Goal: Task Accomplishment & Management: Manage account settings

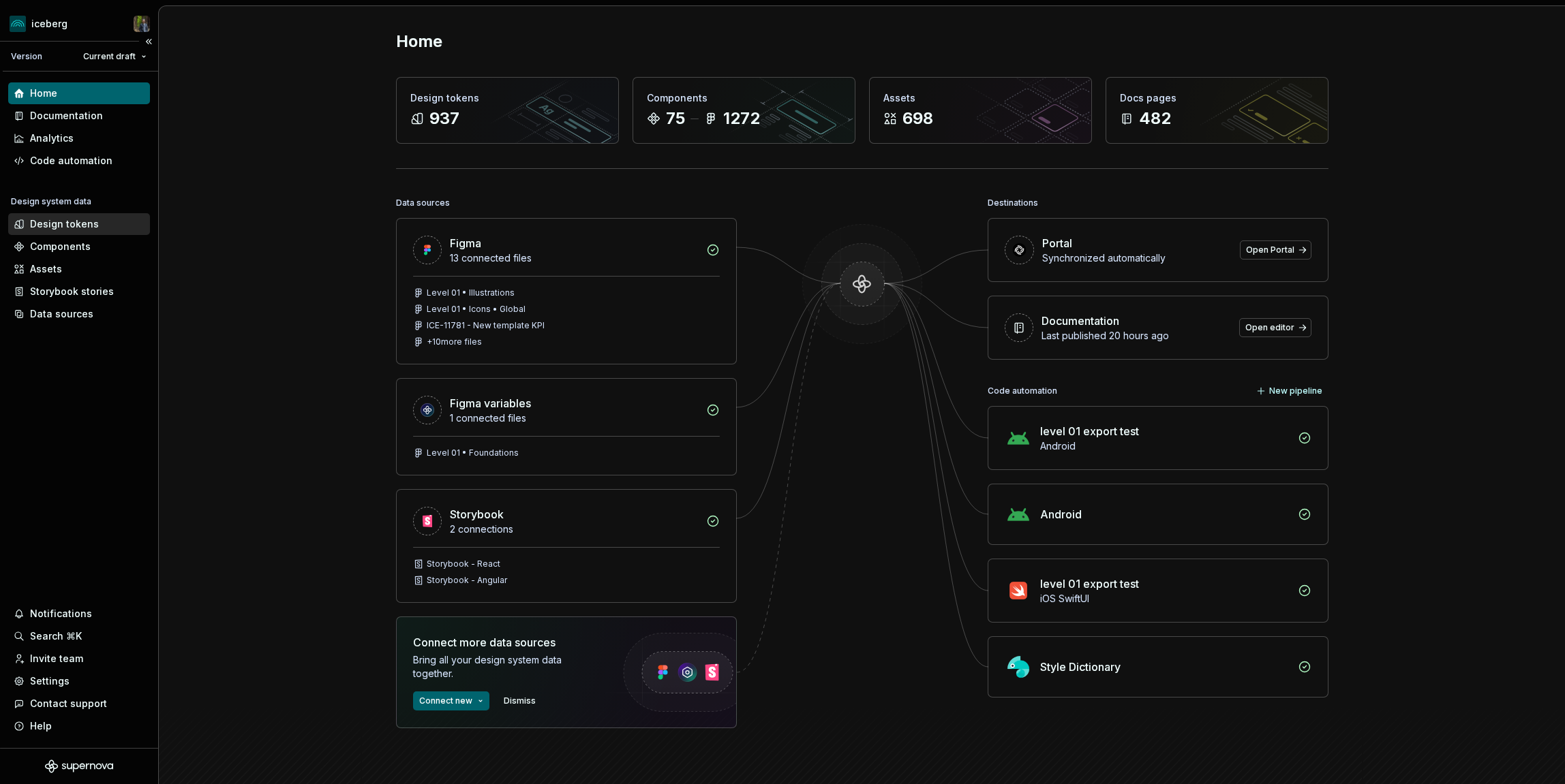
click at [52, 220] on div "Design tokens" at bounding box center [64, 224] width 69 height 14
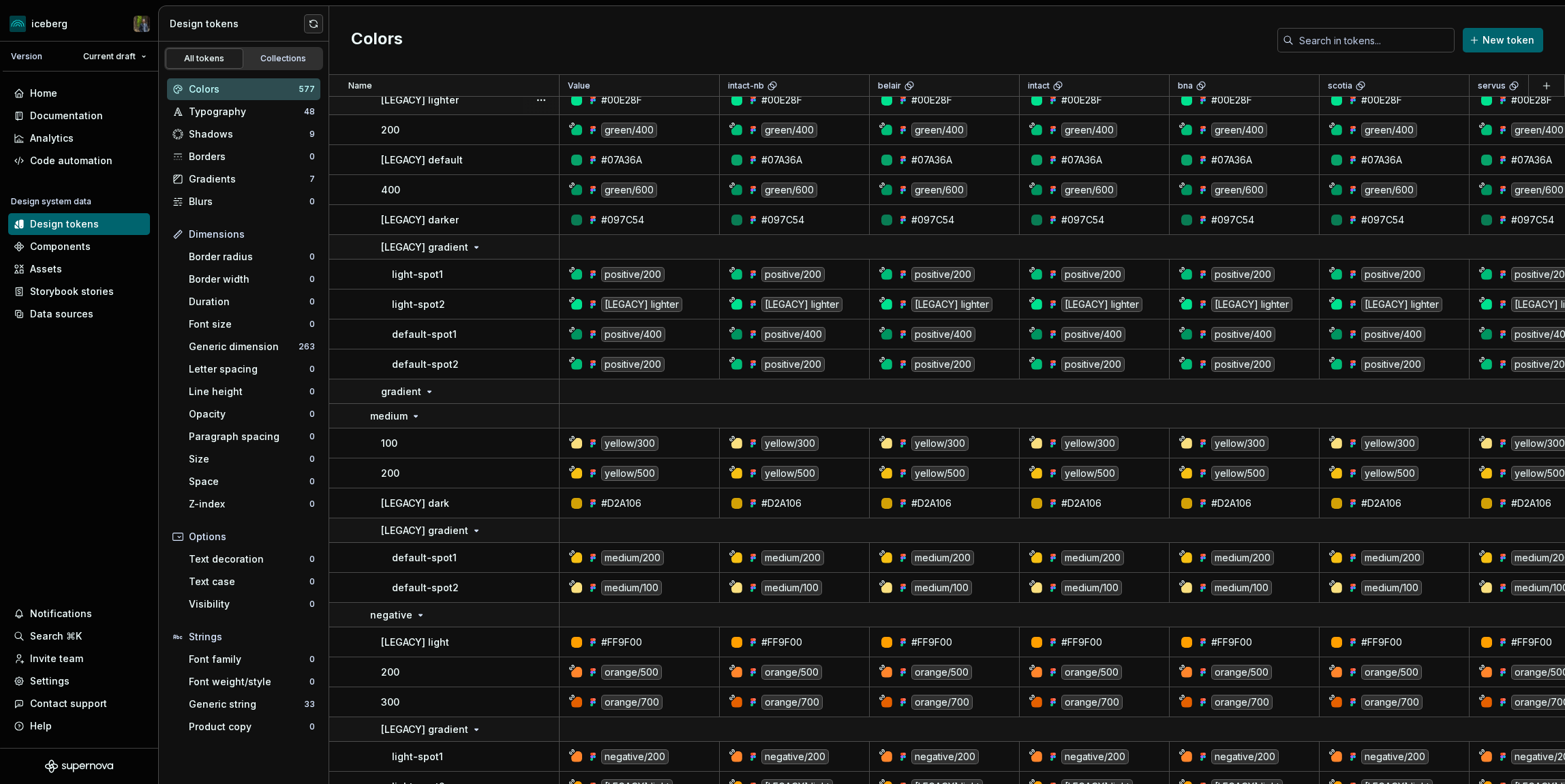
scroll to position [2912, 0]
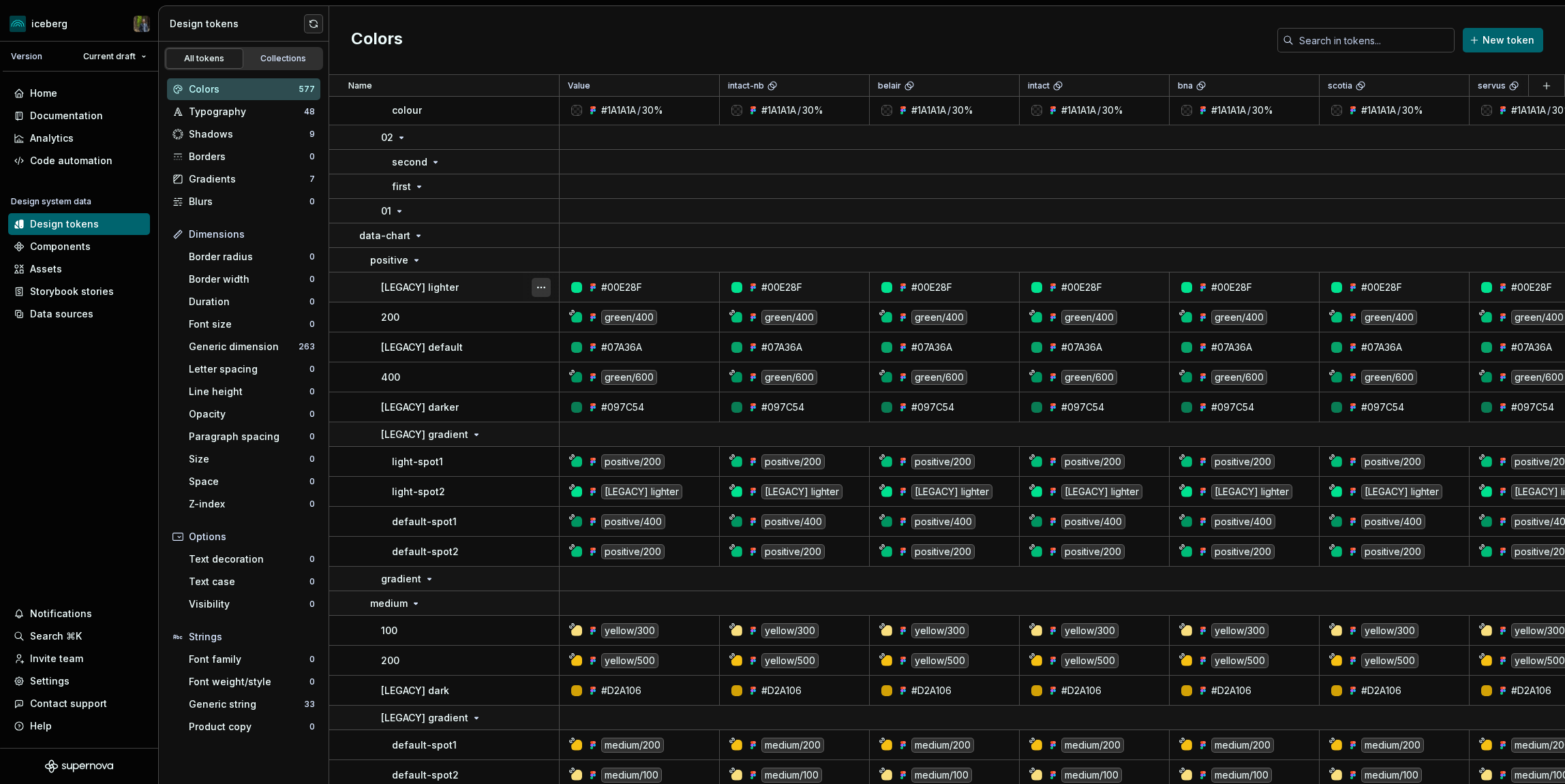
click at [544, 284] on button "button" at bounding box center [541, 287] width 19 height 19
click at [542, 317] on button "button" at bounding box center [541, 317] width 19 height 19
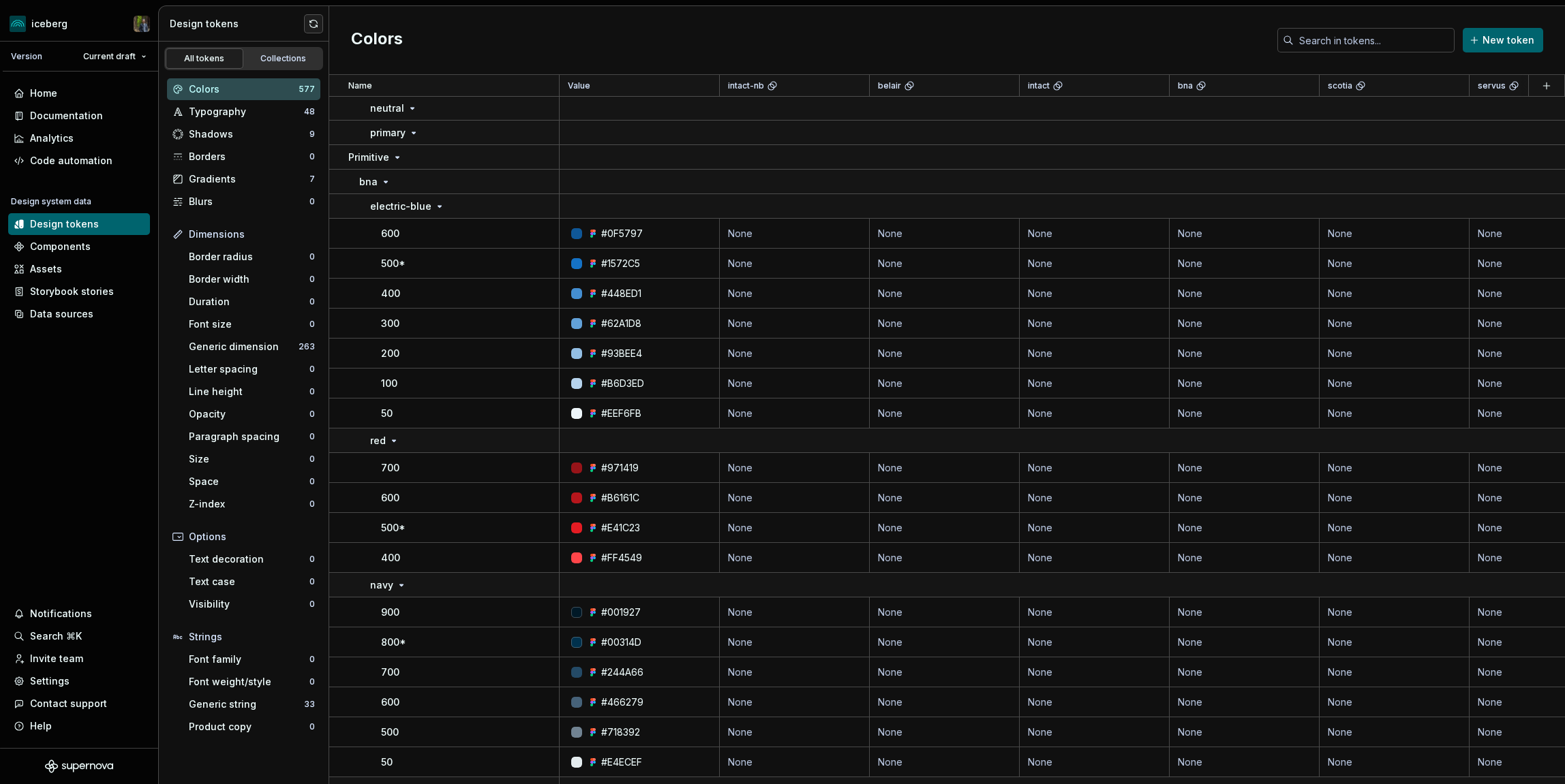
scroll to position [5076, 0]
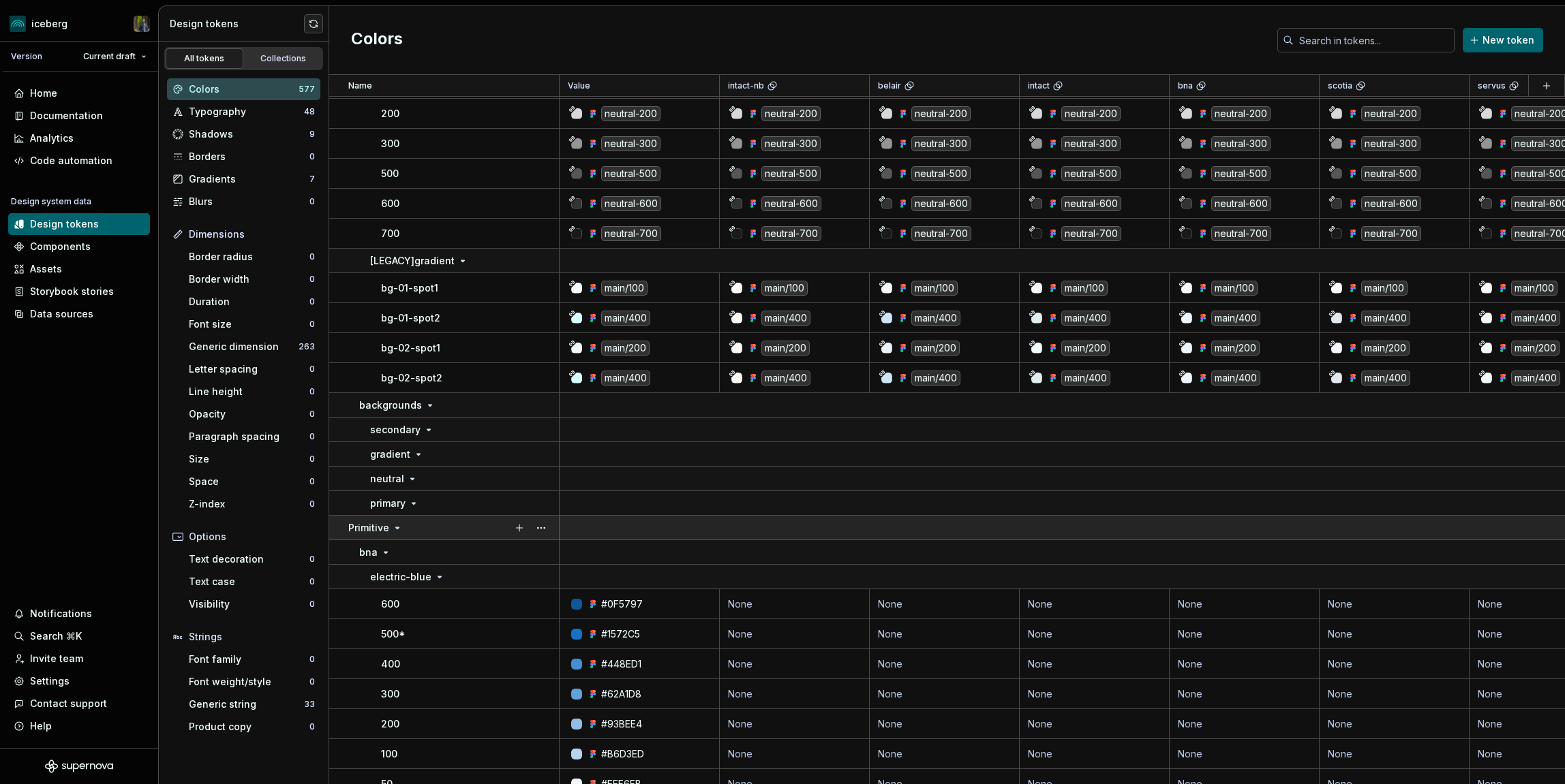
click at [397, 526] on icon at bounding box center [398, 528] width 11 height 11
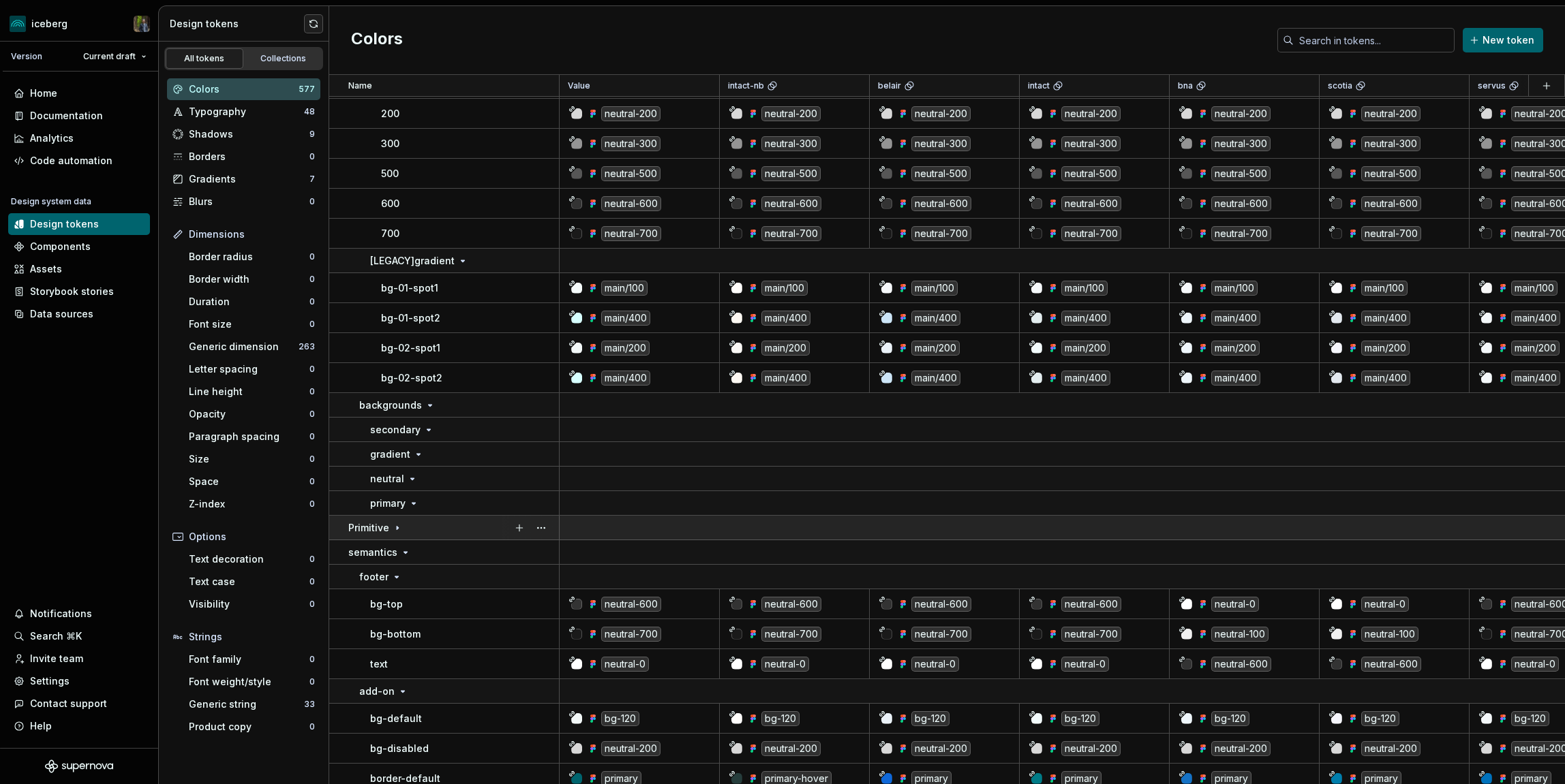
click at [394, 536] on td "Primitive" at bounding box center [444, 528] width 230 height 24
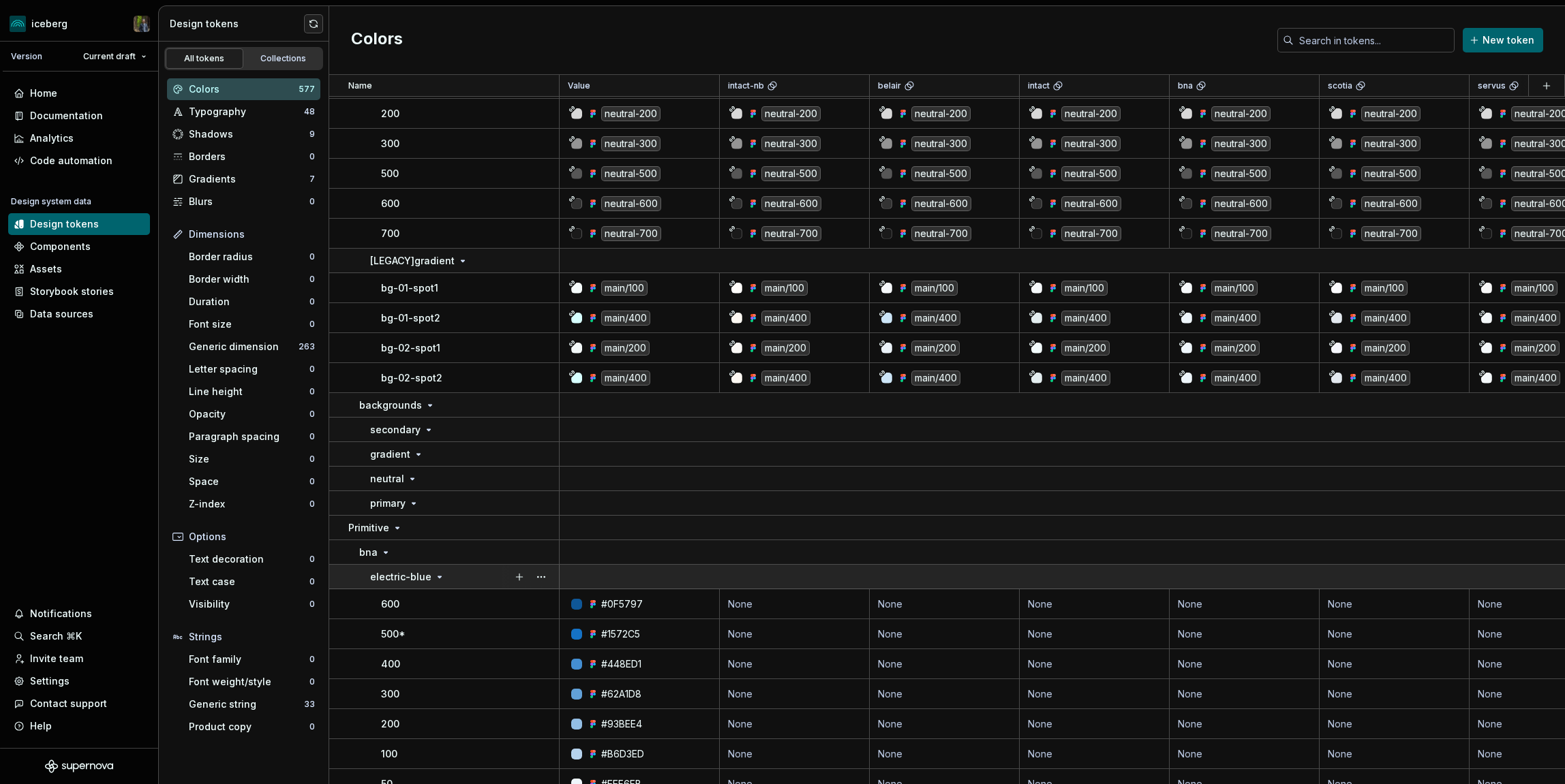
click at [437, 569] on td "electric-blue" at bounding box center [444, 577] width 230 height 24
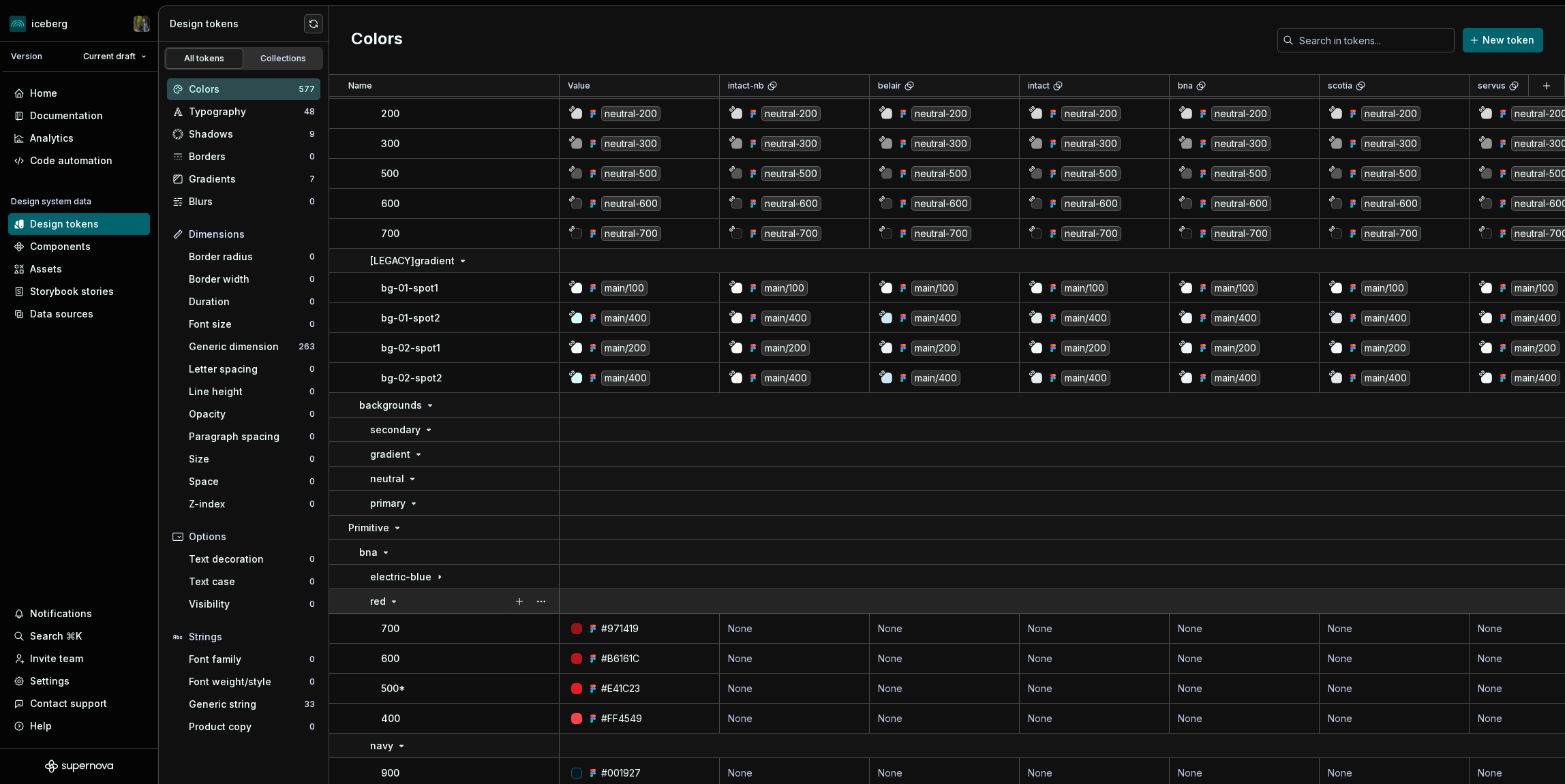
click at [404, 600] on div "red" at bounding box center [464, 601] width 188 height 14
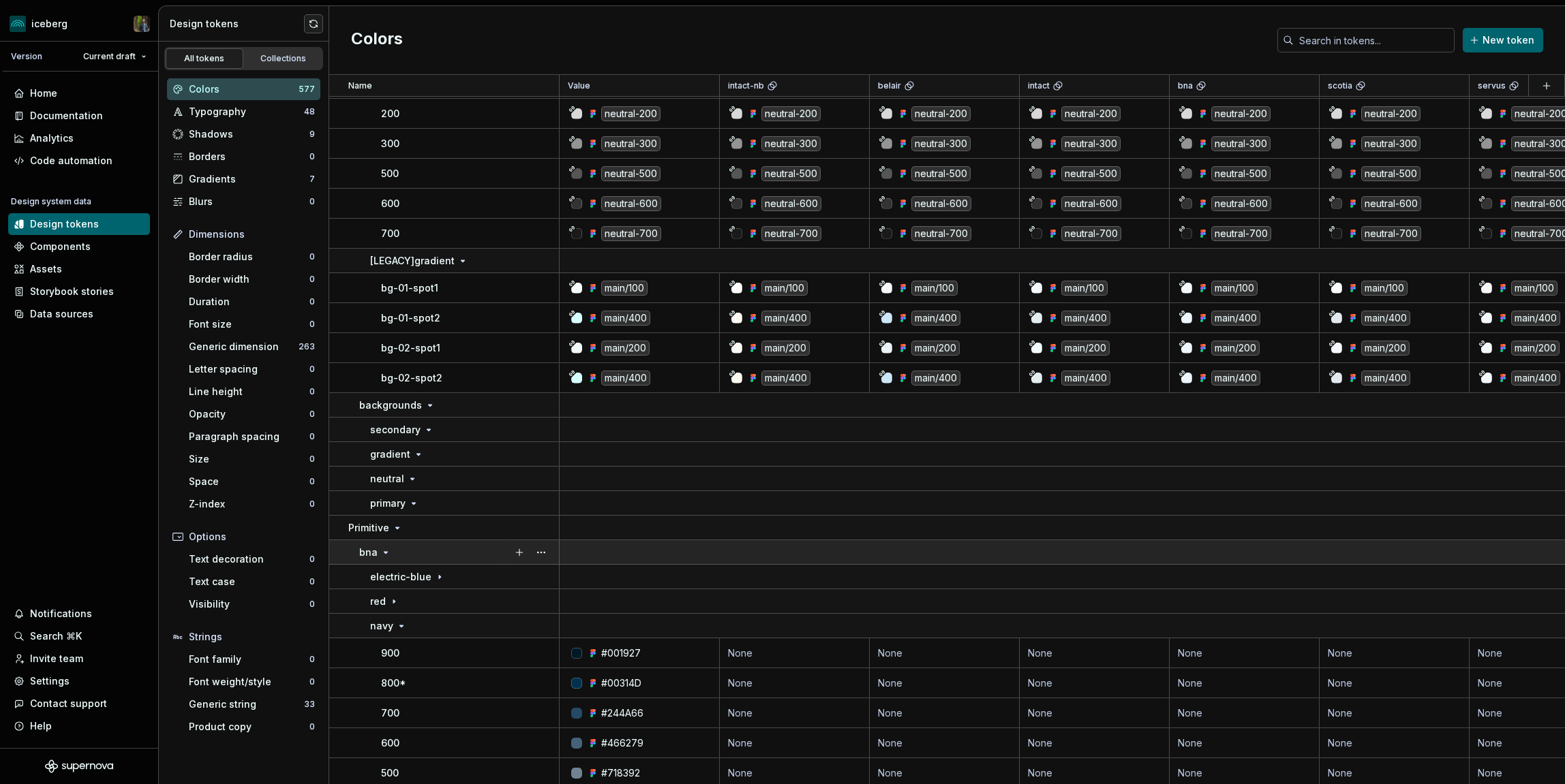
click at [391, 562] on td "bna" at bounding box center [444, 552] width 230 height 24
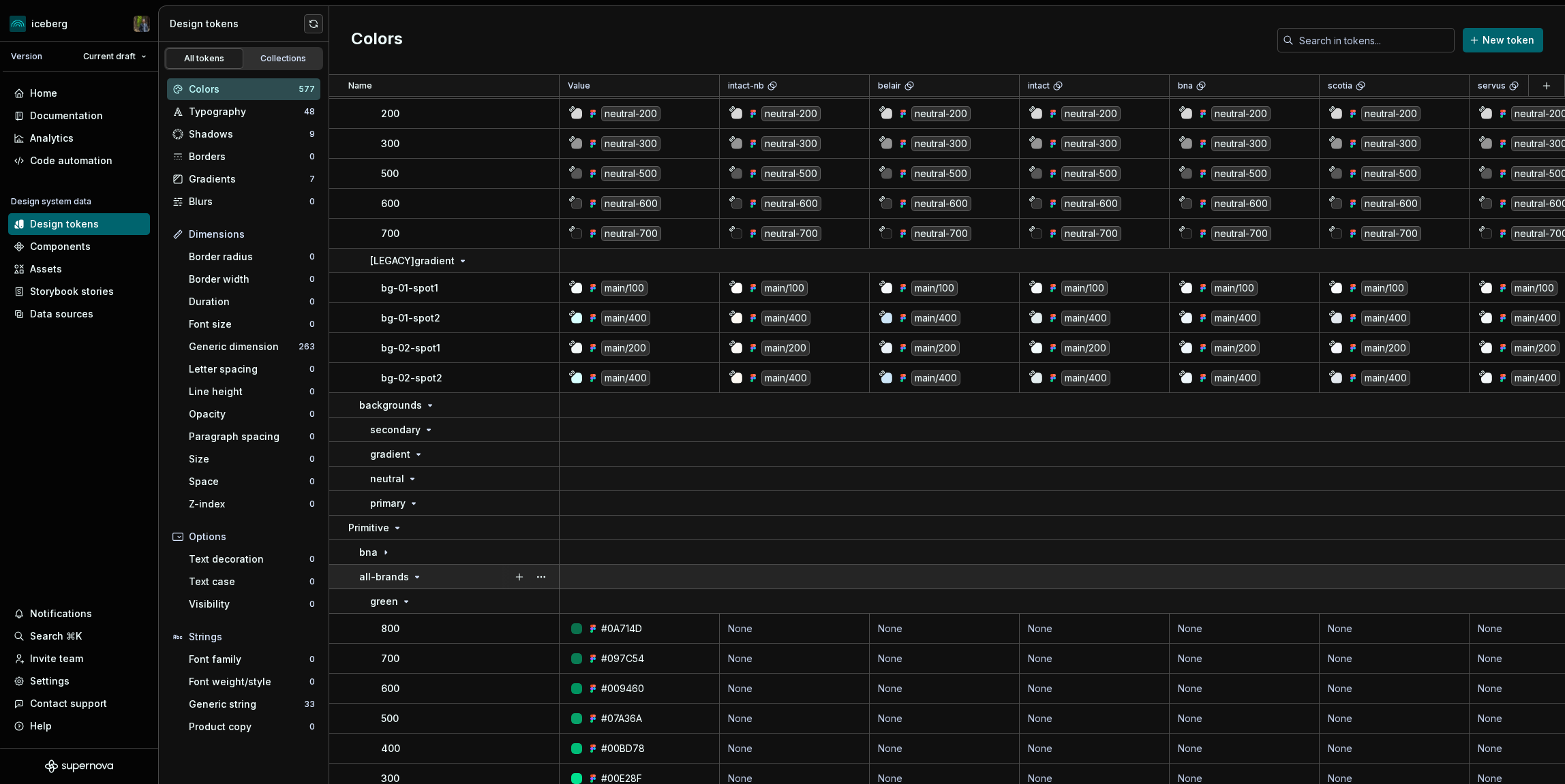
click at [401, 575] on p "all-brands" at bounding box center [384, 577] width 50 height 14
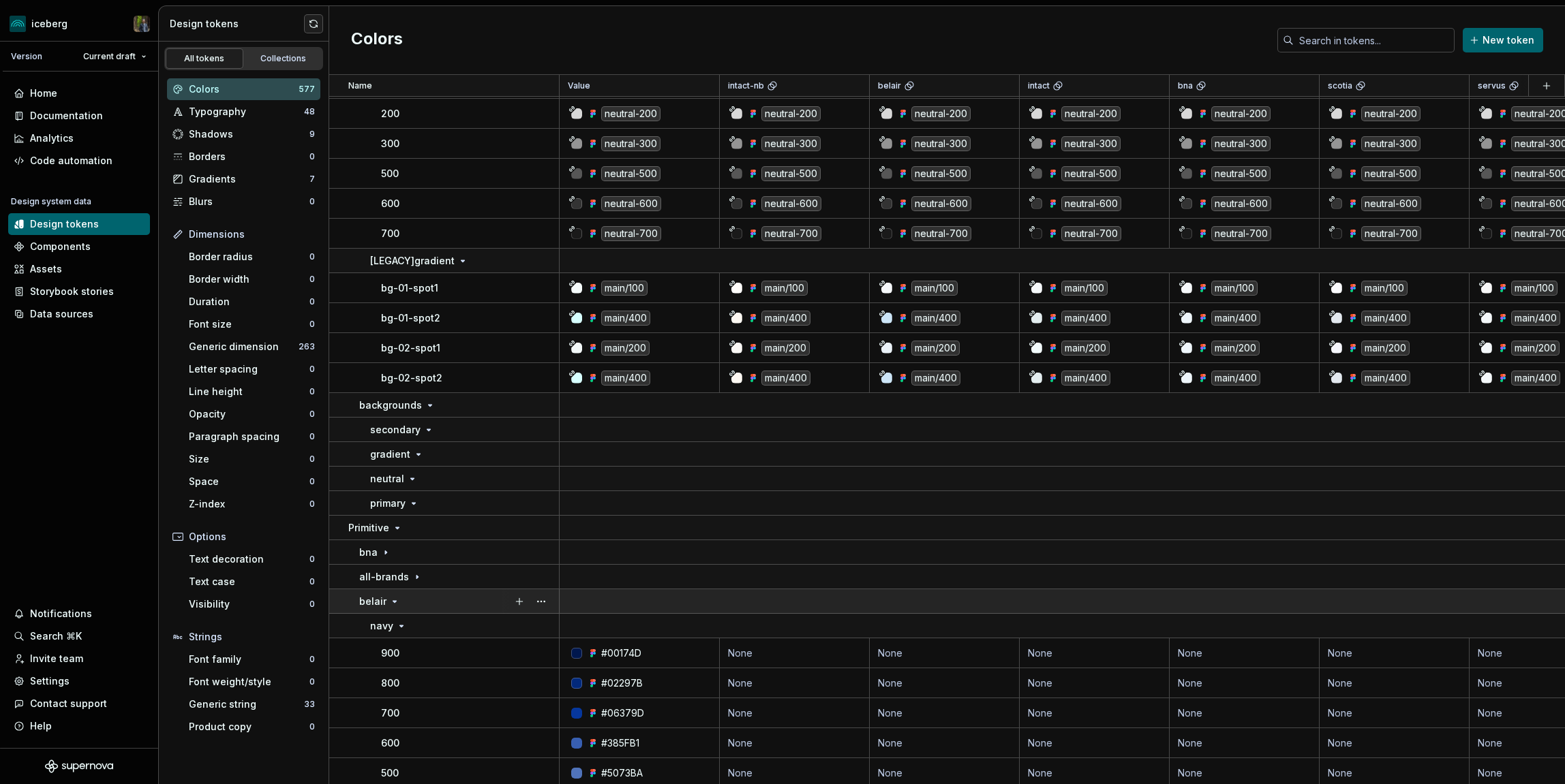
click at [400, 597] on div "belair" at bounding box center [459, 601] width 199 height 14
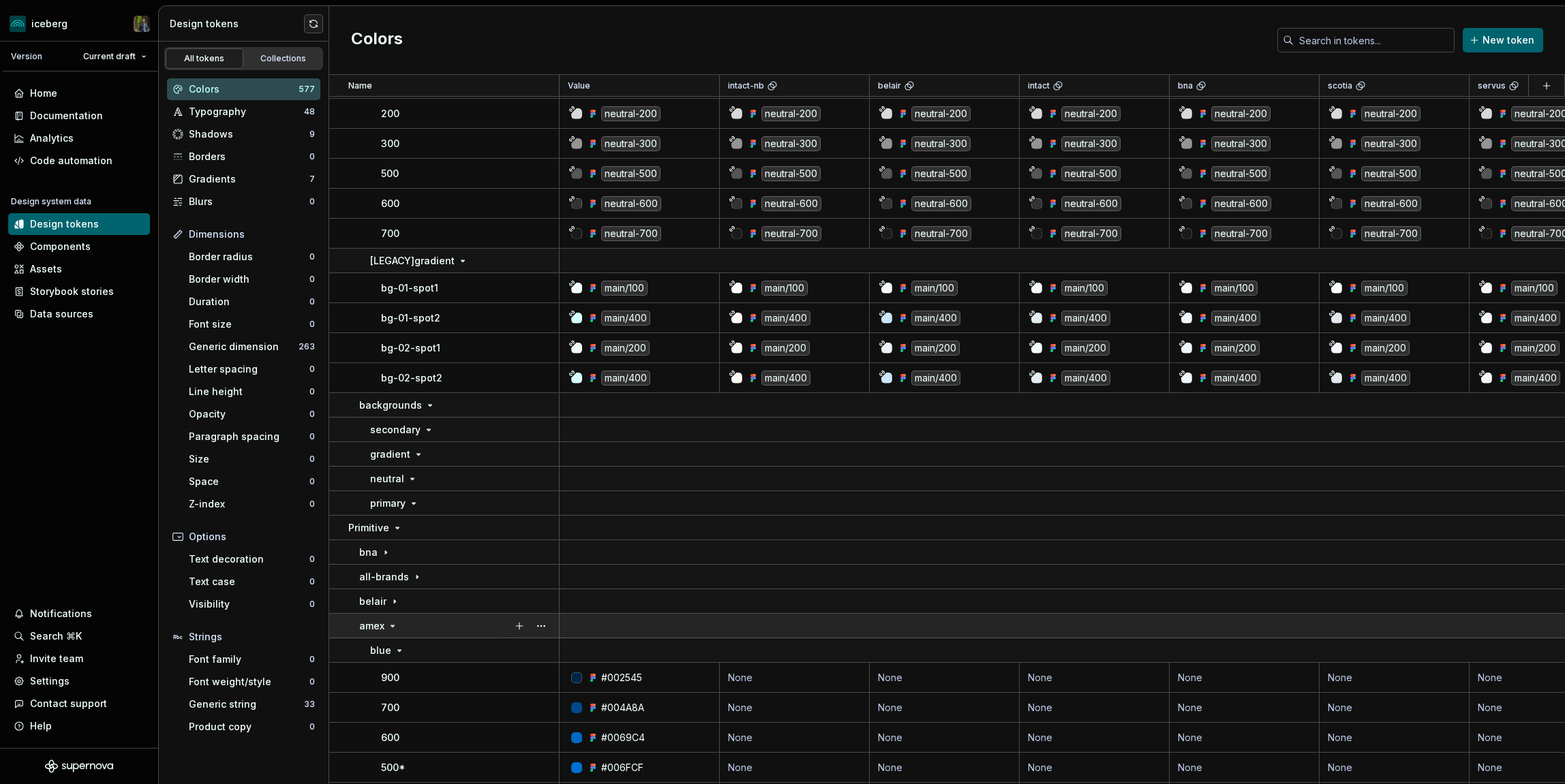
click at [400, 620] on div "amex" at bounding box center [459, 627] width 199 height 14
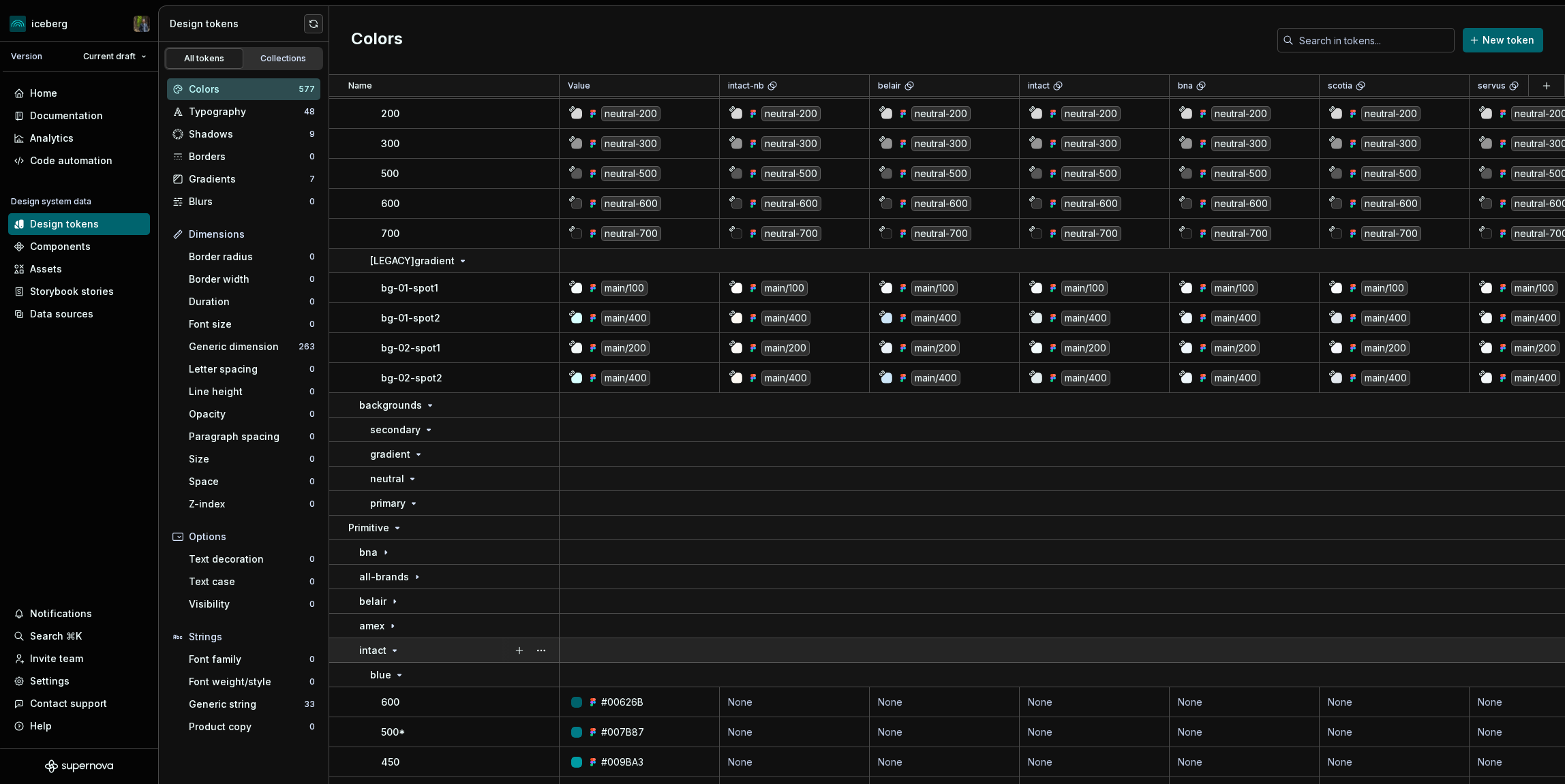
click at [400, 644] on div "intact" at bounding box center [459, 651] width 199 height 14
click at [400, 660] on td "intact" at bounding box center [444, 651] width 230 height 24
click at [401, 647] on div "intact" at bounding box center [459, 651] width 199 height 14
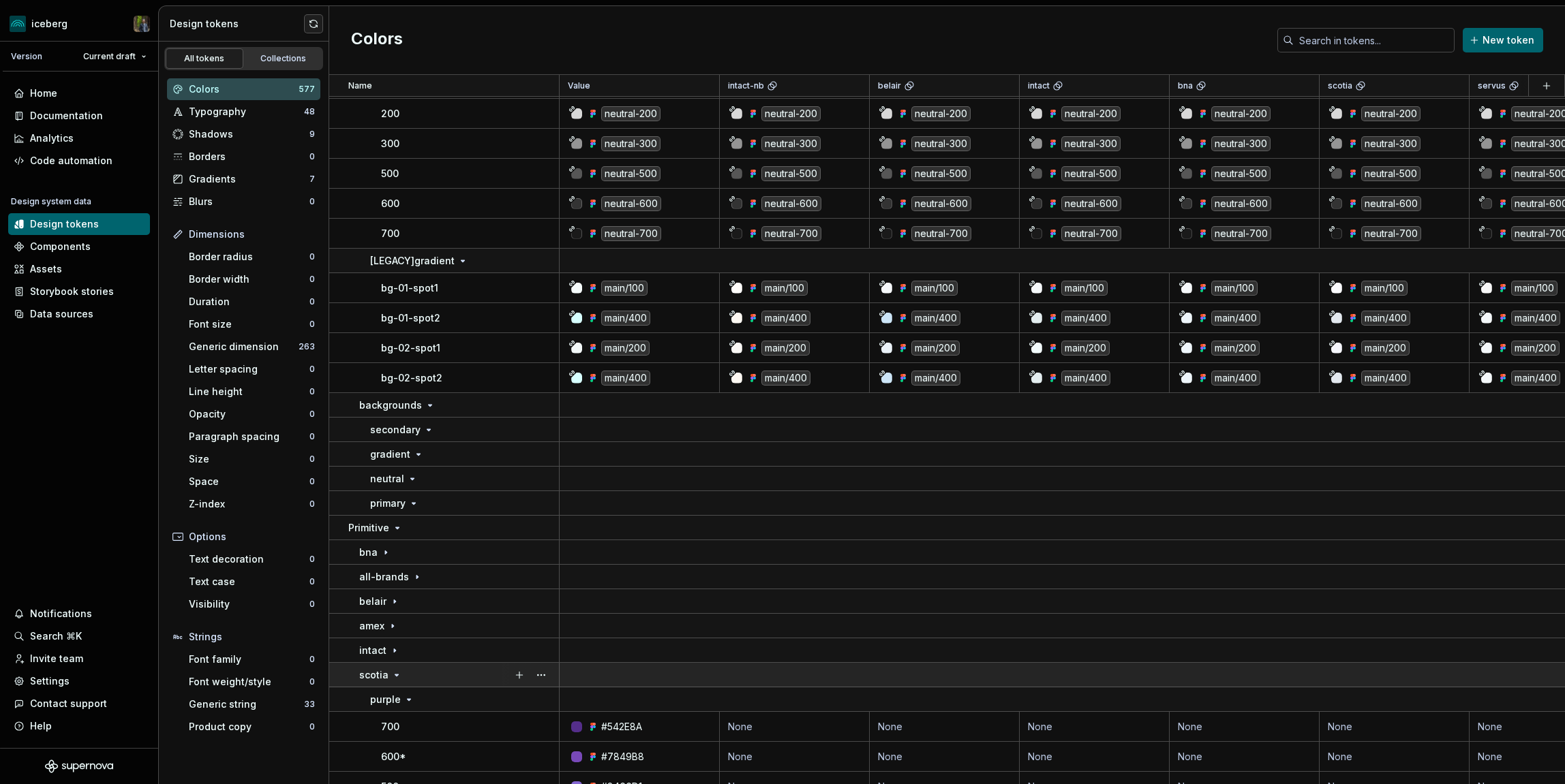
click at [401, 665] on td "scotia" at bounding box center [444, 675] width 230 height 24
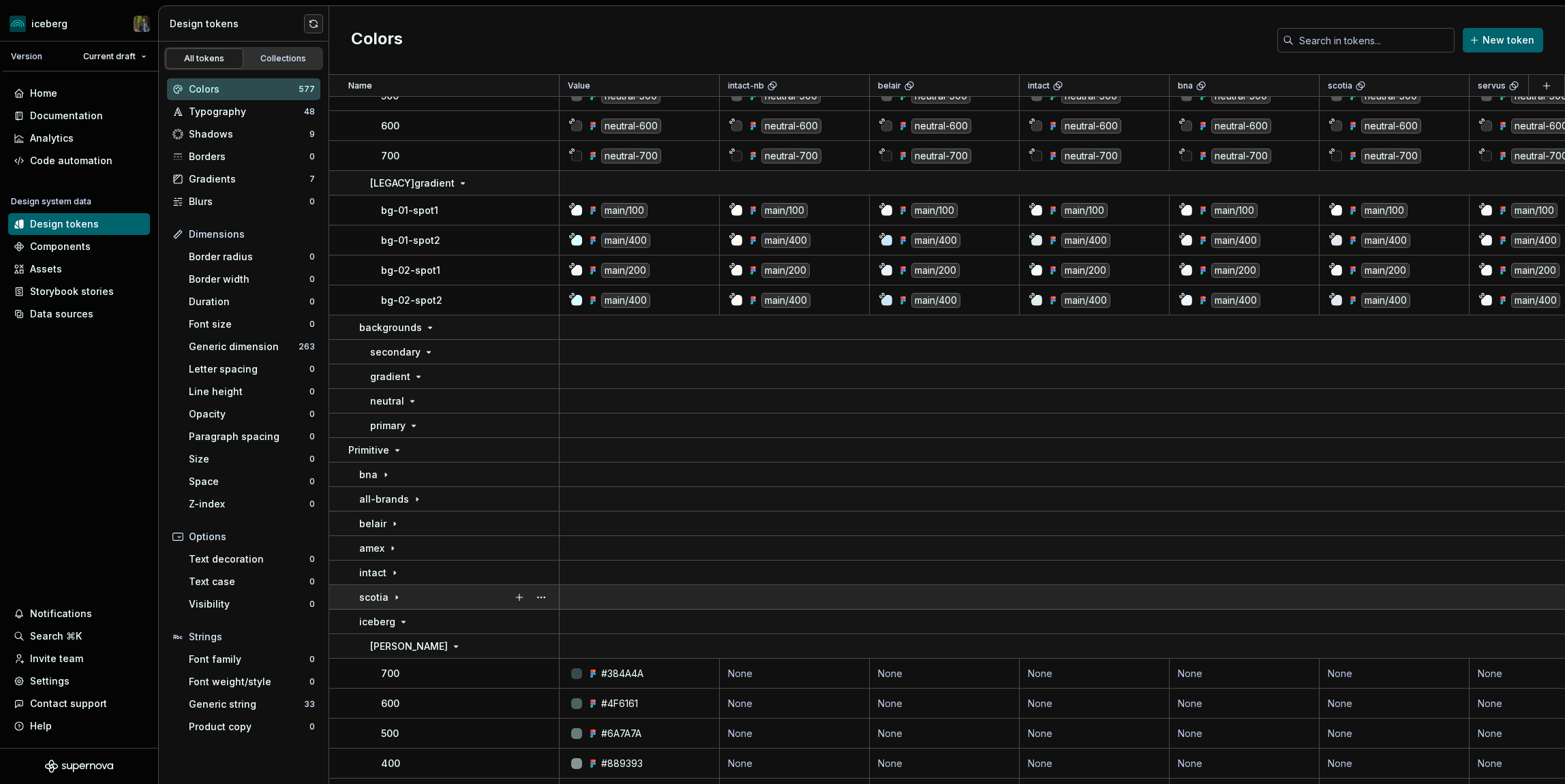
scroll to position [5179, 0]
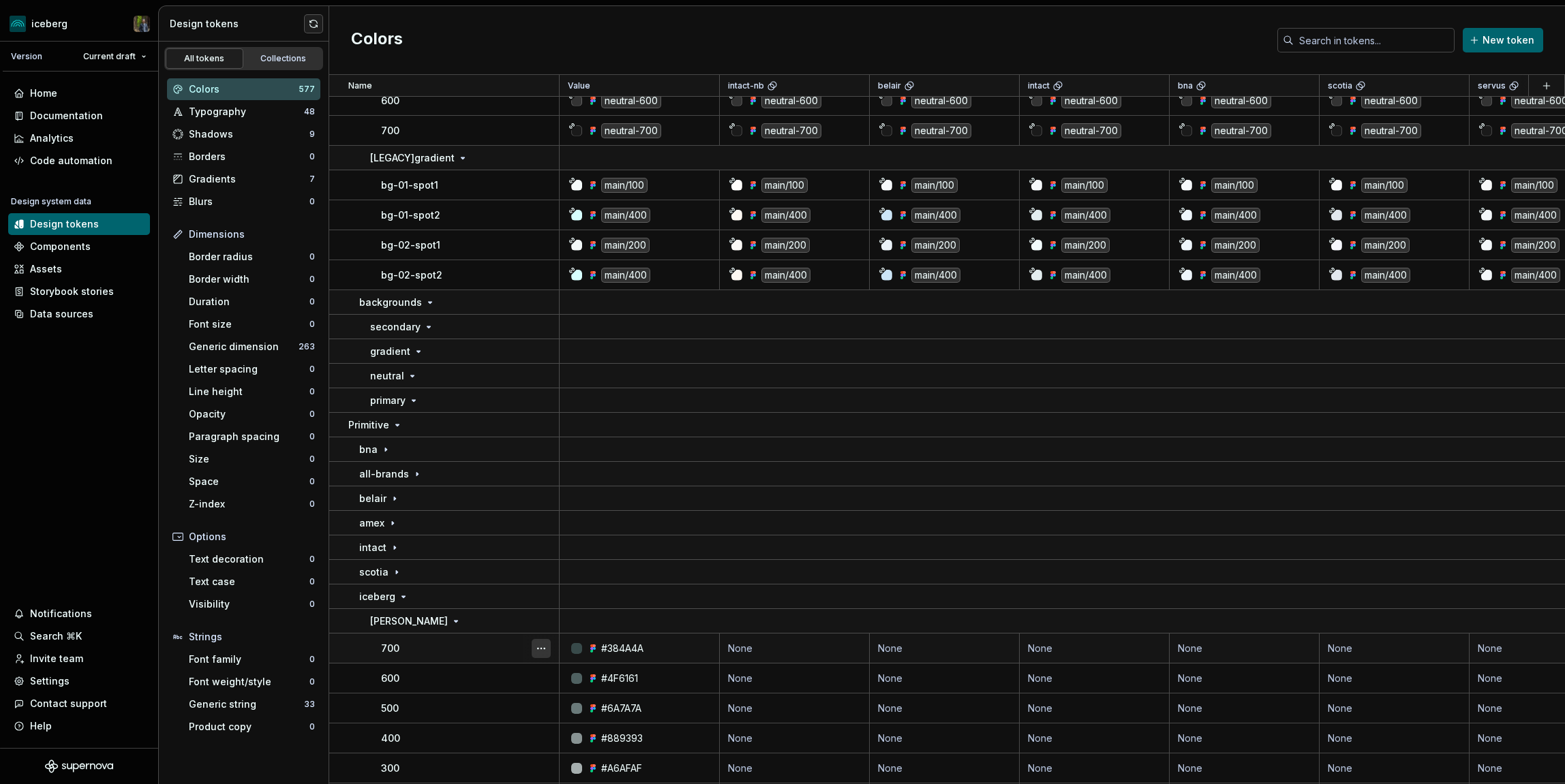
click at [540, 646] on button "button" at bounding box center [541, 648] width 19 height 19
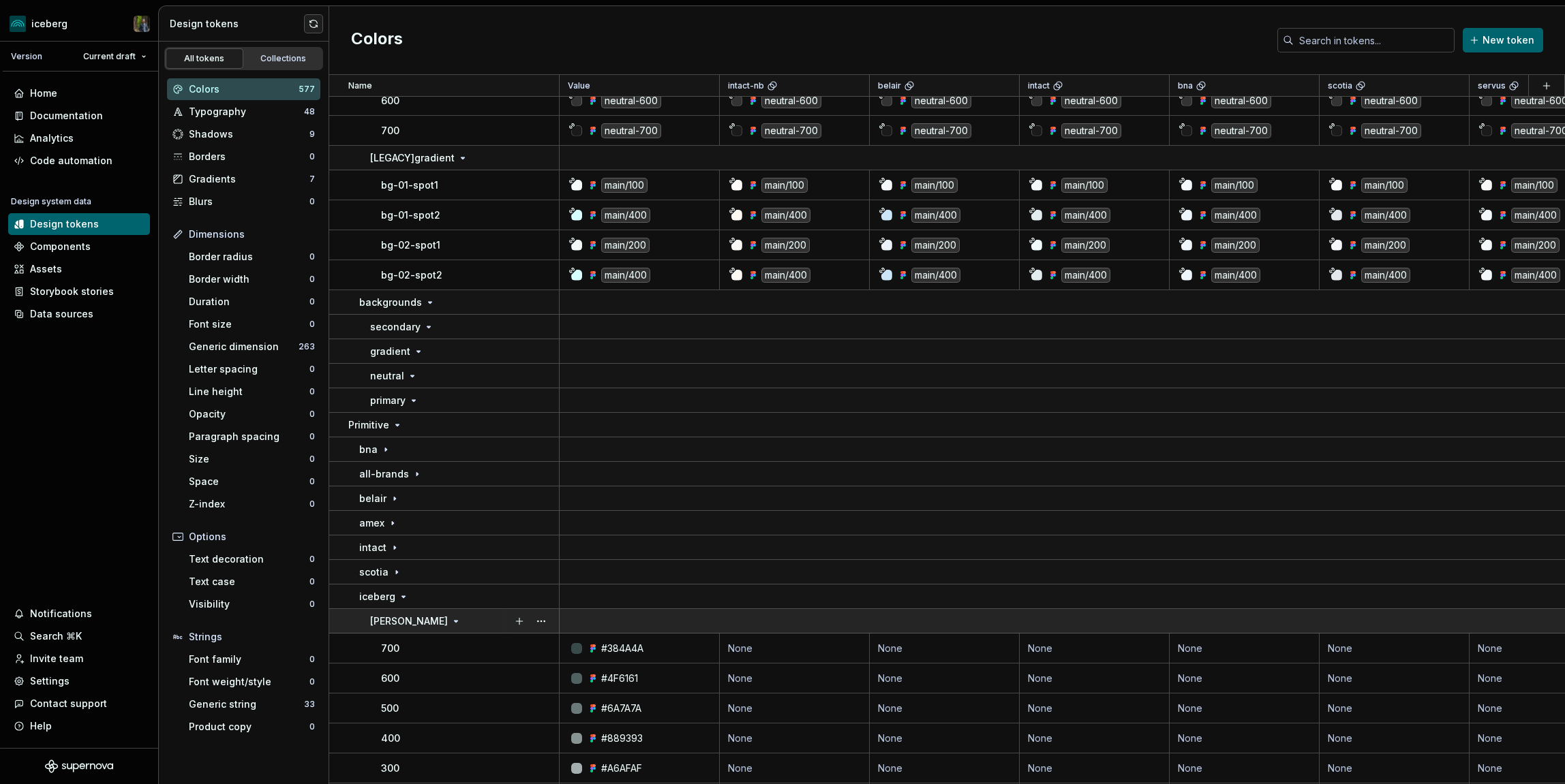
click at [468, 622] on div "[PERSON_NAME]" at bounding box center [464, 621] width 188 height 14
click at [460, 629] on td "[PERSON_NAME]" at bounding box center [444, 621] width 230 height 24
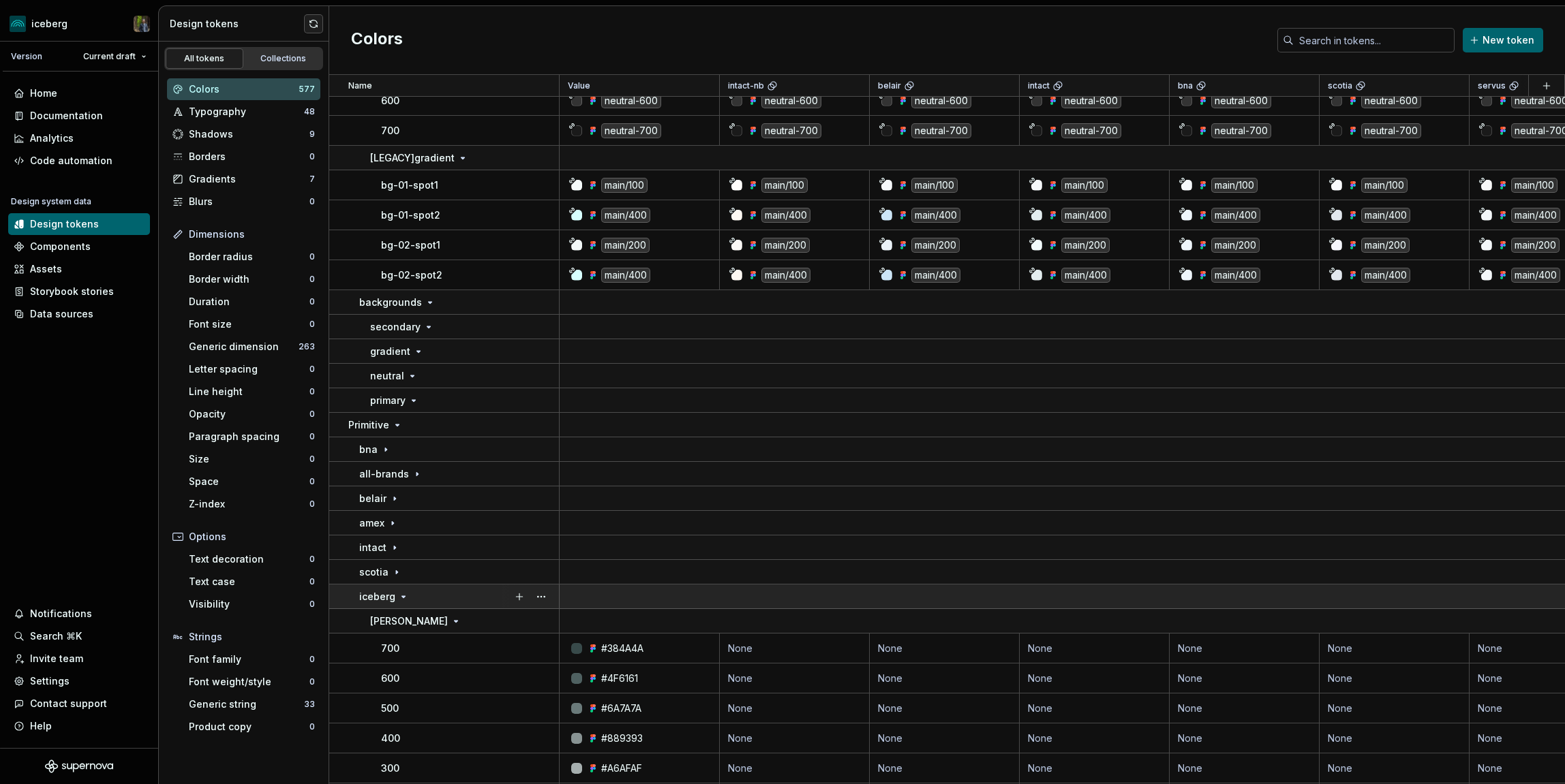
click at [469, 607] on td "iceberg" at bounding box center [444, 597] width 230 height 24
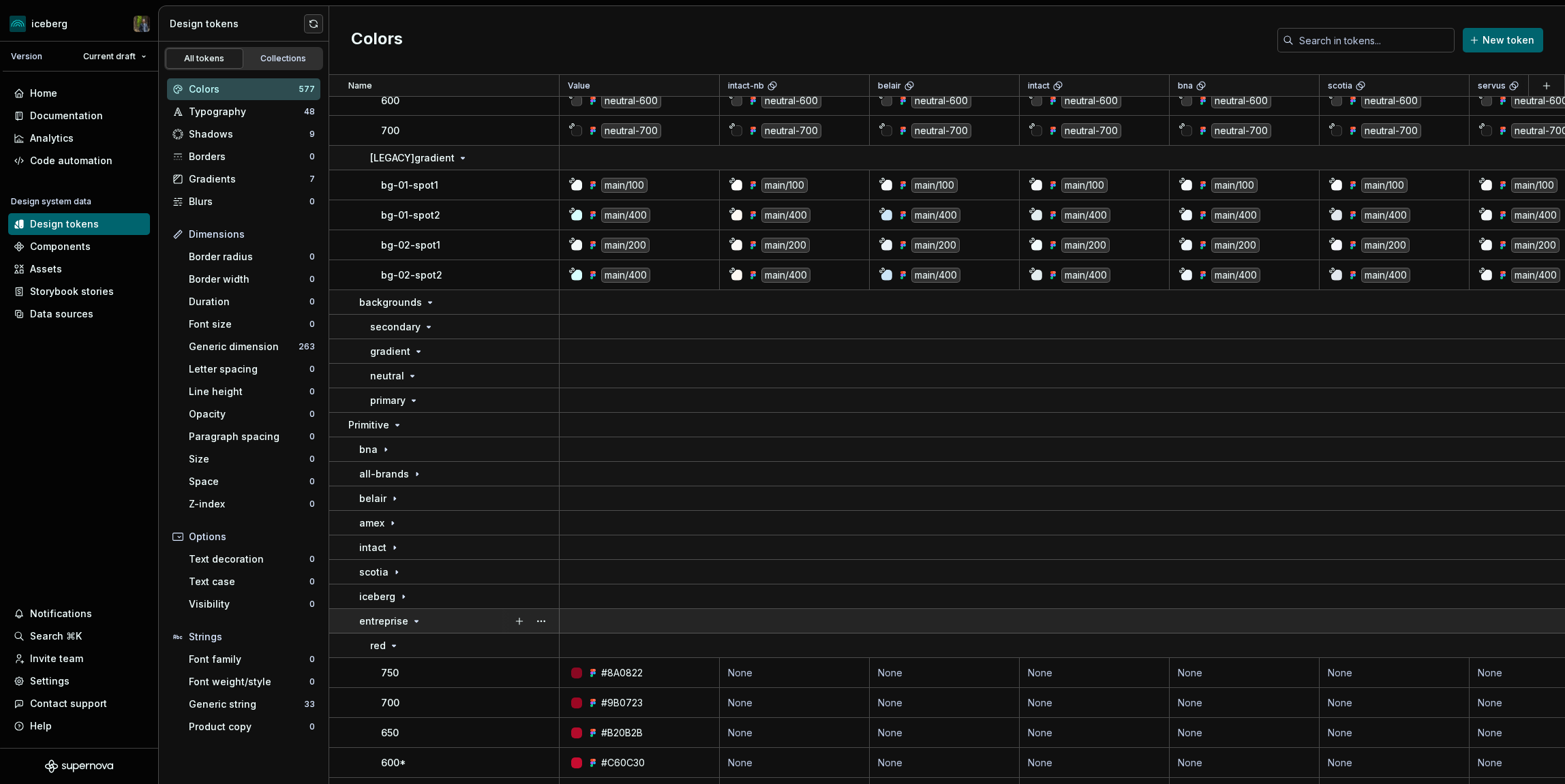
click at [466, 625] on div "entreprise" at bounding box center [459, 621] width 199 height 14
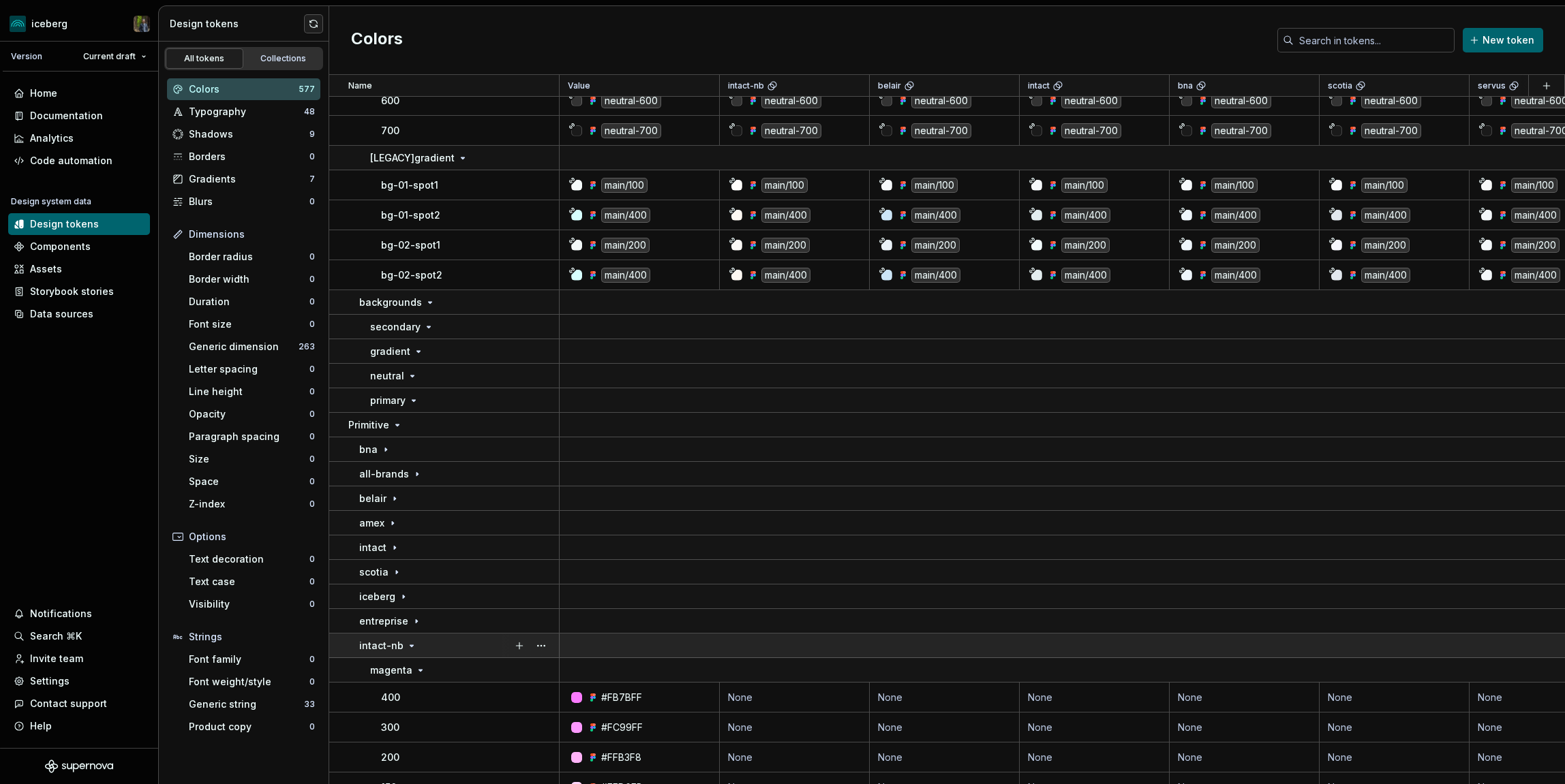
click at [465, 643] on div "intact-nb" at bounding box center [459, 646] width 199 height 14
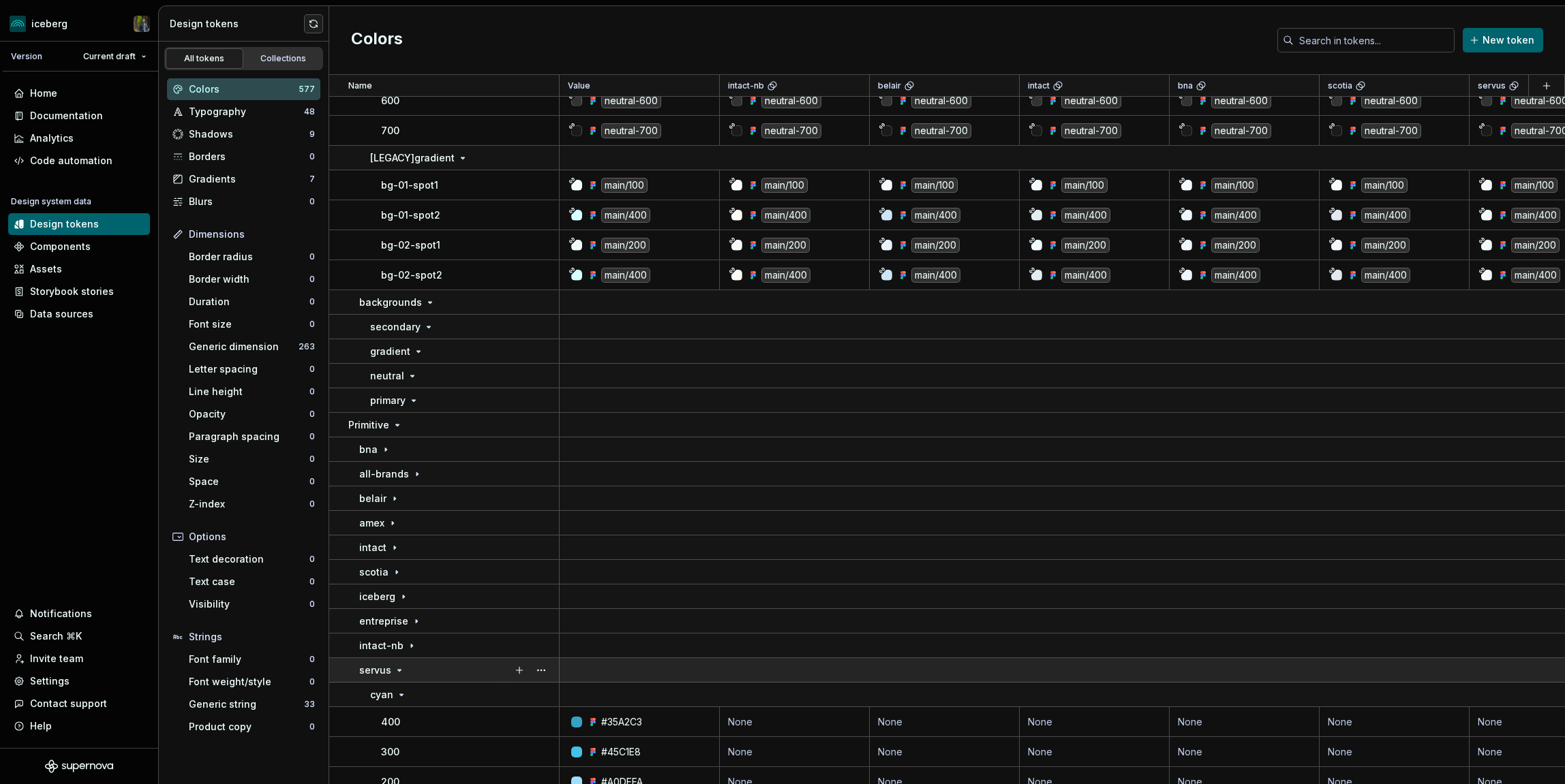
click at [463, 668] on div "servus" at bounding box center [459, 671] width 199 height 14
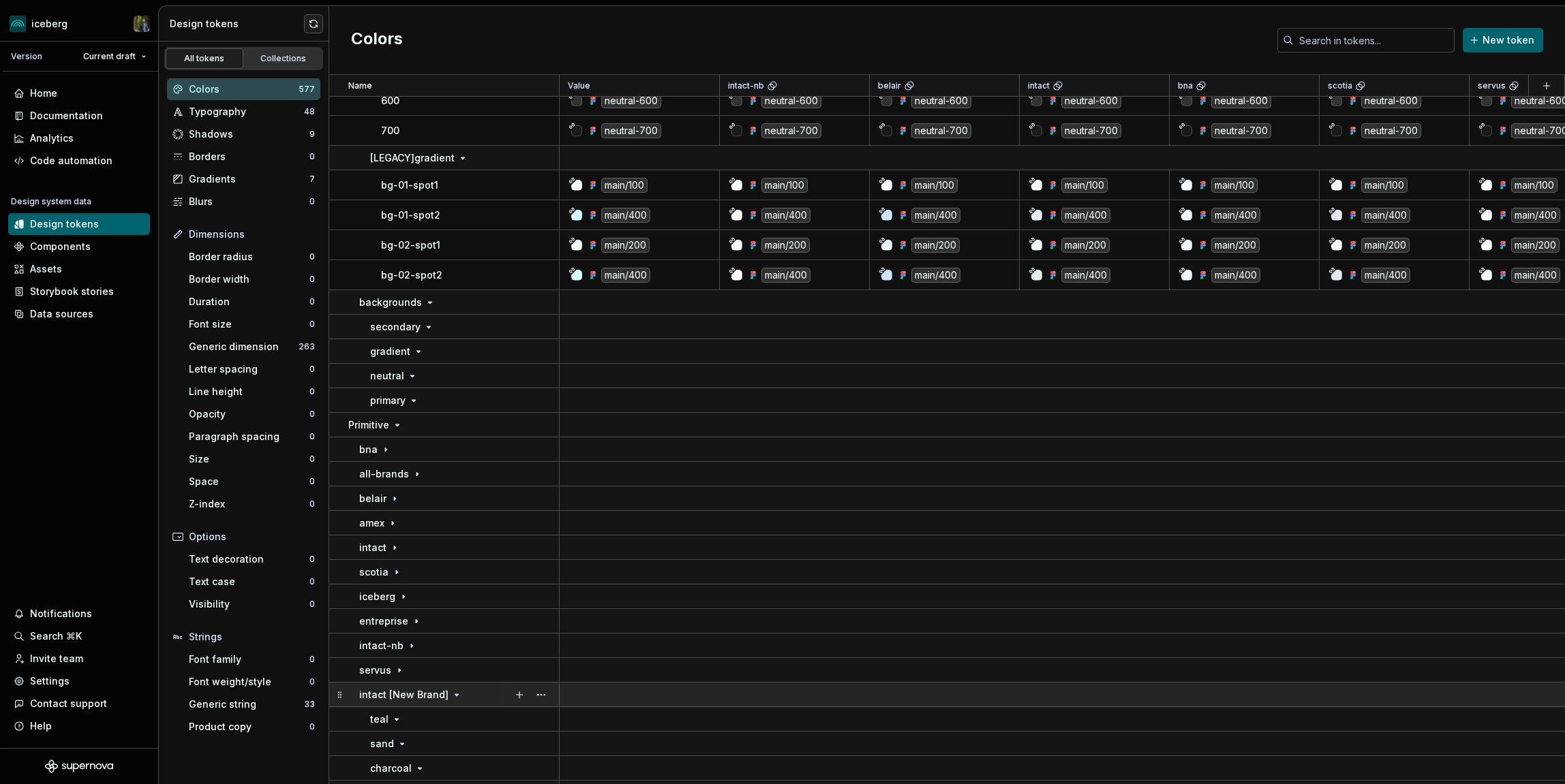
click at [460, 696] on div "intact [New Brand]" at bounding box center [459, 695] width 199 height 14
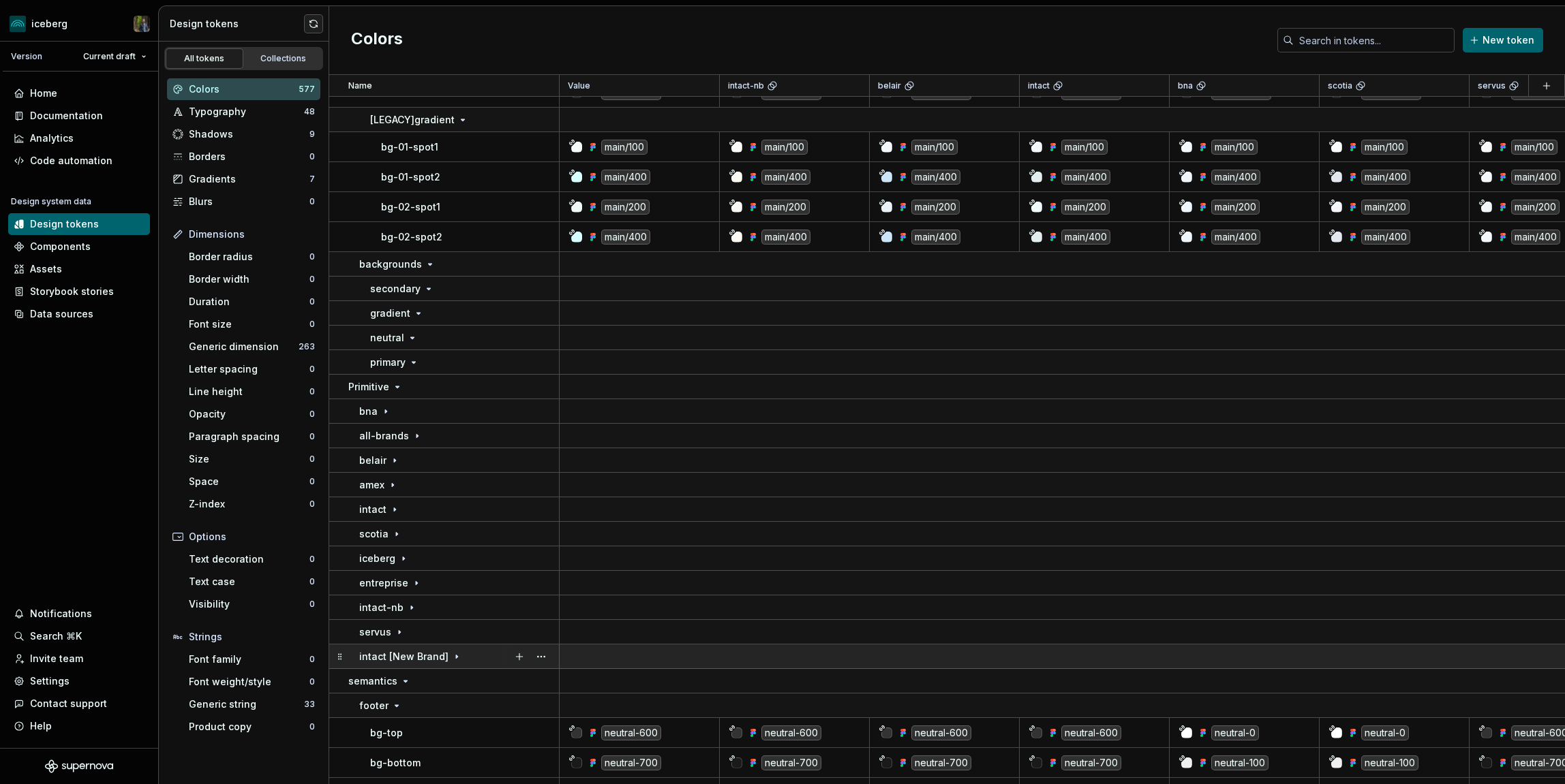
click at [459, 657] on div "intact [New Brand]" at bounding box center [459, 657] width 199 height 14
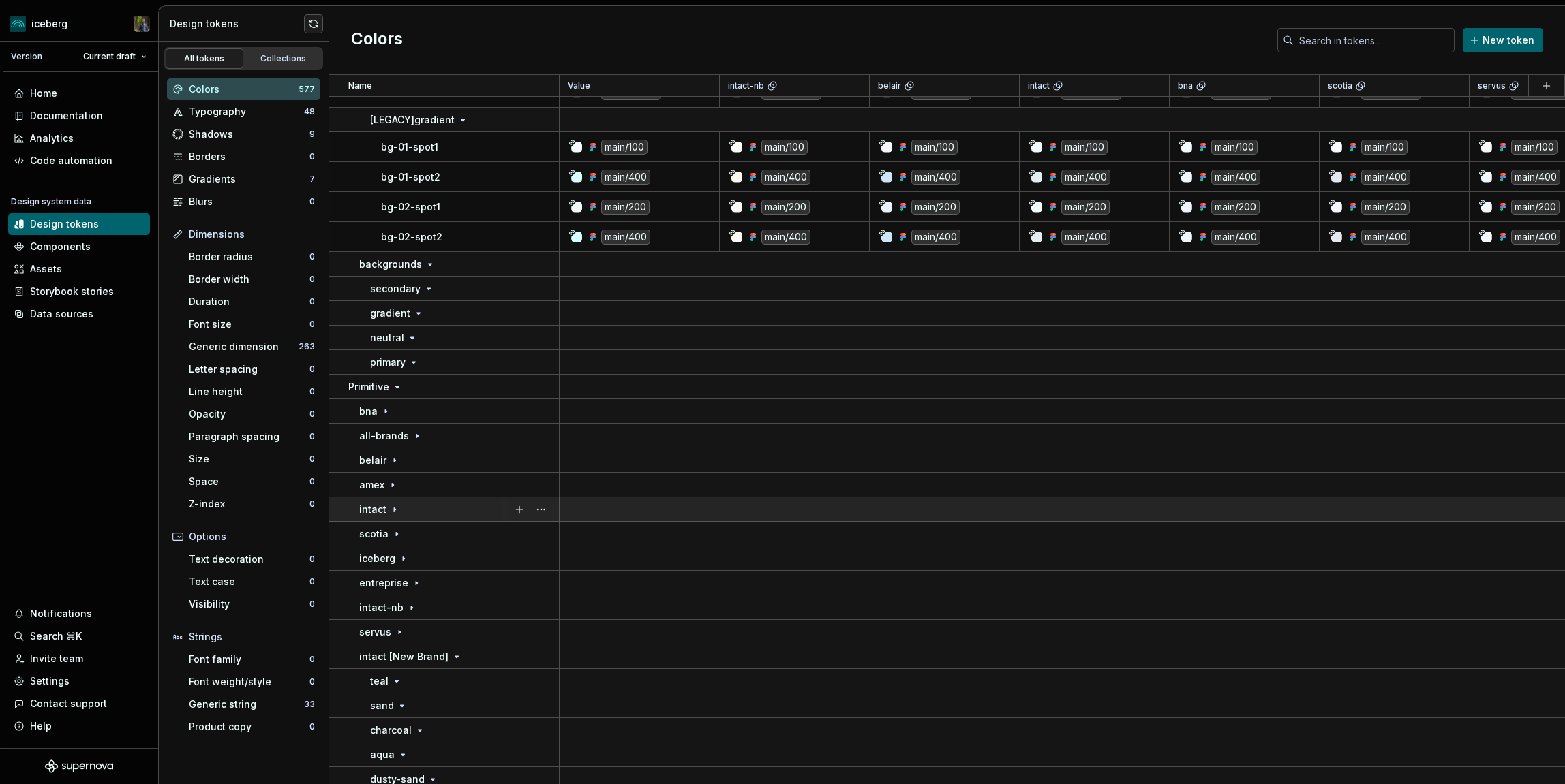
click at [450, 507] on div "intact" at bounding box center [459, 510] width 199 height 14
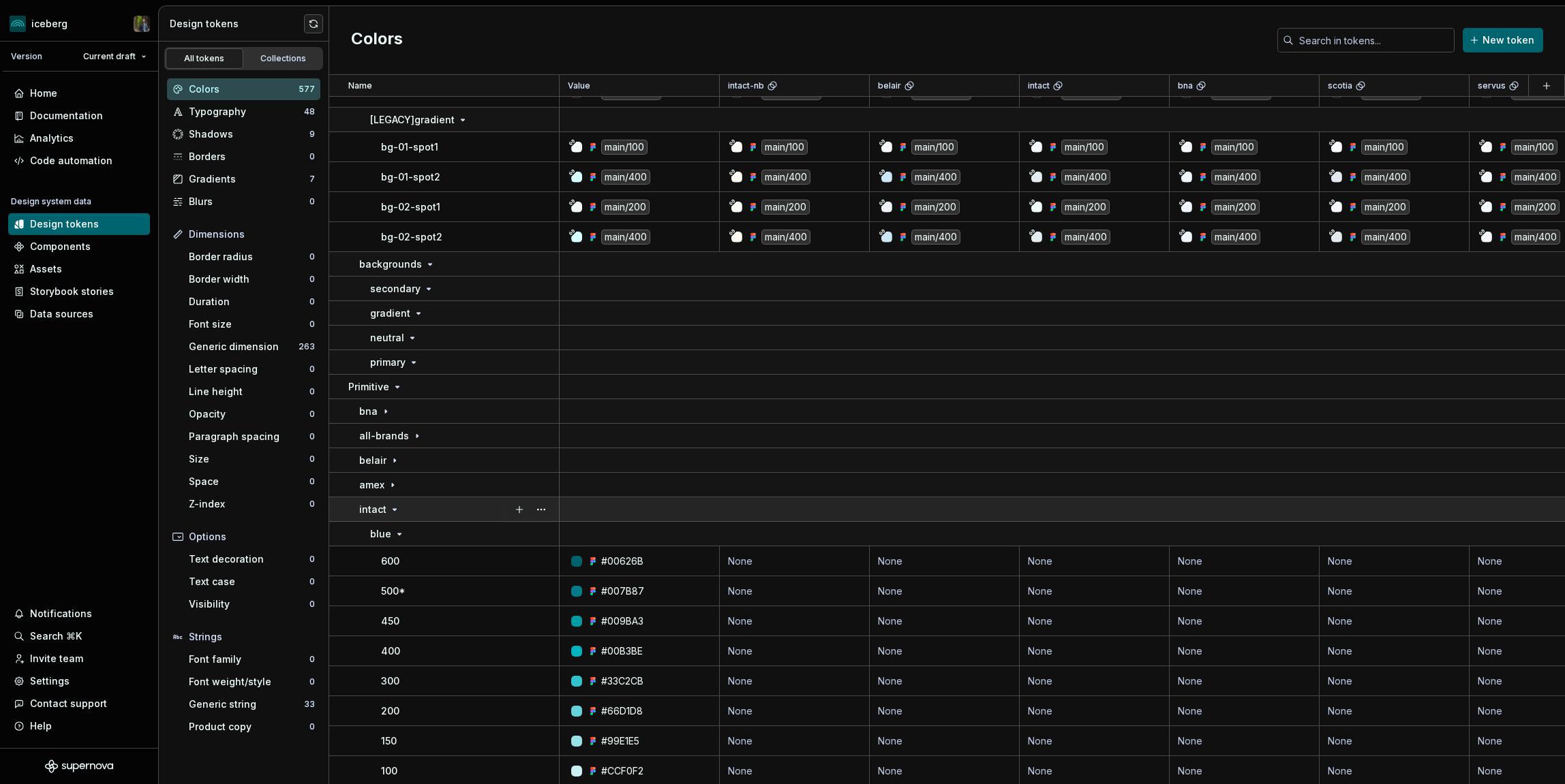
click at [450, 507] on div "intact" at bounding box center [459, 510] width 199 height 14
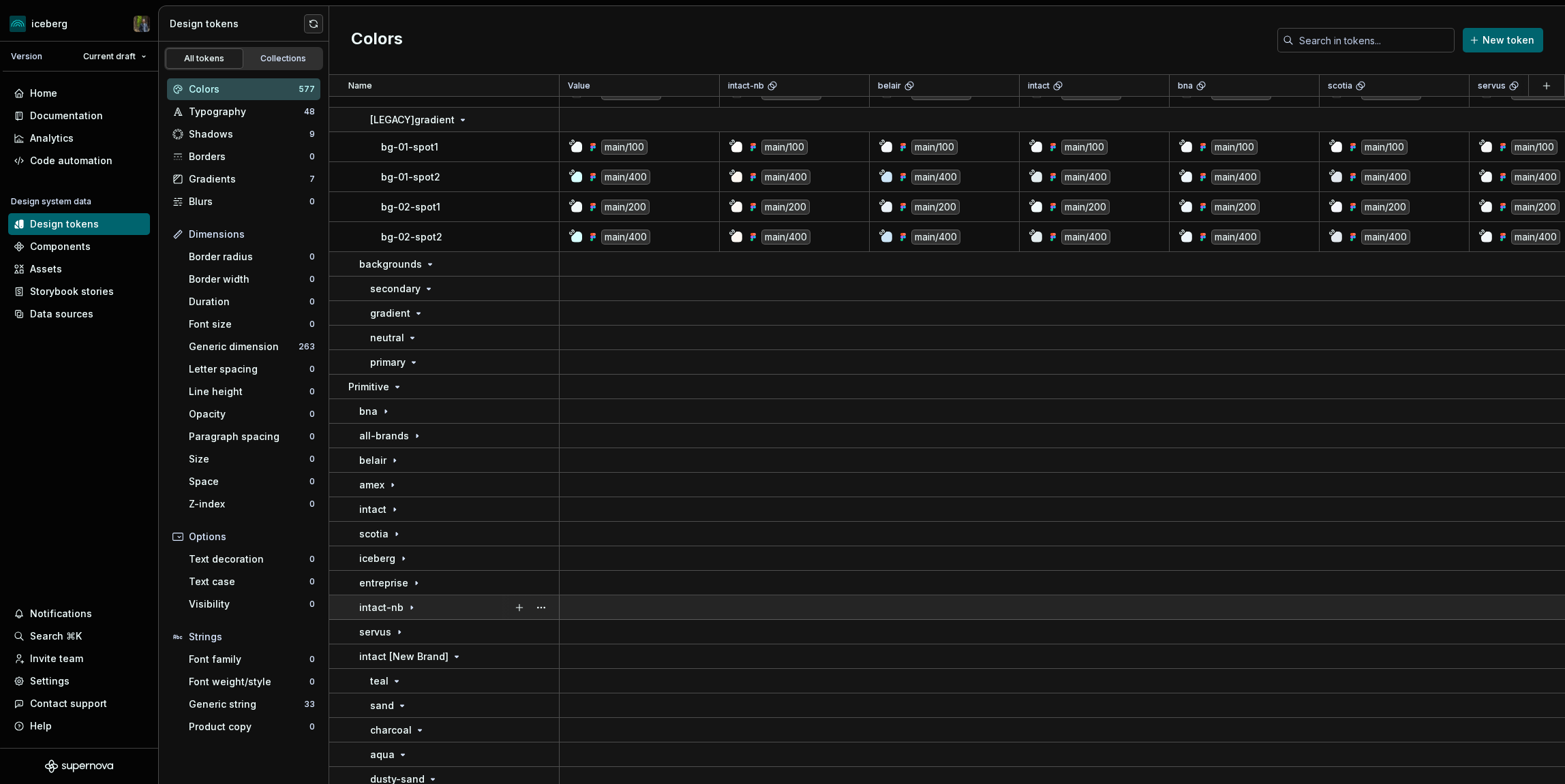
click at [431, 611] on div "intact-nb" at bounding box center [459, 608] width 199 height 14
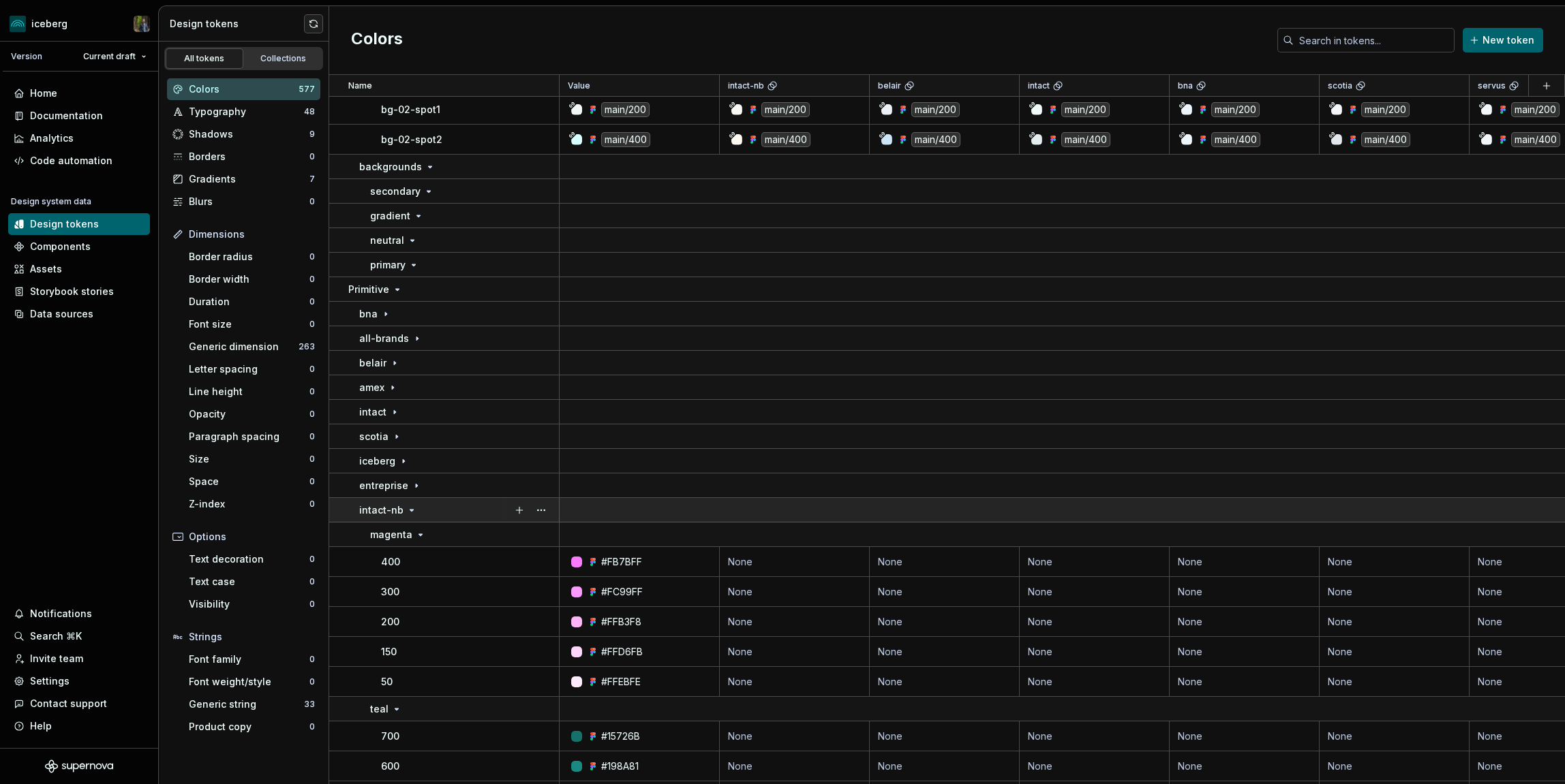
scroll to position [5320, 0]
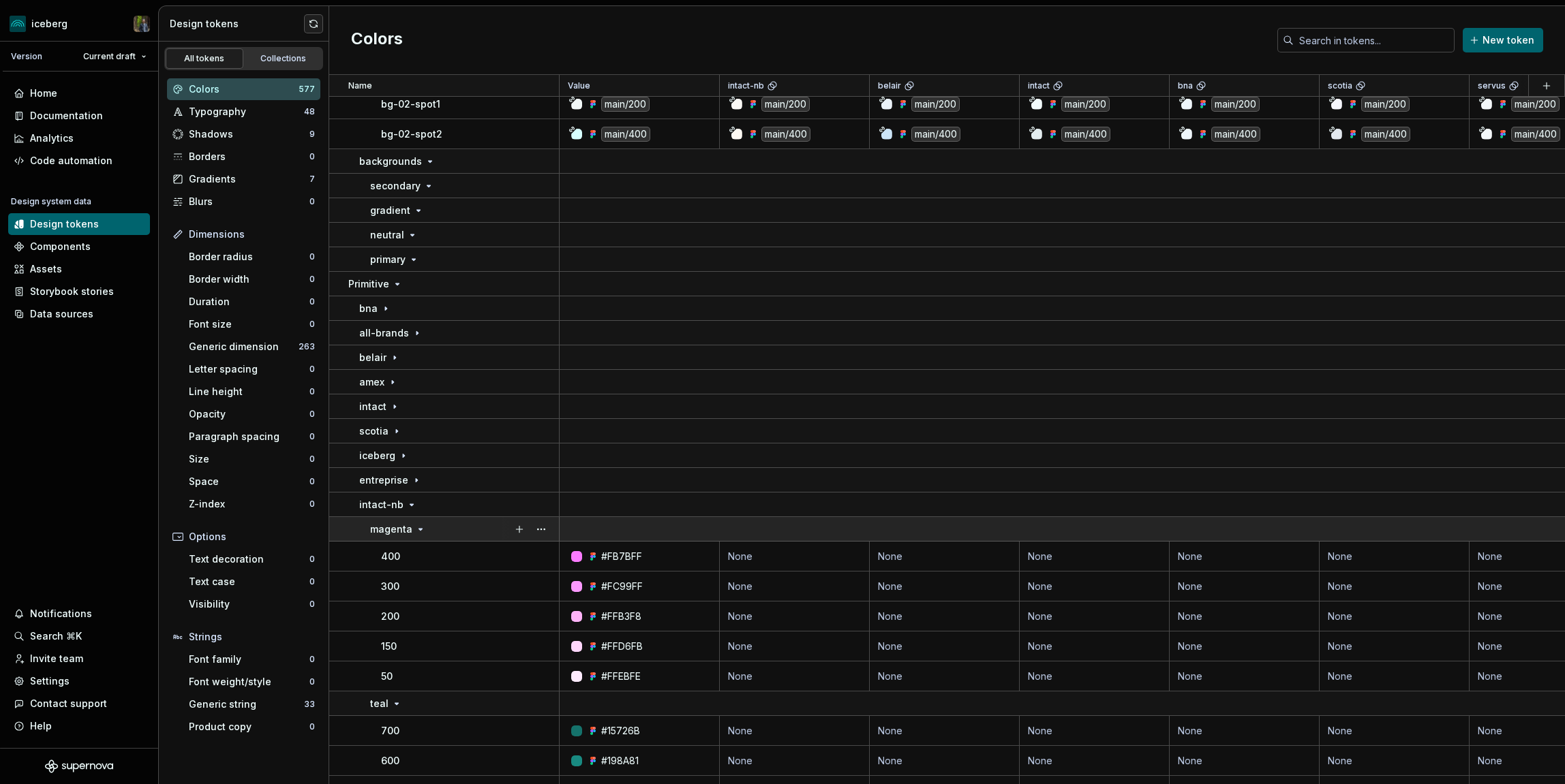
click at [425, 521] on td "magenta" at bounding box center [444, 530] width 230 height 24
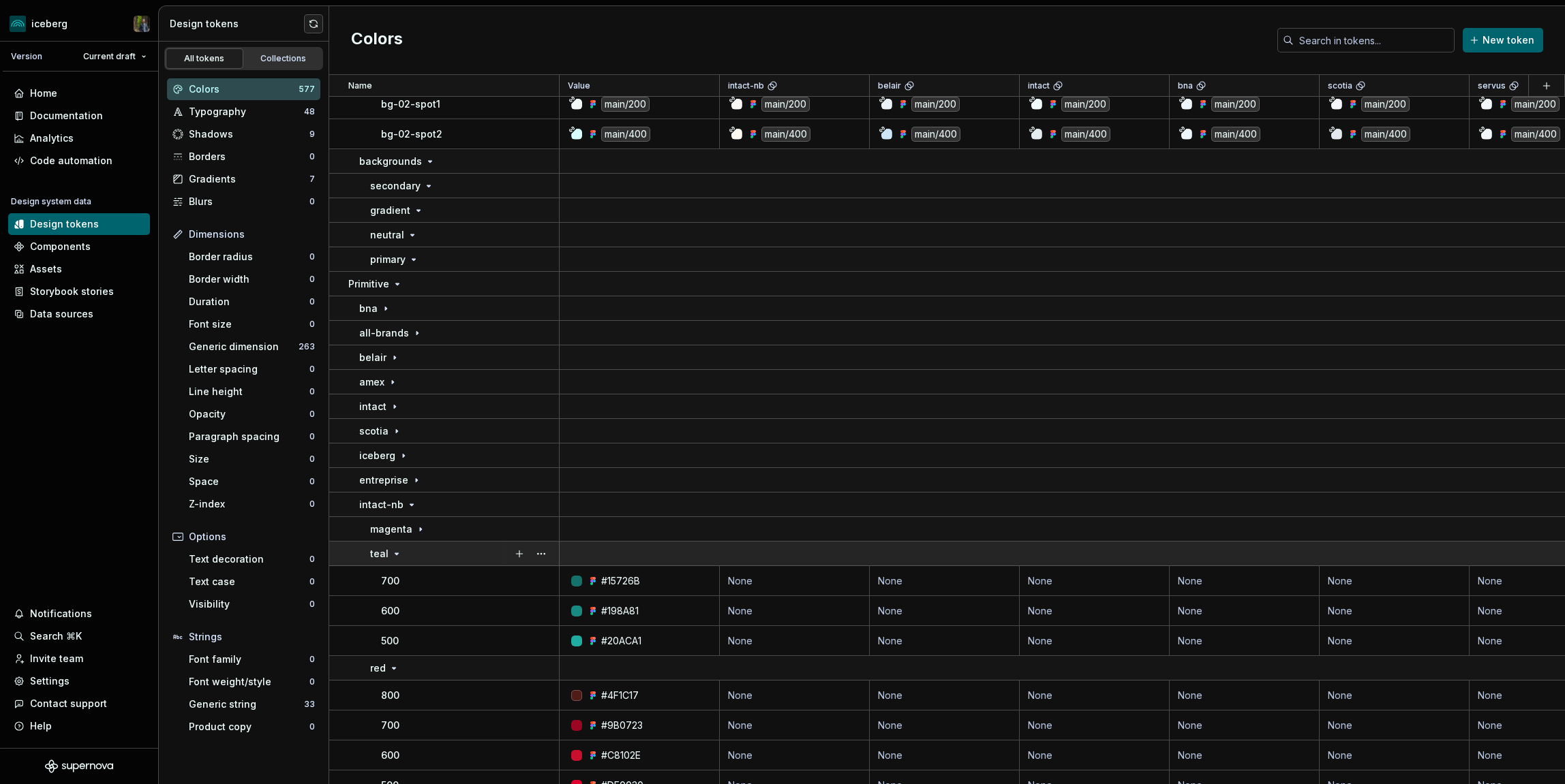
click at [424, 562] on td "teal" at bounding box center [444, 554] width 230 height 24
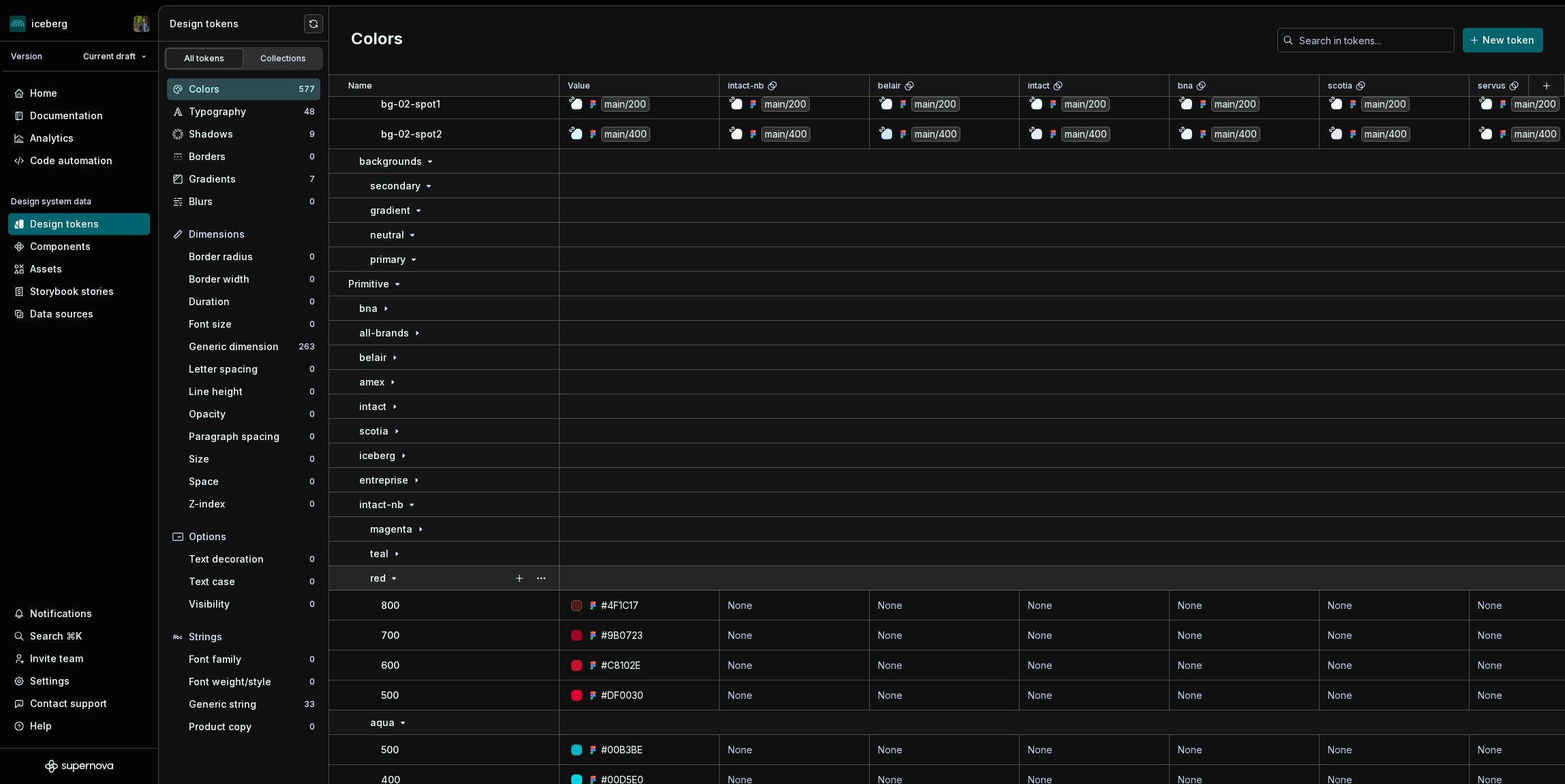
click at [423, 580] on div "red" at bounding box center [464, 578] width 188 height 14
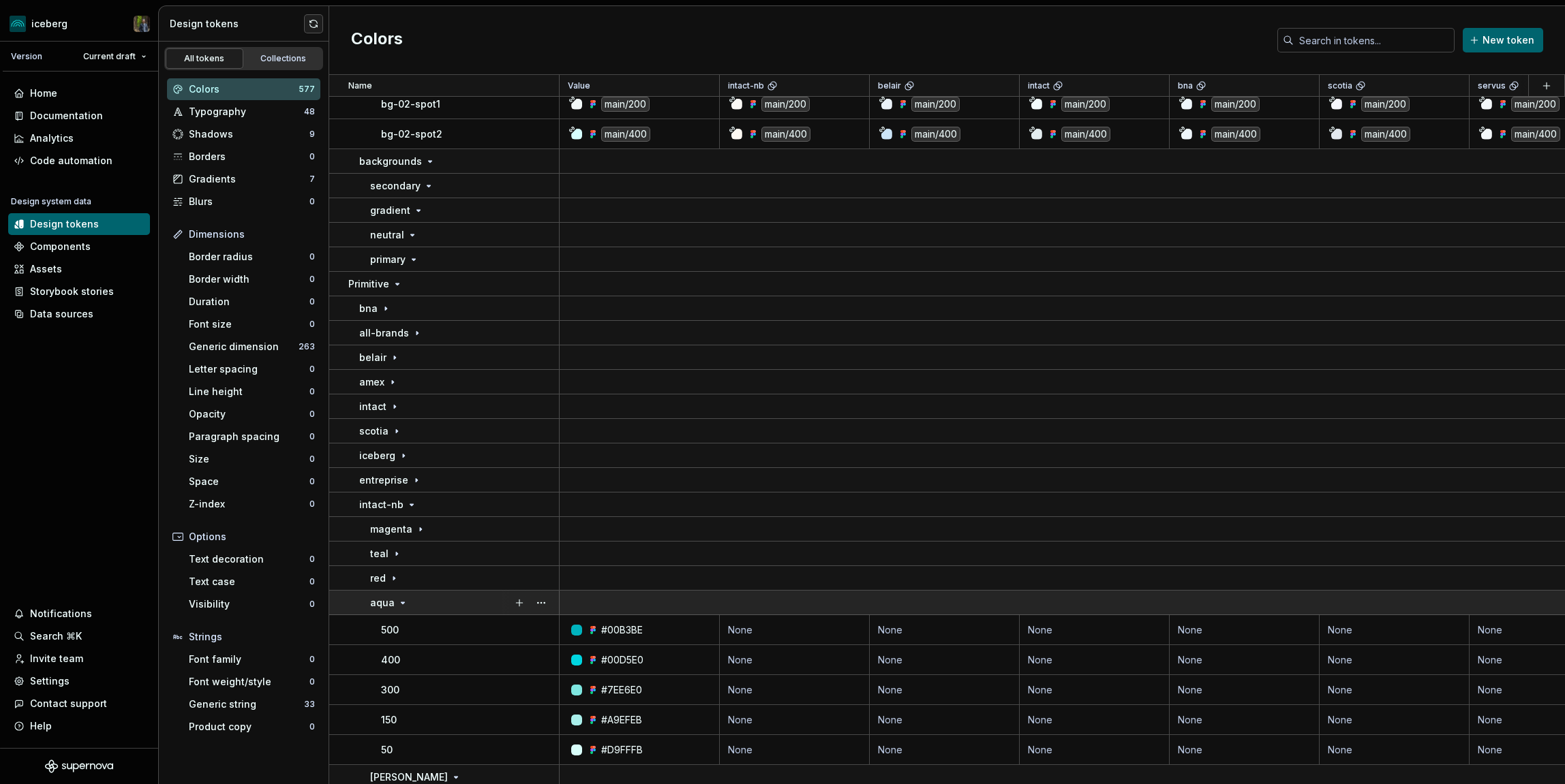
click at [423, 596] on div "aqua" at bounding box center [464, 603] width 188 height 14
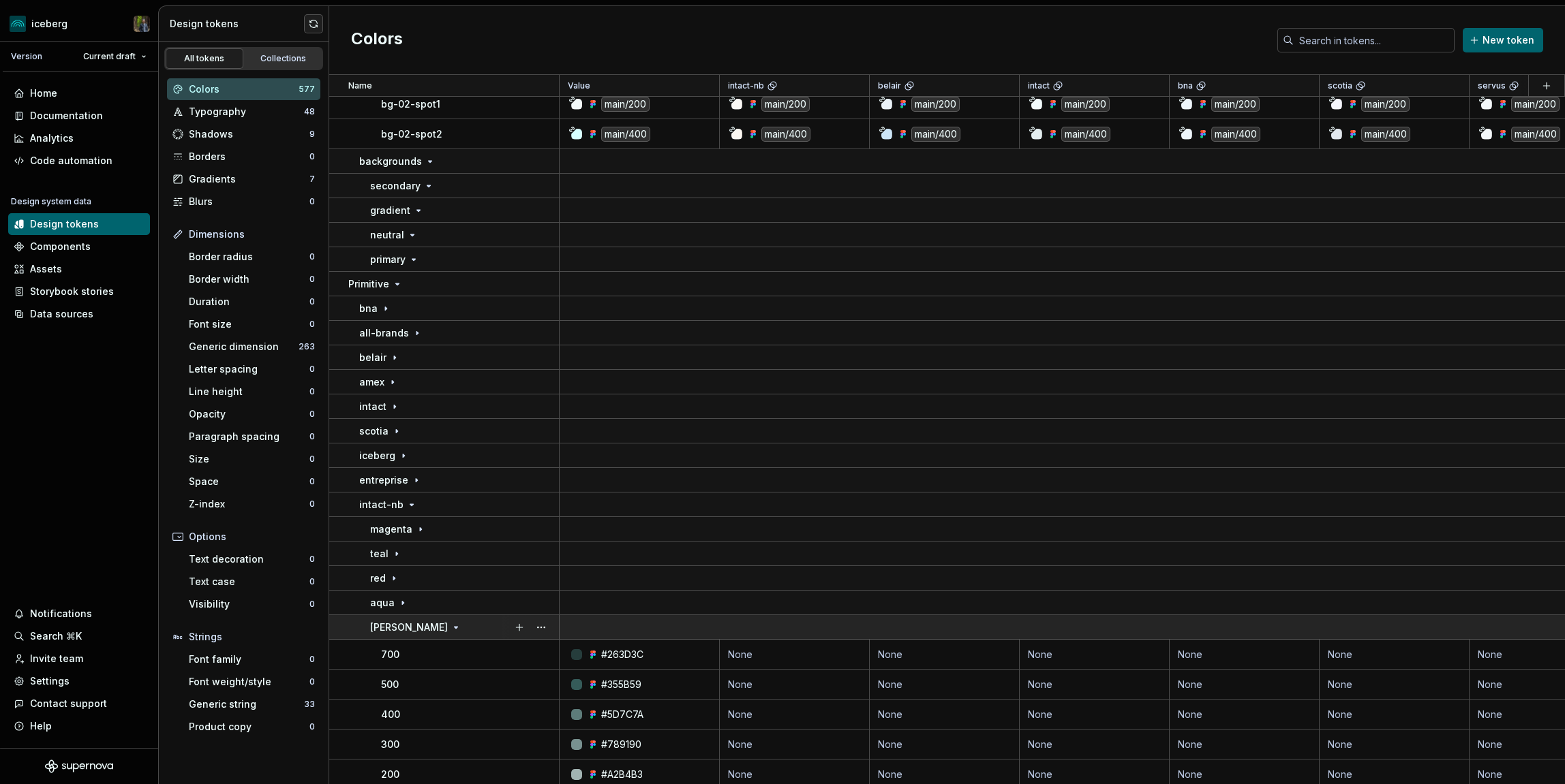
click at [450, 630] on icon at bounding box center [456, 627] width 11 height 11
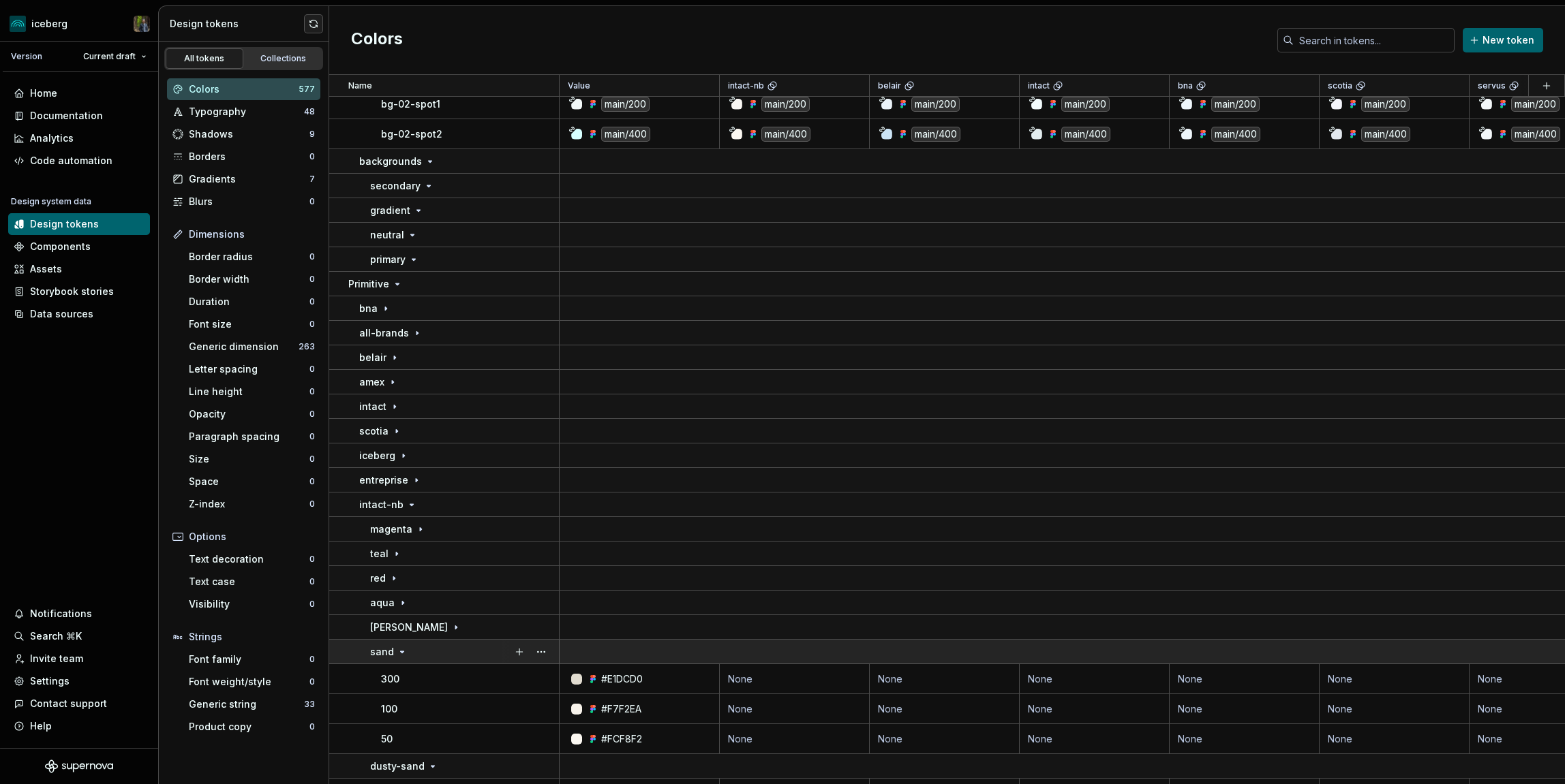
click at [420, 646] on div "sand" at bounding box center [464, 652] width 188 height 14
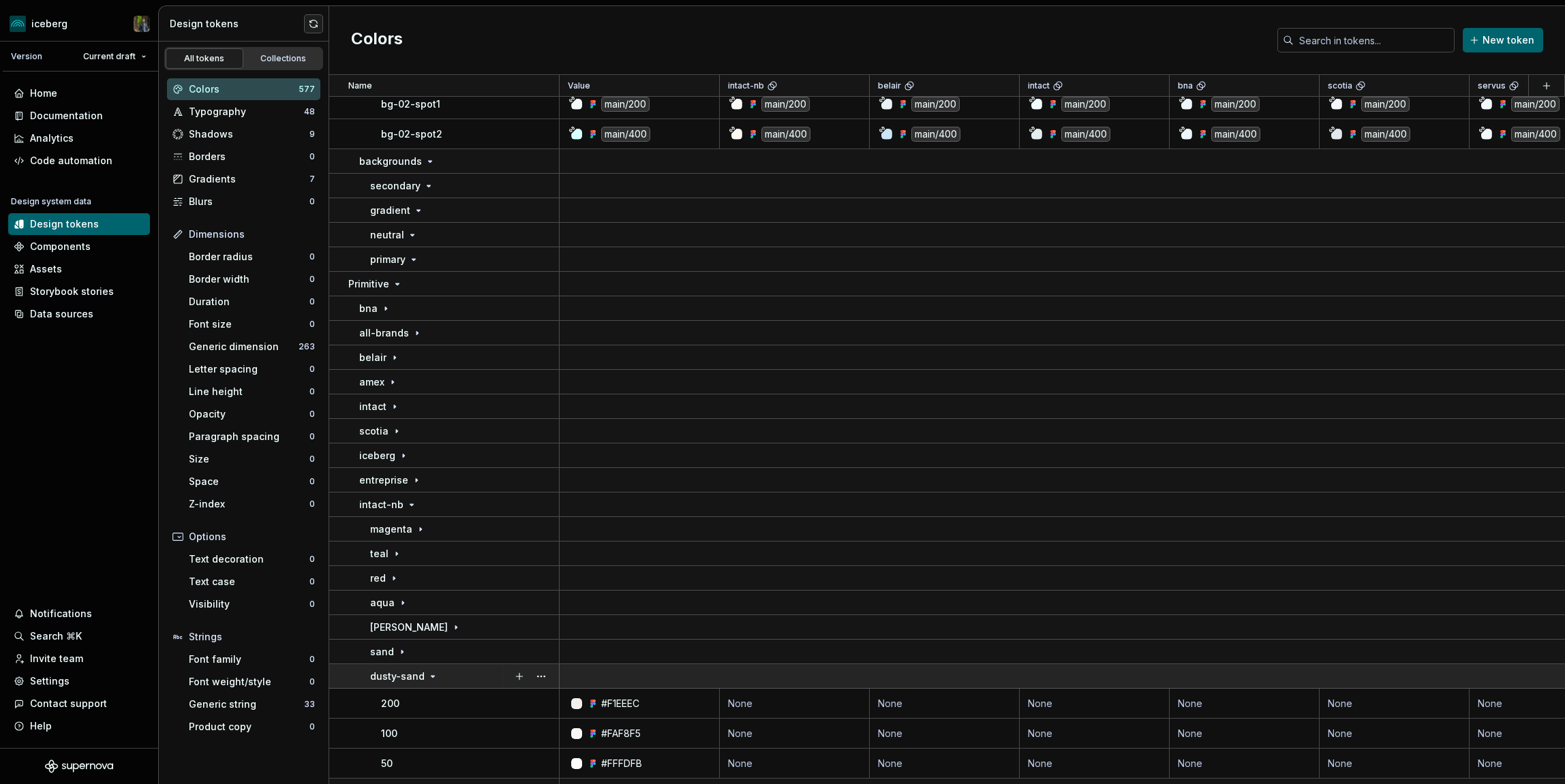
click at [420, 666] on td "dusty-sand" at bounding box center [444, 676] width 230 height 24
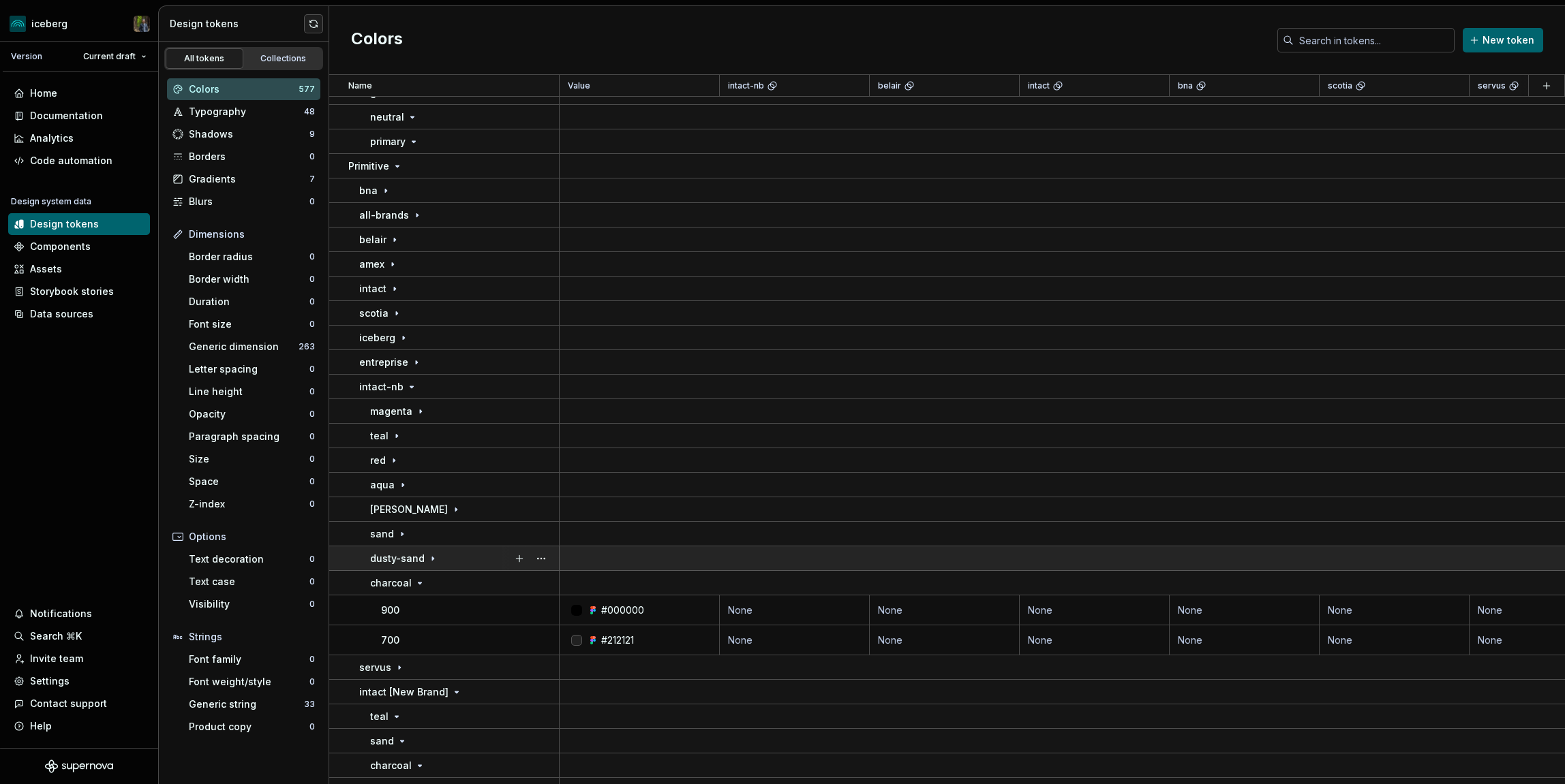
scroll to position [5508, 0]
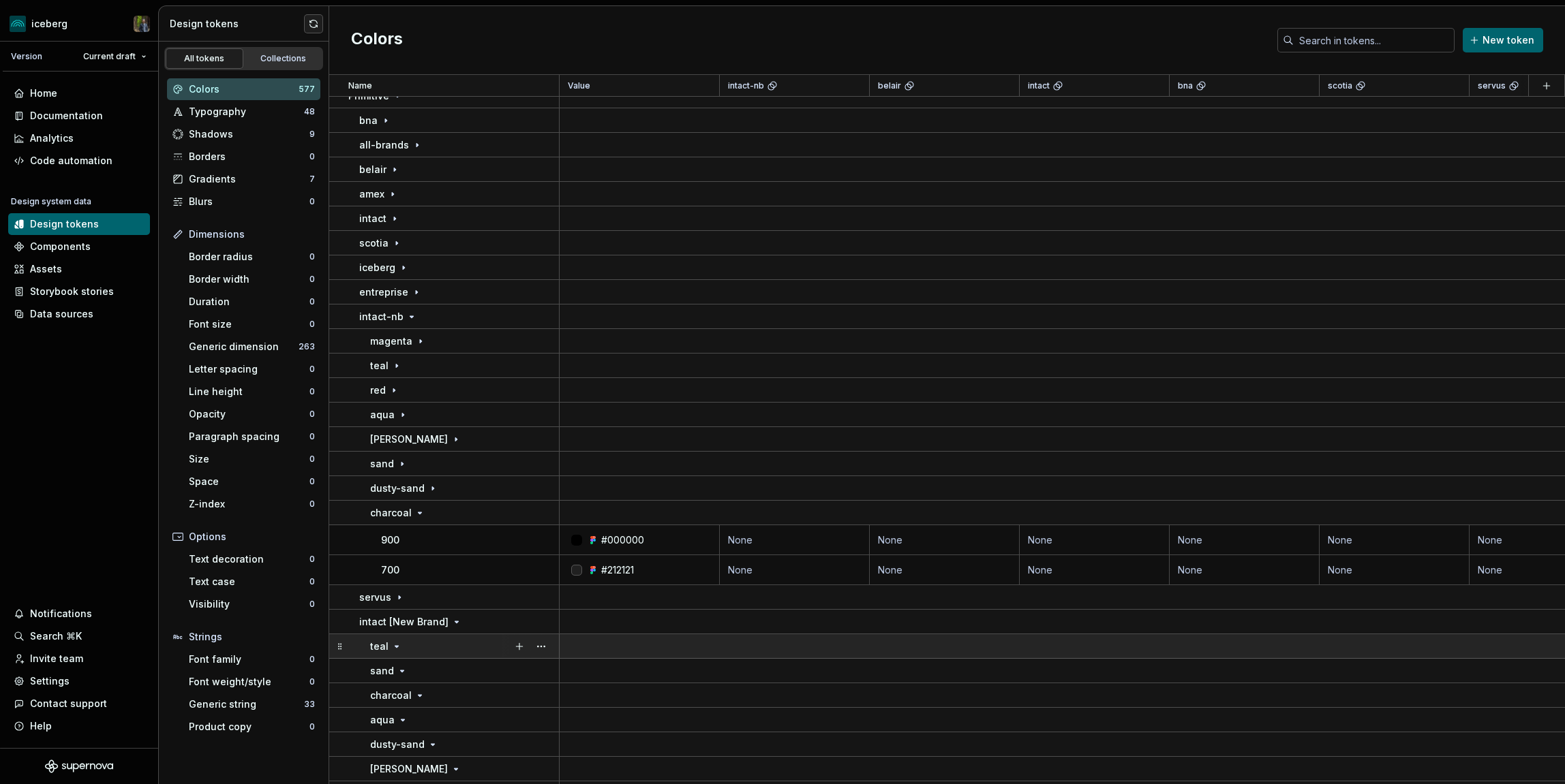
click at [400, 648] on icon at bounding box center [397, 646] width 11 height 11
click at [397, 647] on icon at bounding box center [397, 646] width 11 height 11
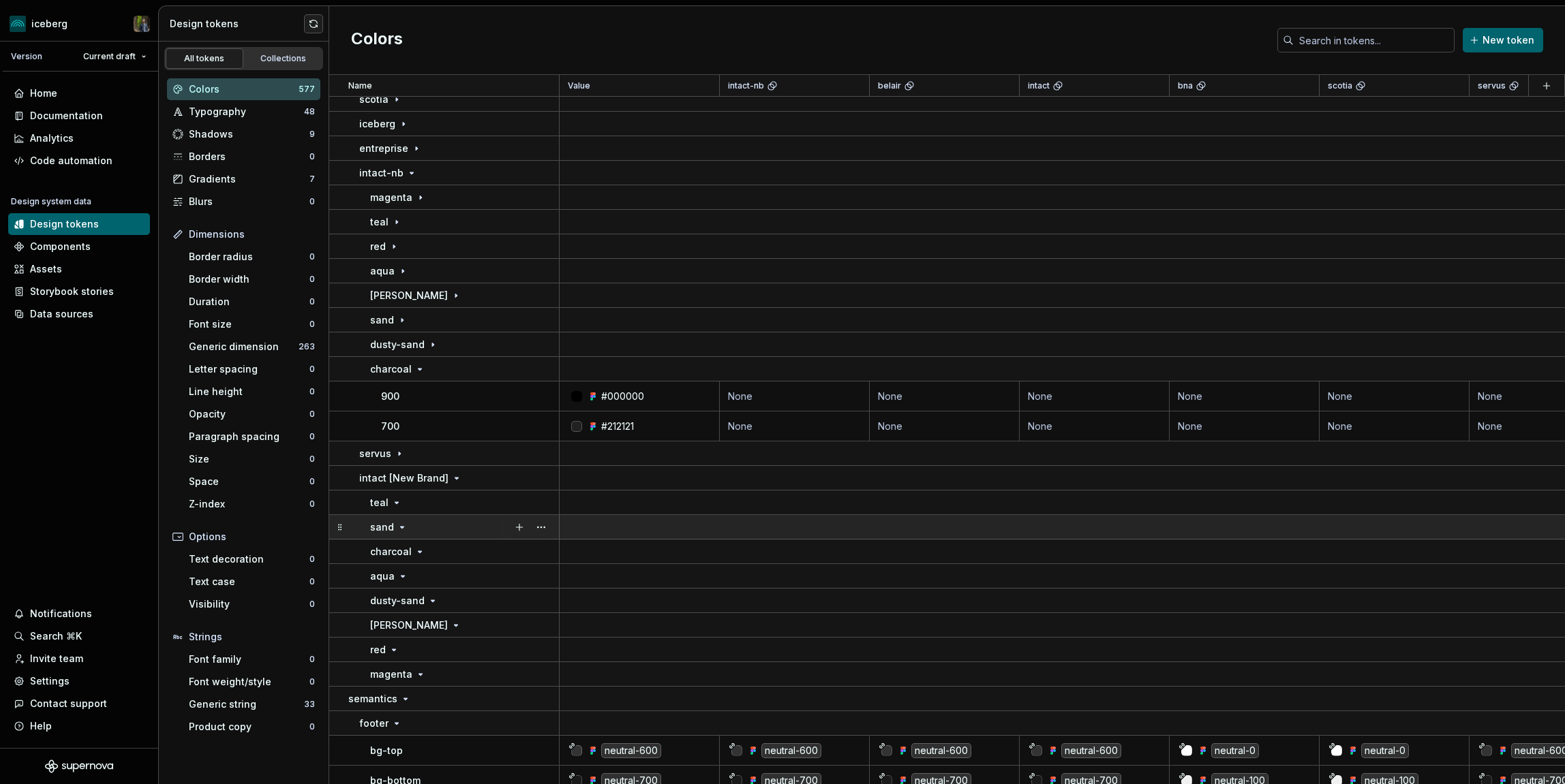
scroll to position [5685, 0]
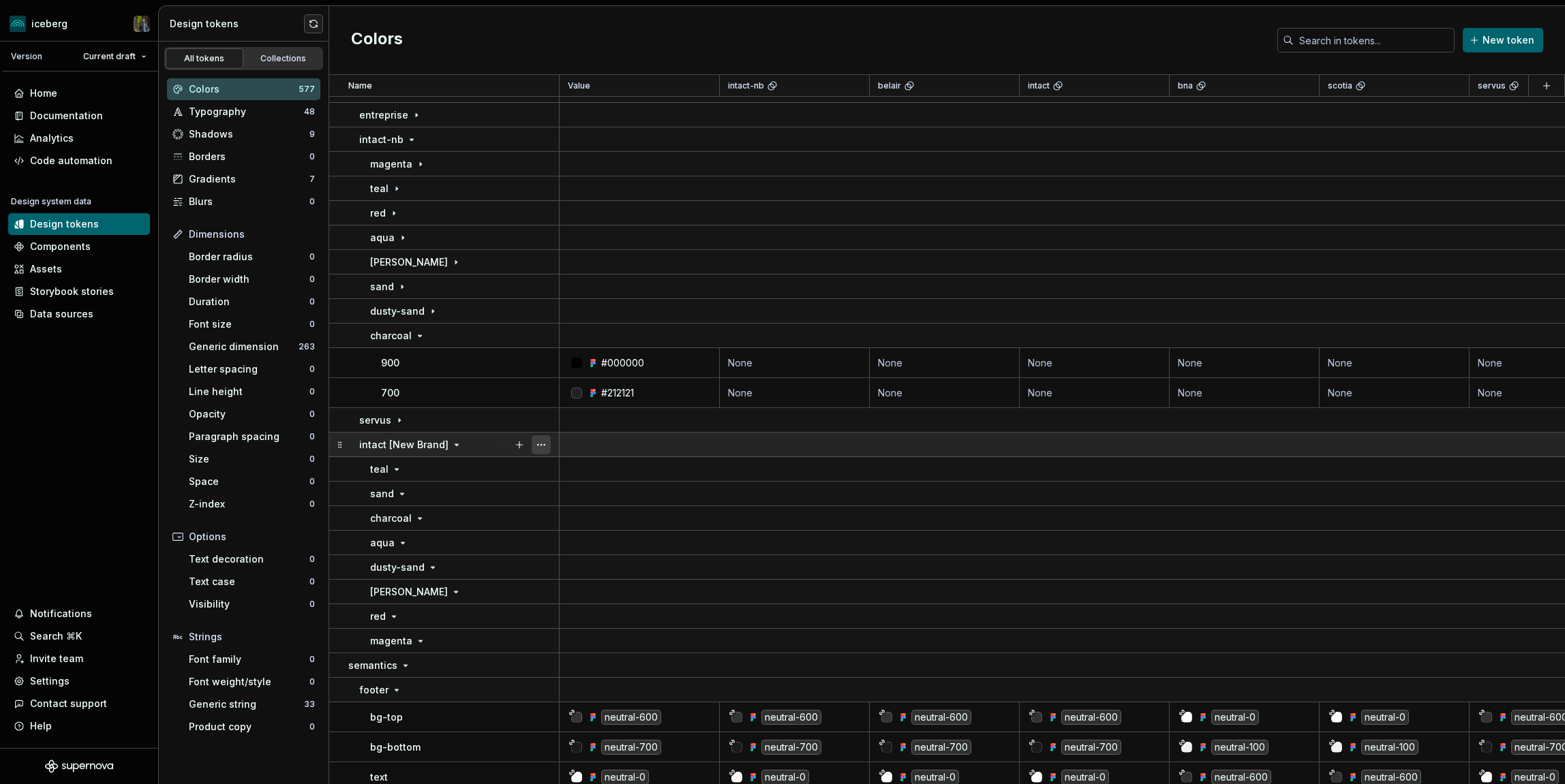
click at [541, 443] on button "button" at bounding box center [541, 445] width 19 height 19
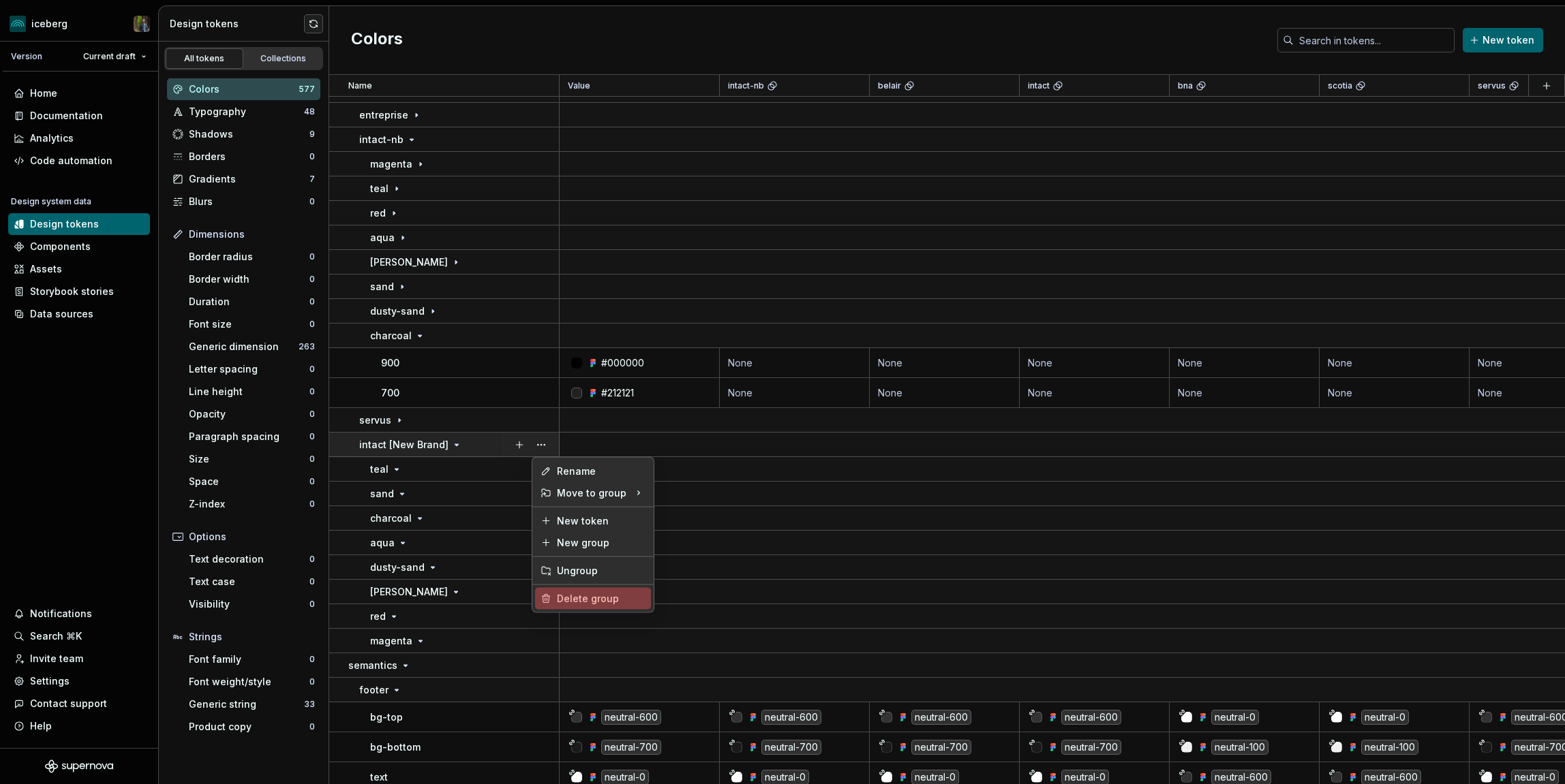
click at [580, 596] on div "Delete group" at bounding box center [602, 599] width 89 height 14
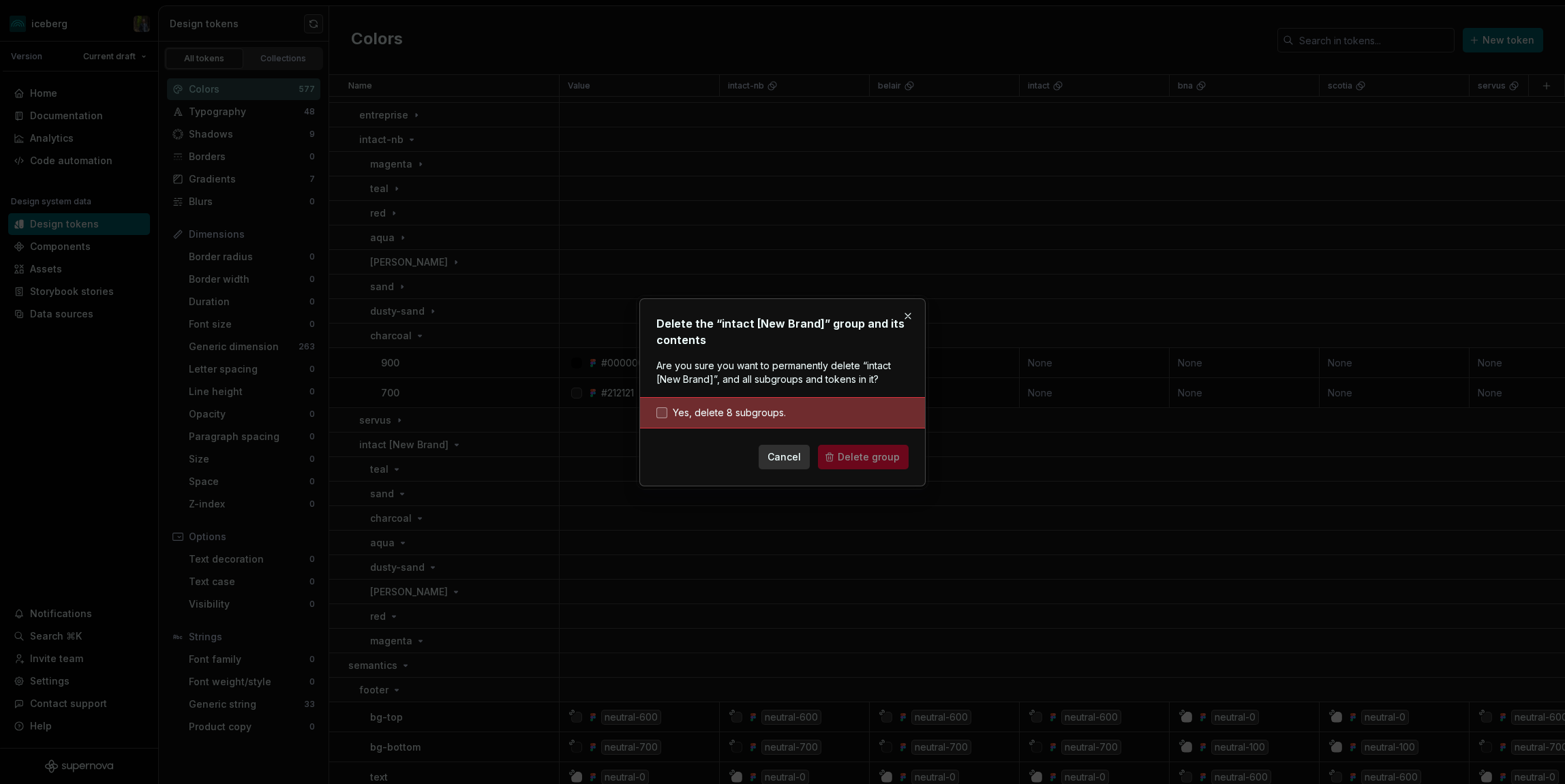
click at [749, 414] on span "Yes, delete 8 subgroups." at bounding box center [729, 413] width 113 height 14
click at [853, 456] on span "Delete group" at bounding box center [869, 457] width 62 height 14
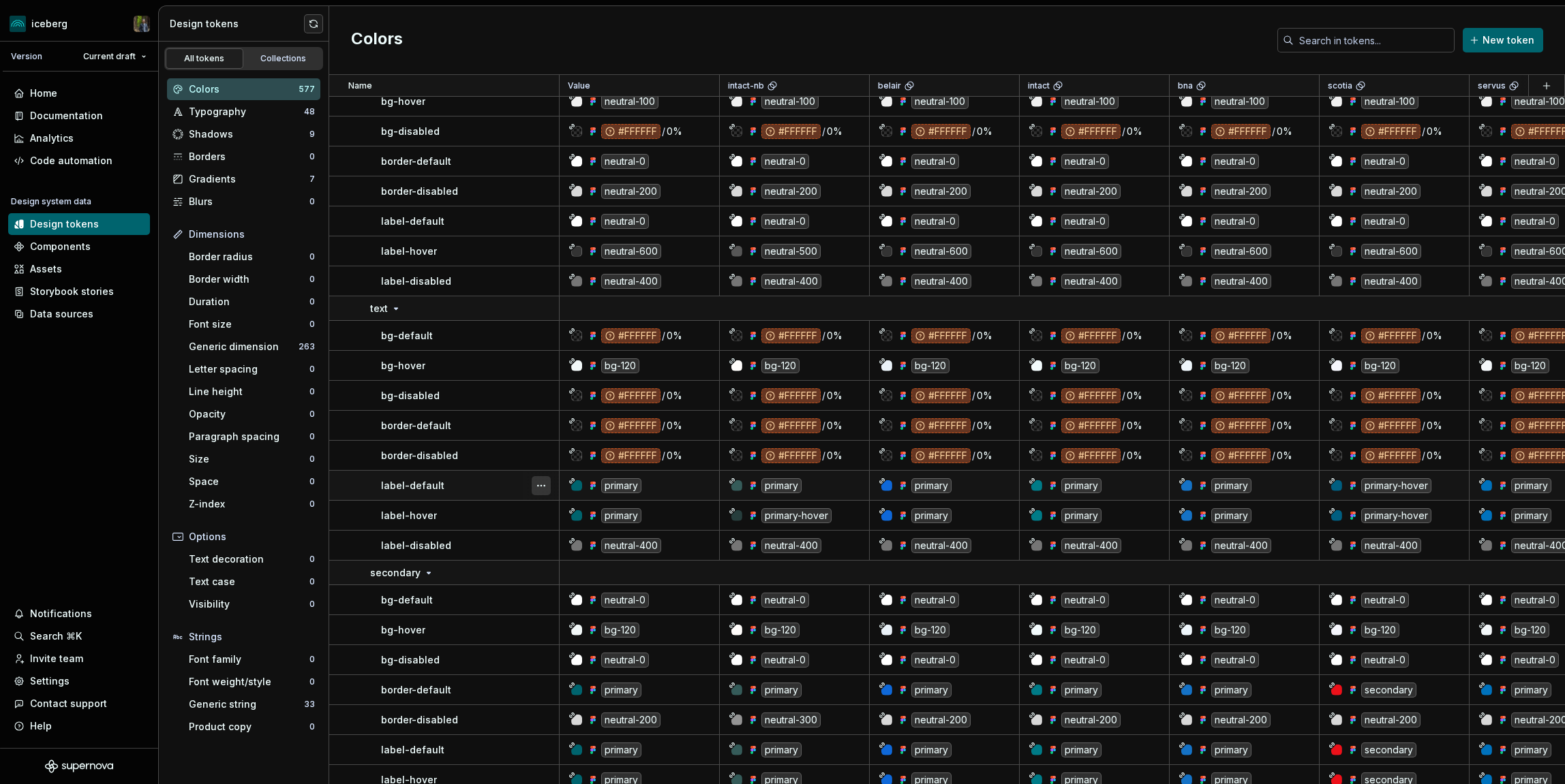
scroll to position [7541, 0]
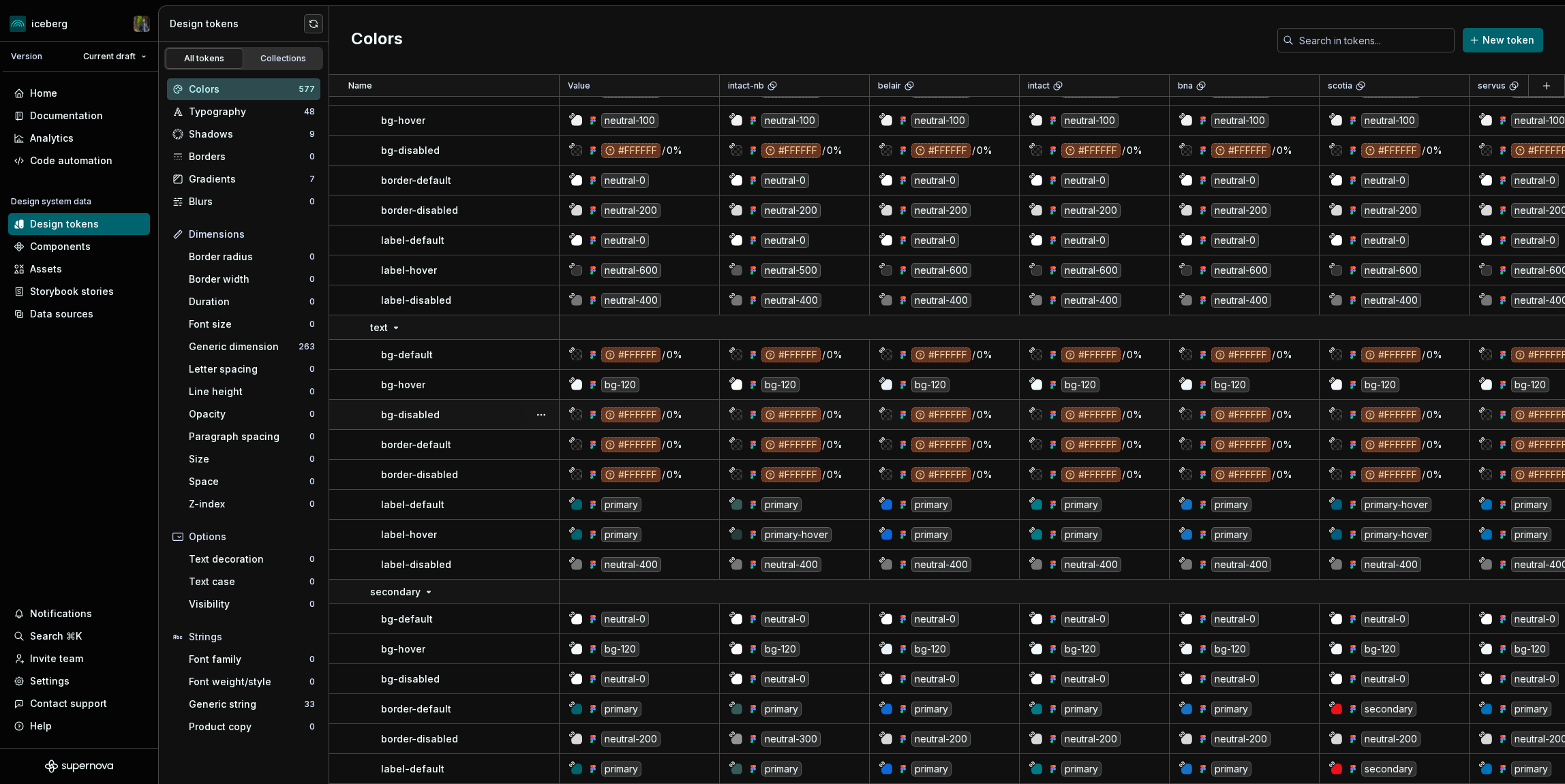
click at [490, 411] on div "bg-disabled" at bounding box center [469, 415] width 177 height 14
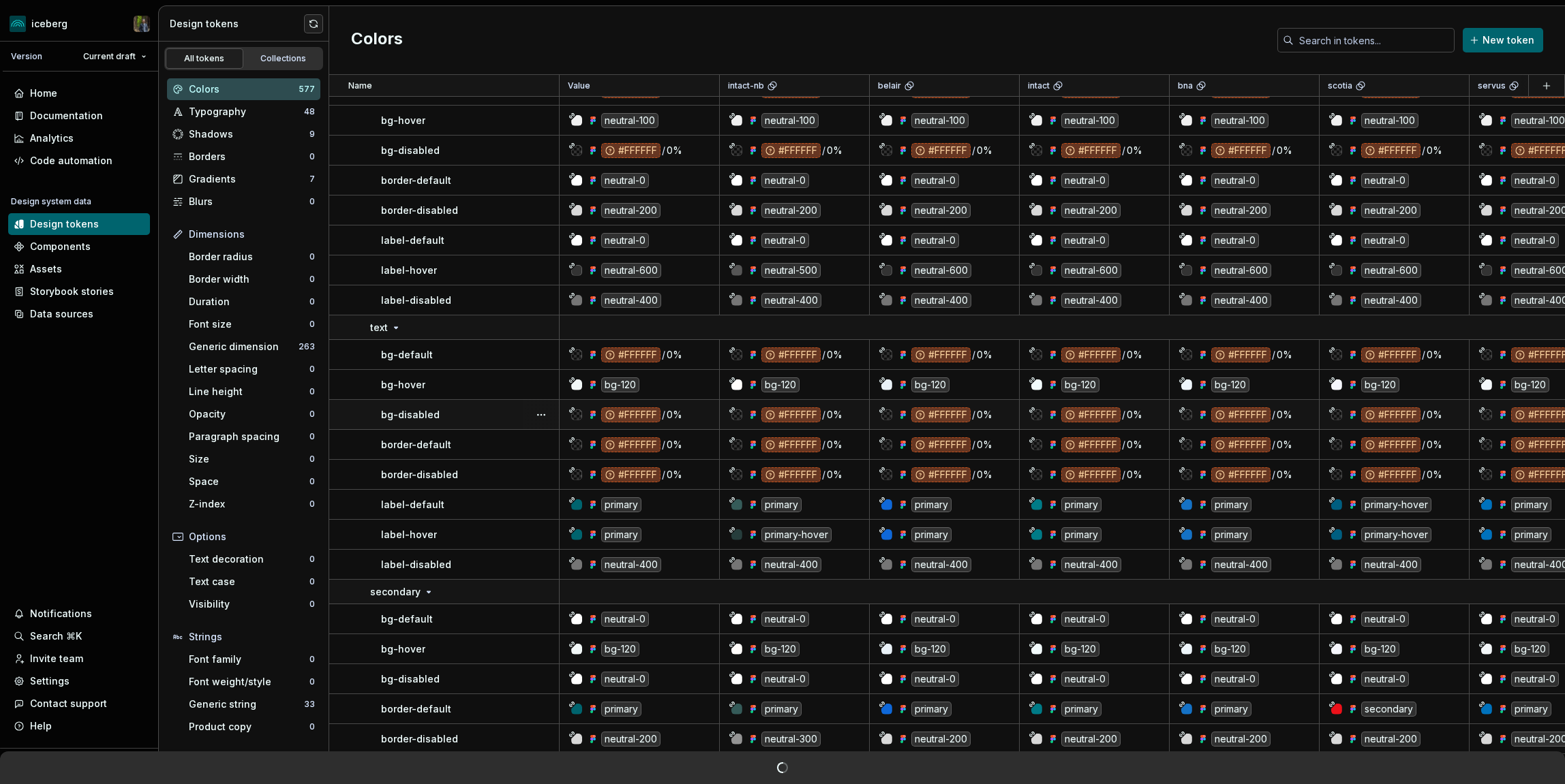
click at [482, 411] on div "bg-disabled" at bounding box center [469, 415] width 177 height 14
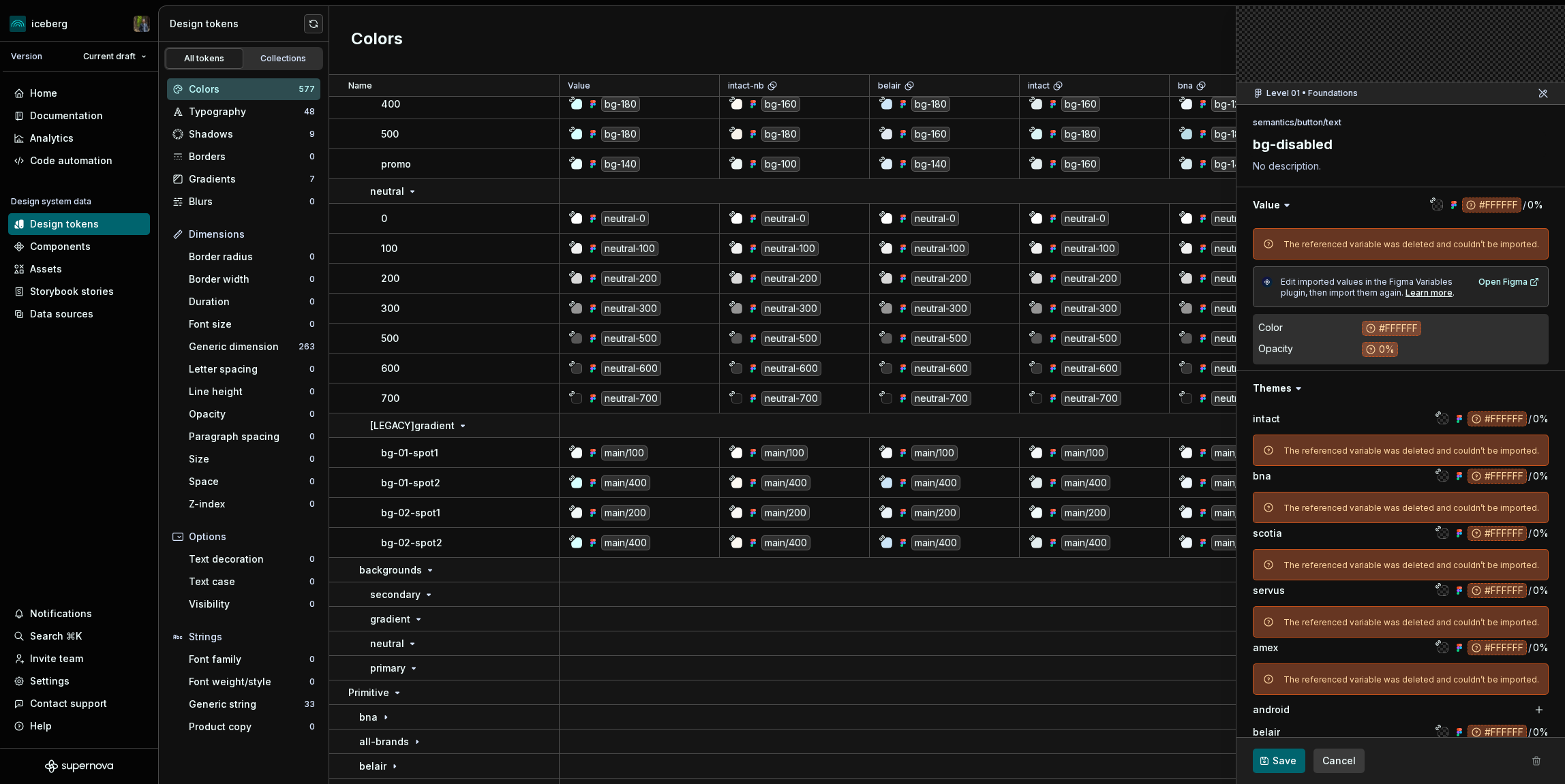
scroll to position [5326, 0]
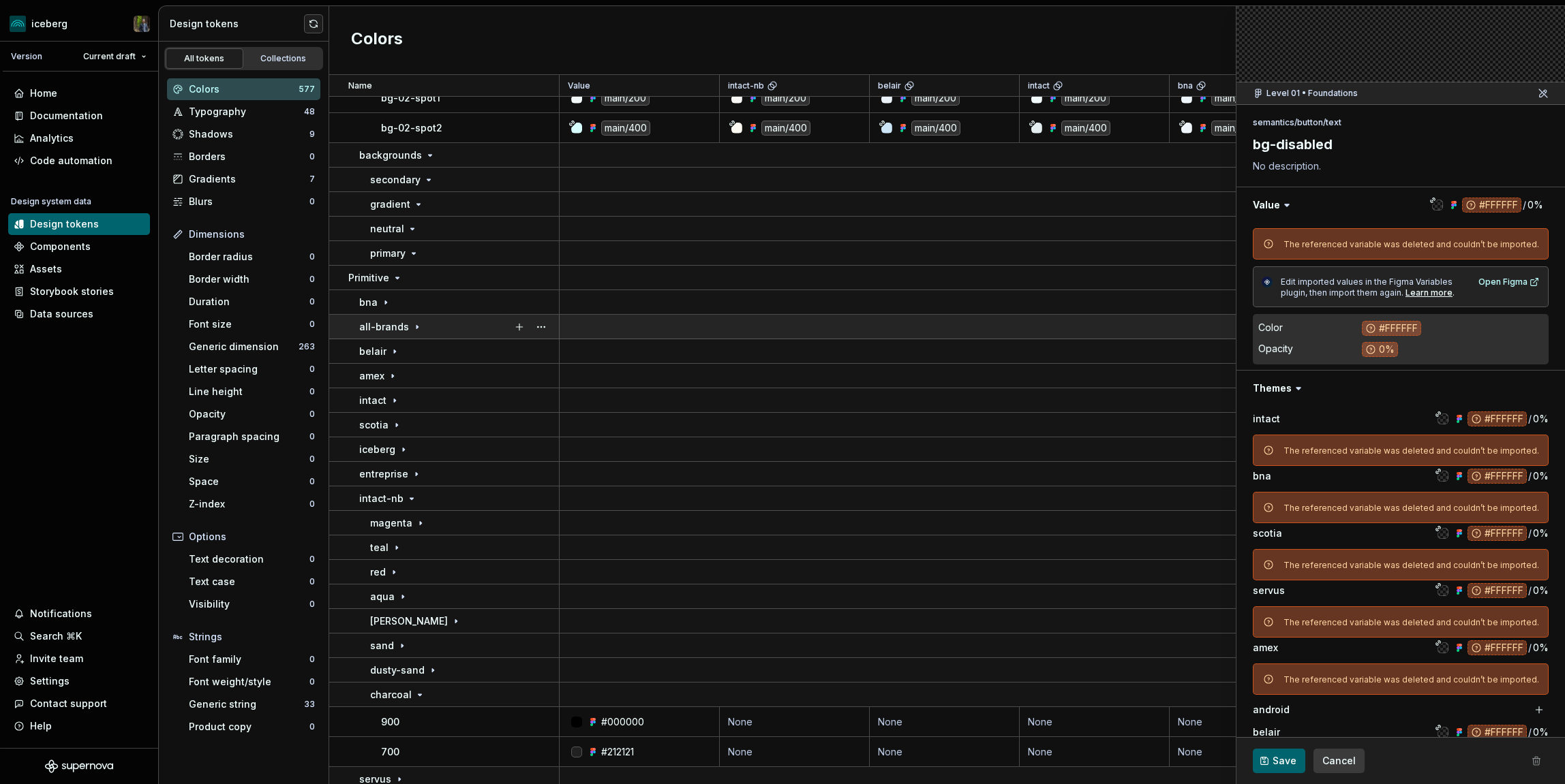
click at [425, 328] on div "all-brands" at bounding box center [459, 327] width 199 height 14
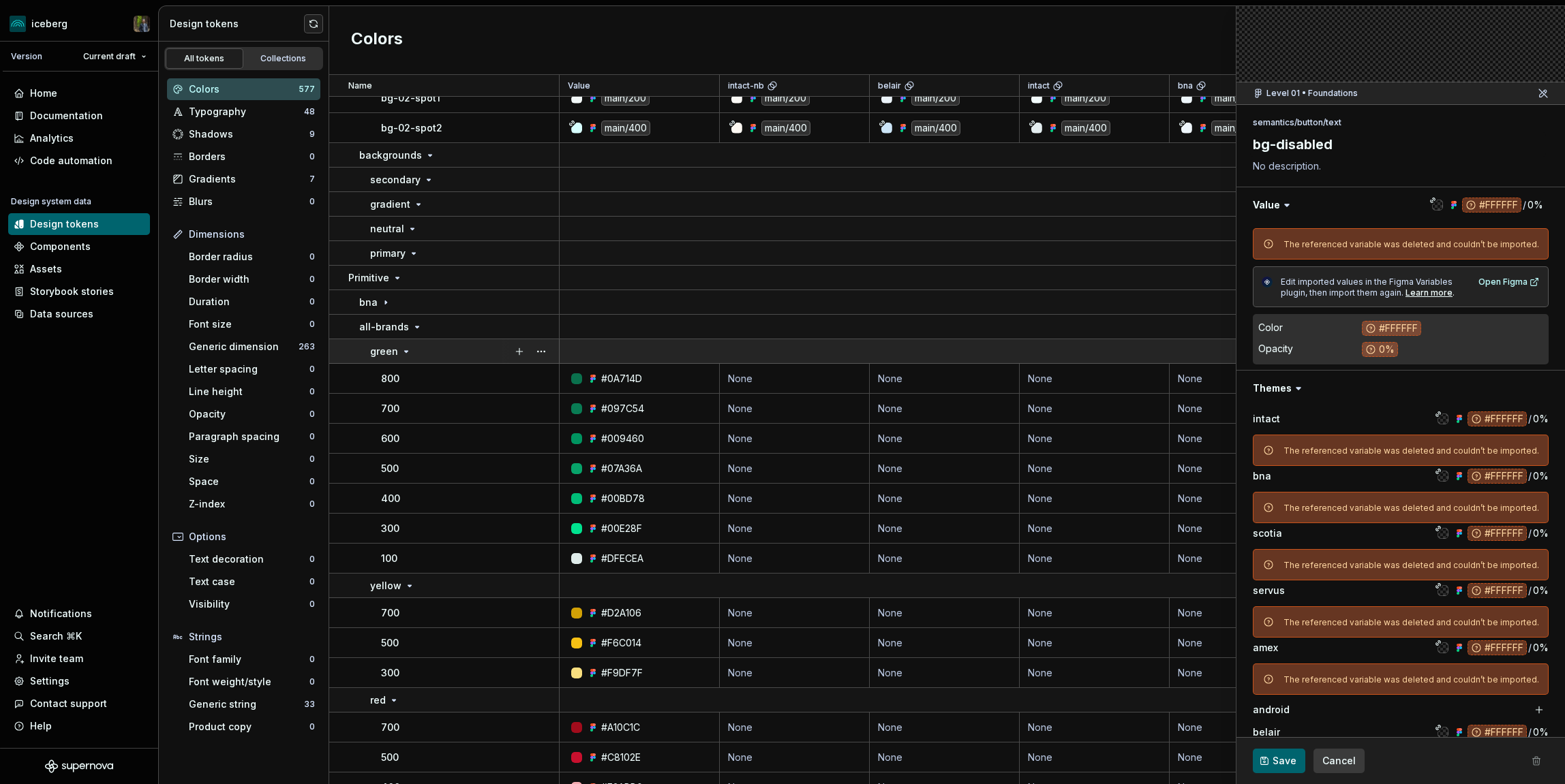
click at [426, 343] on td "green" at bounding box center [444, 352] width 230 height 24
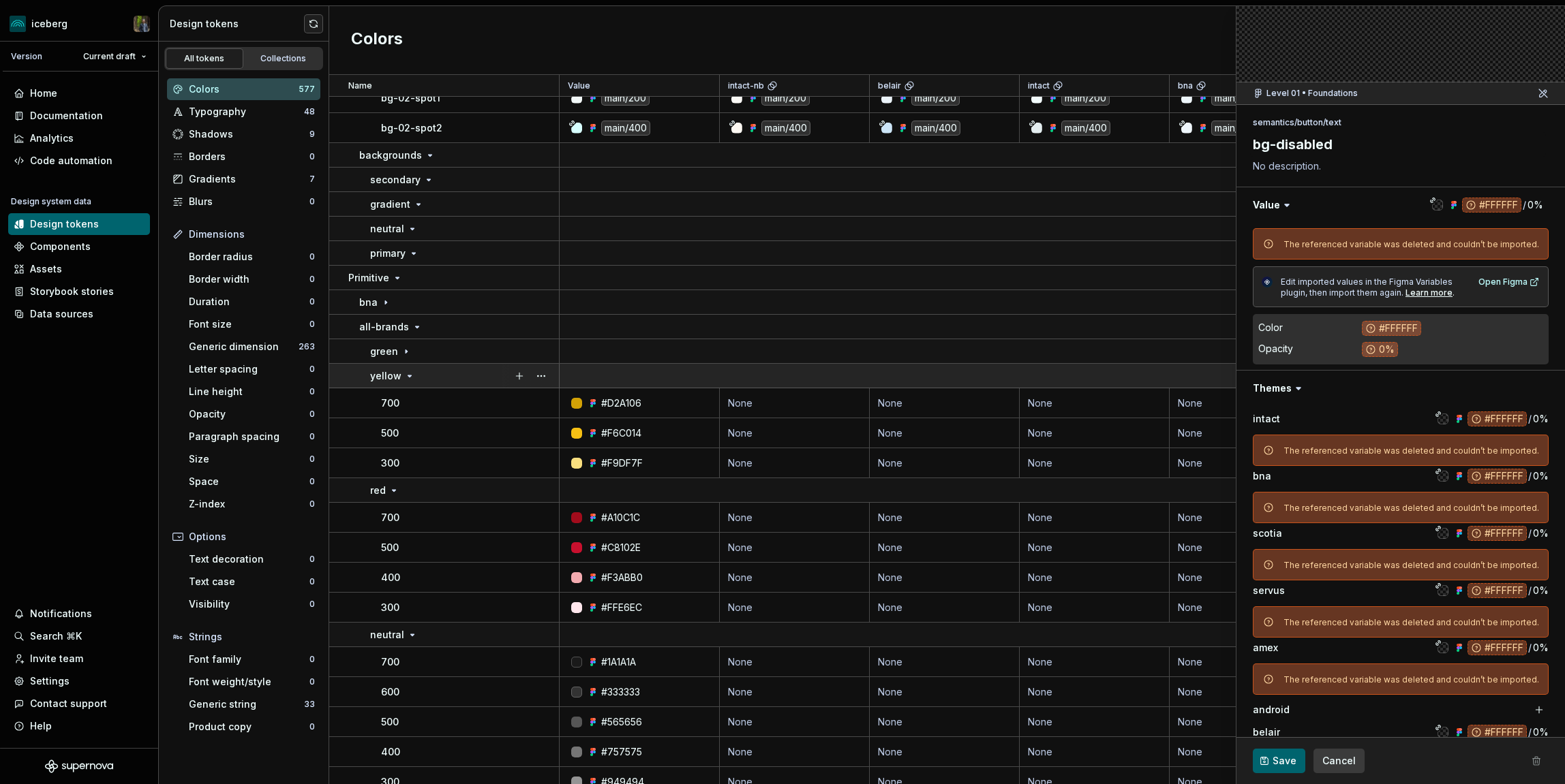
click at [421, 374] on div "yellow" at bounding box center [464, 376] width 188 height 14
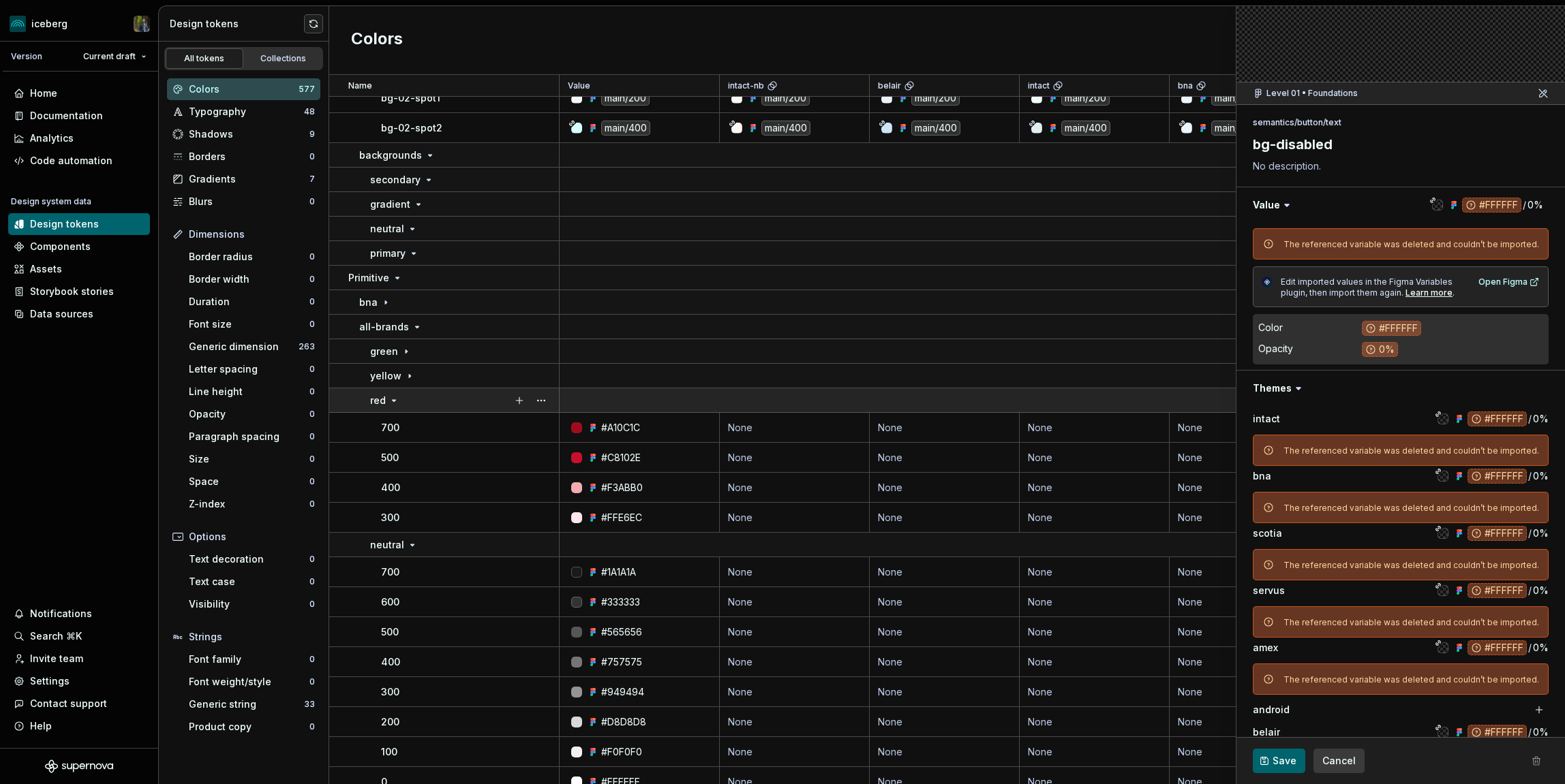
click at [420, 395] on div "red" at bounding box center [464, 400] width 188 height 14
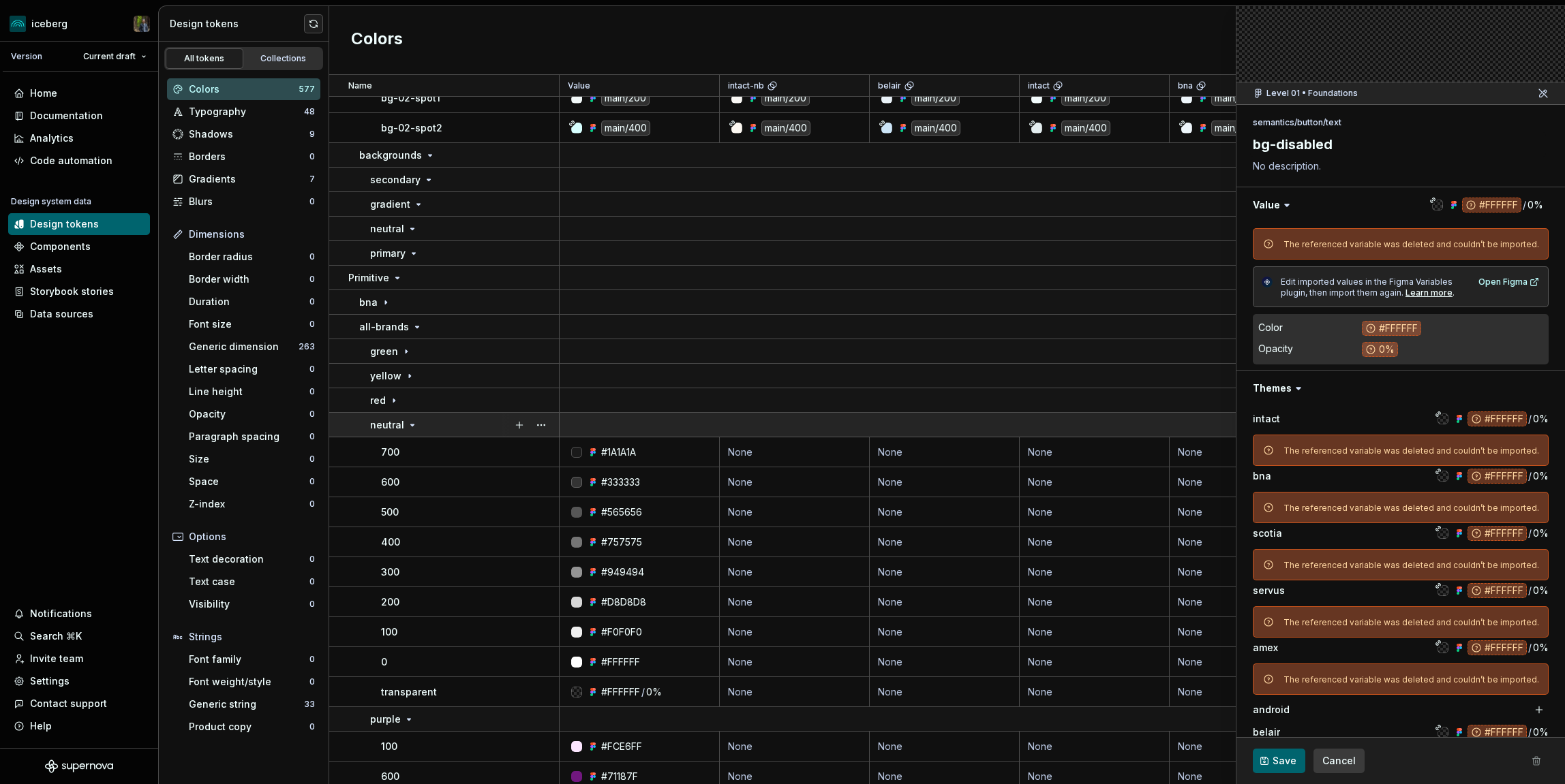
click at [418, 424] on div "neutral" at bounding box center [464, 426] width 188 height 14
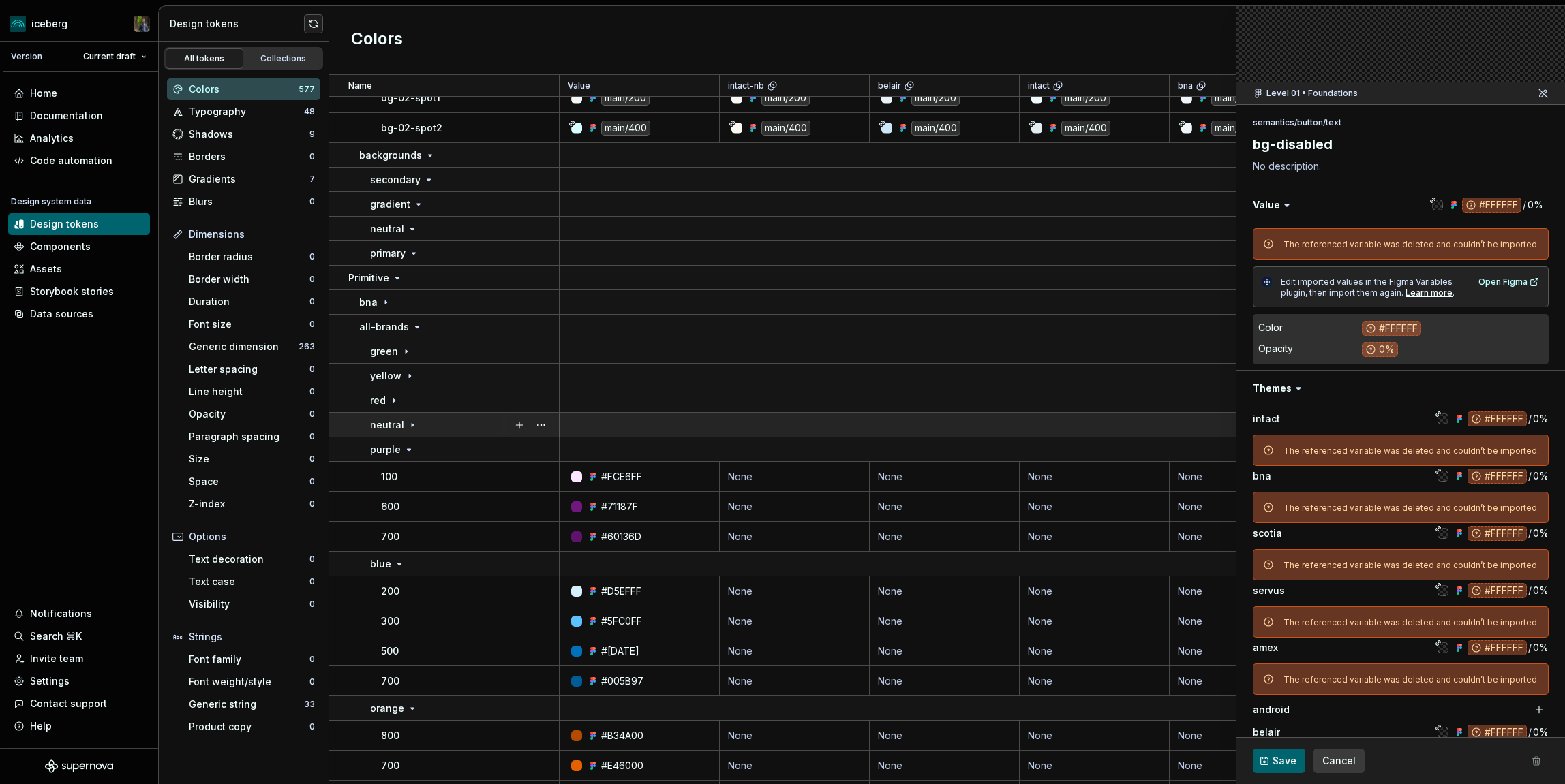
click at [418, 424] on div "neutral" at bounding box center [464, 426] width 188 height 14
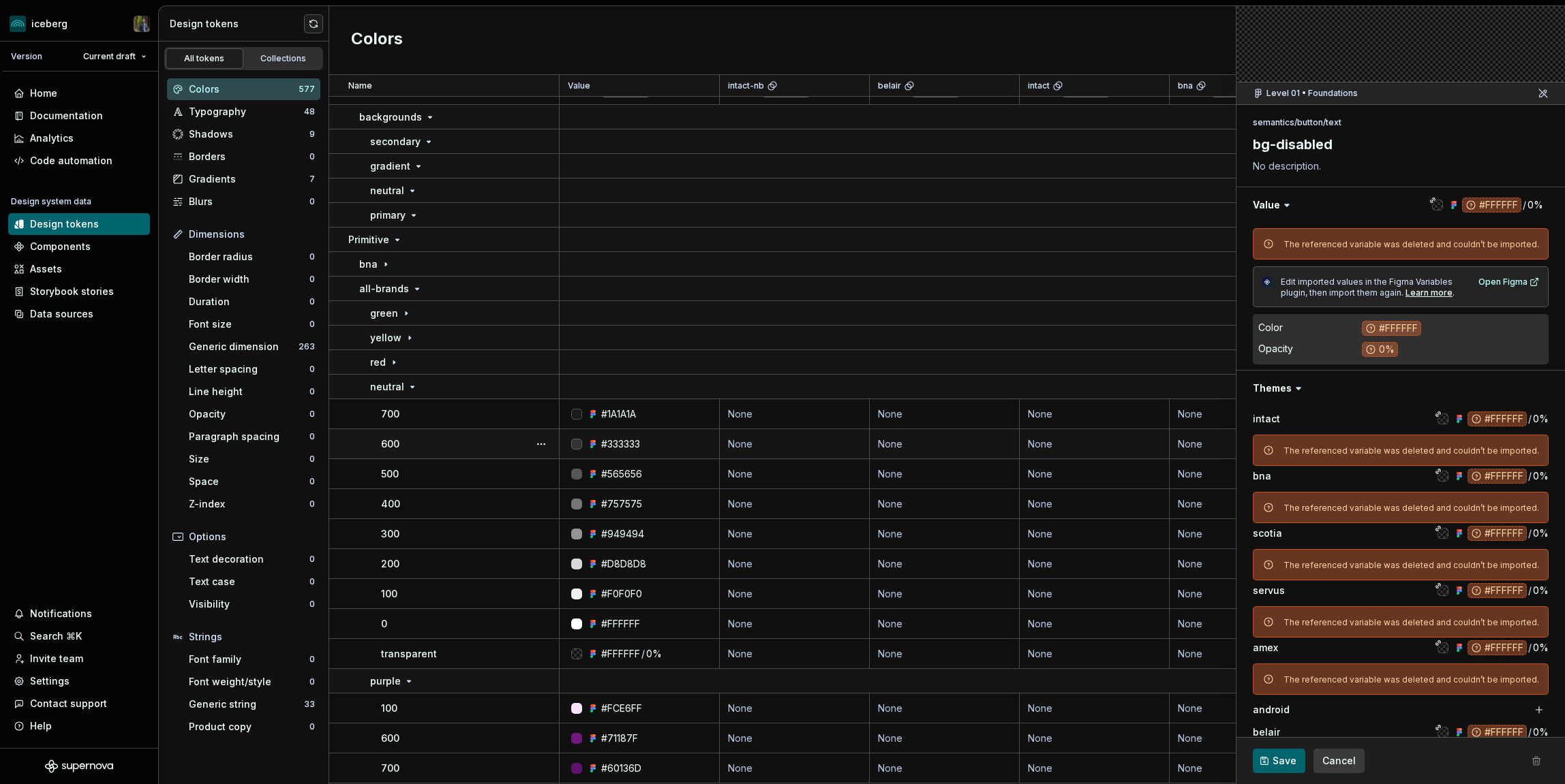
scroll to position [5366, 0]
click at [483, 655] on div "transparent" at bounding box center [469, 653] width 177 height 14
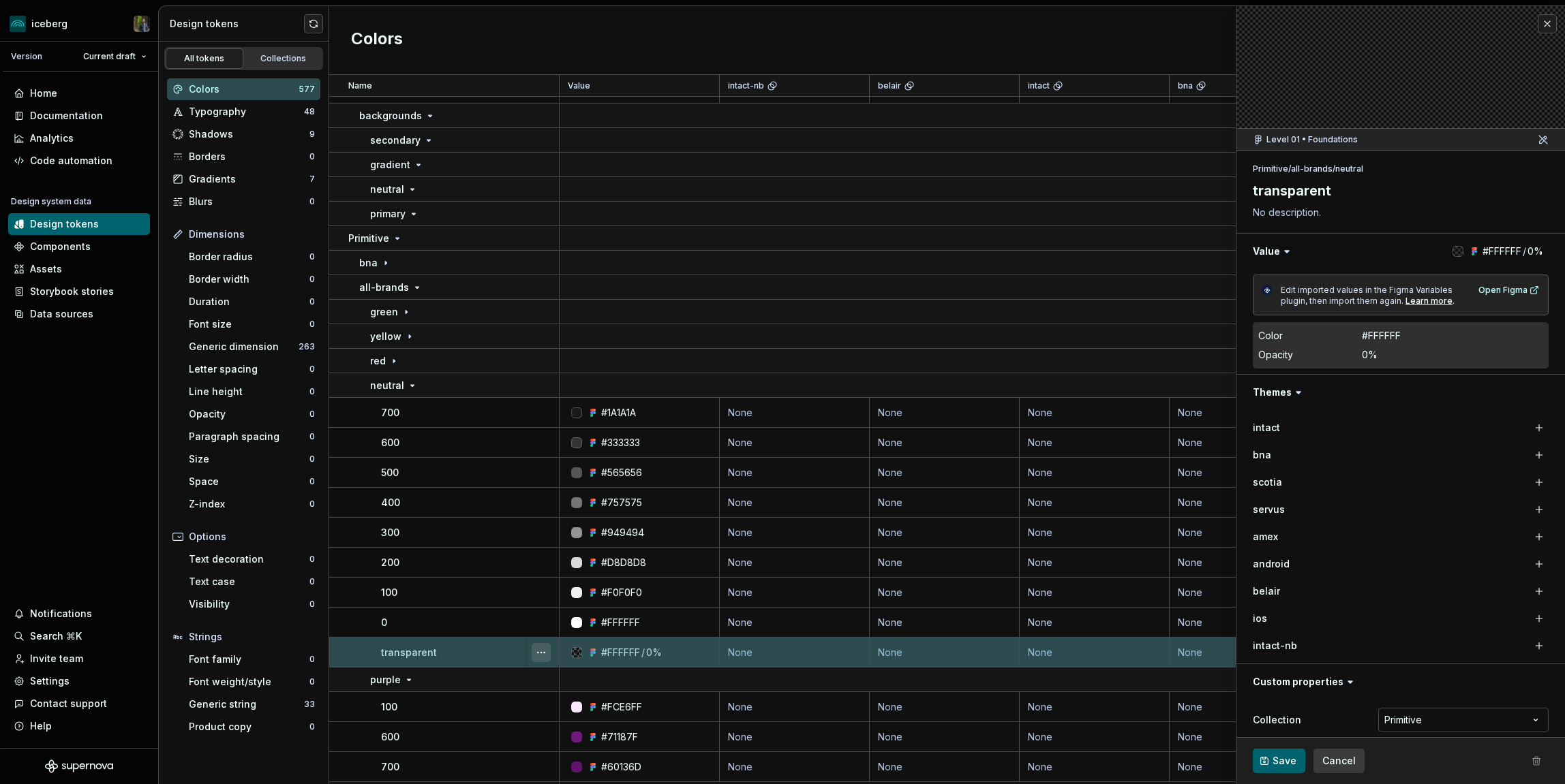
click at [542, 654] on button "button" at bounding box center [541, 653] width 19 height 19
click at [544, 650] on button "button" at bounding box center [541, 653] width 19 height 19
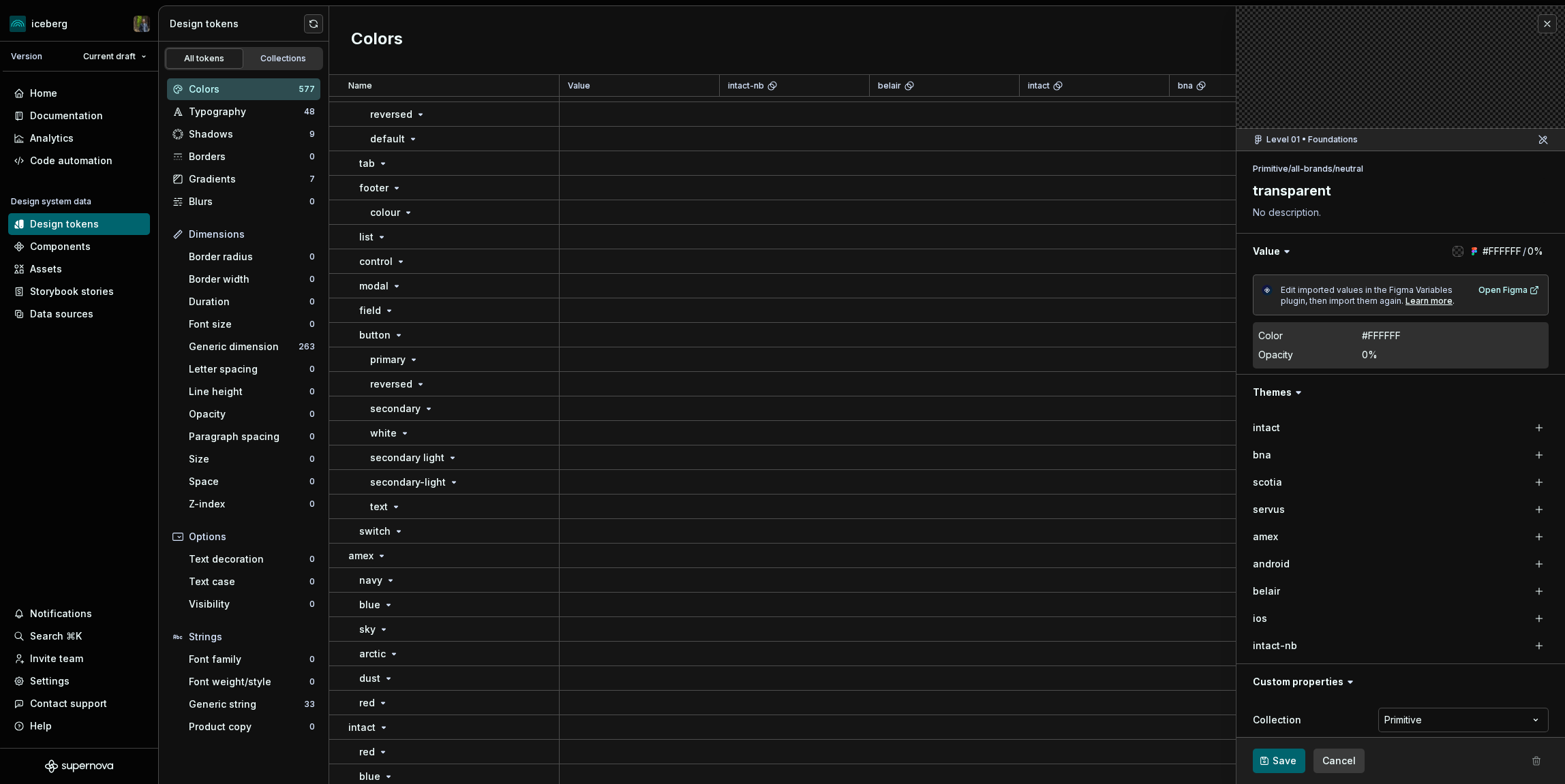
scroll to position [11608, 0]
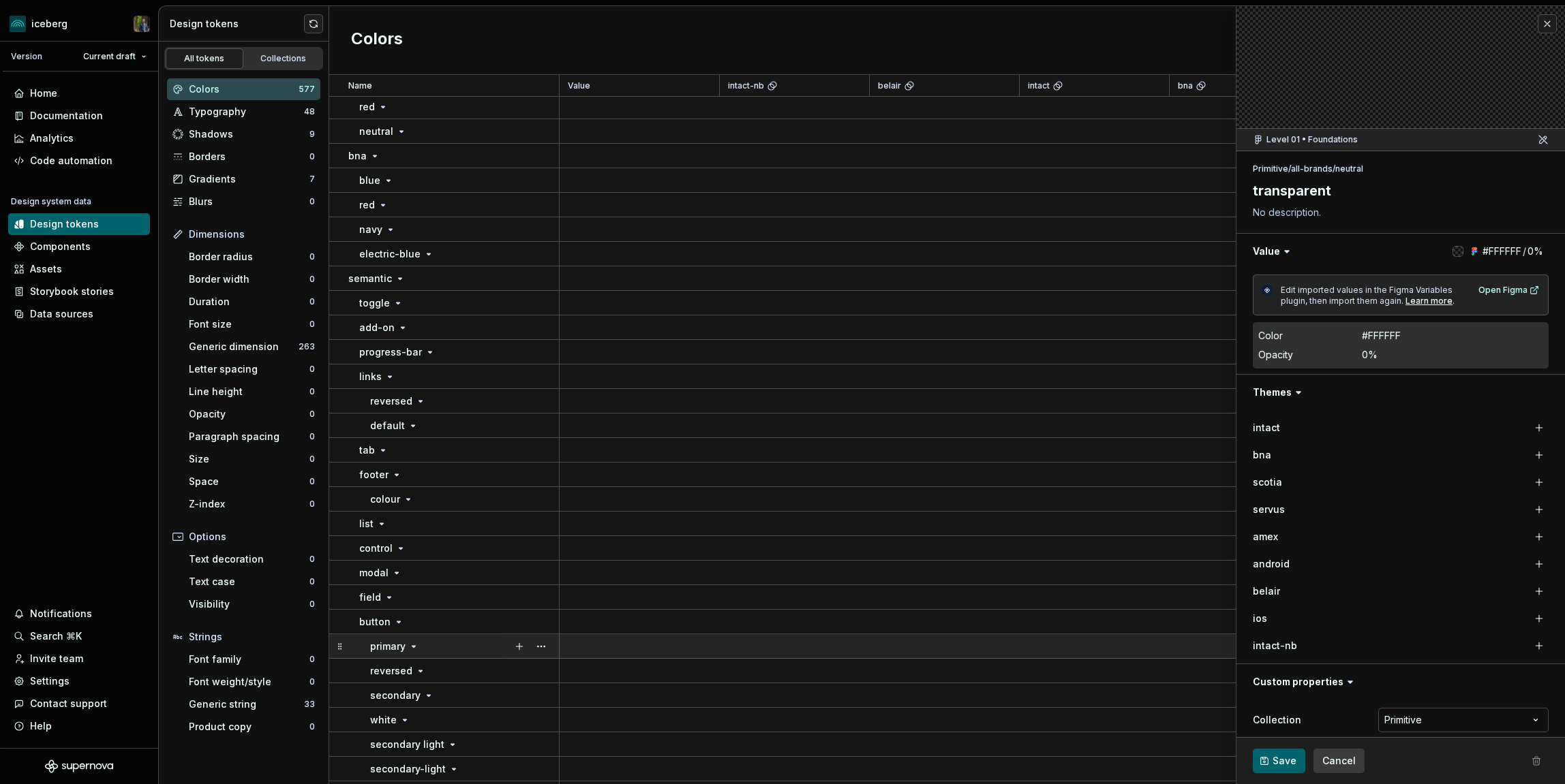
click at [480, 653] on div "primary" at bounding box center [464, 646] width 188 height 14
click at [468, 647] on div "primary" at bounding box center [464, 646] width 188 height 14
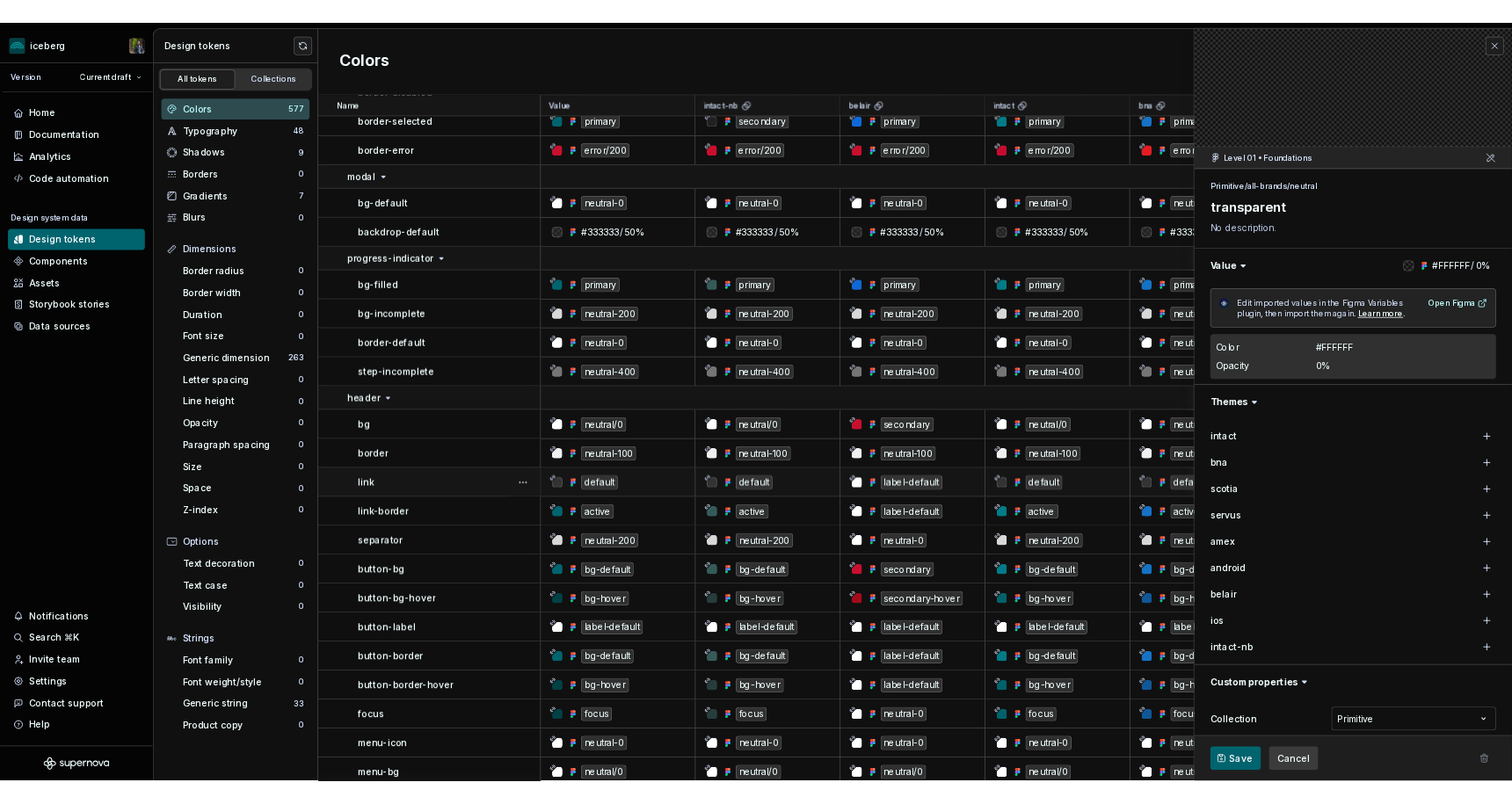
scroll to position [13122, 0]
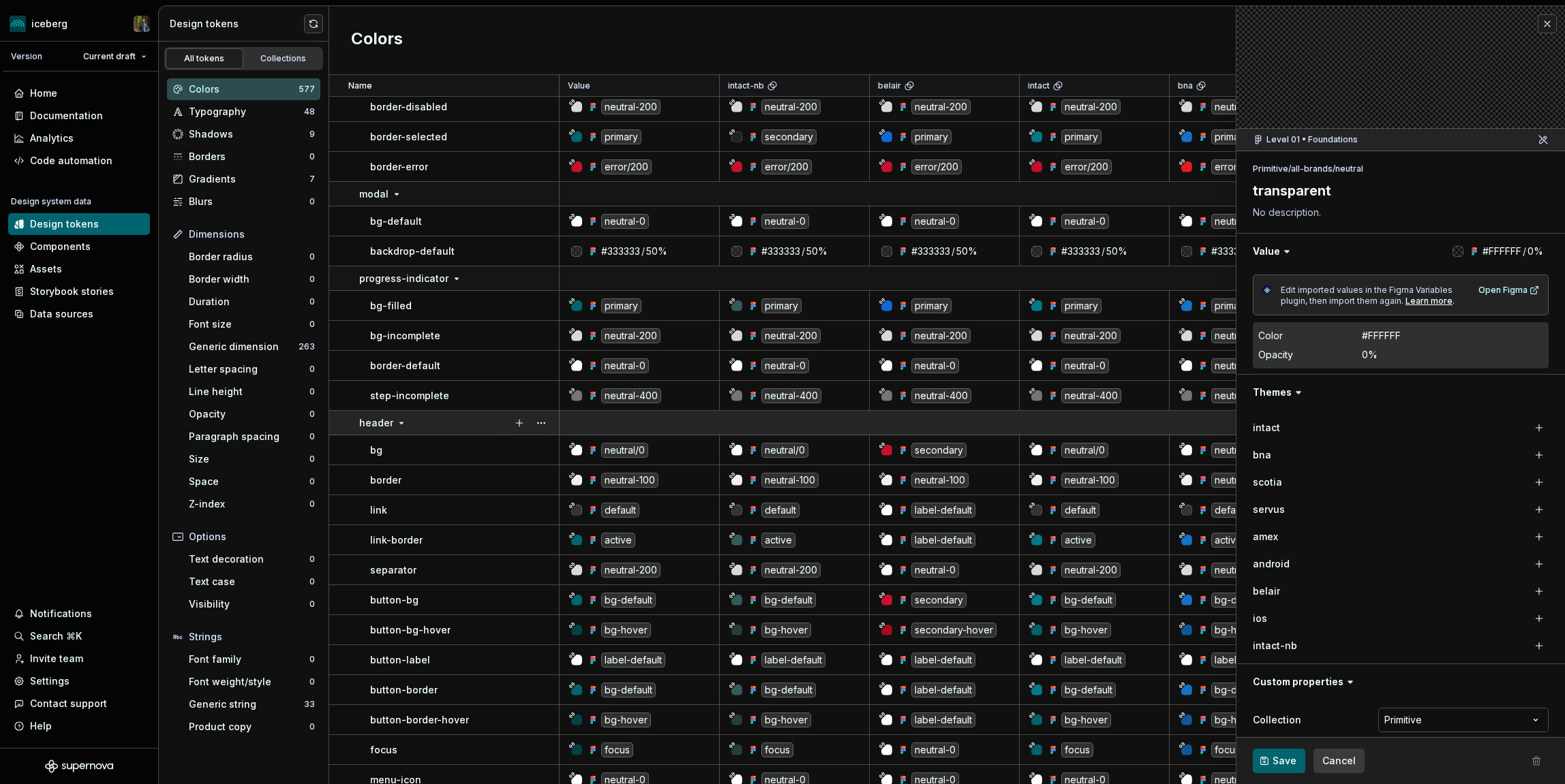
click at [479, 416] on div "header" at bounding box center [459, 423] width 199 height 14
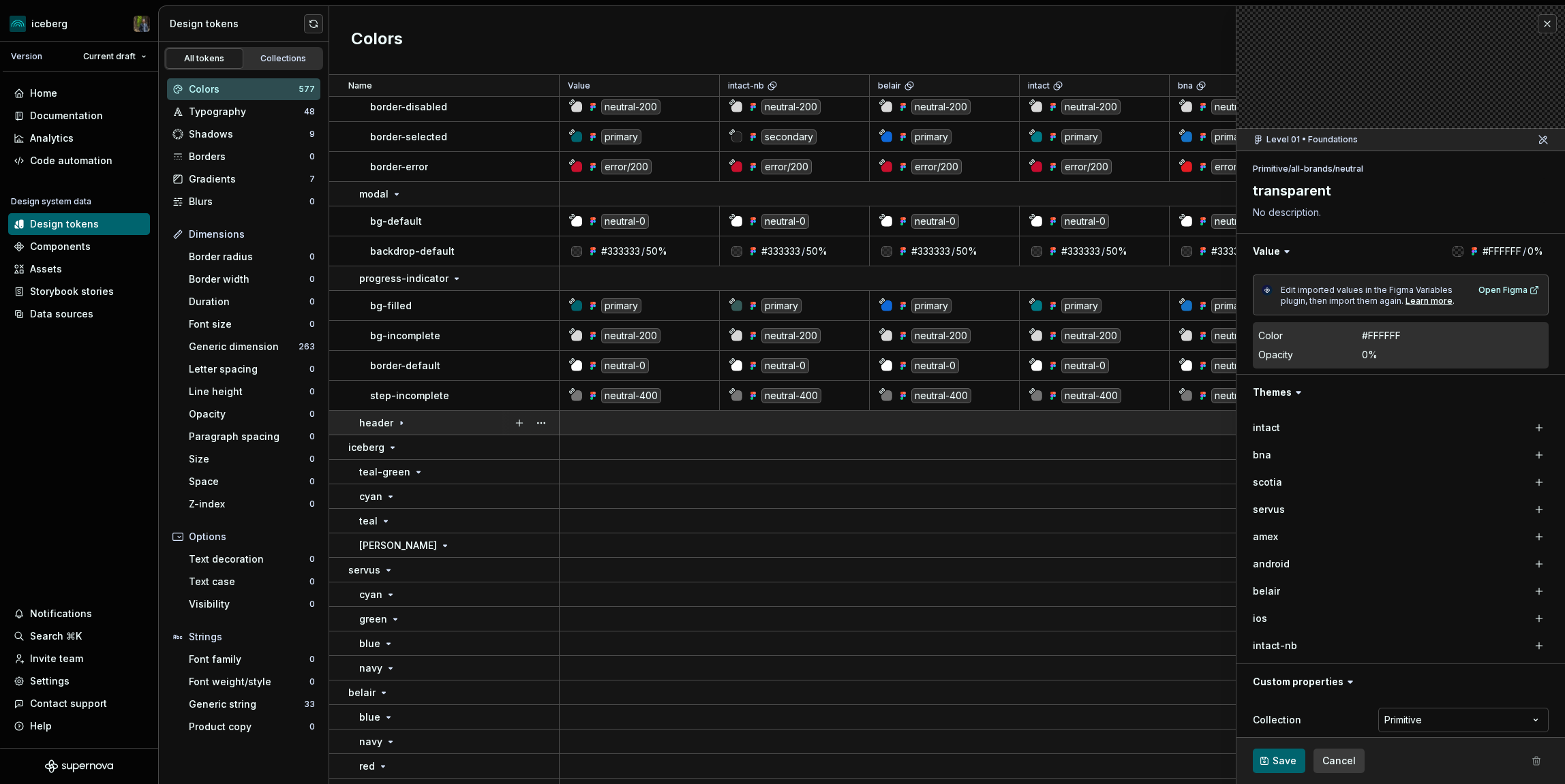
click at [479, 416] on div "header" at bounding box center [459, 423] width 199 height 14
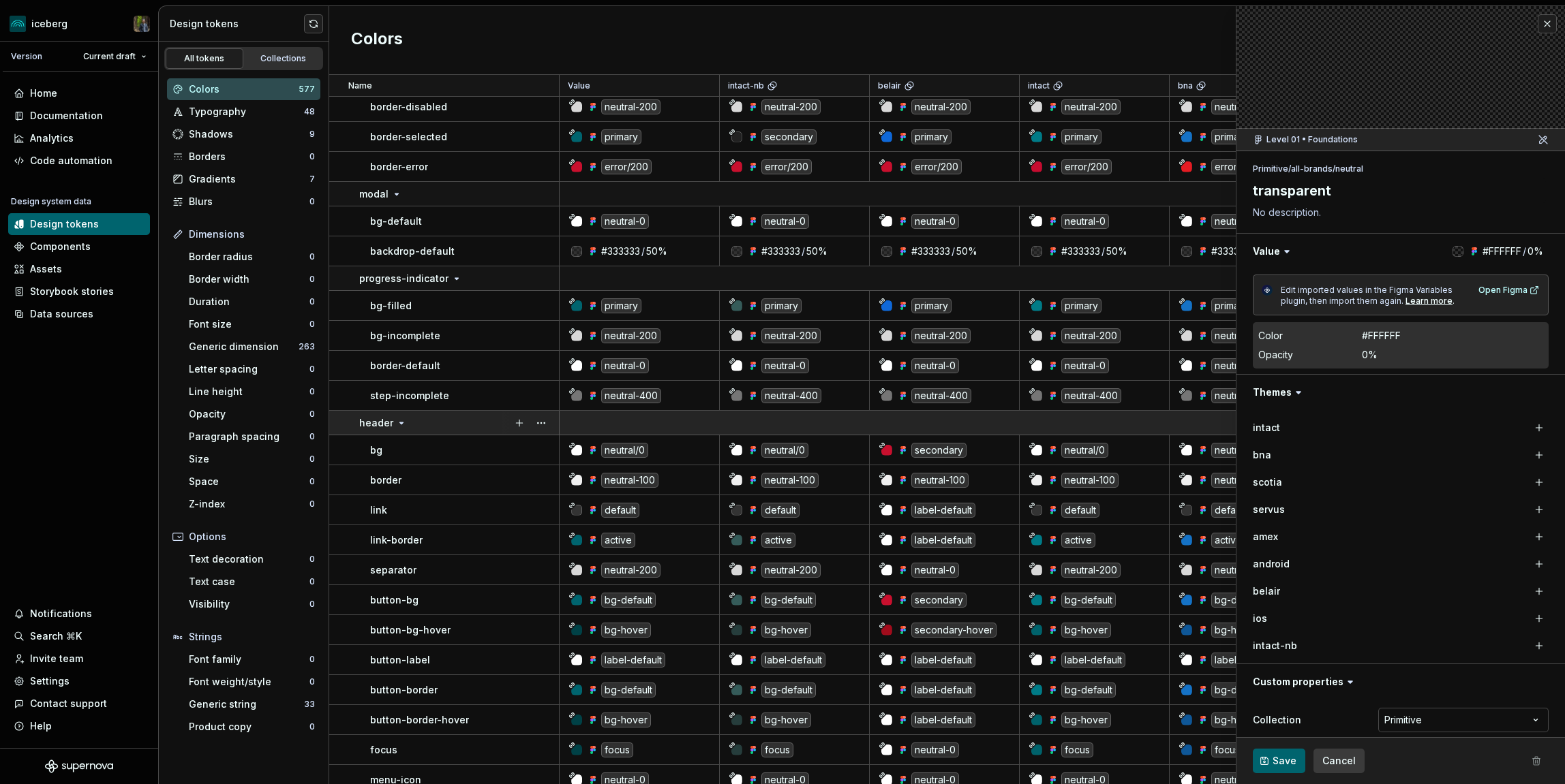
click at [479, 416] on div "header" at bounding box center [459, 423] width 199 height 14
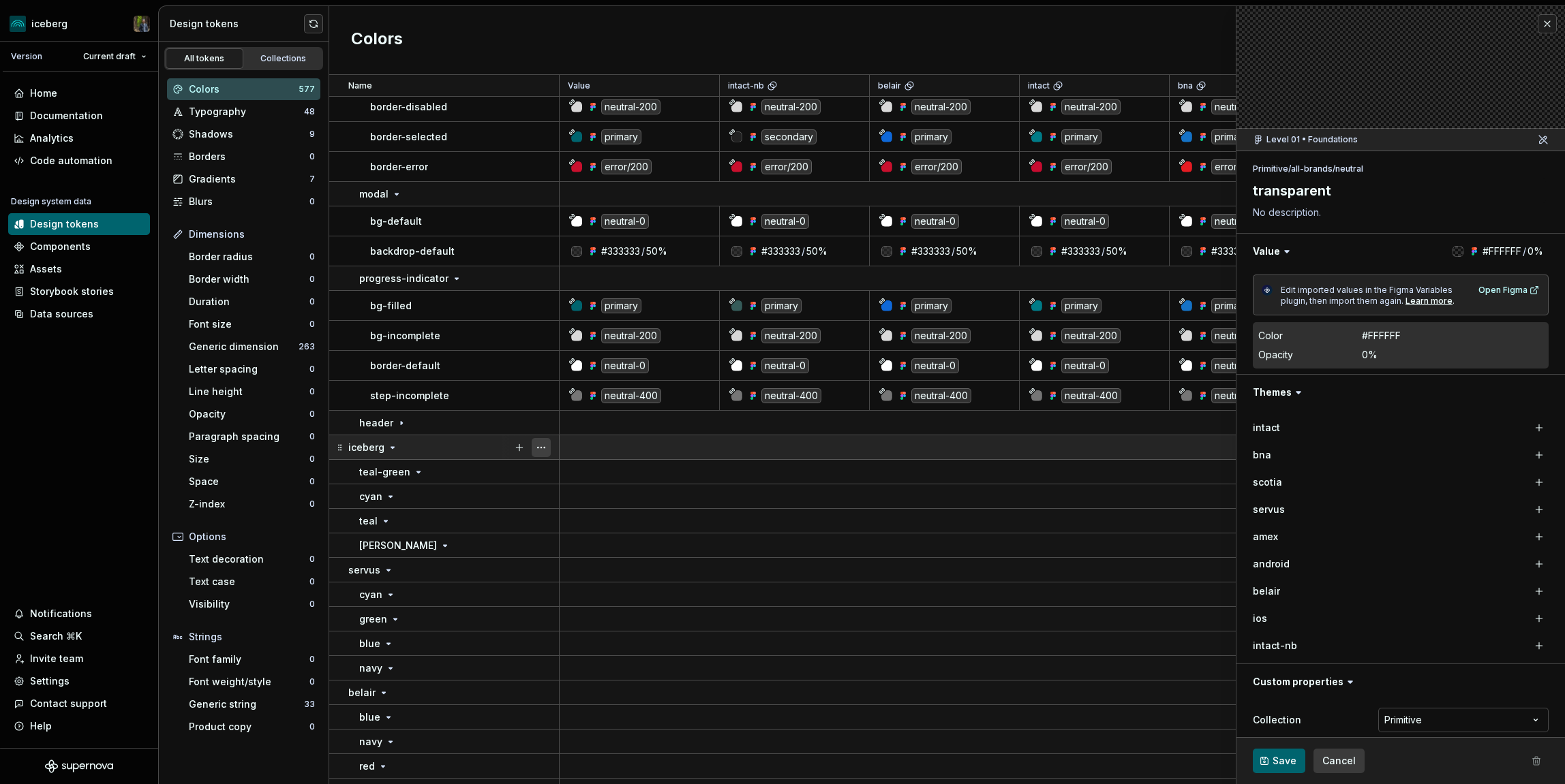
click at [544, 446] on button "button" at bounding box center [541, 447] width 19 height 19
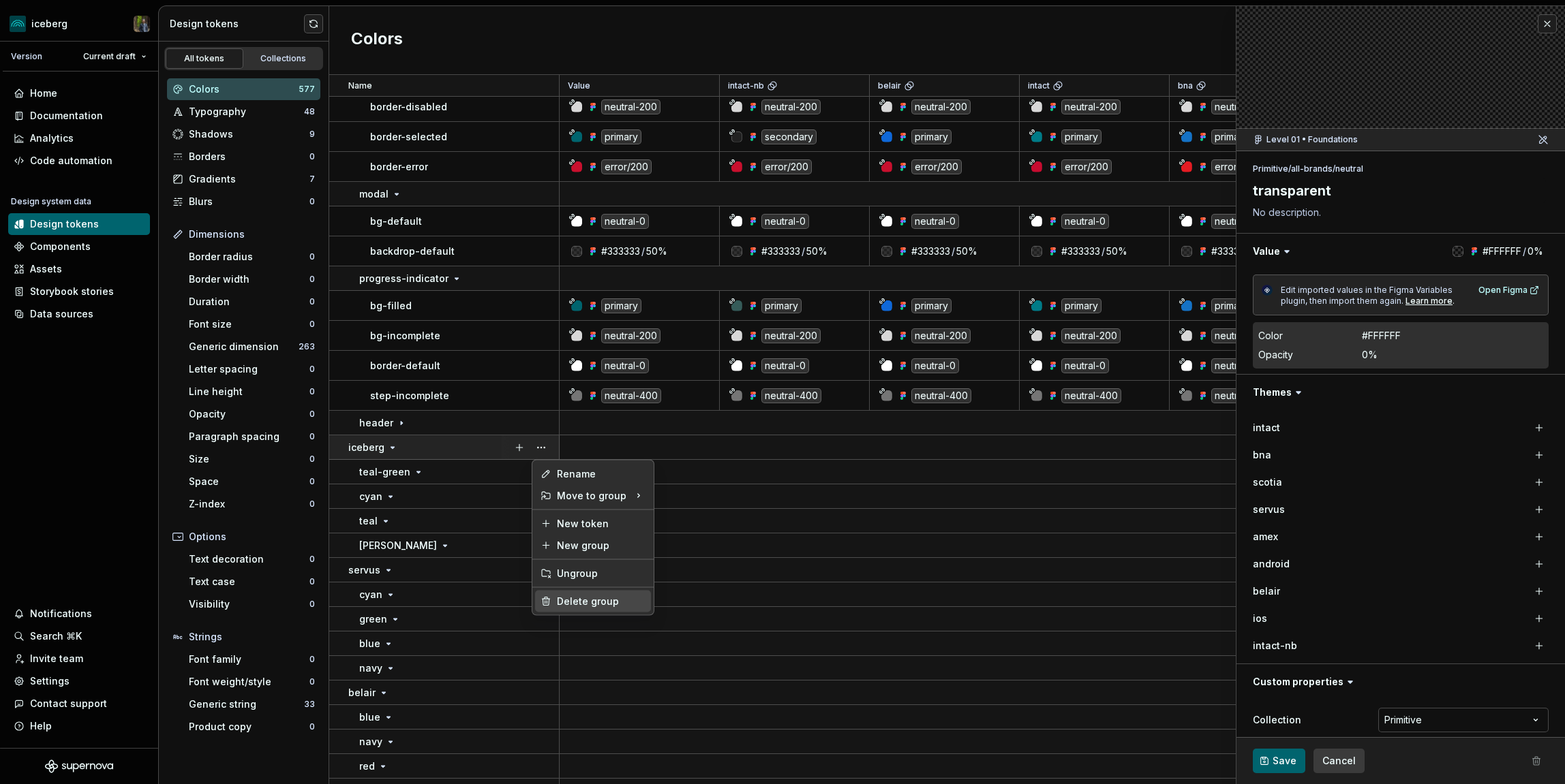
click at [566, 591] on div "Delete group" at bounding box center [593, 601] width 116 height 22
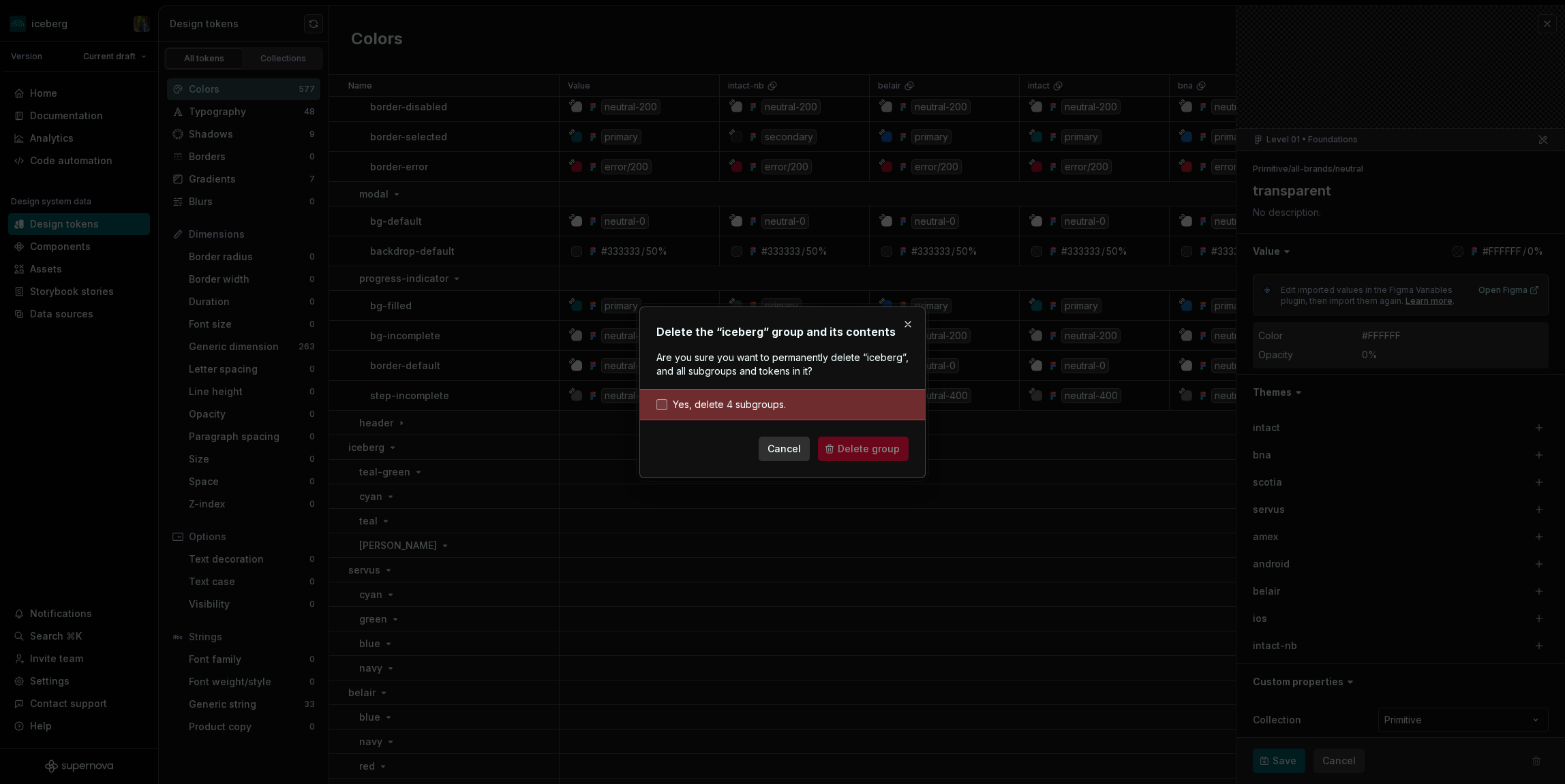
click at [706, 406] on span "Yes, delete 4 subgroups." at bounding box center [729, 405] width 113 height 14
click at [866, 443] on span "Delete group" at bounding box center [869, 449] width 62 height 14
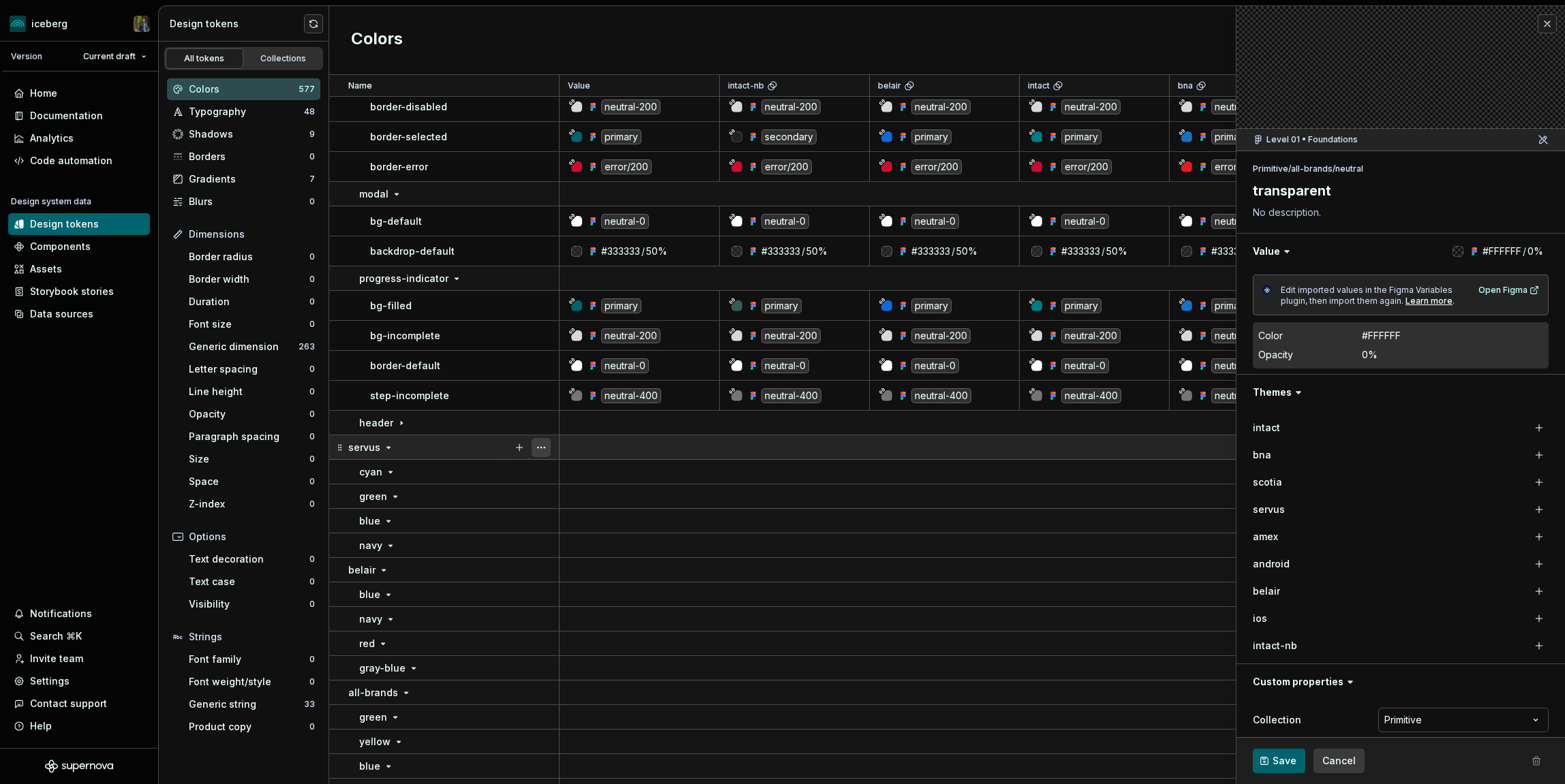
click at [544, 445] on button "button" at bounding box center [541, 447] width 19 height 19
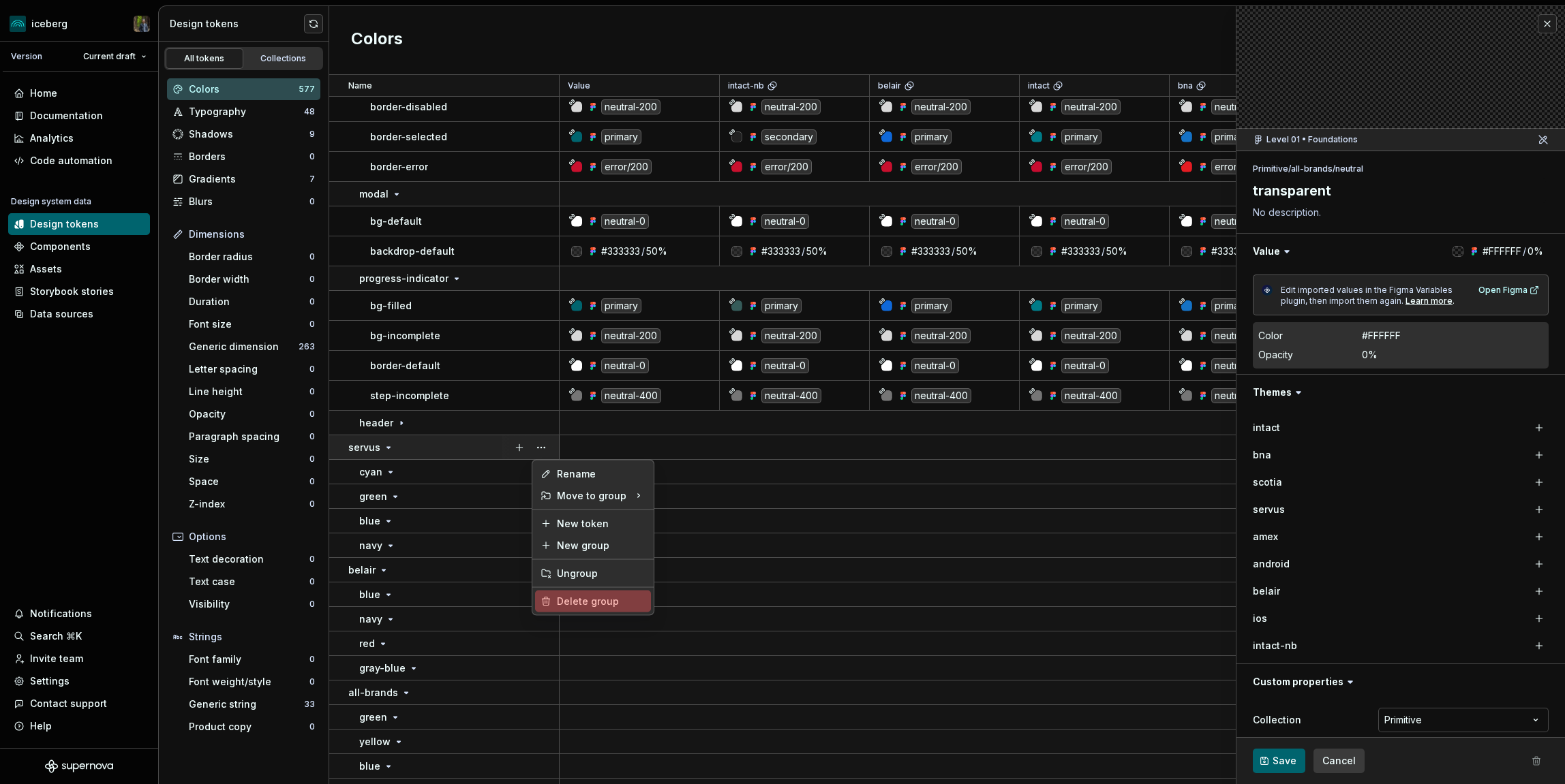
click at [598, 600] on div "Delete group" at bounding box center [602, 601] width 89 height 14
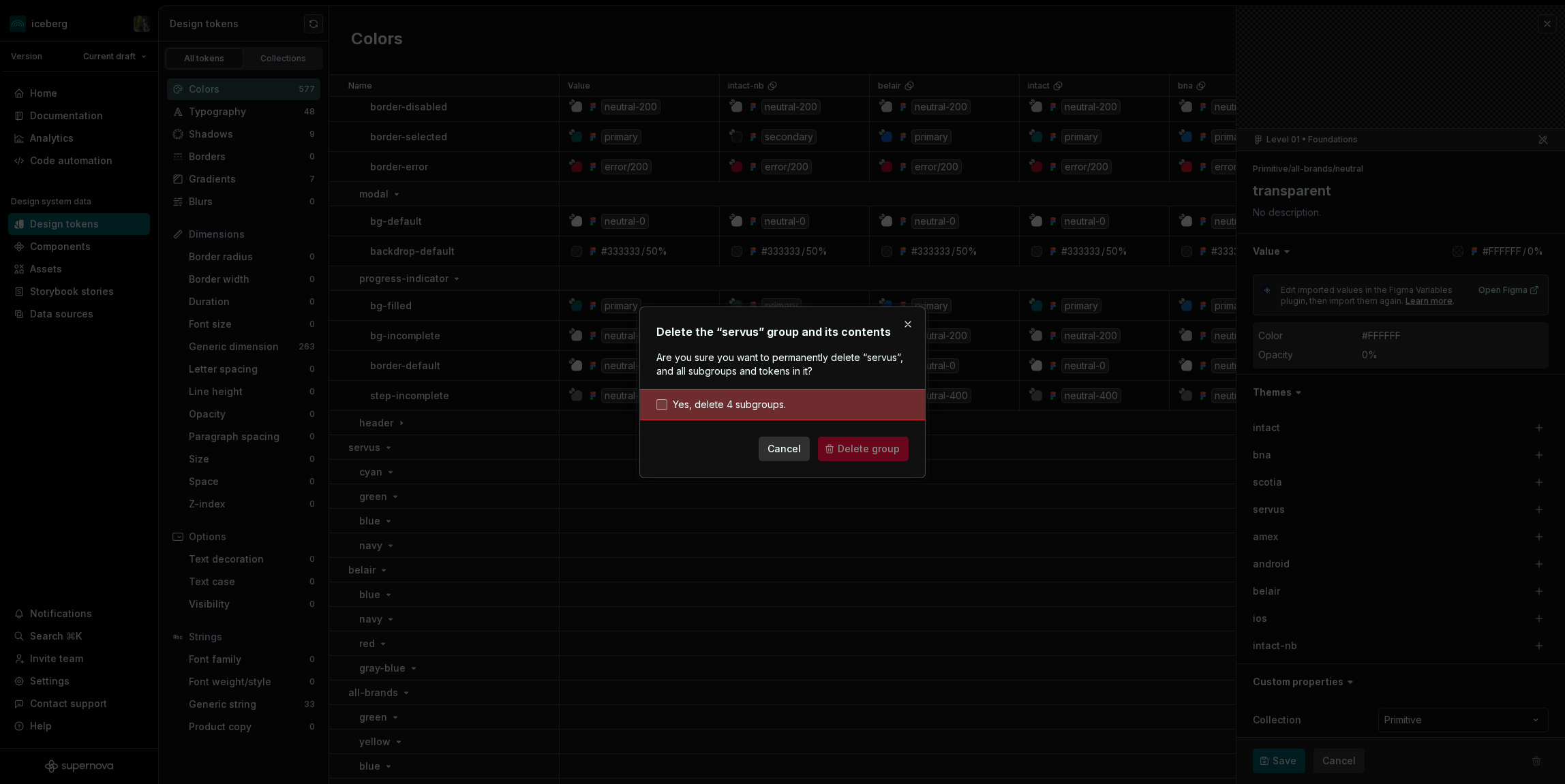
click at [767, 406] on span "Yes, delete 4 subgroups." at bounding box center [729, 405] width 113 height 14
click at [854, 450] on span "Delete group" at bounding box center [869, 449] width 62 height 14
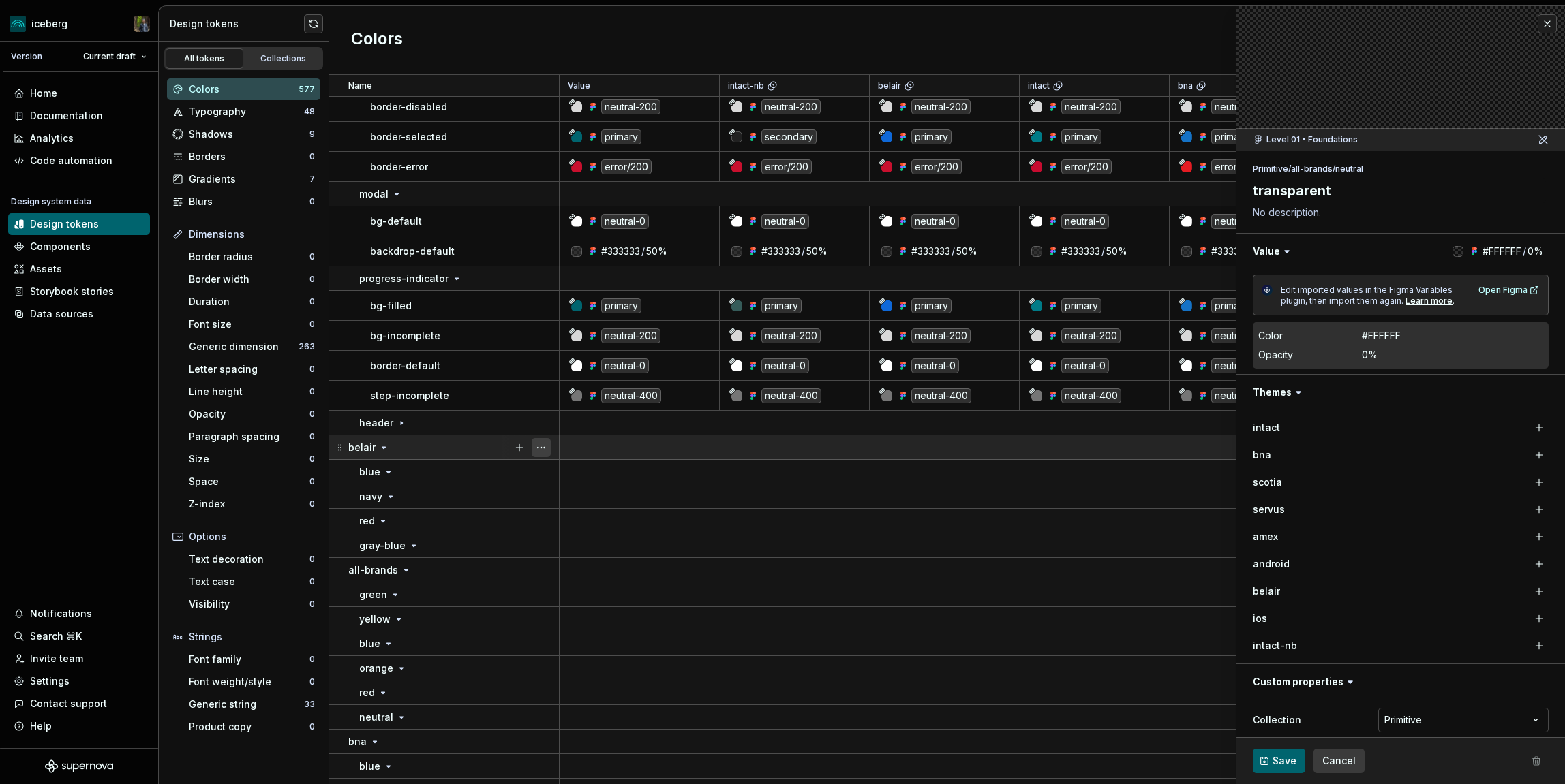
click at [542, 448] on button "button" at bounding box center [541, 447] width 19 height 19
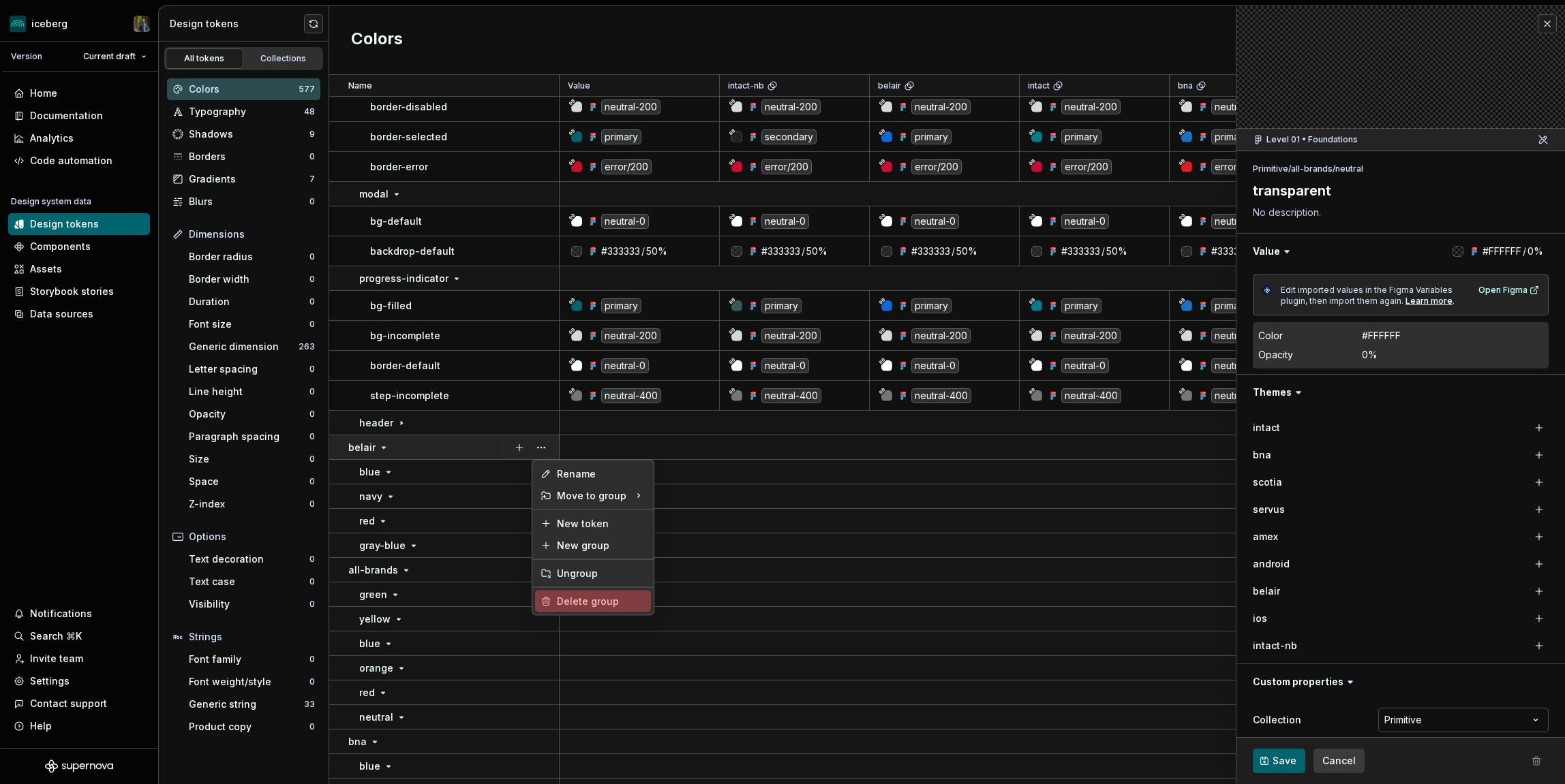
click at [568, 599] on div "Delete group" at bounding box center [602, 601] width 89 height 14
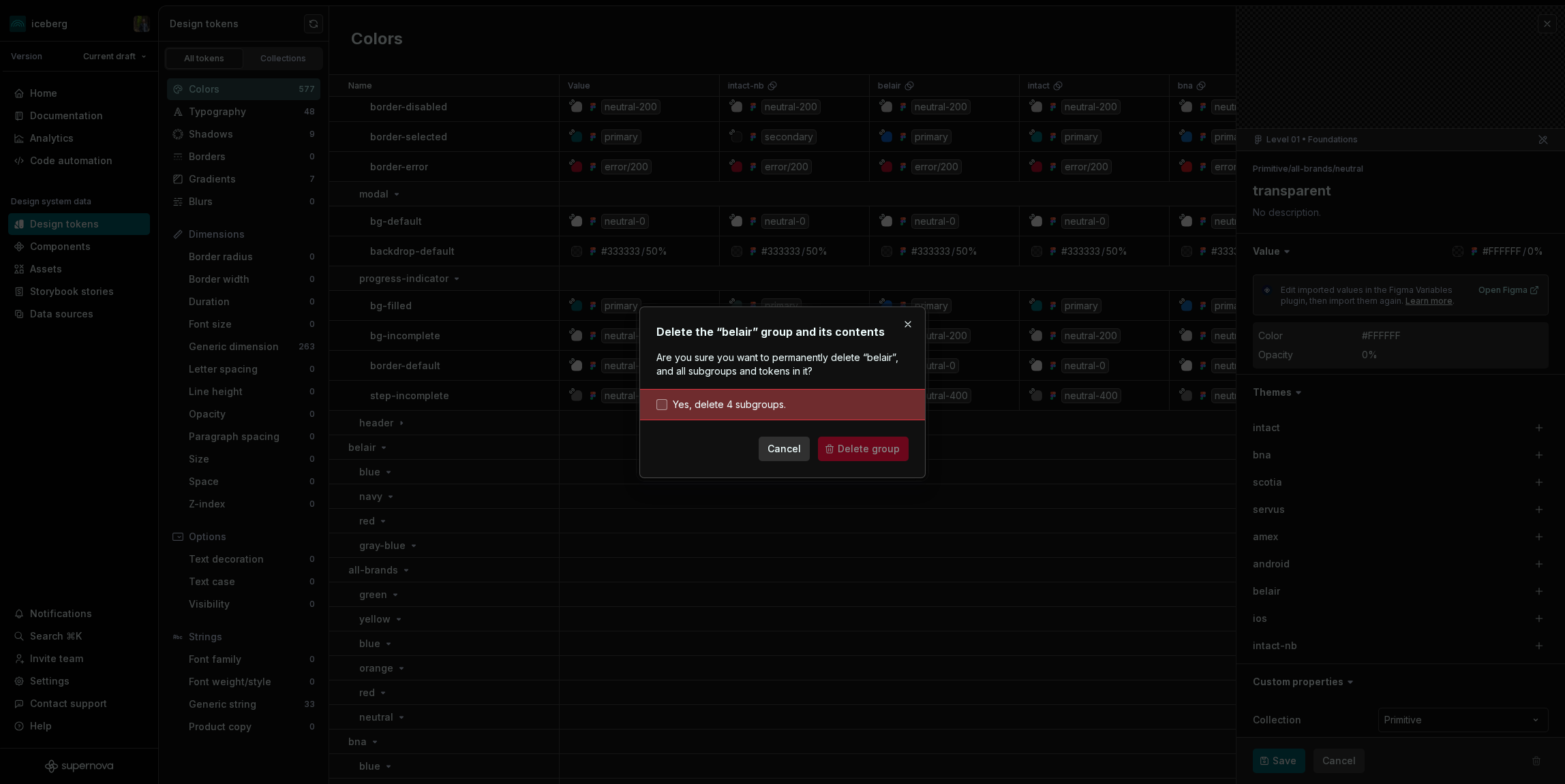
click at [761, 408] on span "Yes, delete 4 subgroups." at bounding box center [729, 405] width 113 height 14
click at [841, 456] on button "Delete group" at bounding box center [863, 449] width 91 height 24
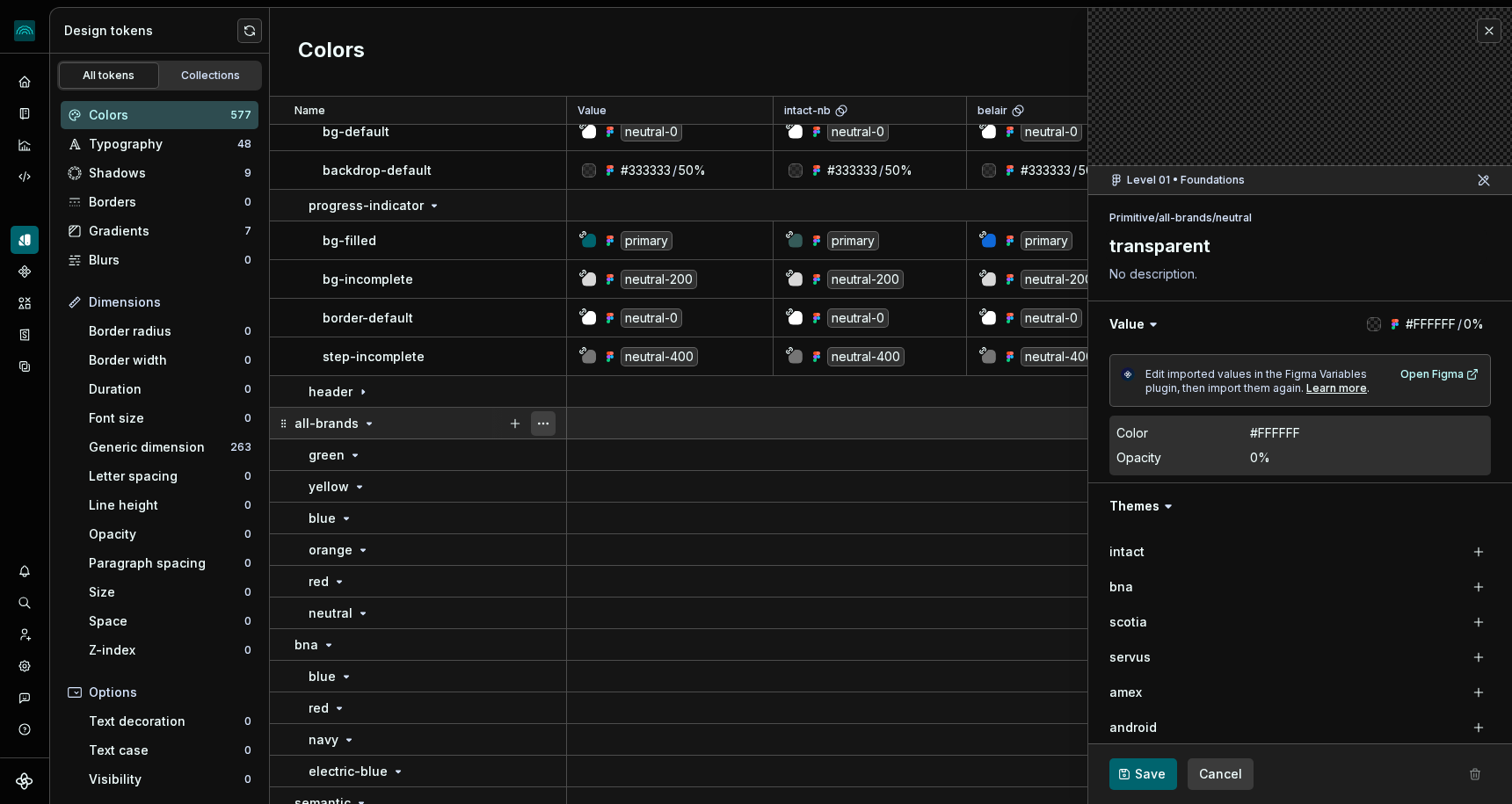
scroll to position [13279, 0]
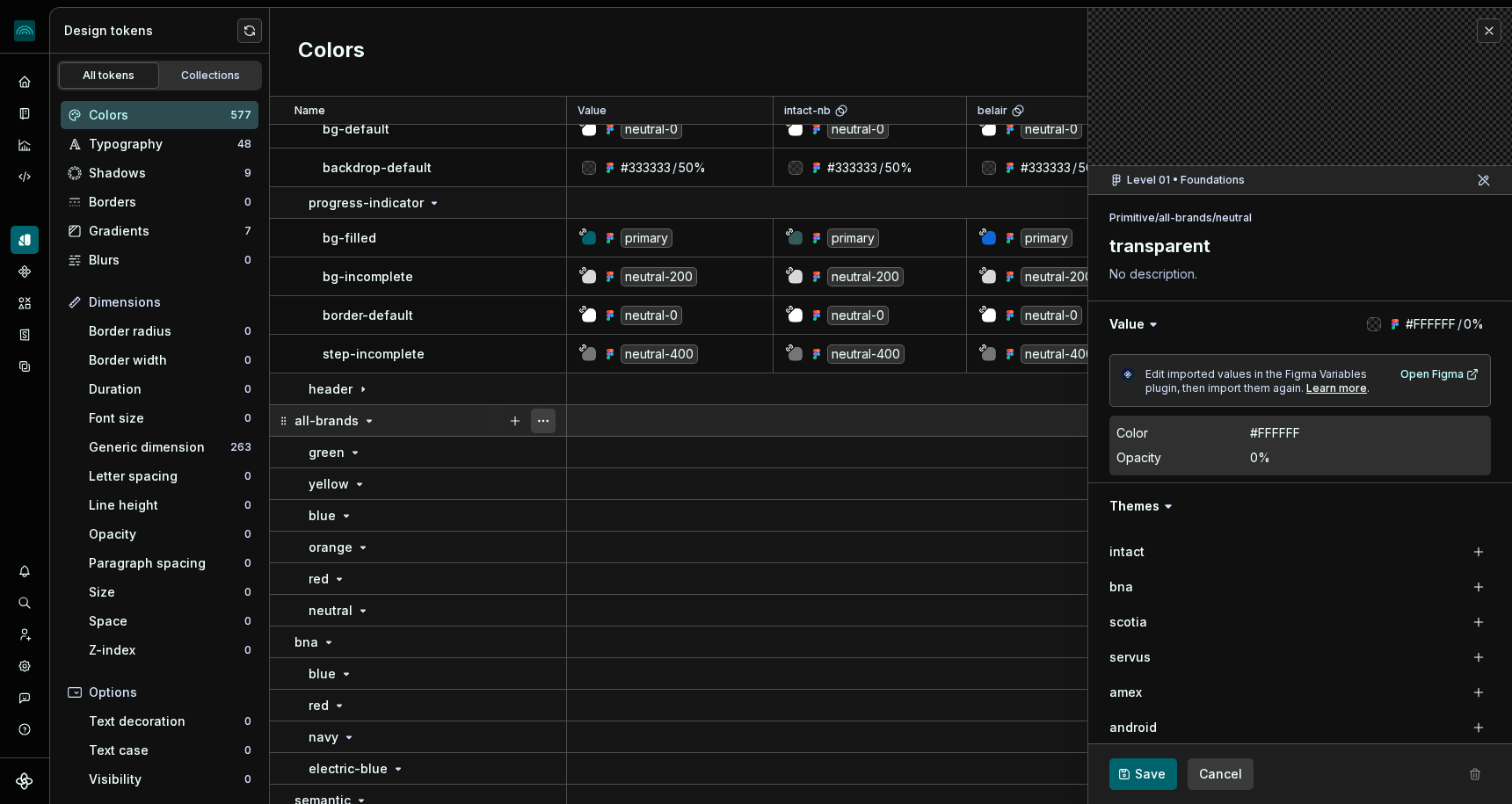
click at [544, 417] on button "button" at bounding box center [543, 421] width 25 height 25
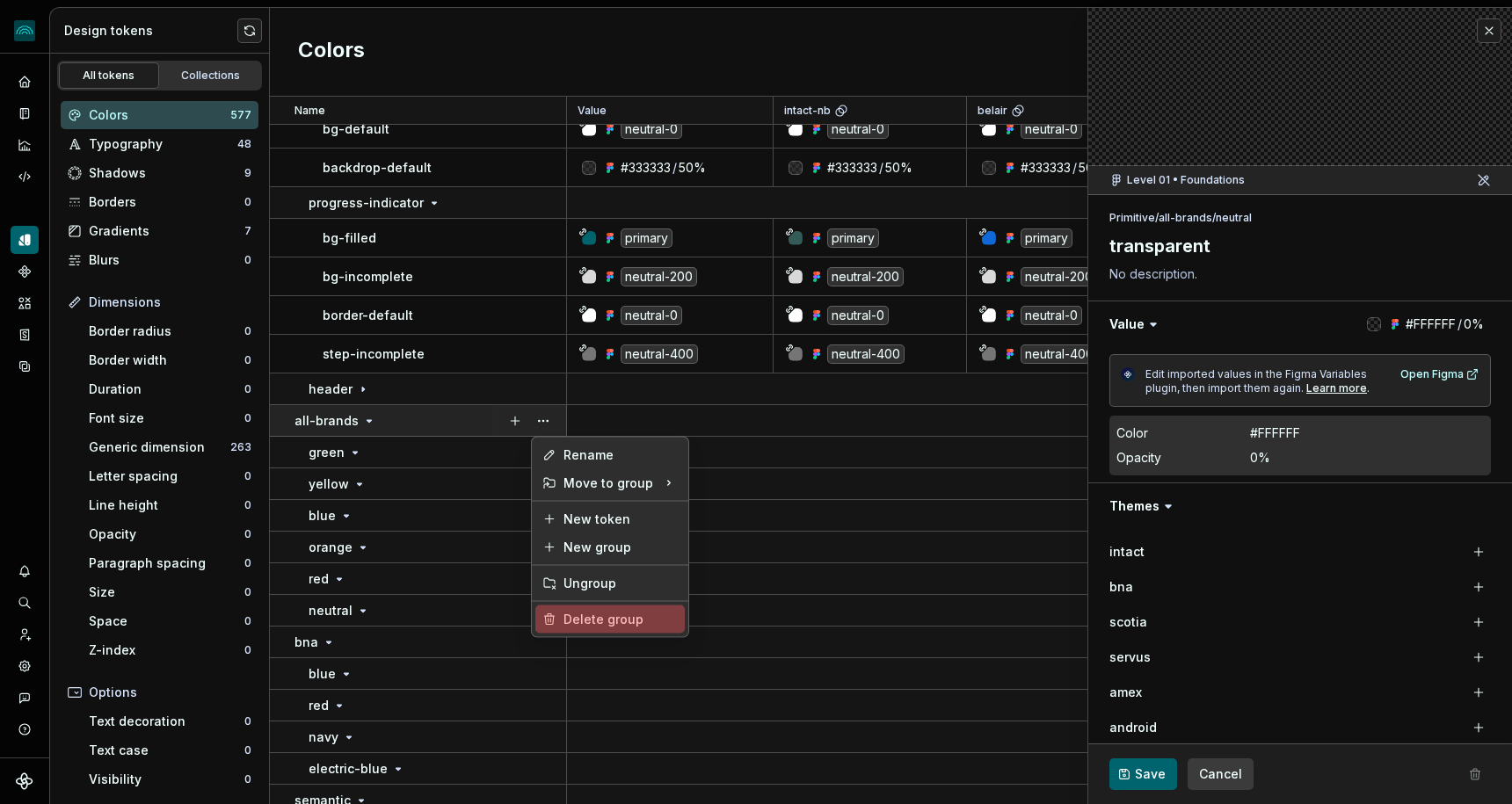
click at [567, 605] on div "Delete group" at bounding box center [610, 619] width 150 height 29
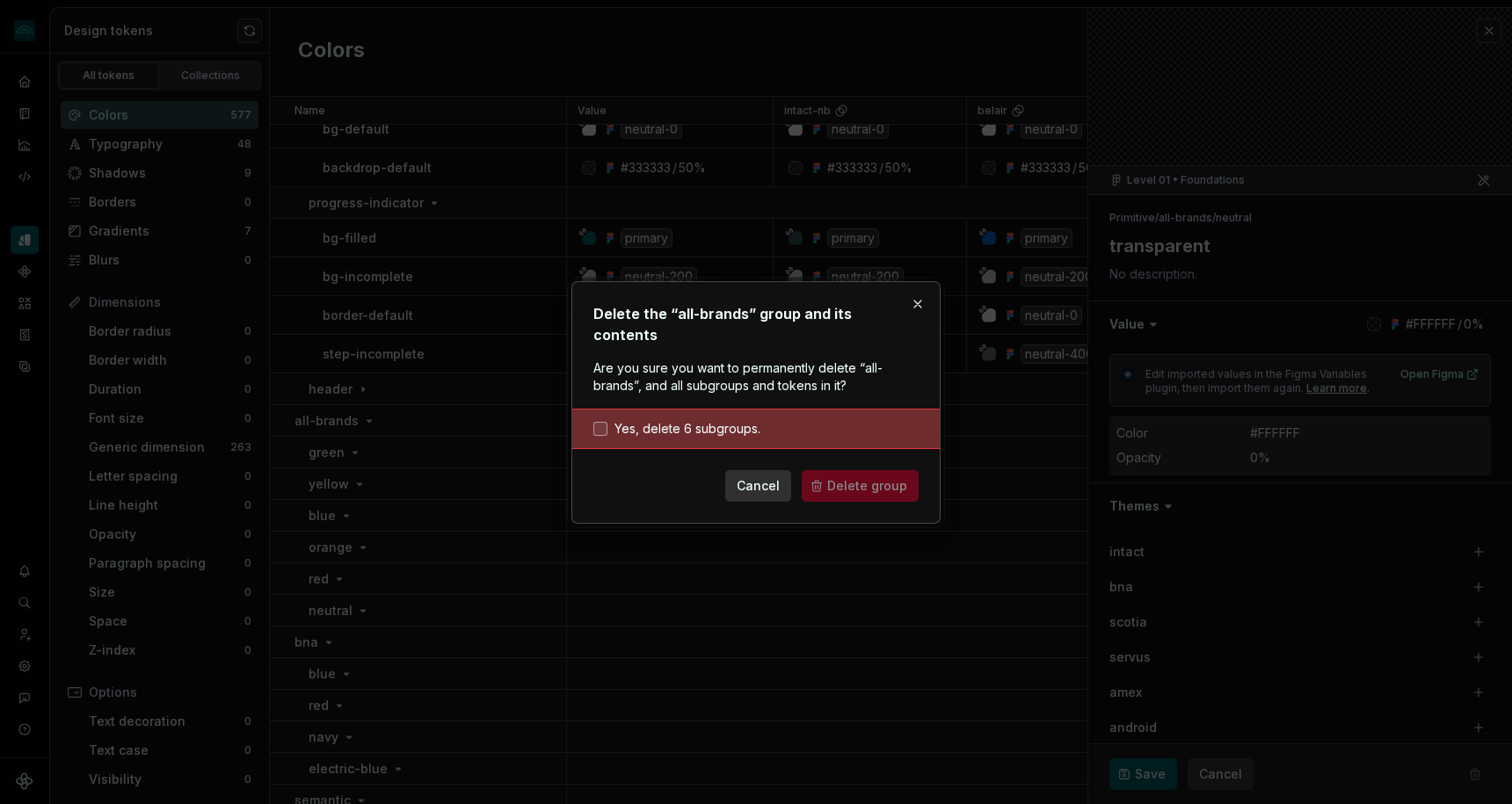
click at [698, 420] on span "Yes, delete 6 subgroups." at bounding box center [687, 429] width 146 height 18
click at [838, 477] on span "Delete group" at bounding box center [866, 486] width 80 height 18
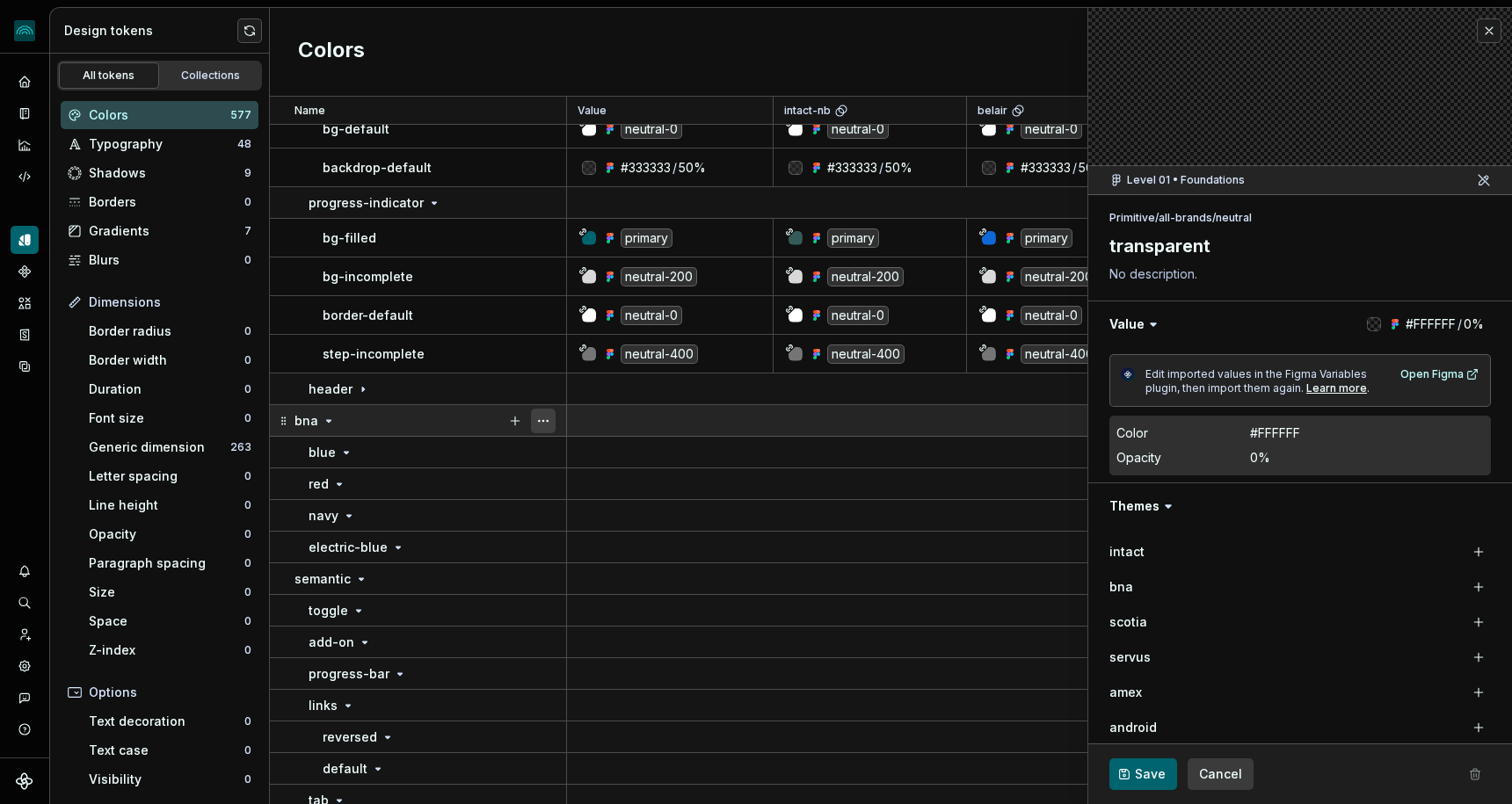
click at [538, 423] on button "button" at bounding box center [543, 421] width 25 height 25
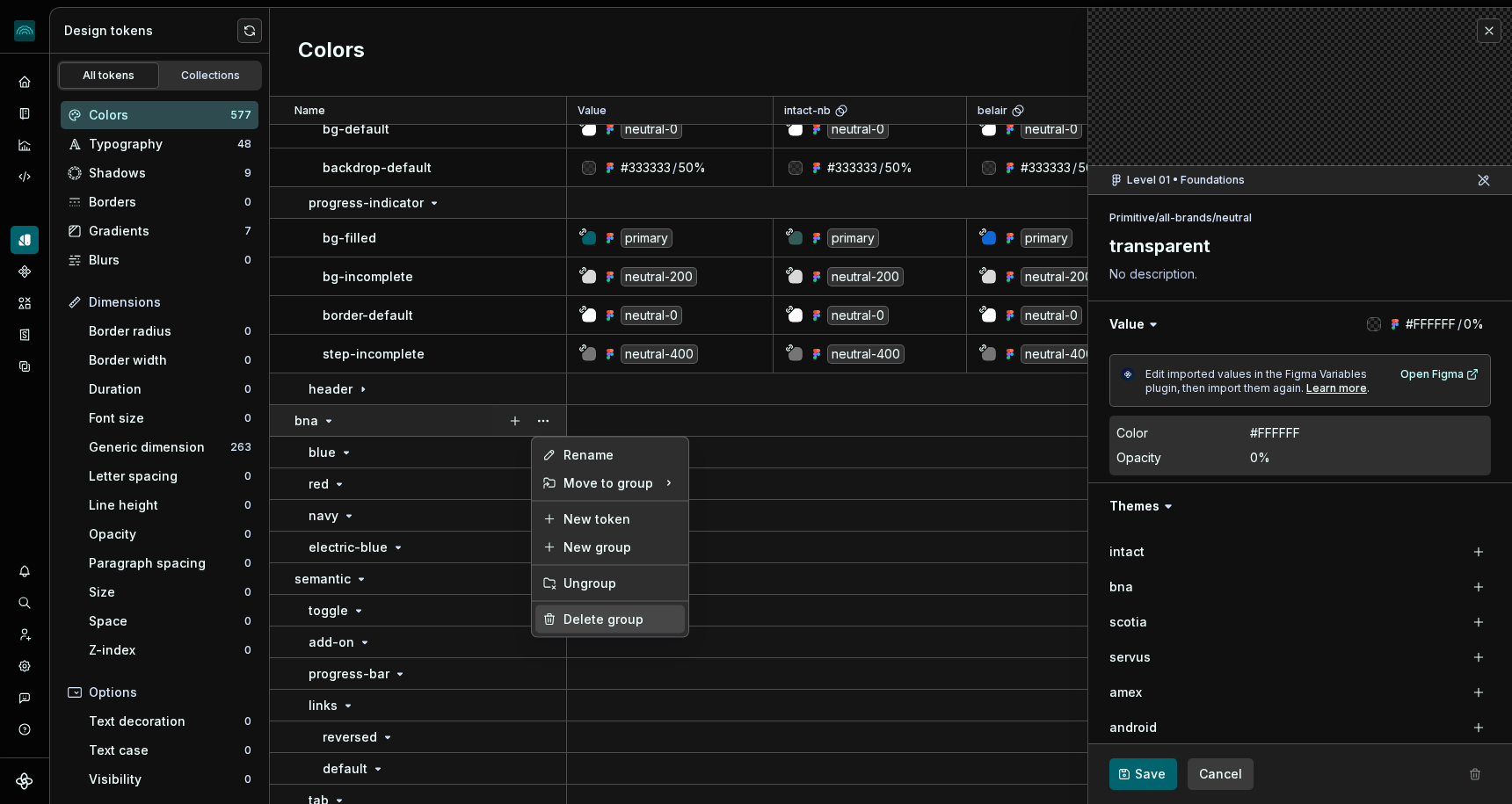
click at [562, 609] on div "Delete group" at bounding box center [610, 619] width 150 height 29
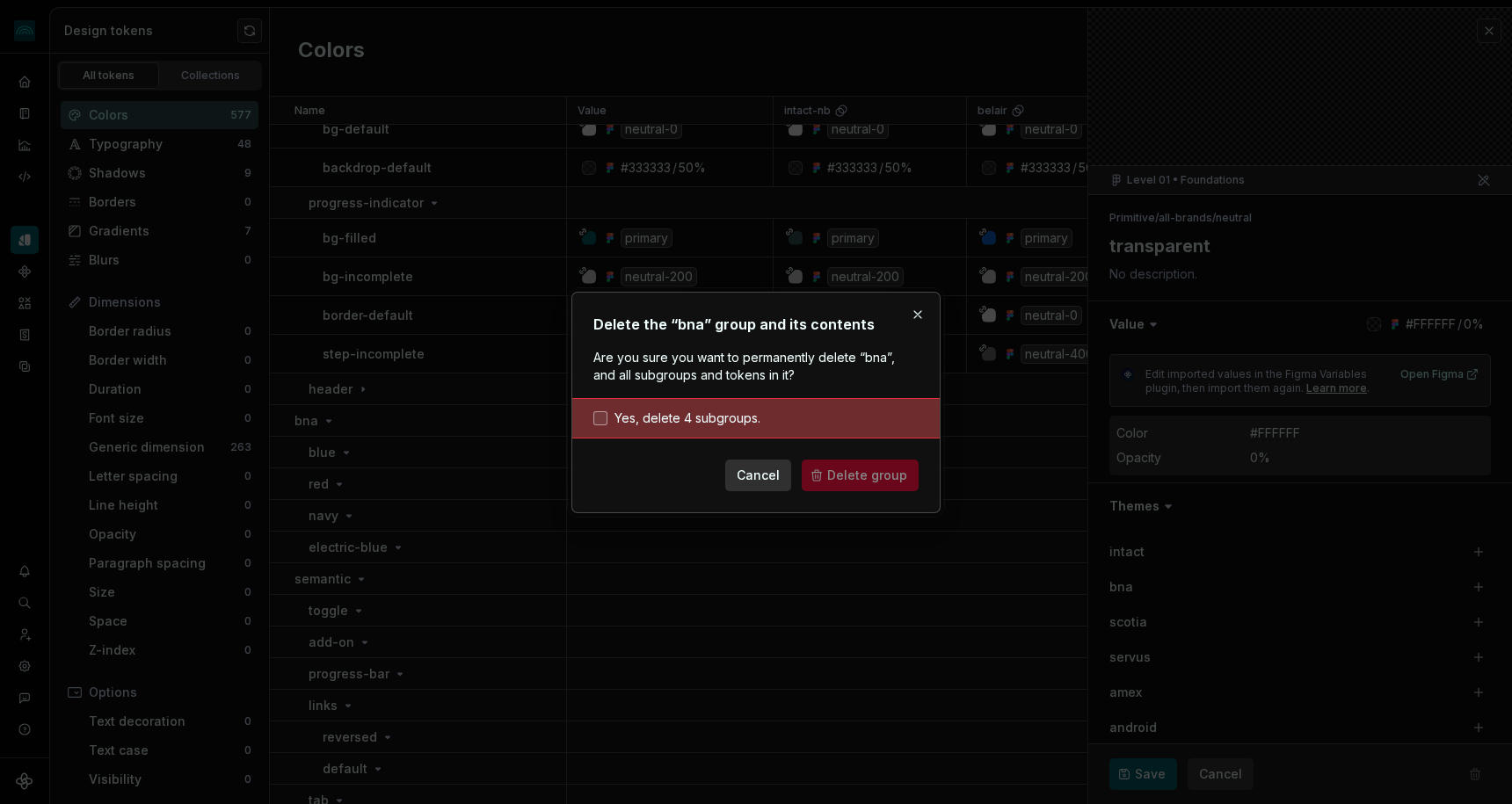
click at [725, 412] on span "Yes, delete 4 subgroups." at bounding box center [687, 419] width 146 height 18
click at [827, 468] on button "Delete group" at bounding box center [859, 475] width 117 height 32
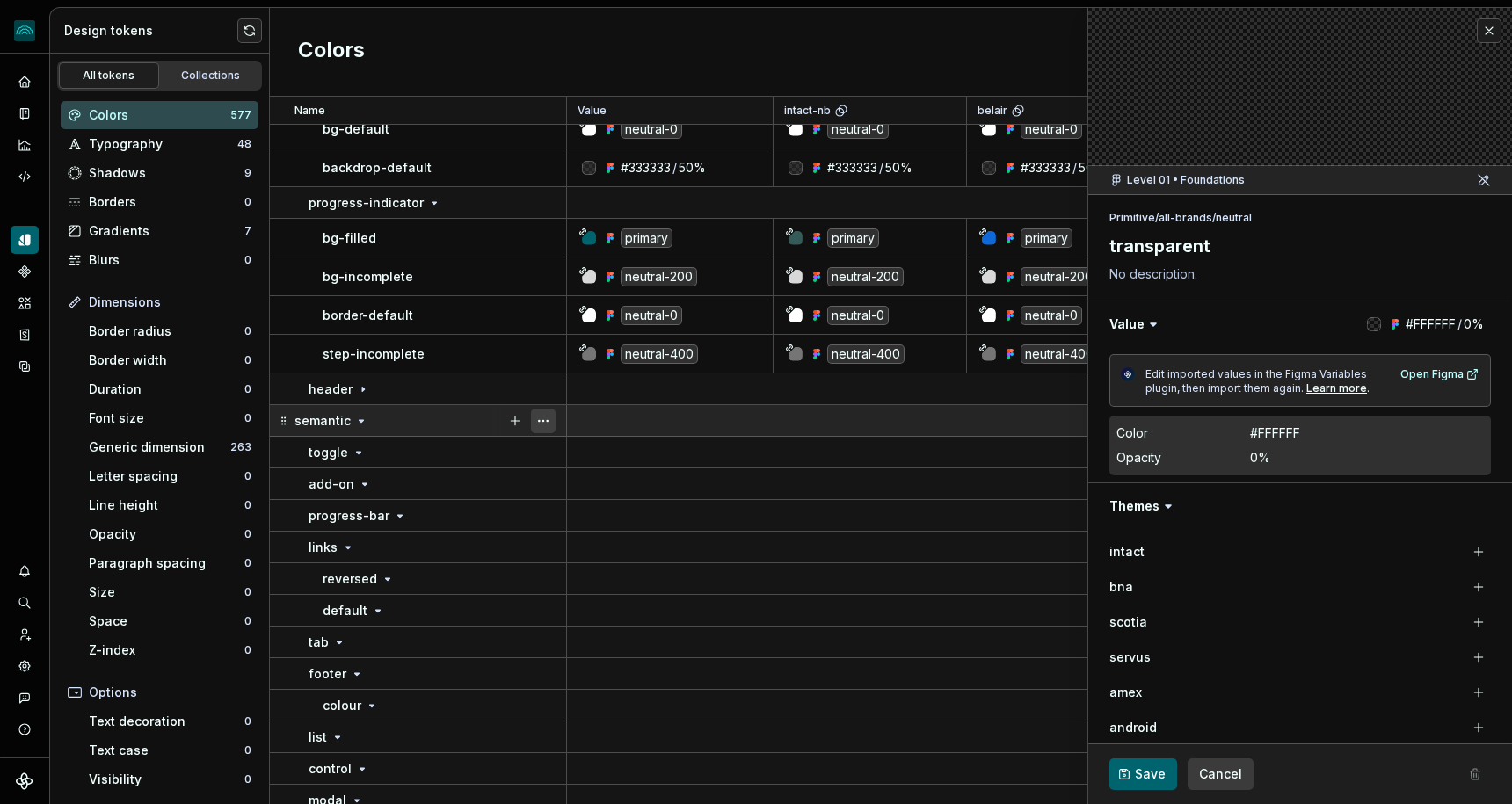
click at [540, 415] on button "button" at bounding box center [543, 421] width 25 height 25
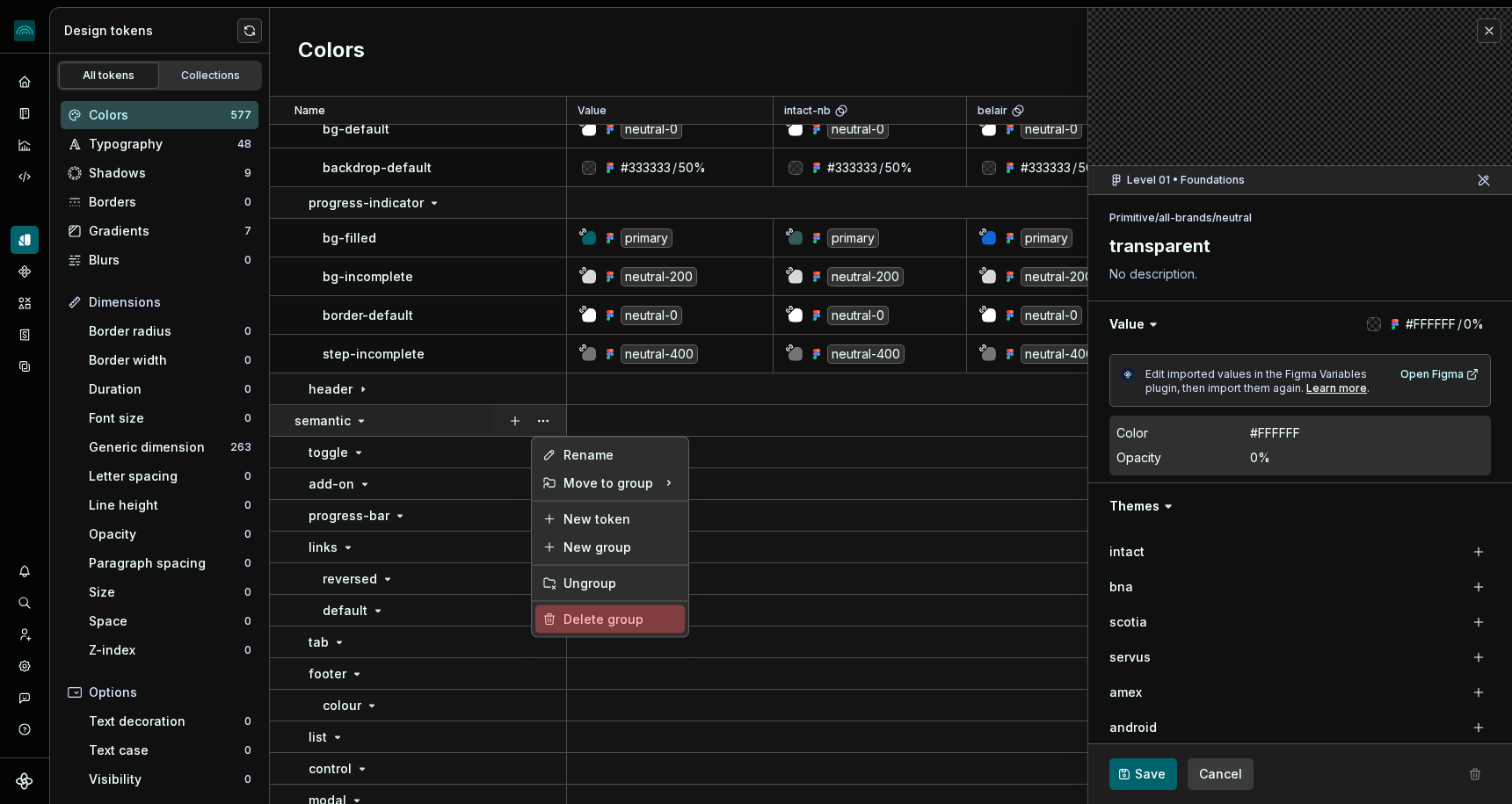
click at [589, 615] on div "Delete group" at bounding box center [621, 620] width 114 height 18
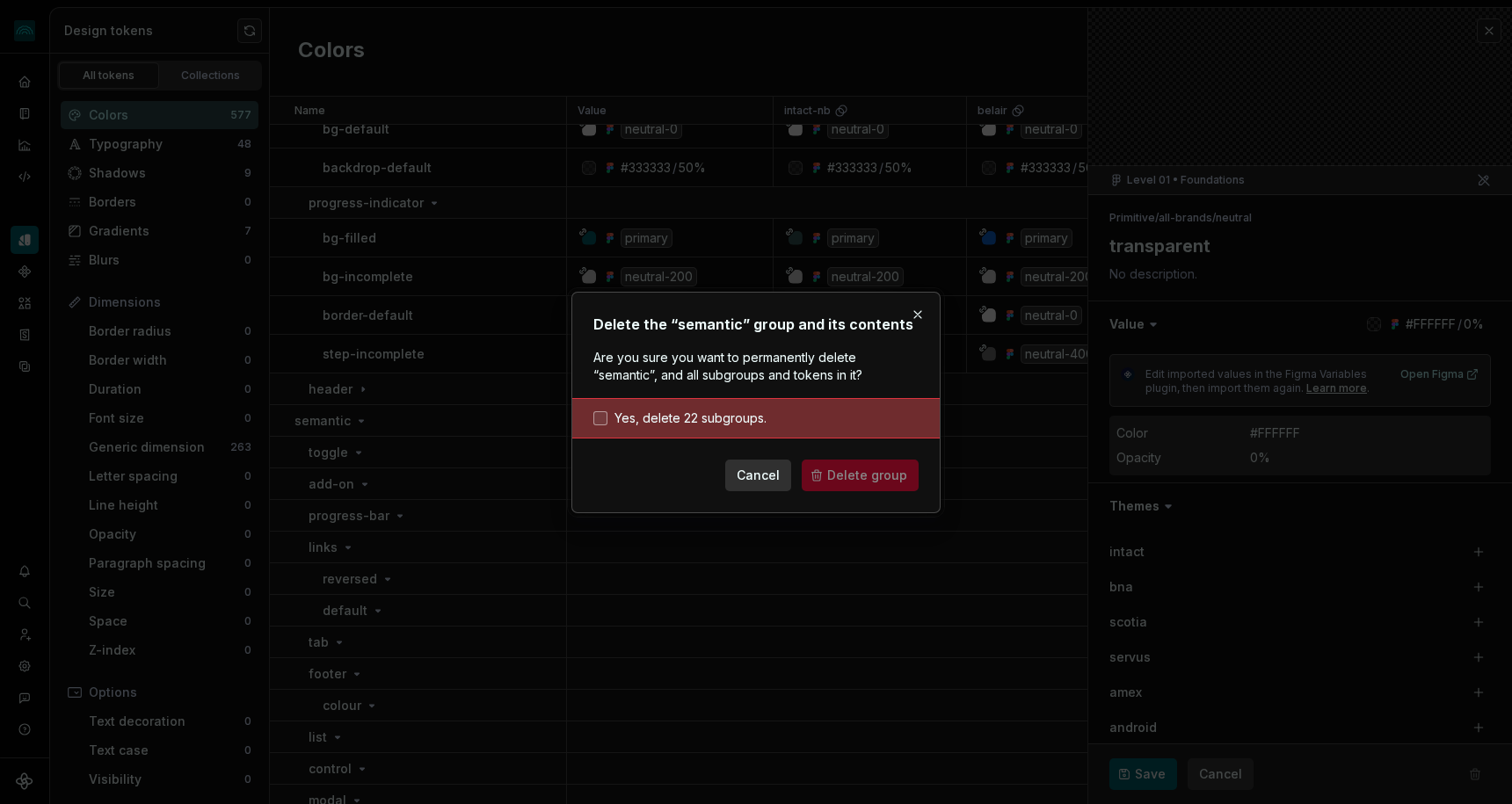
click at [736, 419] on span "Yes, delete 22 subgroups." at bounding box center [690, 419] width 152 height 18
click at [857, 473] on span "Delete group" at bounding box center [866, 476] width 80 height 18
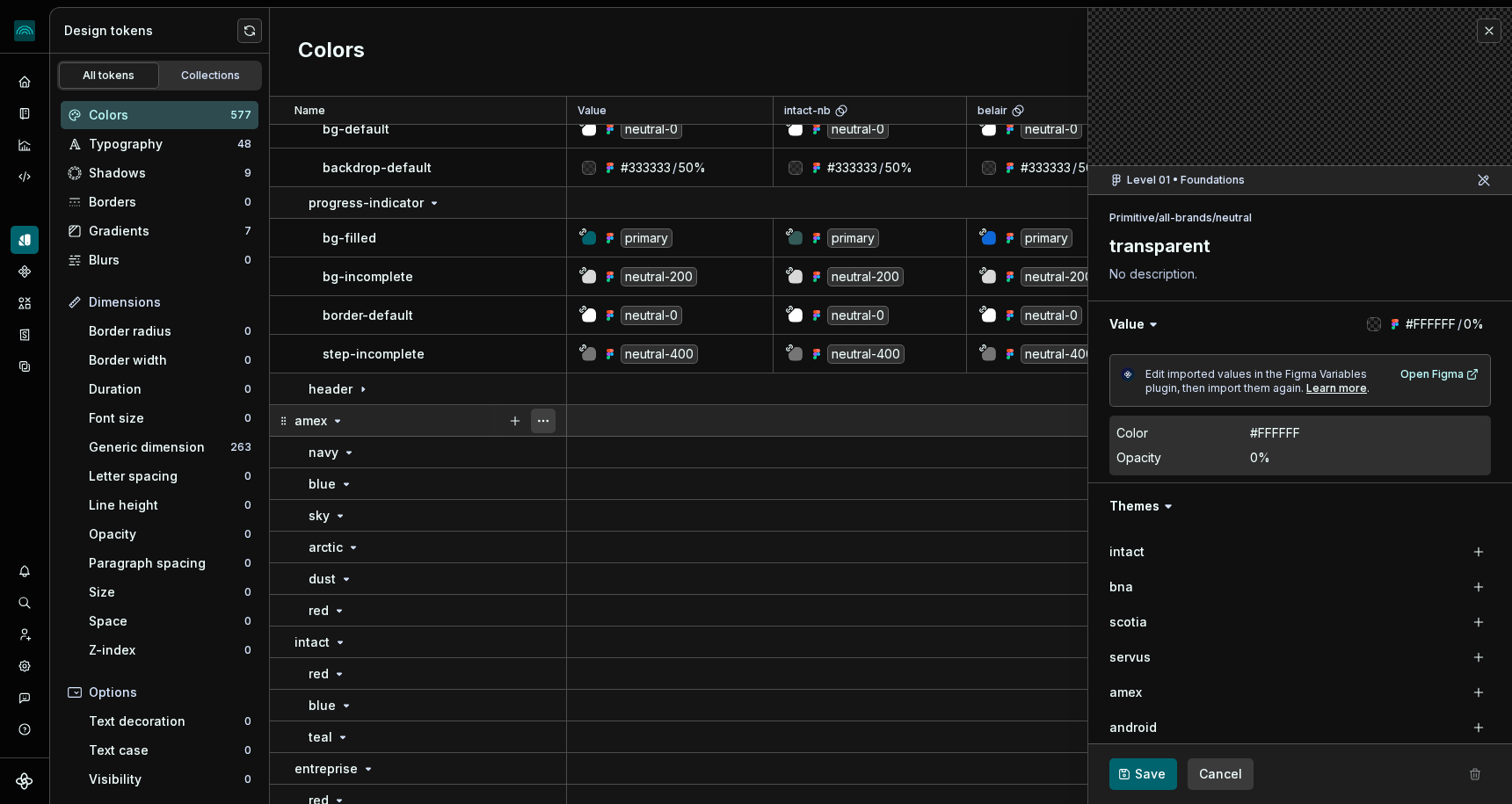
click at [543, 418] on button "button" at bounding box center [543, 421] width 25 height 25
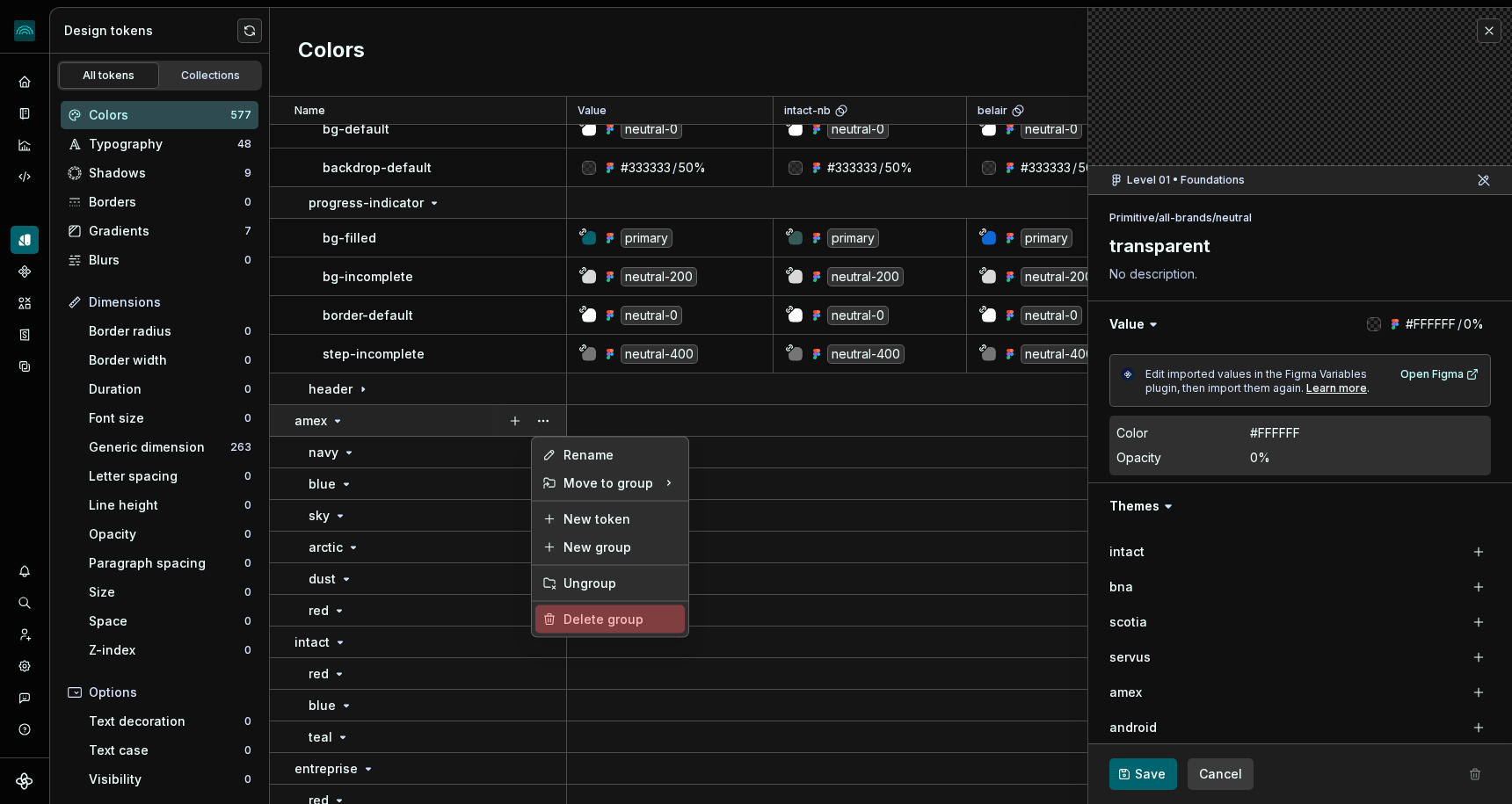
click at [574, 621] on div "Delete group" at bounding box center [621, 620] width 114 height 18
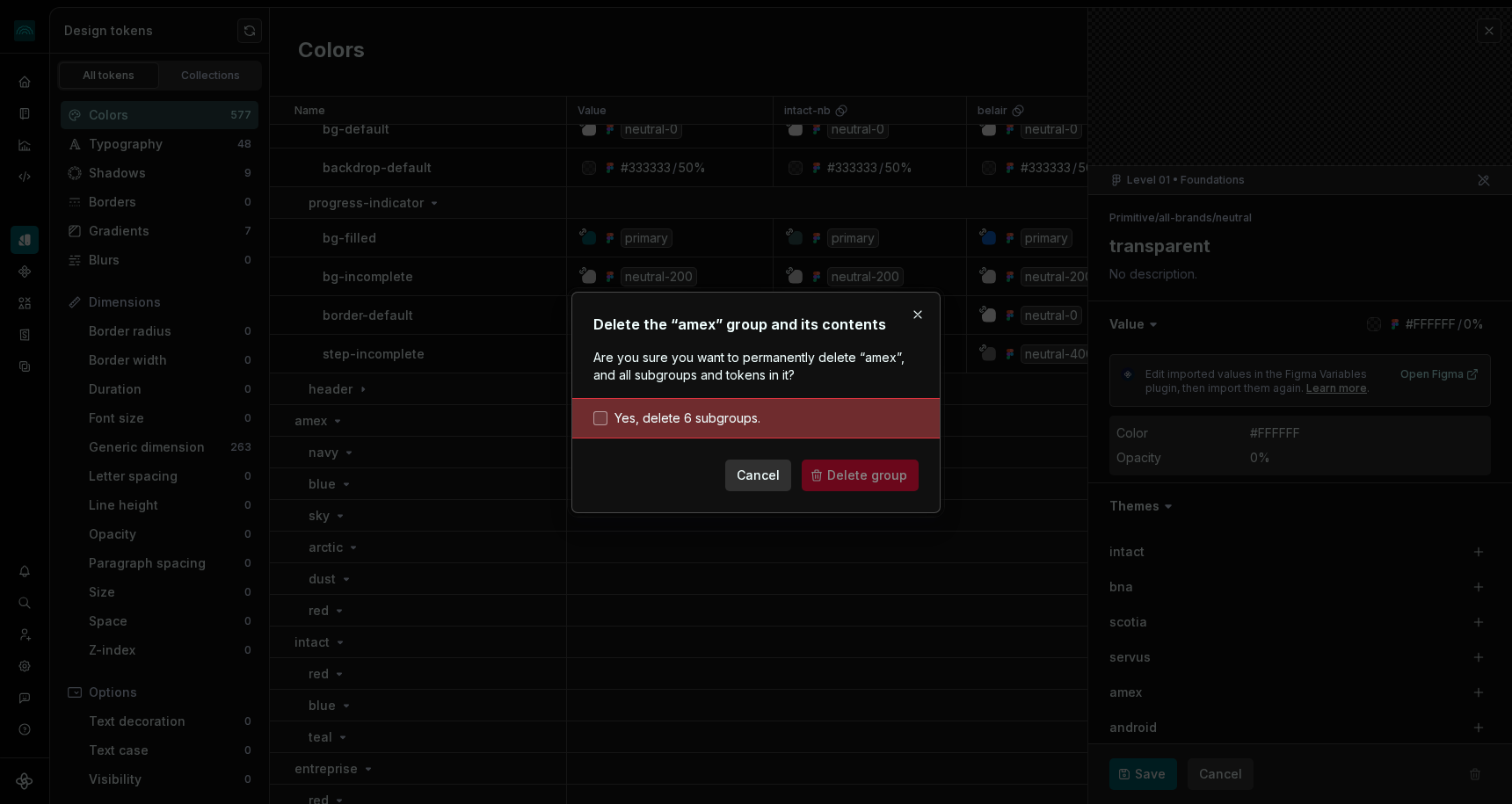
click at [735, 418] on span "Yes, delete 6 subgroups." at bounding box center [687, 419] width 146 height 18
click at [832, 477] on span "Delete group" at bounding box center [866, 476] width 80 height 18
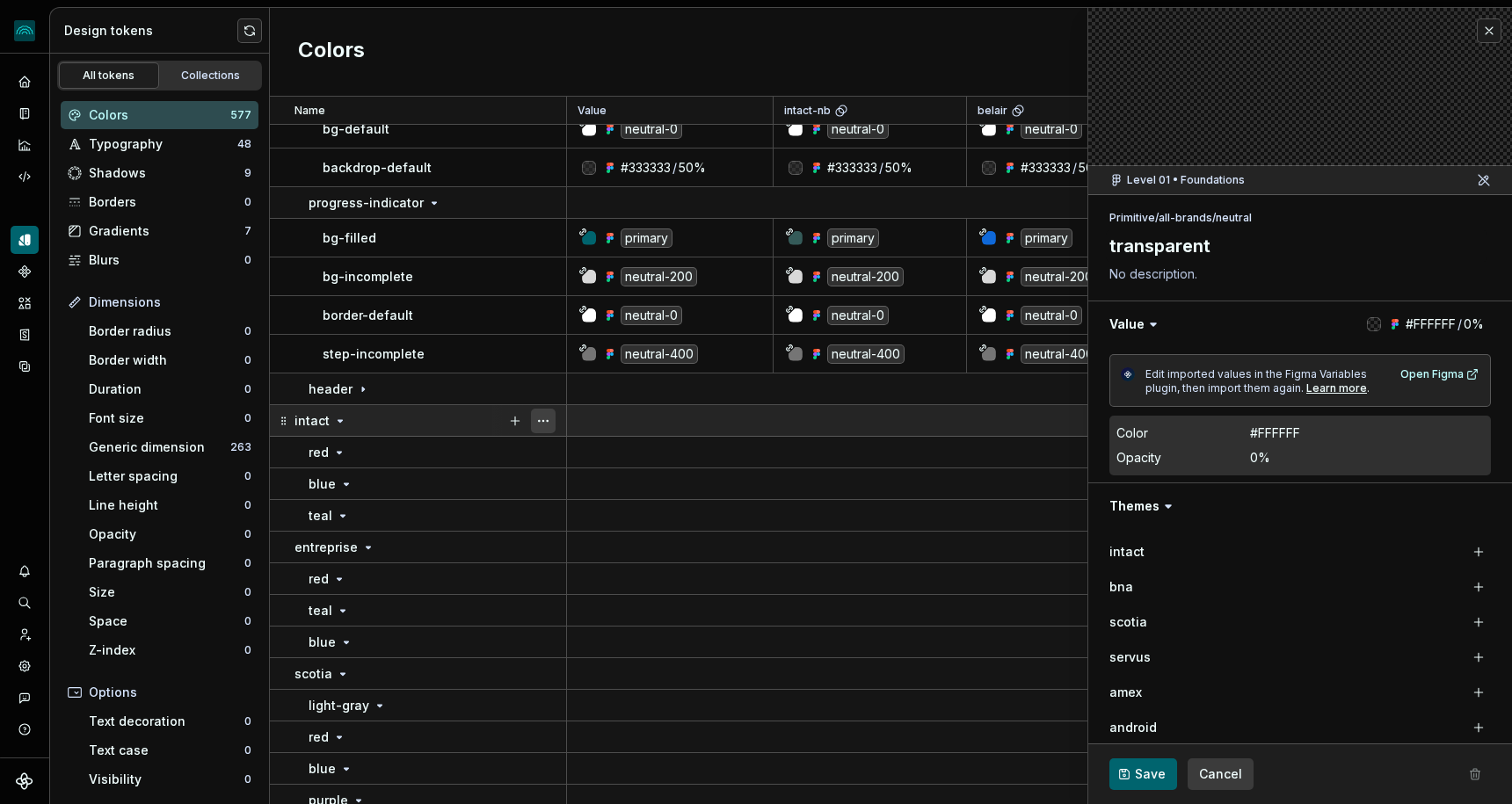
click at [548, 424] on button "button" at bounding box center [543, 421] width 25 height 25
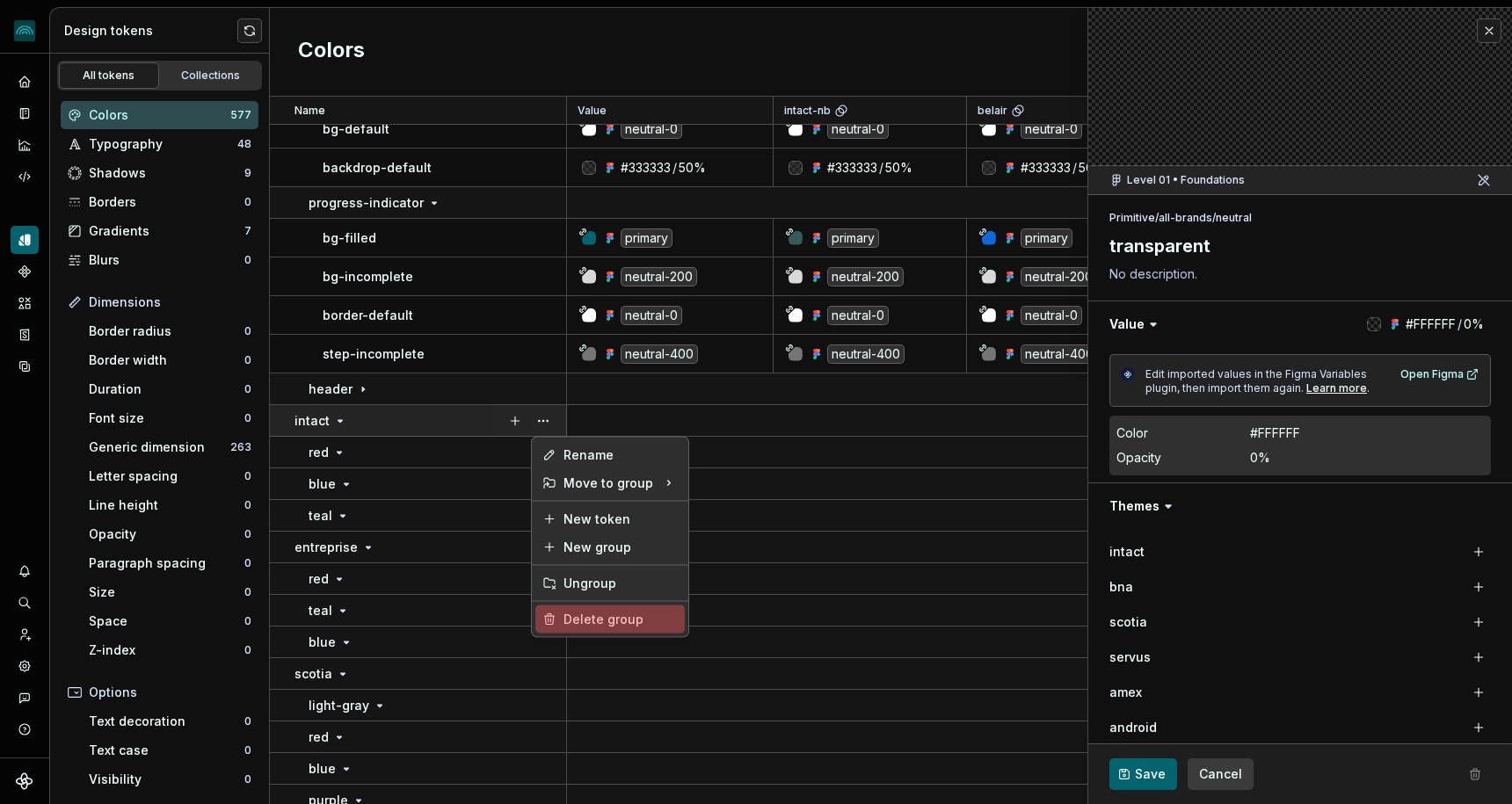
click at [570, 612] on div "Delete group" at bounding box center [621, 620] width 114 height 18
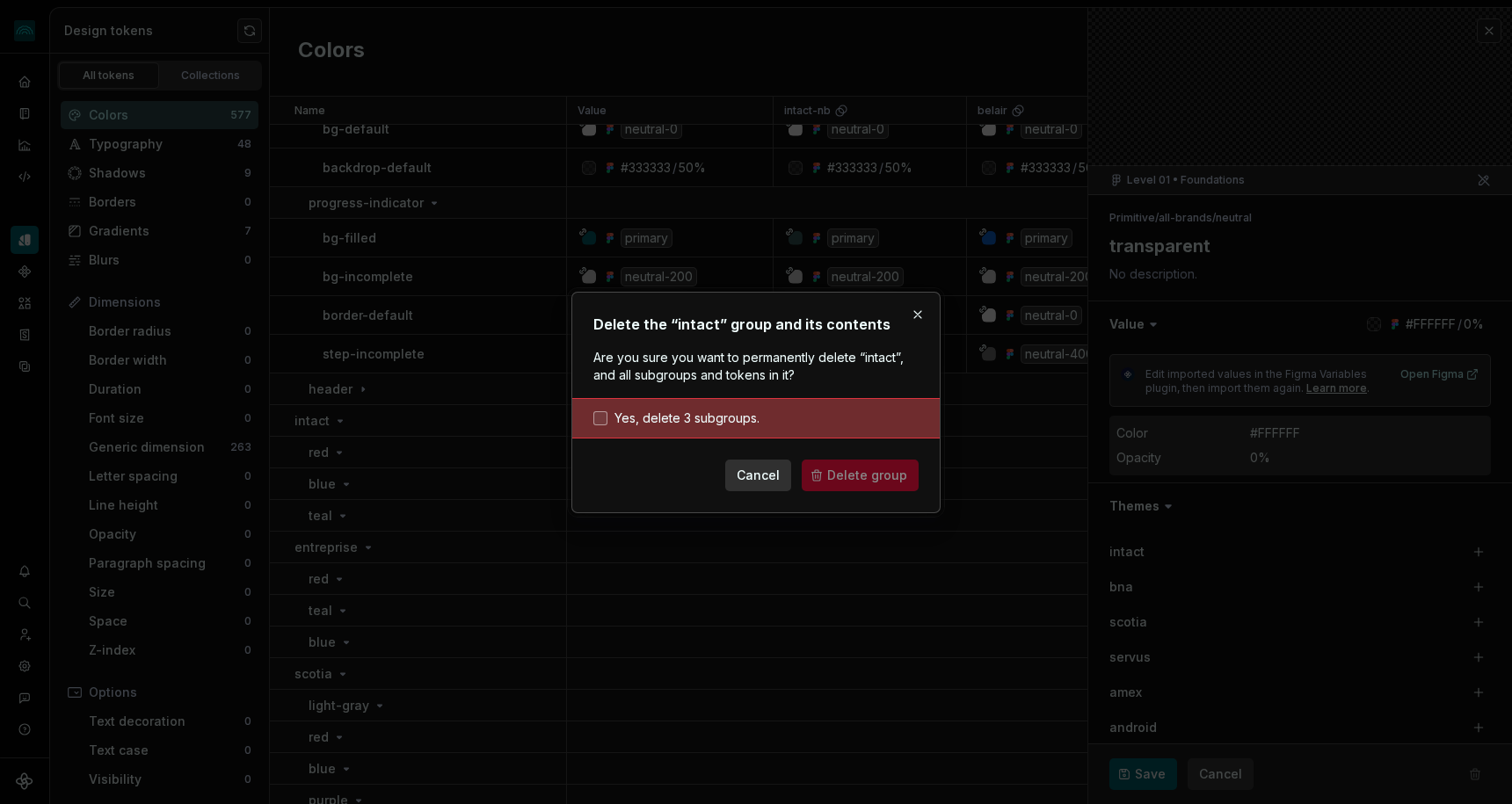
click at [725, 425] on span "Yes, delete 3 subgroups." at bounding box center [686, 419] width 145 height 18
click at [841, 477] on span "Delete group" at bounding box center [866, 476] width 80 height 18
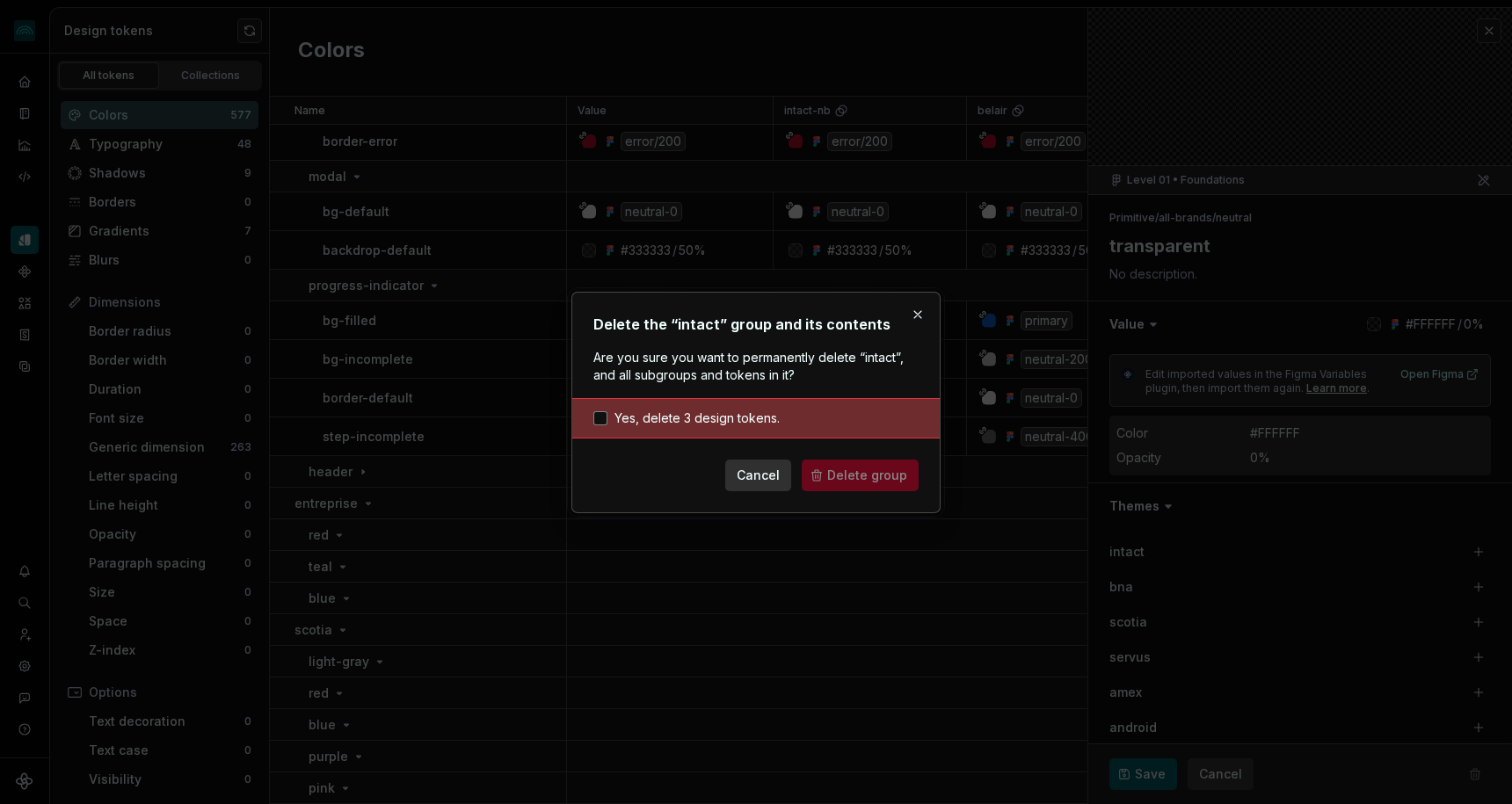
scroll to position [13196, 0]
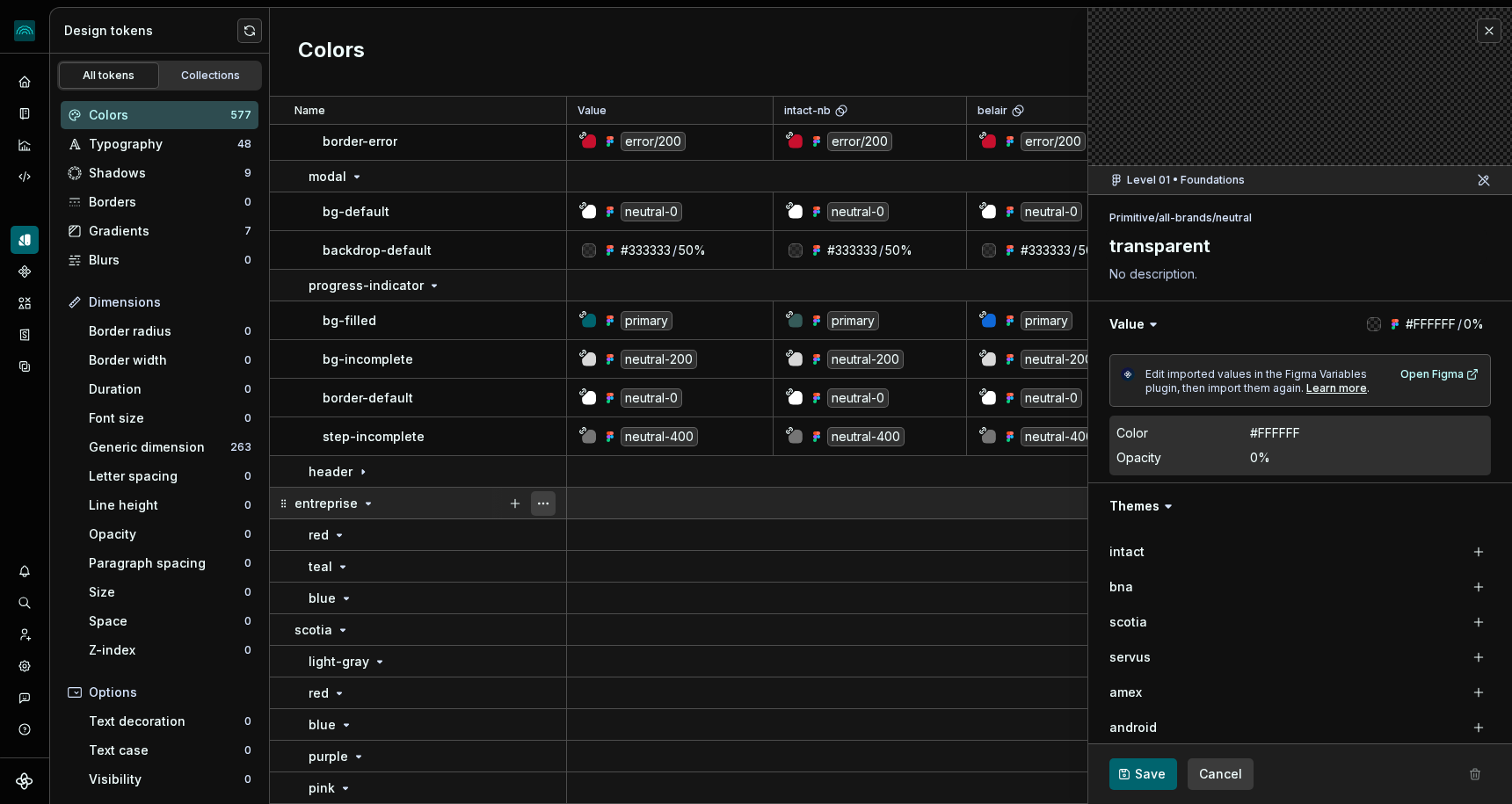
click at [548, 502] on button "button" at bounding box center [543, 502] width 25 height 25
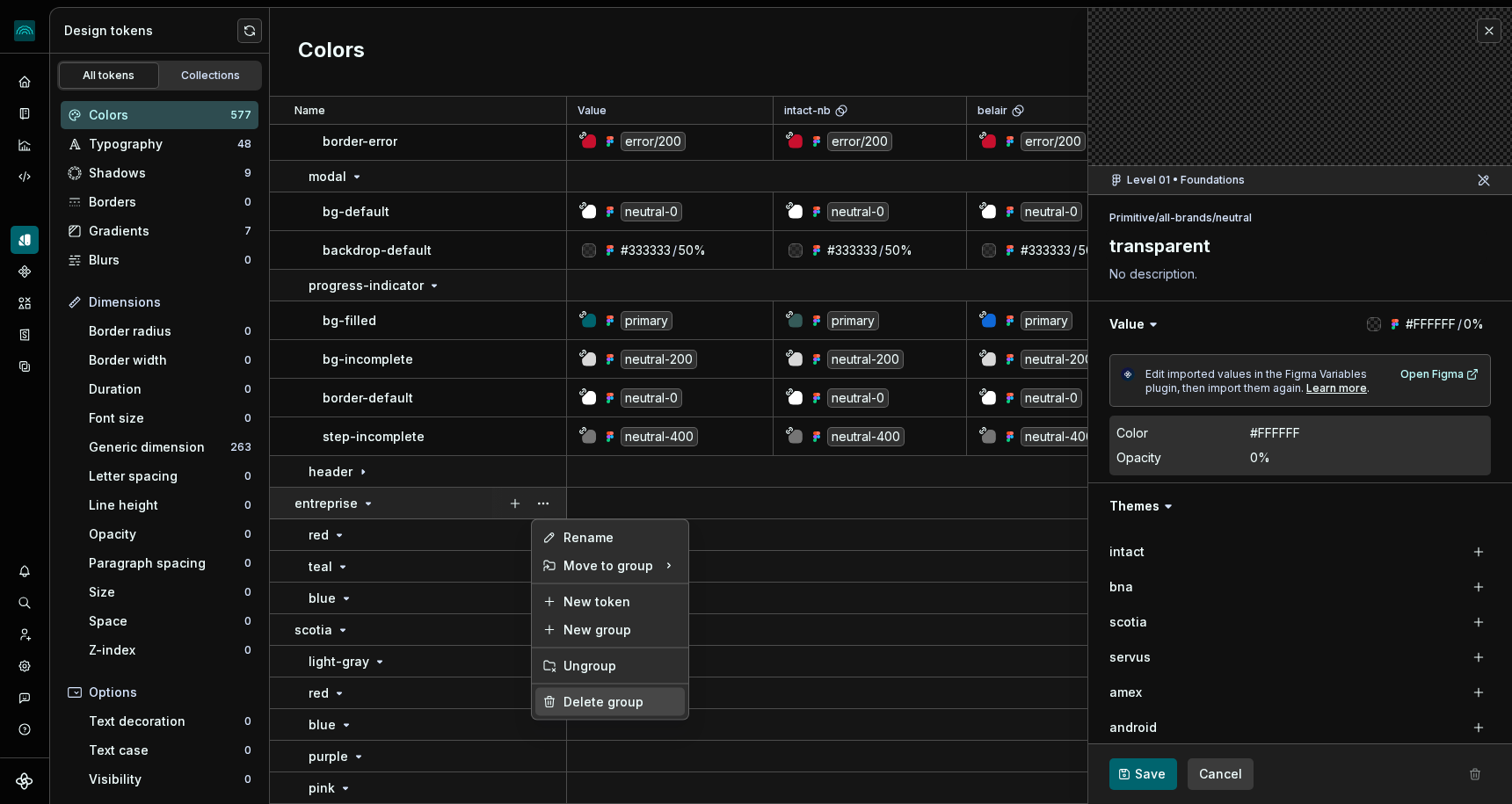
click at [574, 702] on div "Delete group" at bounding box center [621, 703] width 114 height 18
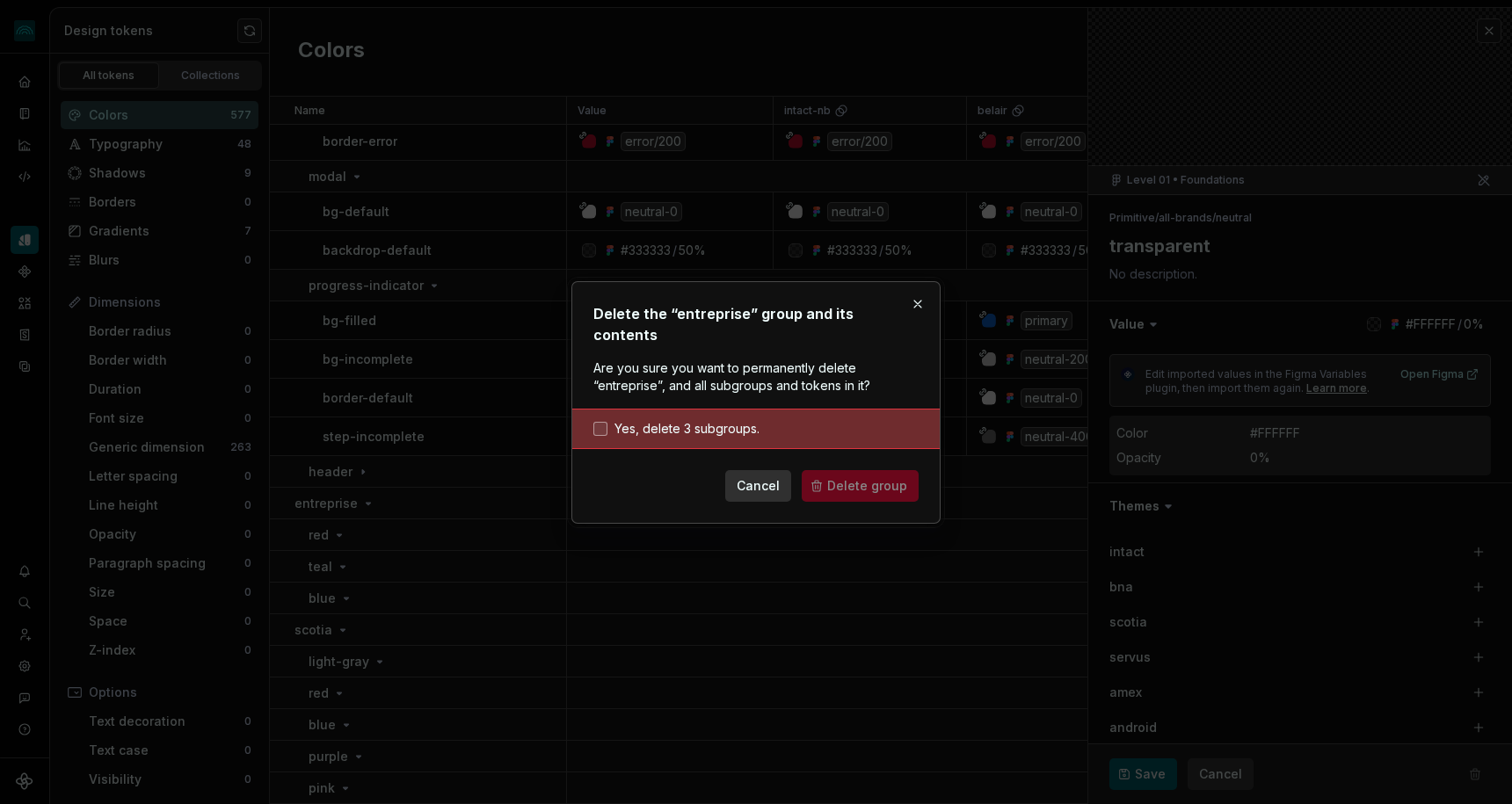
click at [733, 420] on span "Yes, delete 3 subgroups." at bounding box center [686, 429] width 145 height 18
click at [824, 477] on button "Delete group" at bounding box center [859, 486] width 117 height 32
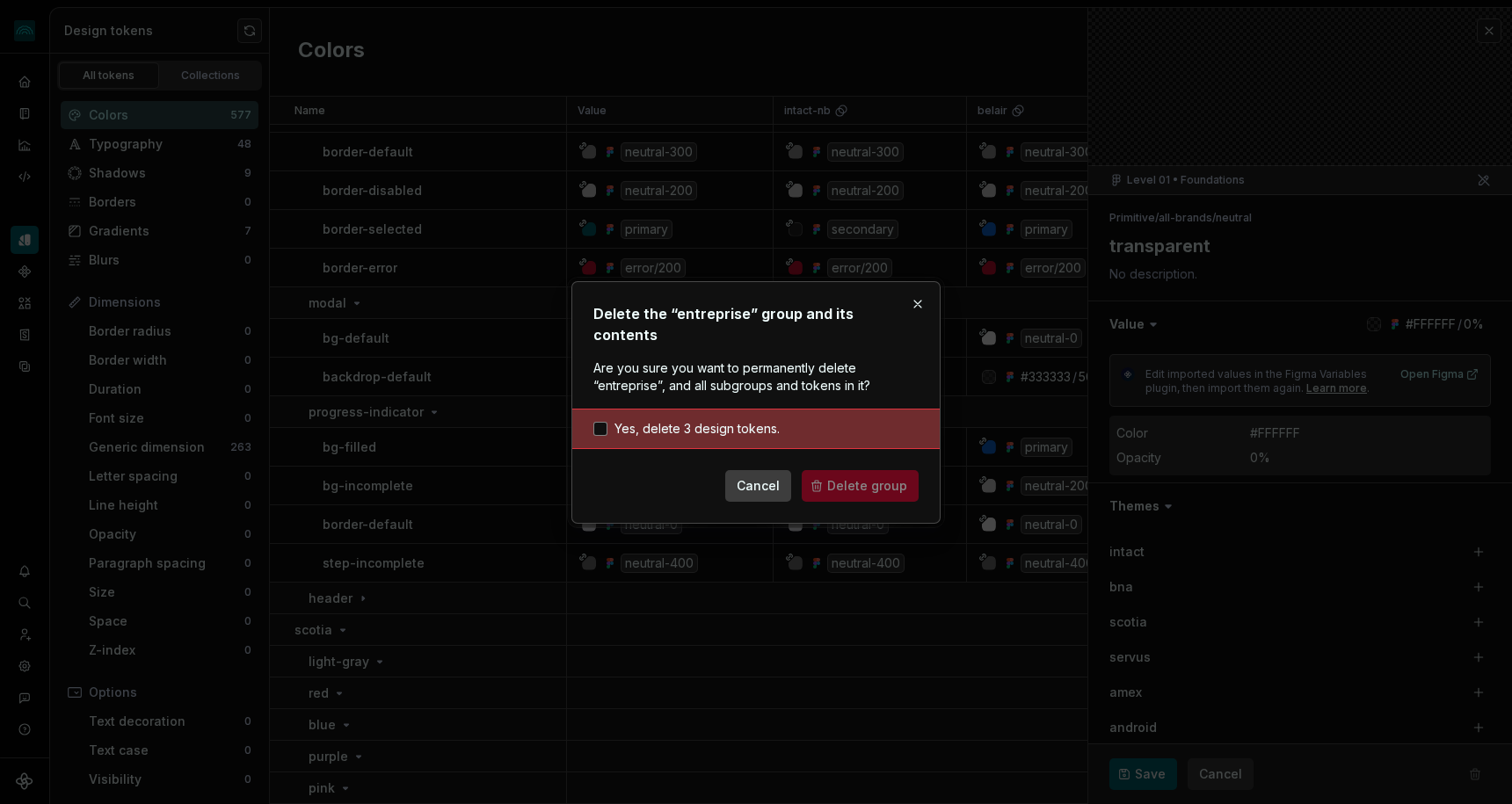
scroll to position [13070, 0]
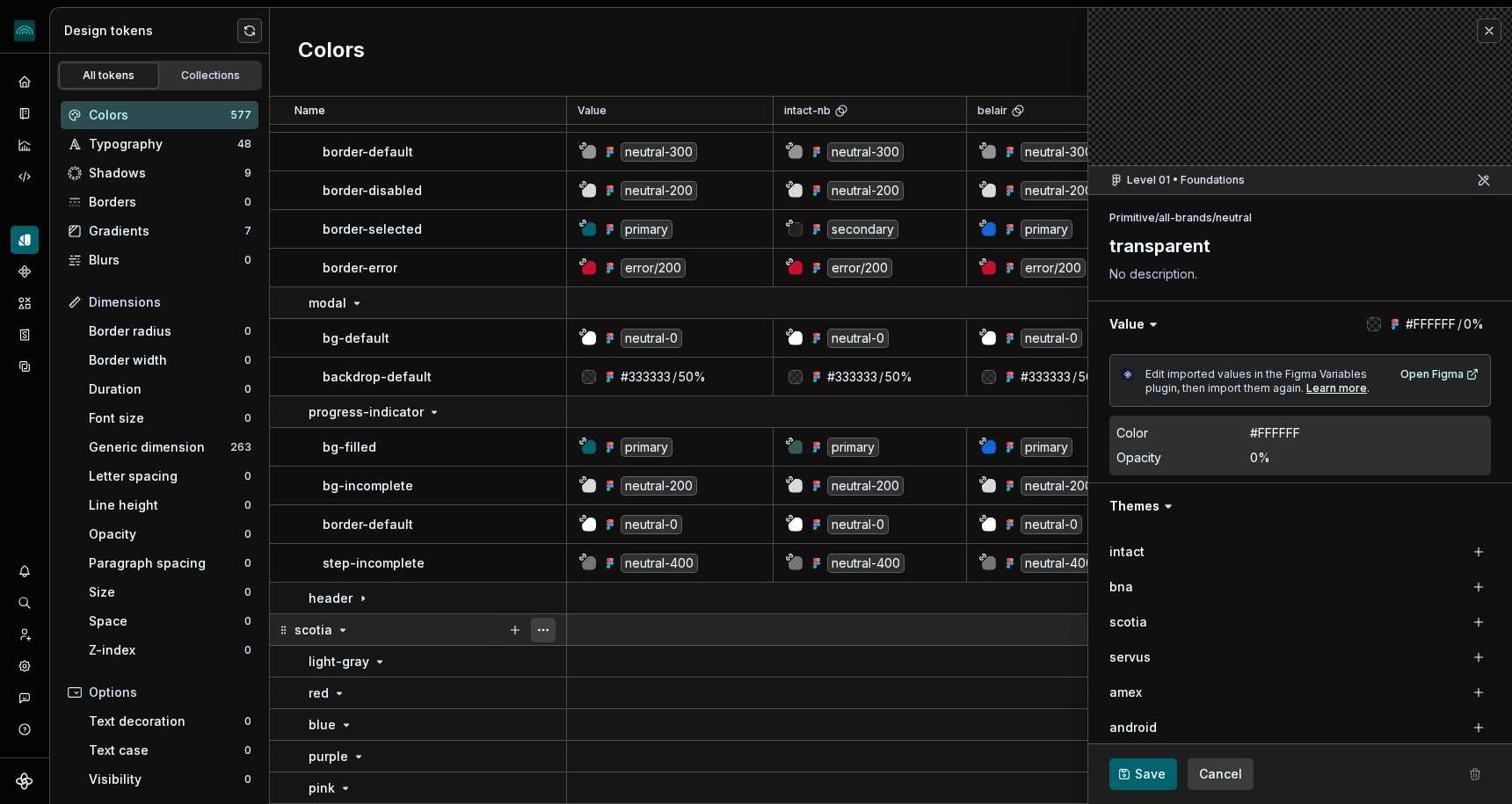
click at [540, 625] on button "button" at bounding box center [543, 630] width 25 height 25
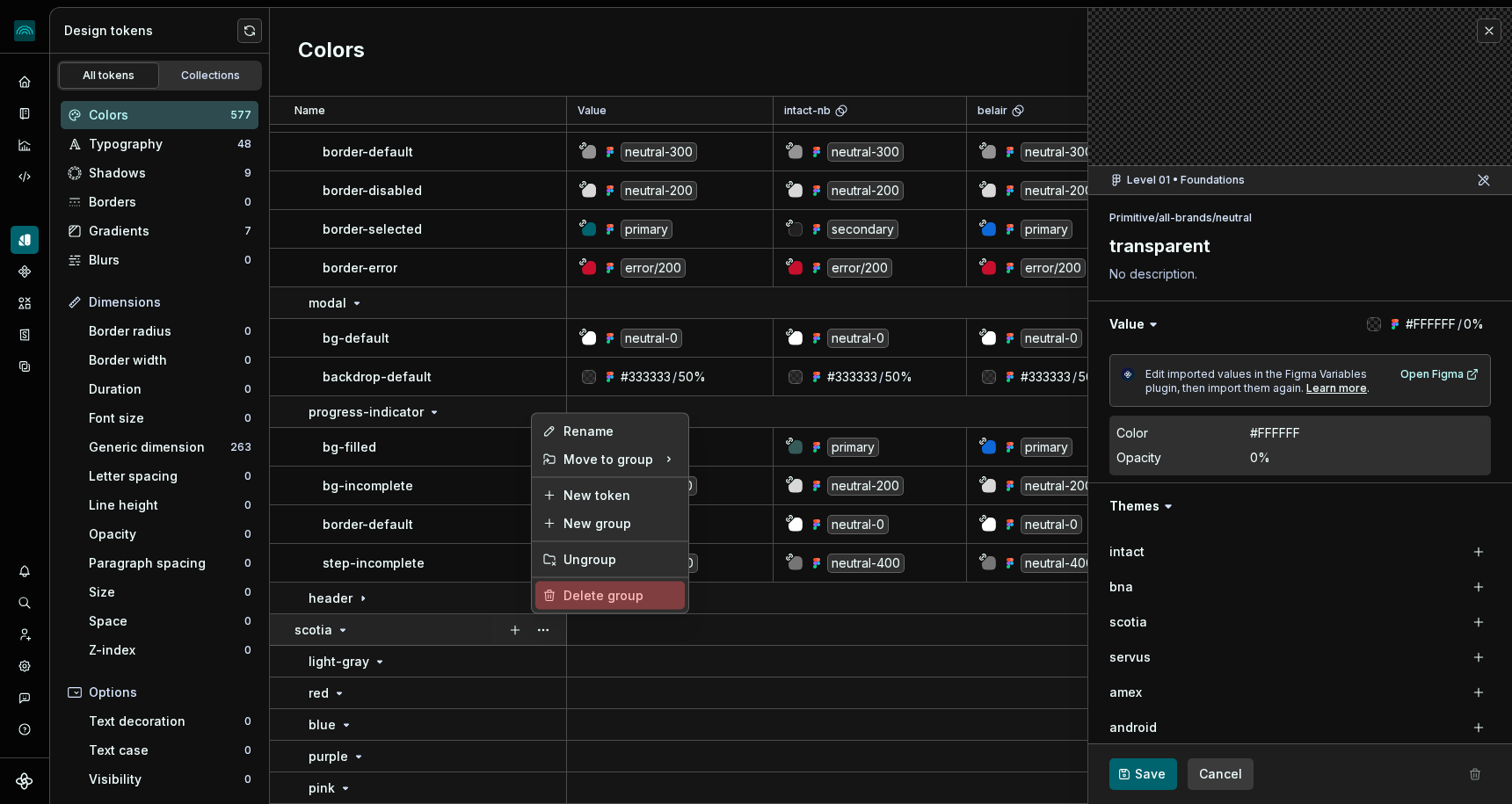
click at [565, 596] on div "Delete group" at bounding box center [621, 596] width 114 height 18
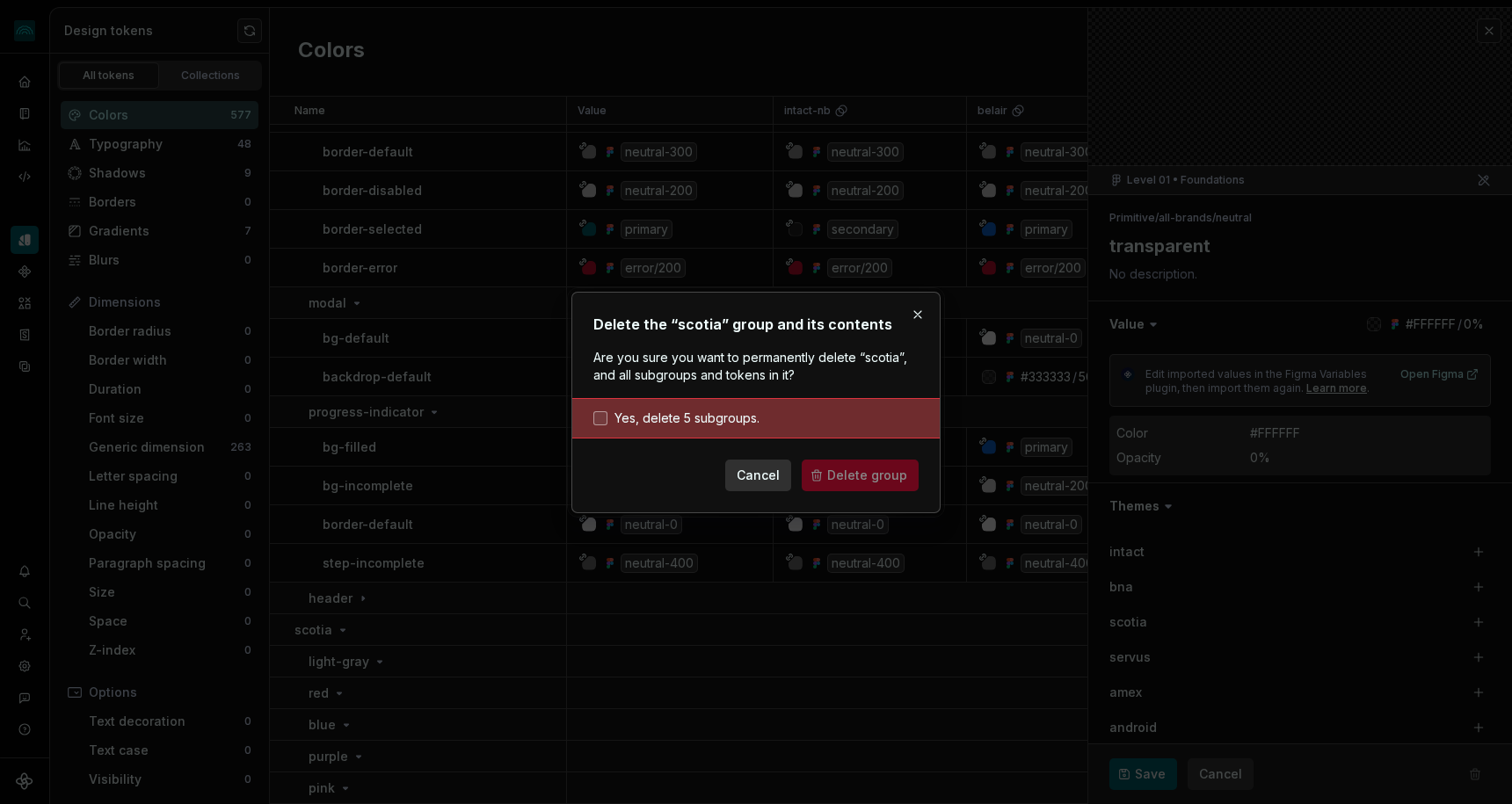
click at [640, 420] on span "Yes, delete 5 subgroups." at bounding box center [686, 419] width 145 height 18
click at [870, 475] on span "Delete group" at bounding box center [866, 476] width 80 height 18
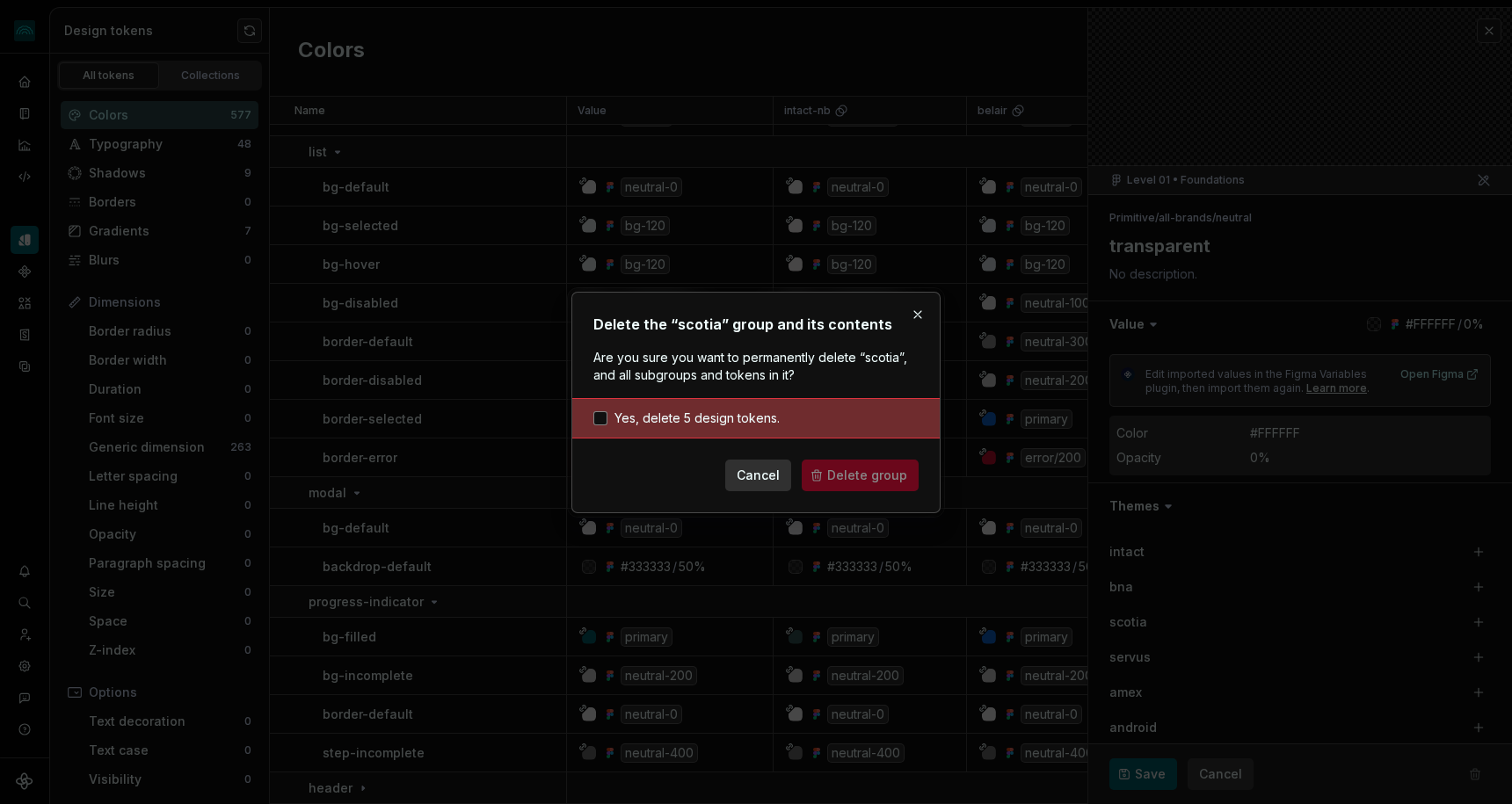
scroll to position [12880, 0]
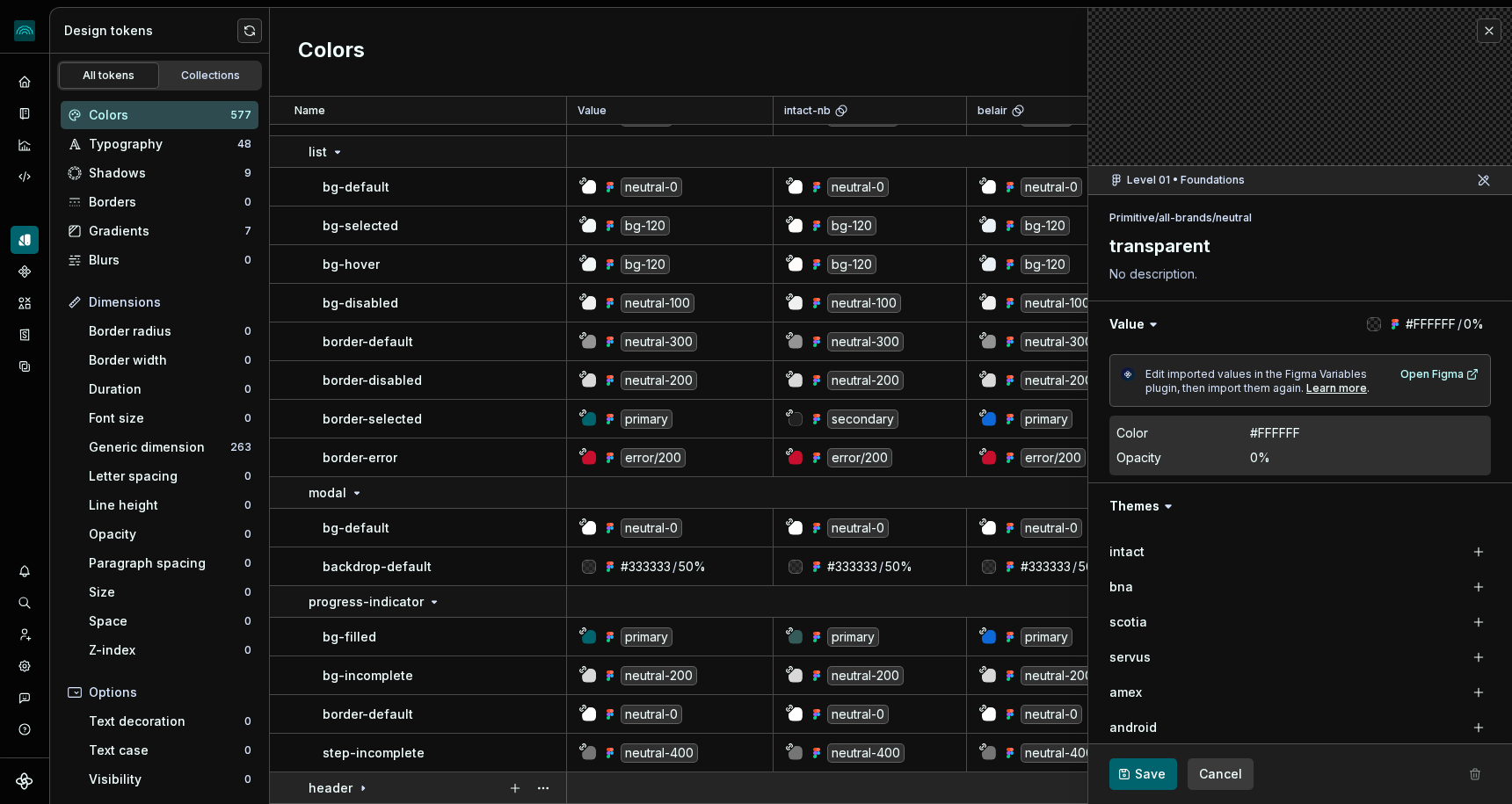
click at [363, 783] on icon at bounding box center [363, 788] width 14 height 14
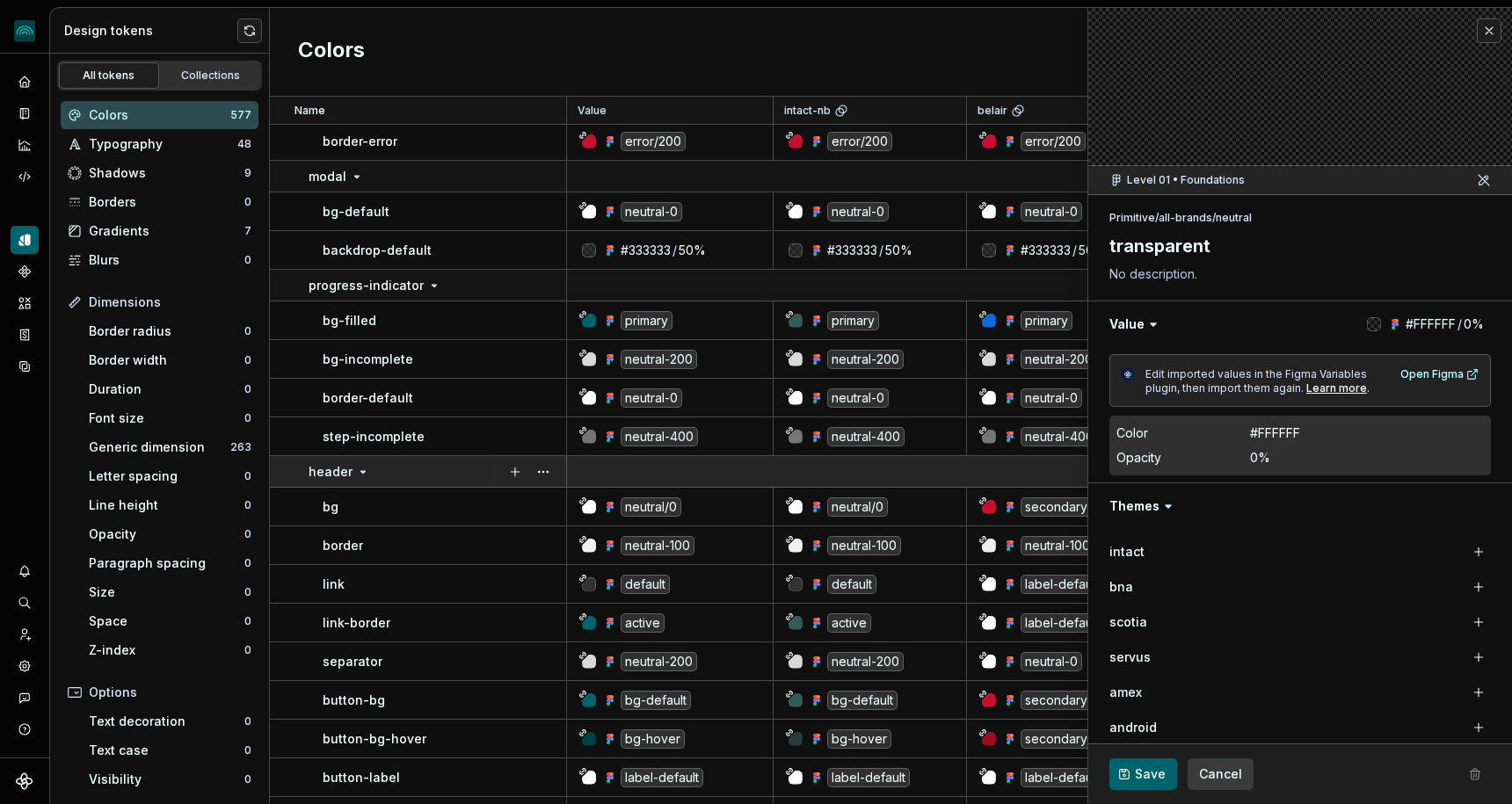
click at [368, 467] on div "header" at bounding box center [437, 472] width 256 height 18
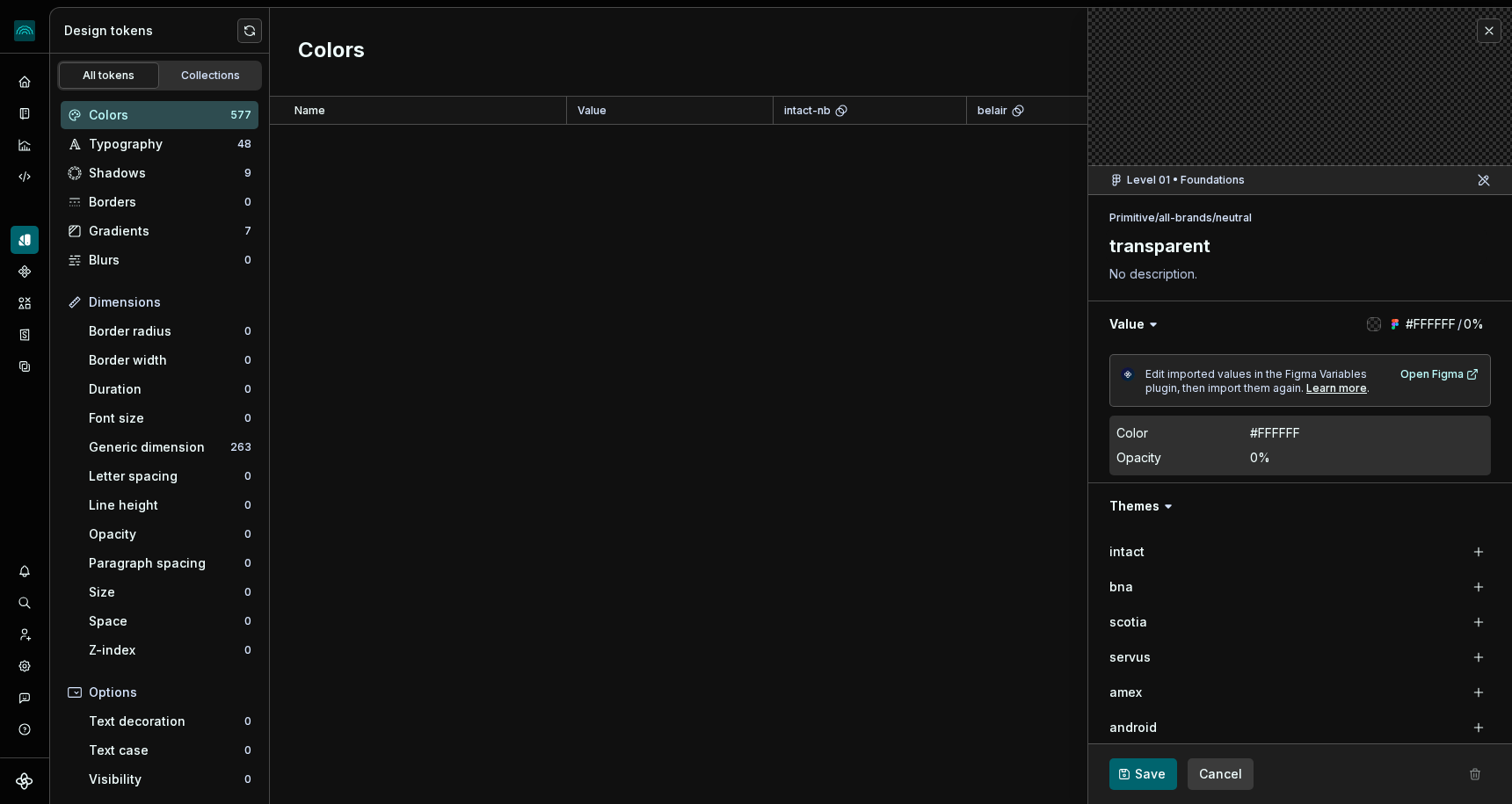
scroll to position [0, 0]
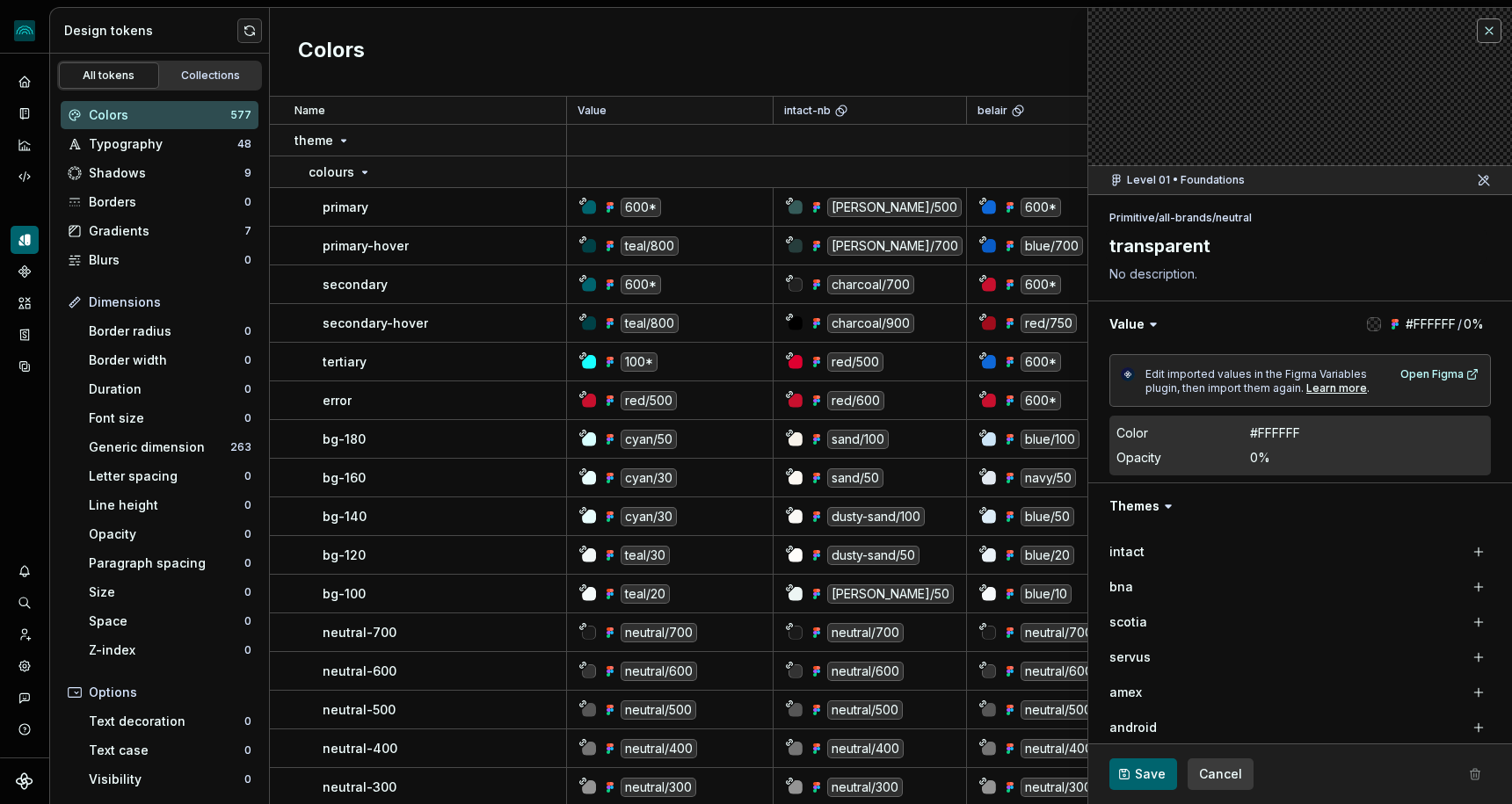
click at [1488, 40] on button "button" at bounding box center [1488, 31] width 25 height 25
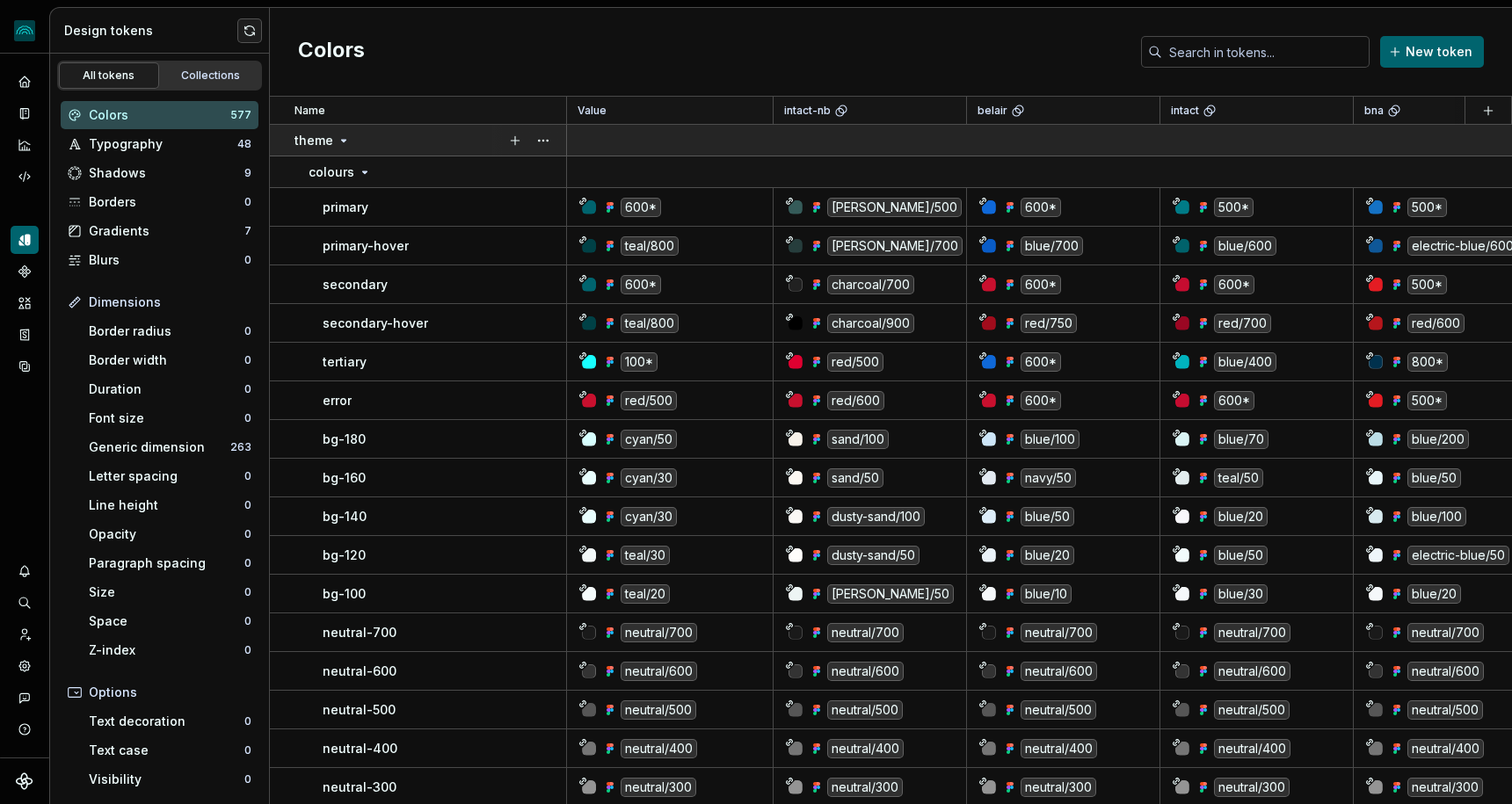
click at [334, 142] on div "theme" at bounding box center [322, 141] width 56 height 18
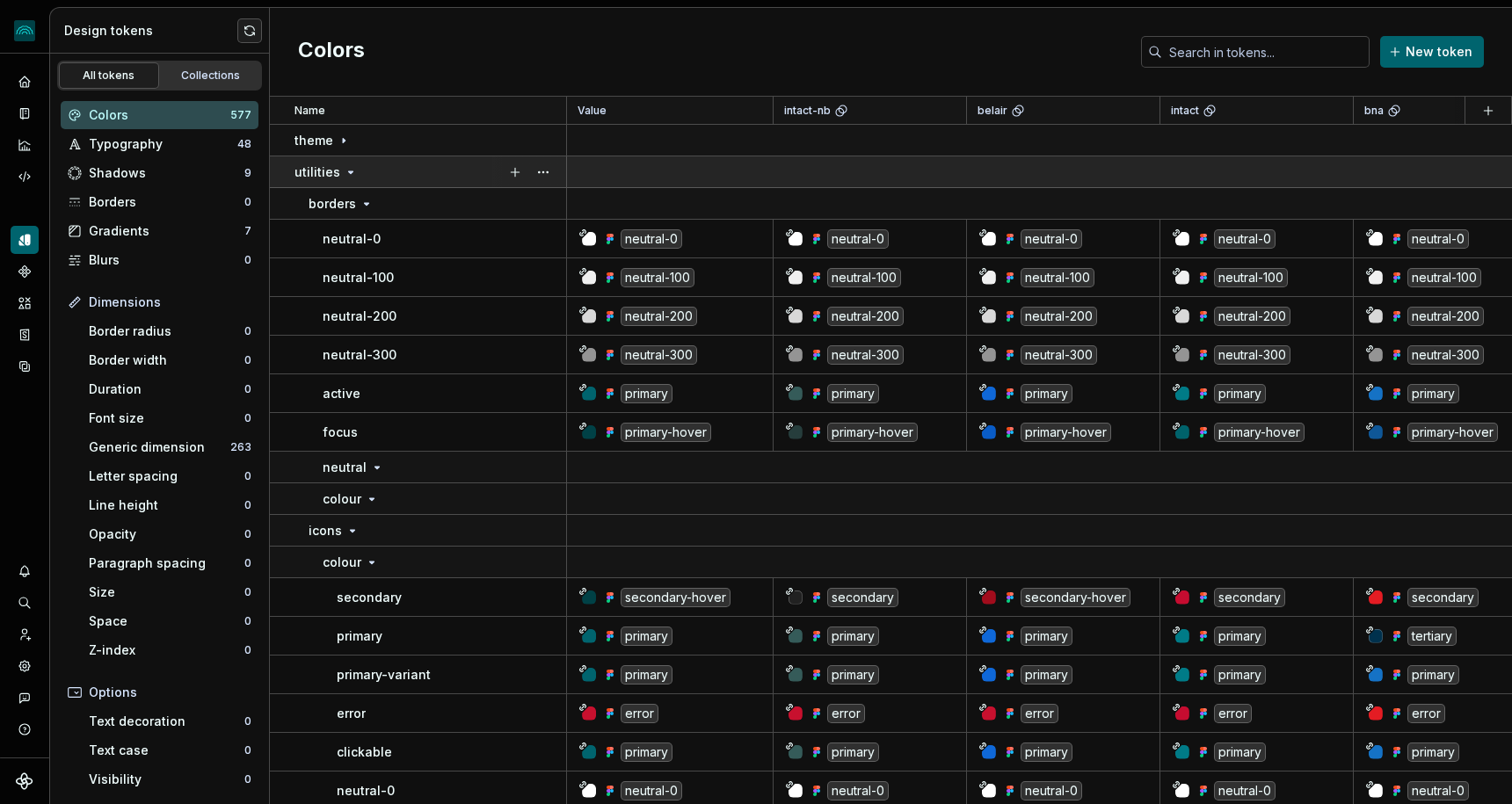
click at [334, 160] on td "utilities" at bounding box center [418, 172] width 297 height 32
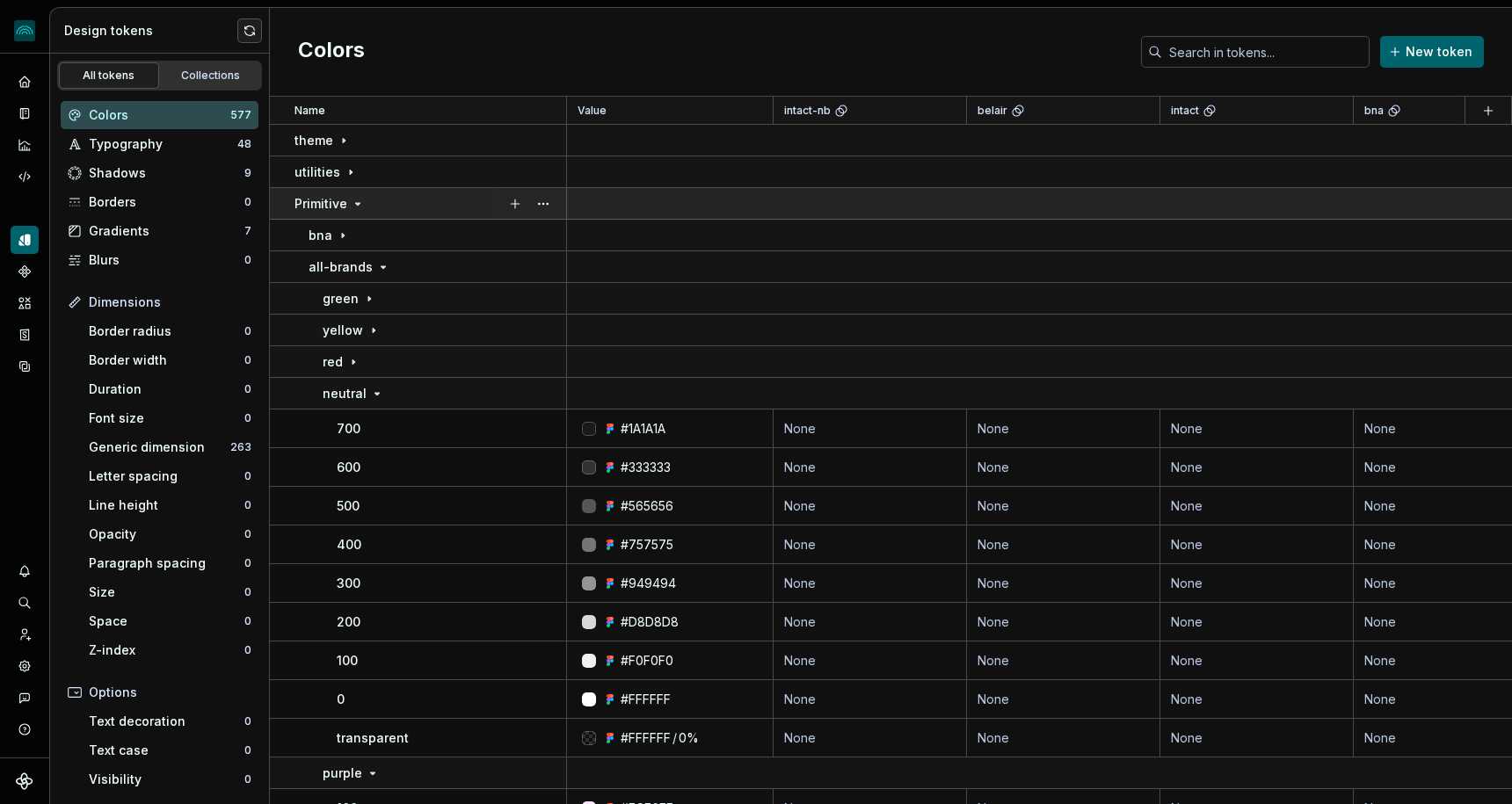
click at [332, 195] on p "Primitive" at bounding box center [321, 204] width 53 height 18
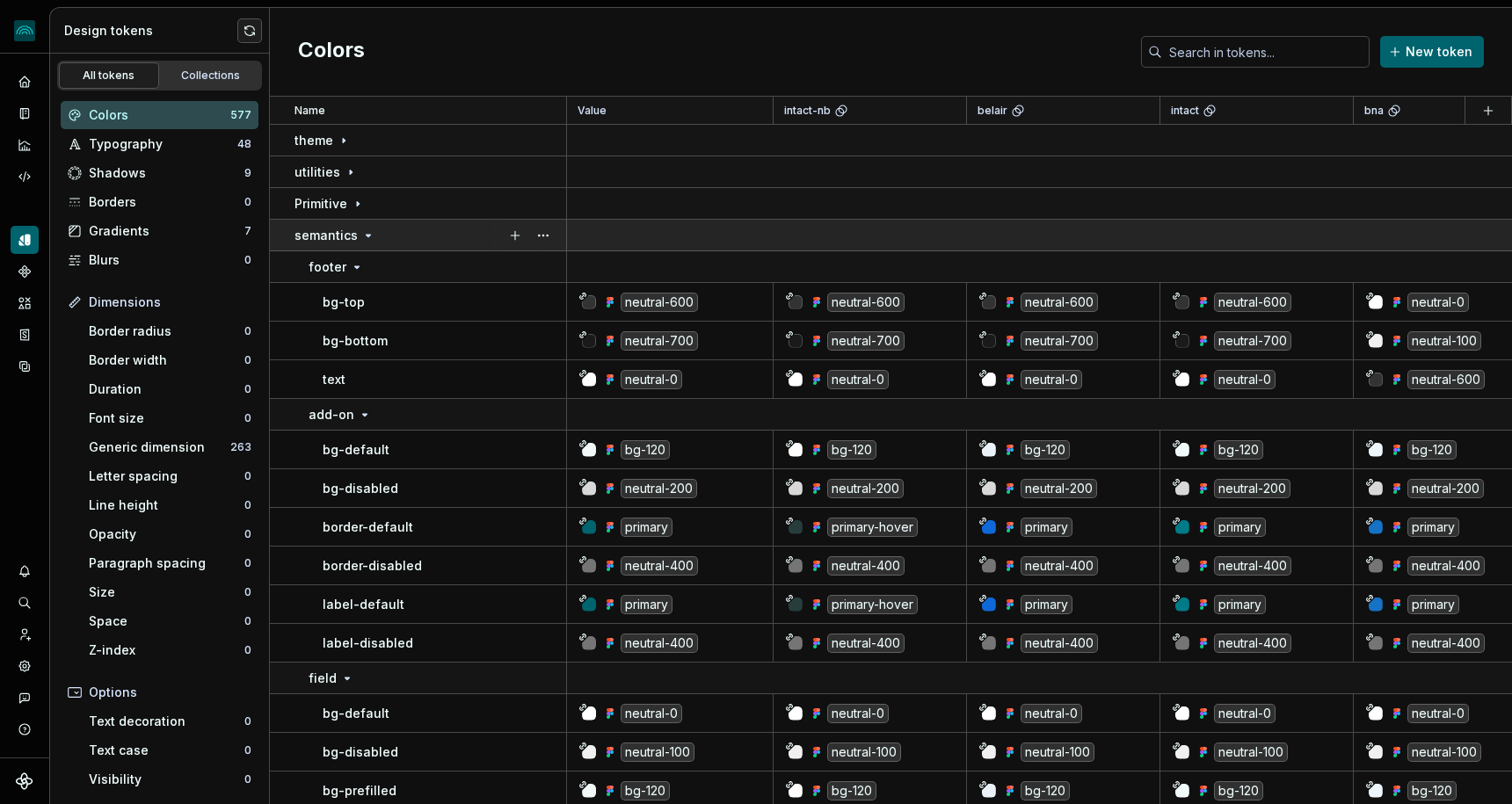
click at [332, 222] on td "semantics" at bounding box center [418, 235] width 297 height 32
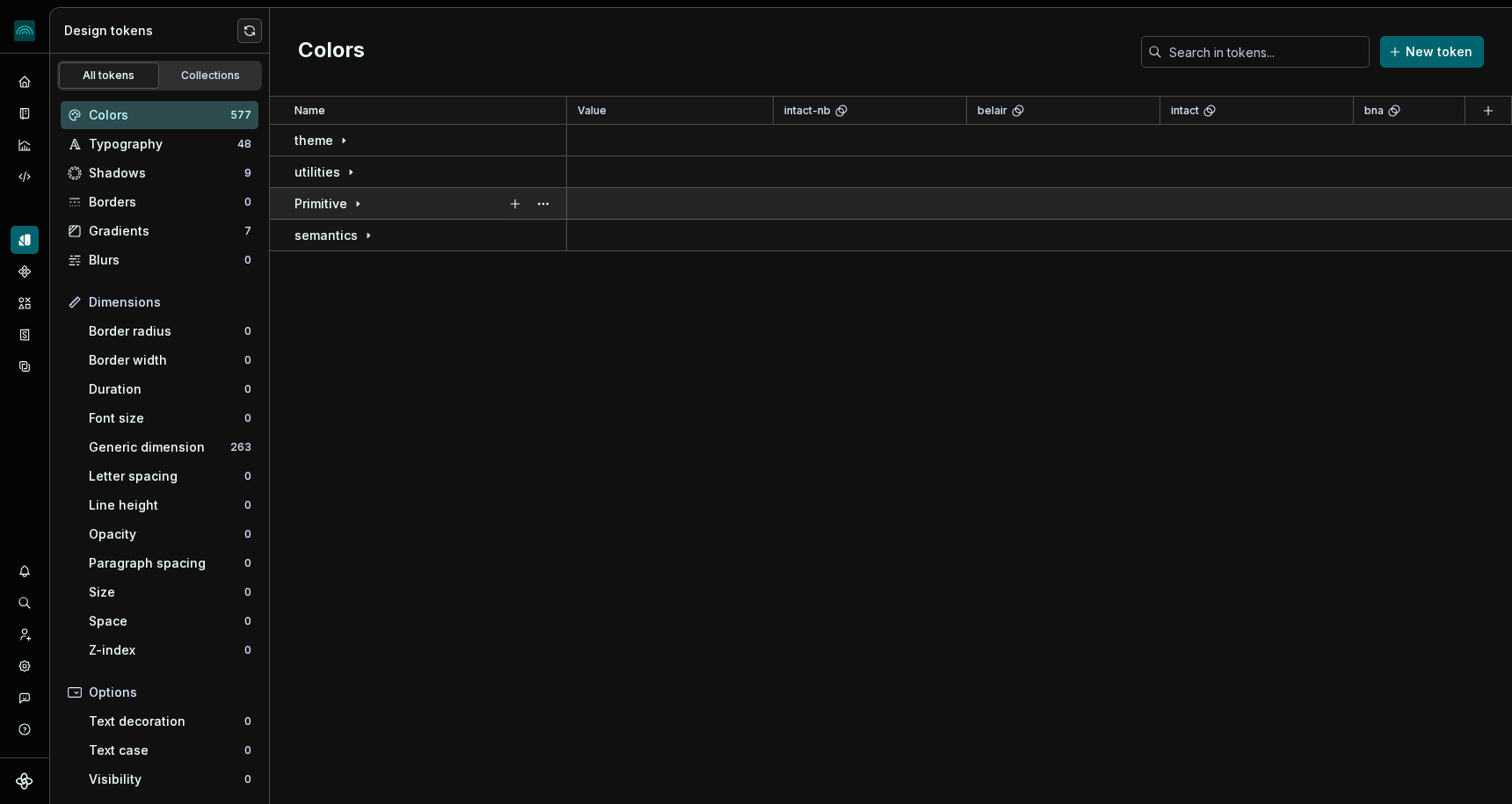
click at [338, 204] on p "Primitive" at bounding box center [321, 204] width 53 height 18
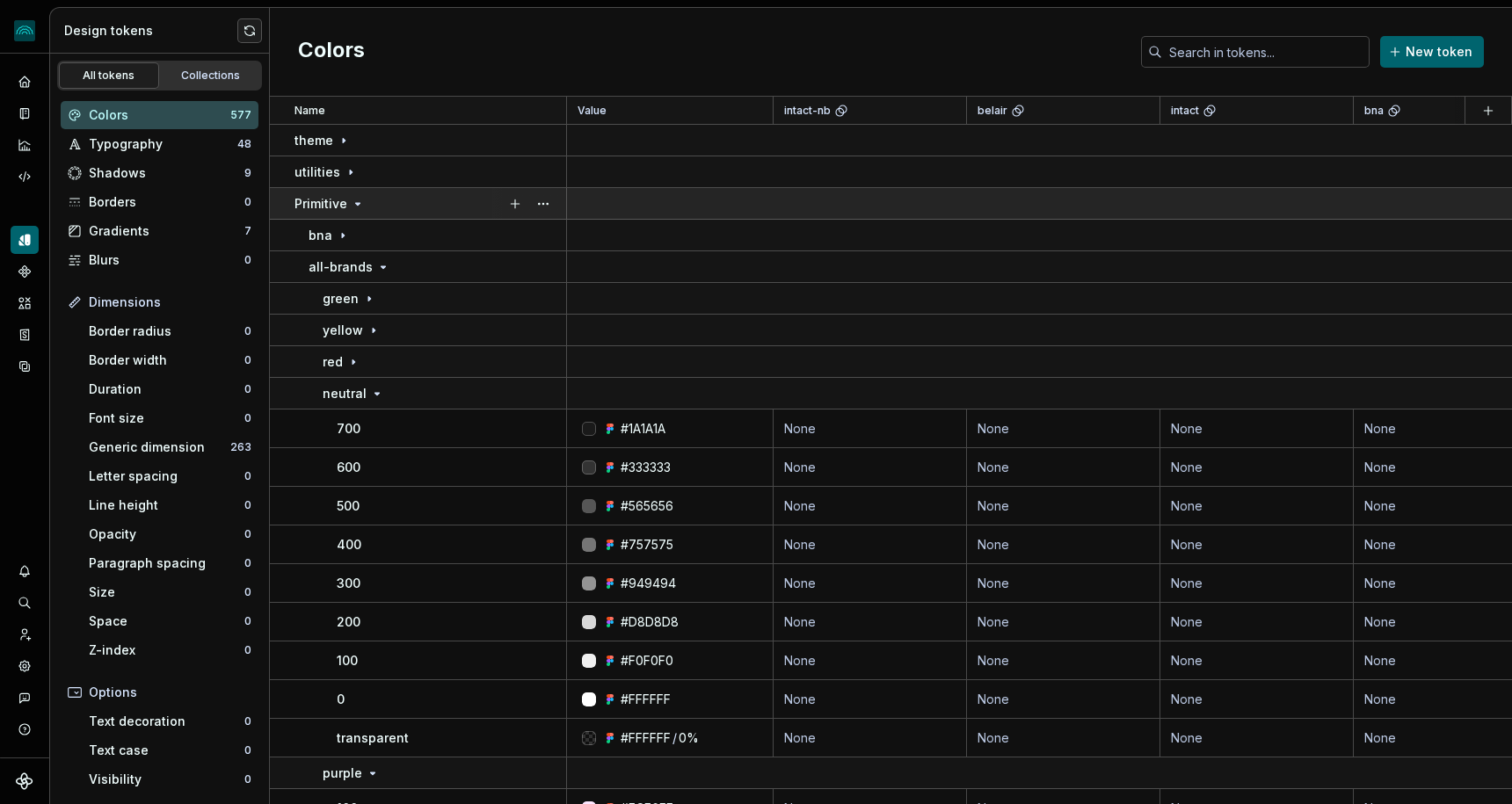
click at [338, 203] on p "Primitive" at bounding box center [321, 204] width 53 height 18
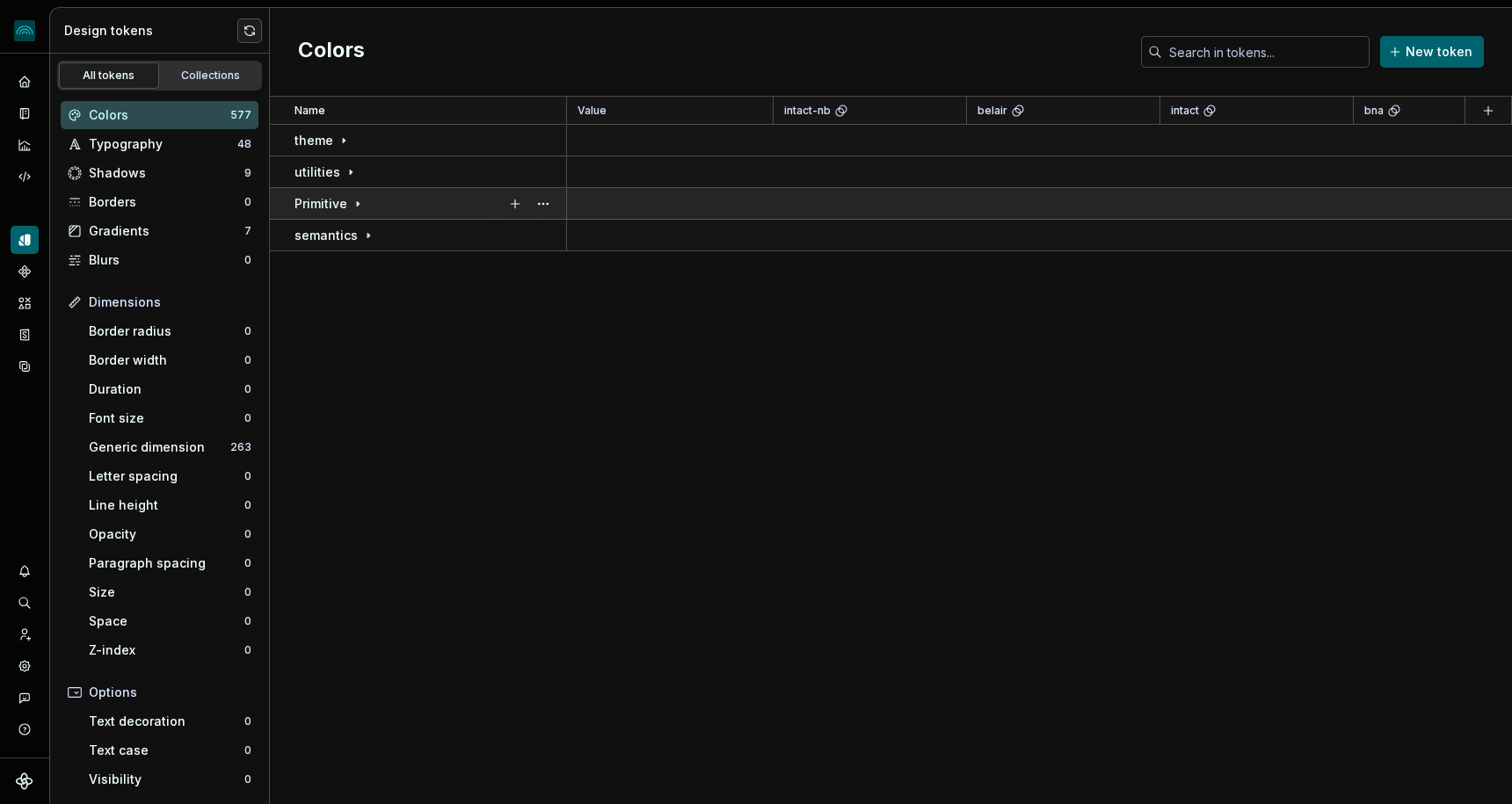
click at [338, 203] on p "Primitive" at bounding box center [321, 204] width 53 height 18
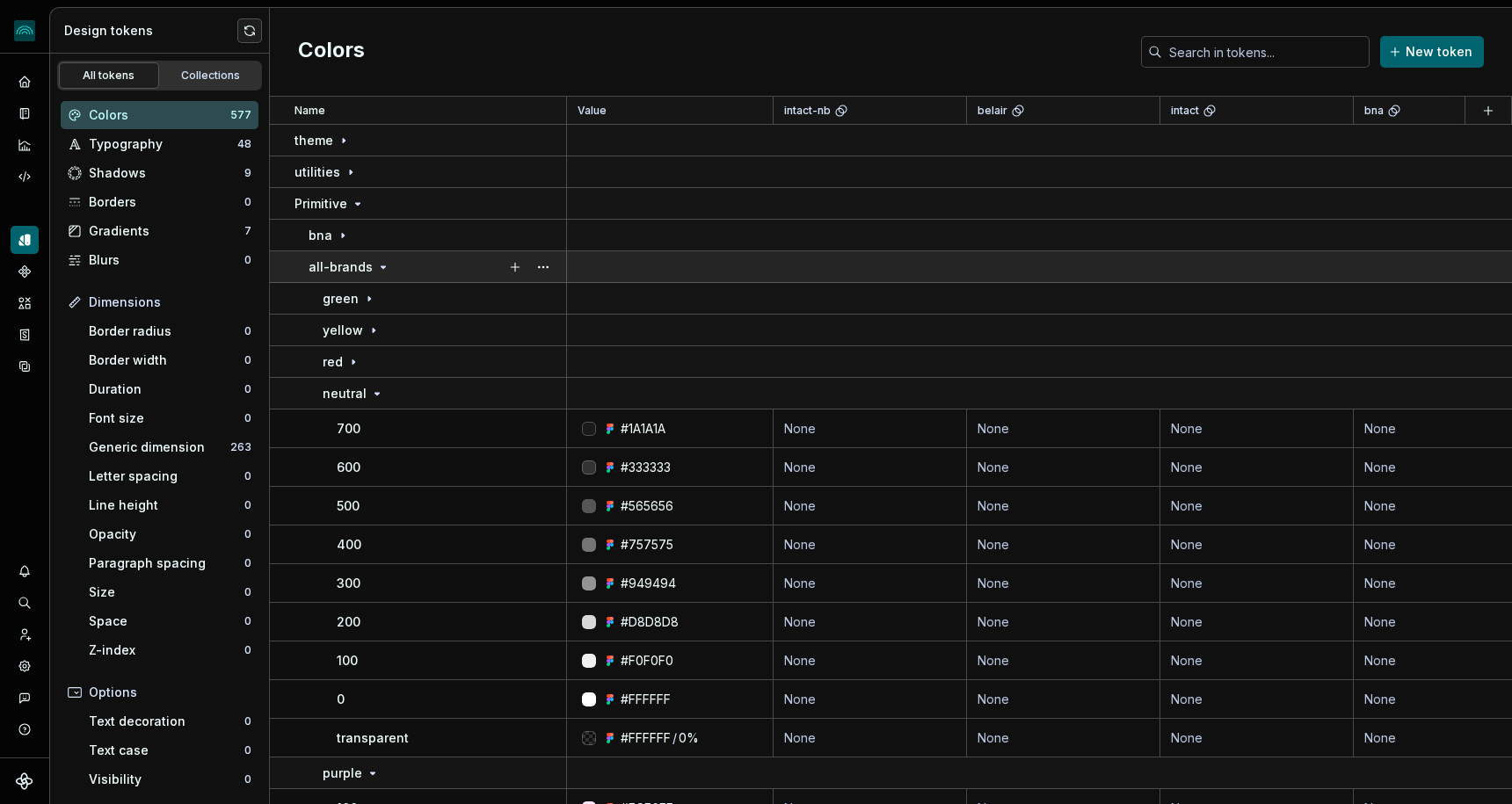
click at [353, 265] on p "all-brands" at bounding box center [340, 267] width 64 height 18
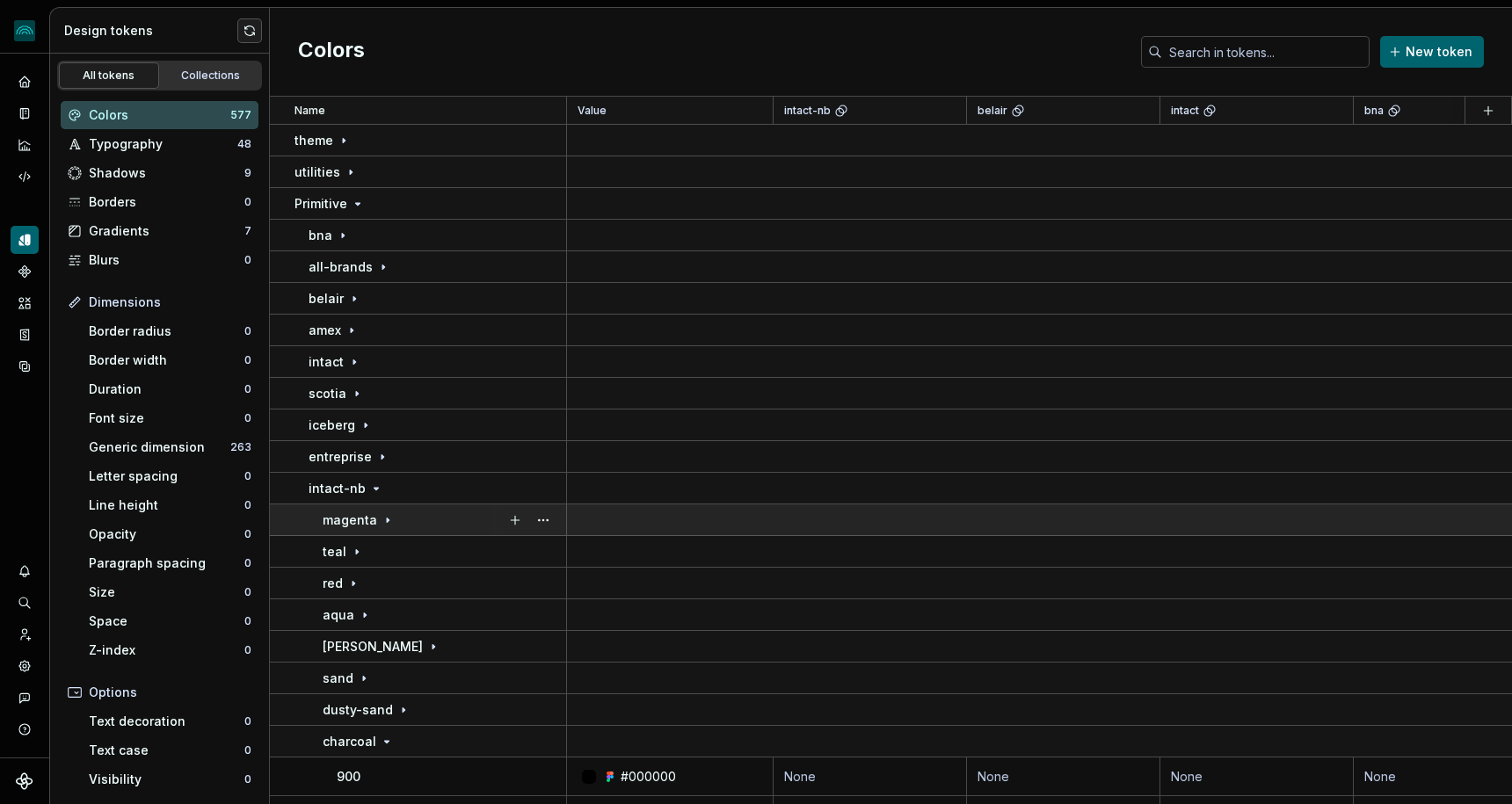
click at [380, 515] on icon at bounding box center [387, 520] width 14 height 14
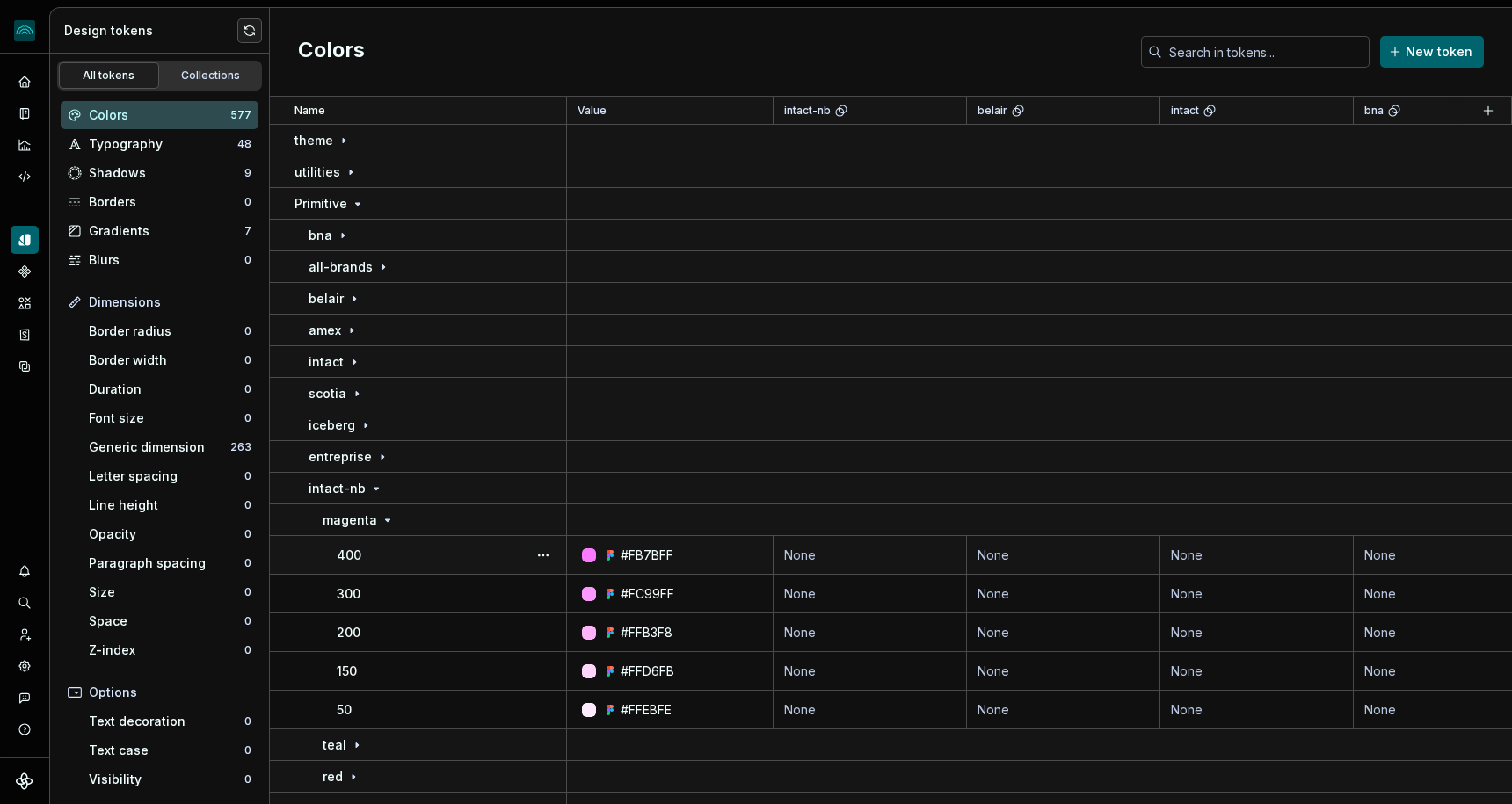
click at [417, 550] on div "400" at bounding box center [451, 556] width 229 height 18
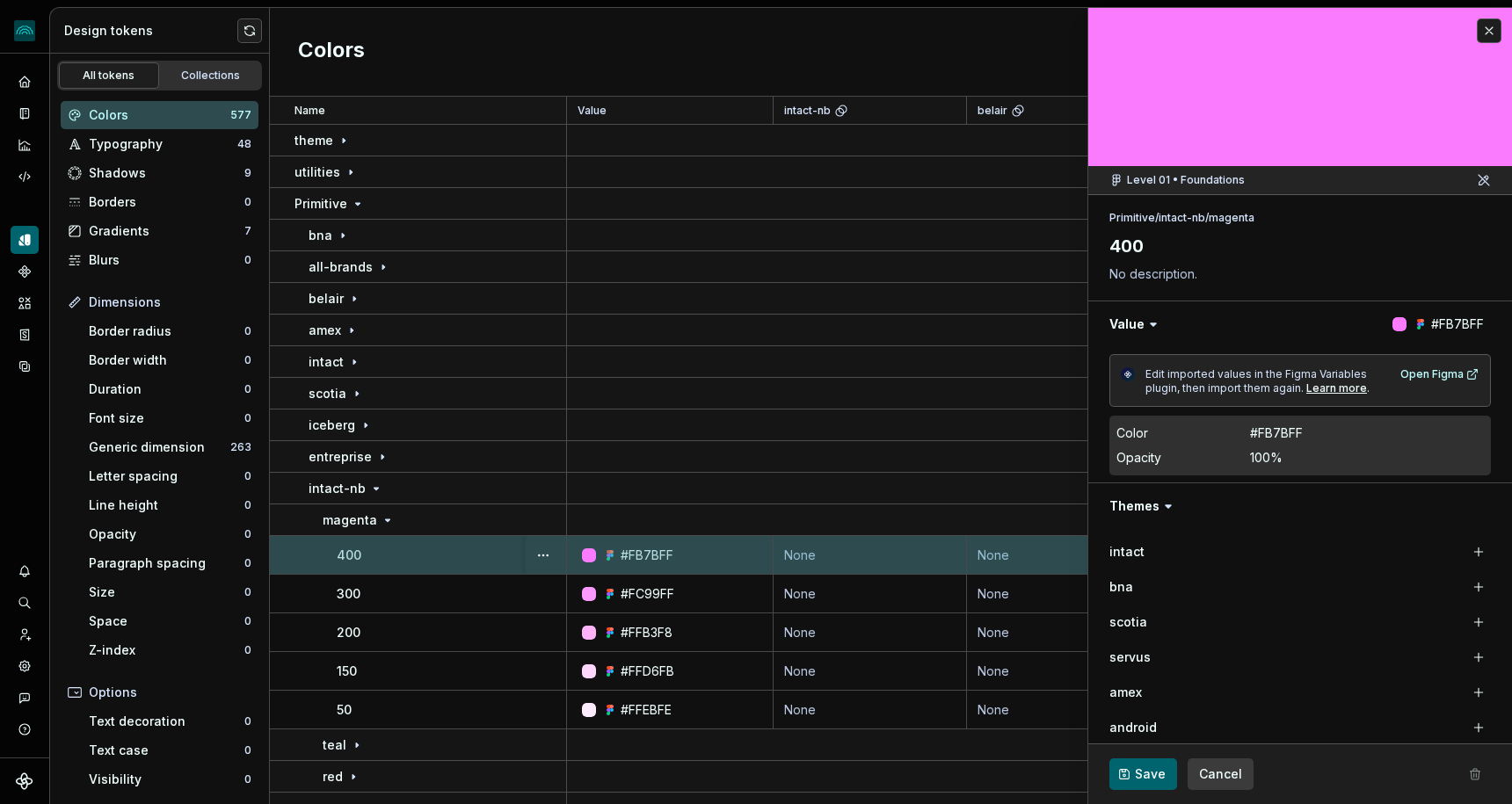
type textarea "*"
click at [1485, 30] on button "button" at bounding box center [1488, 31] width 25 height 25
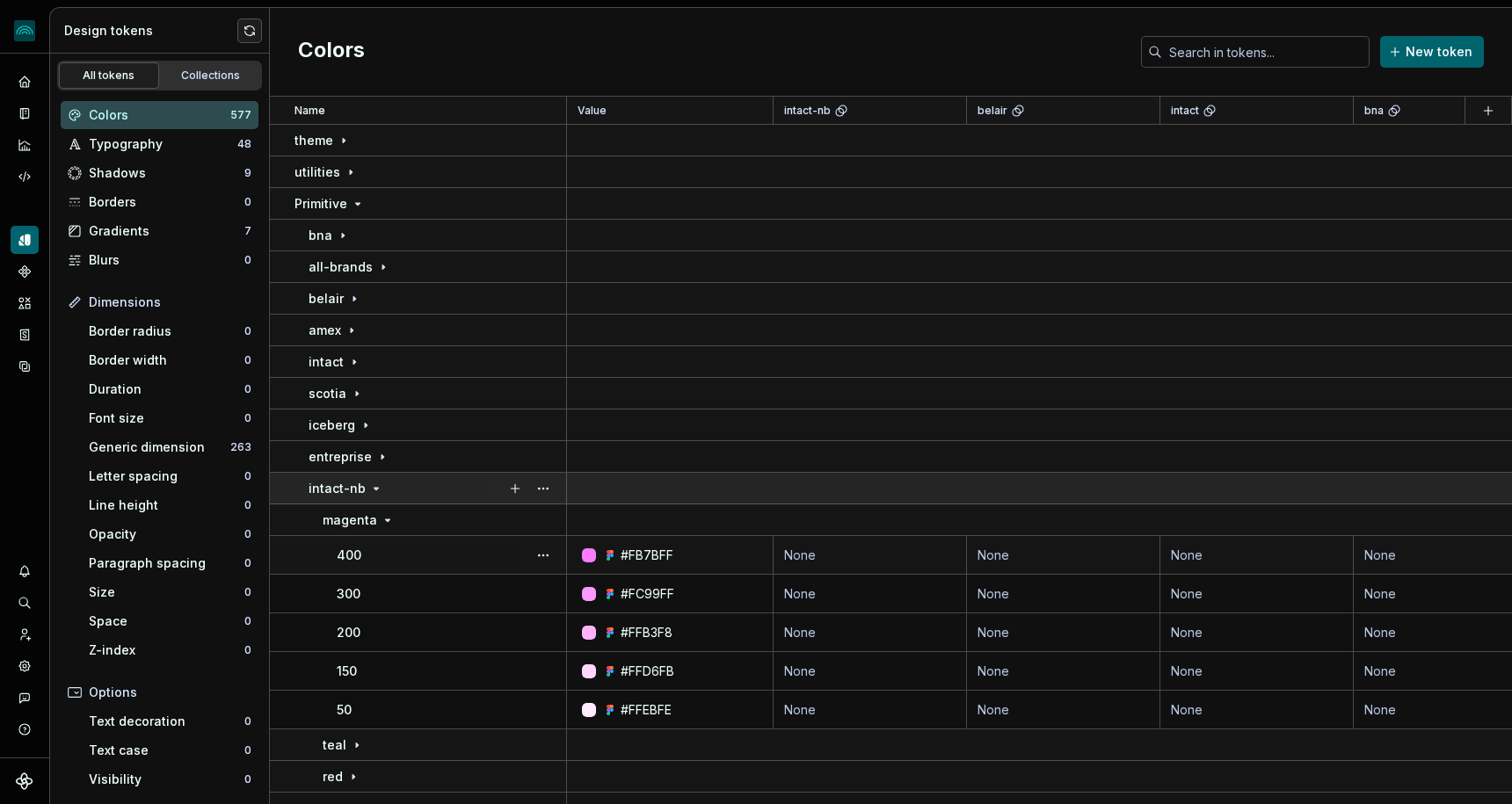
click at [372, 482] on icon at bounding box center [377, 489] width 14 height 14
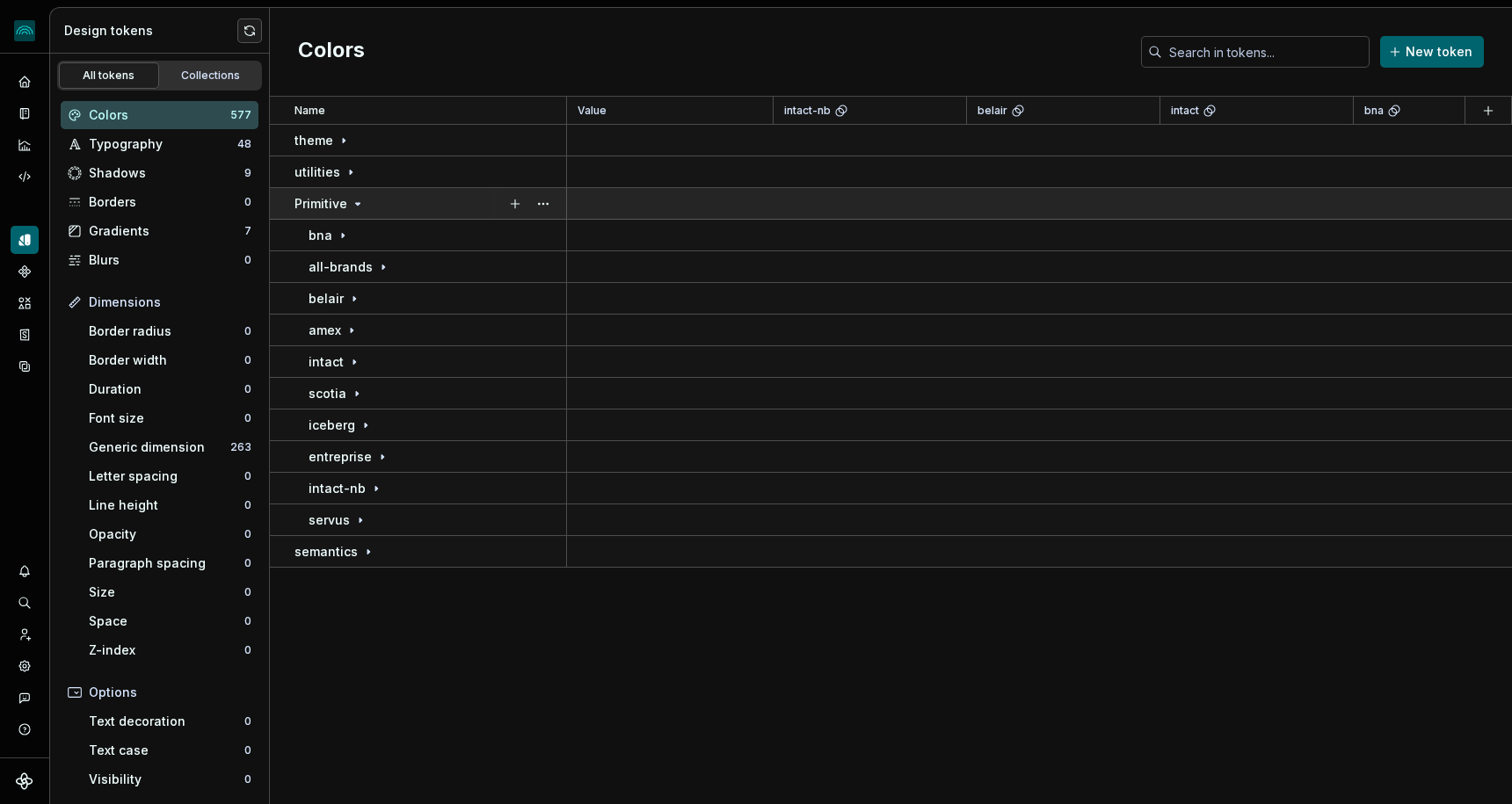
click at [342, 204] on p "Primitive" at bounding box center [321, 204] width 53 height 18
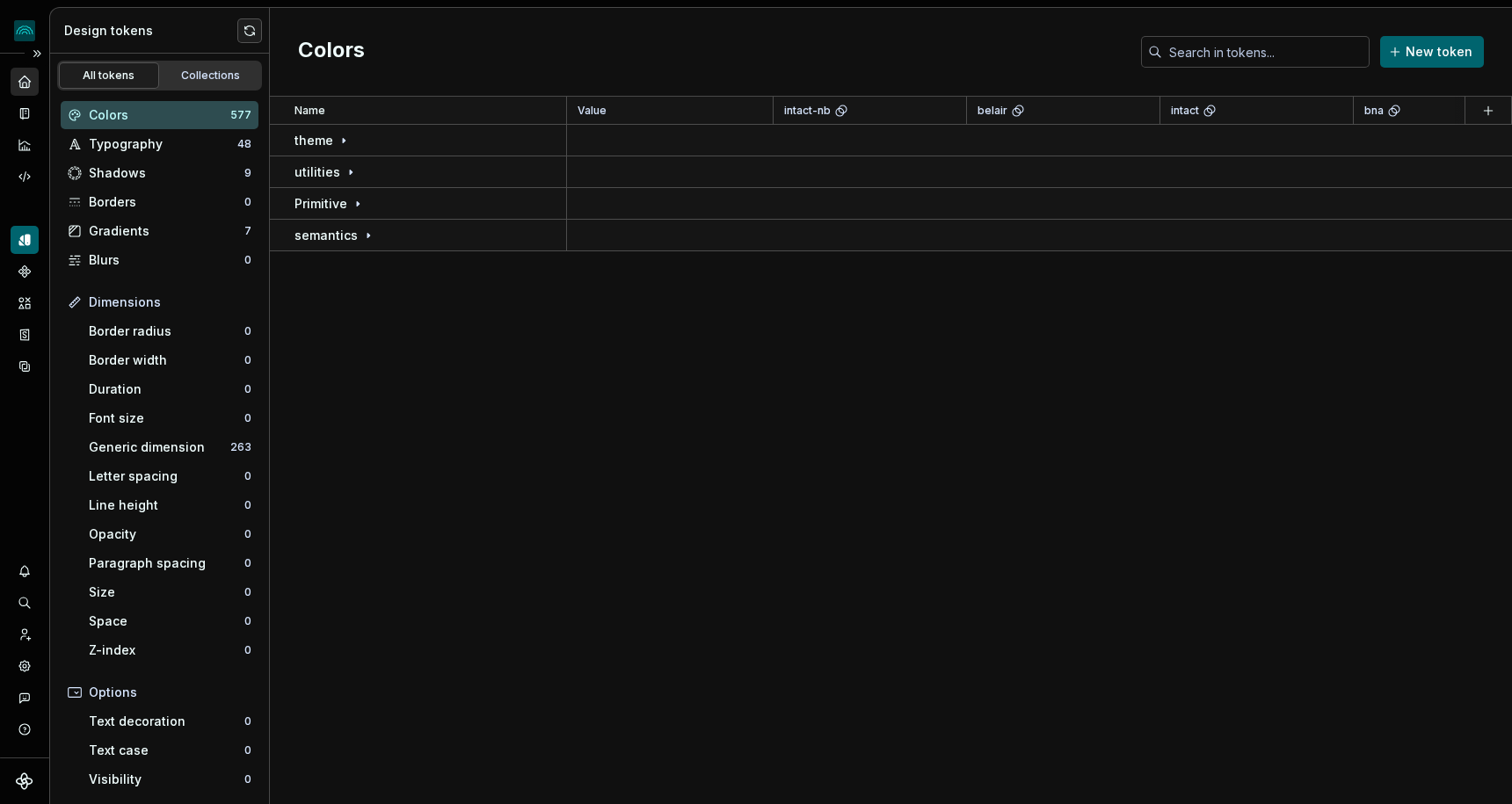
click at [23, 86] on icon "Home" at bounding box center [25, 82] width 12 height 12
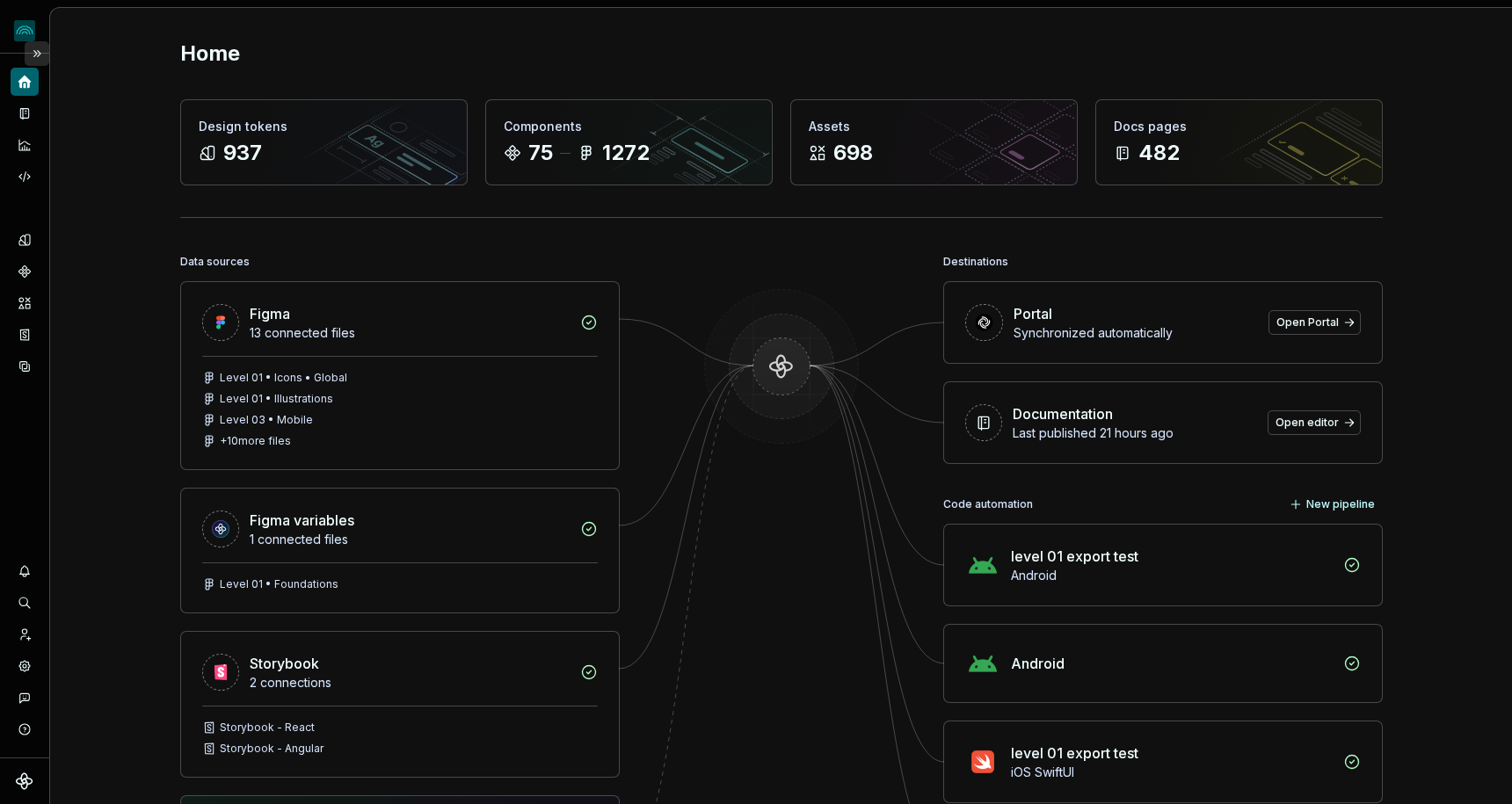
click at [40, 51] on button "Expand sidebar" at bounding box center [36, 53] width 25 height 25
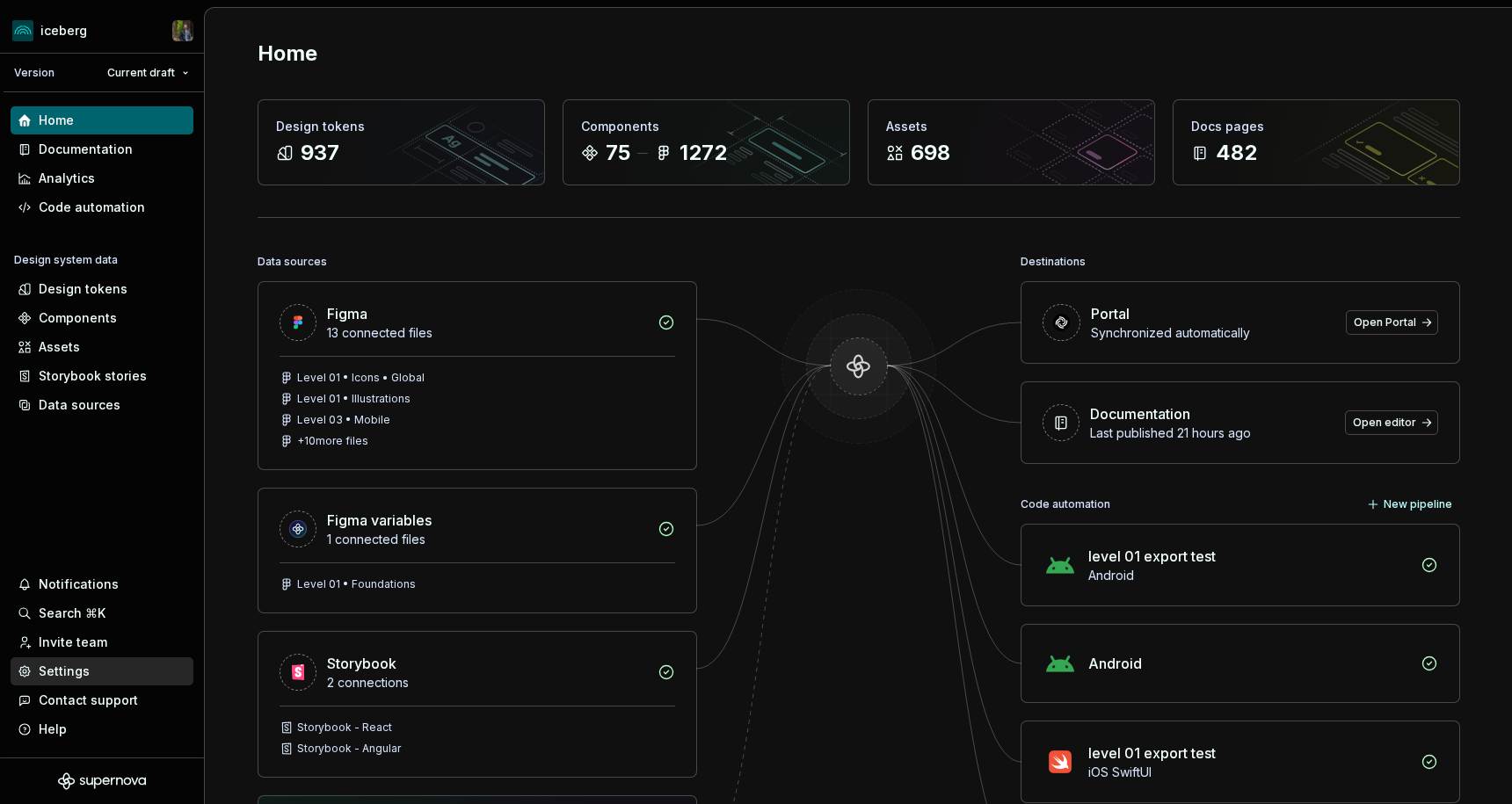
click at [77, 670] on div "Settings" at bounding box center [64, 671] width 51 height 18
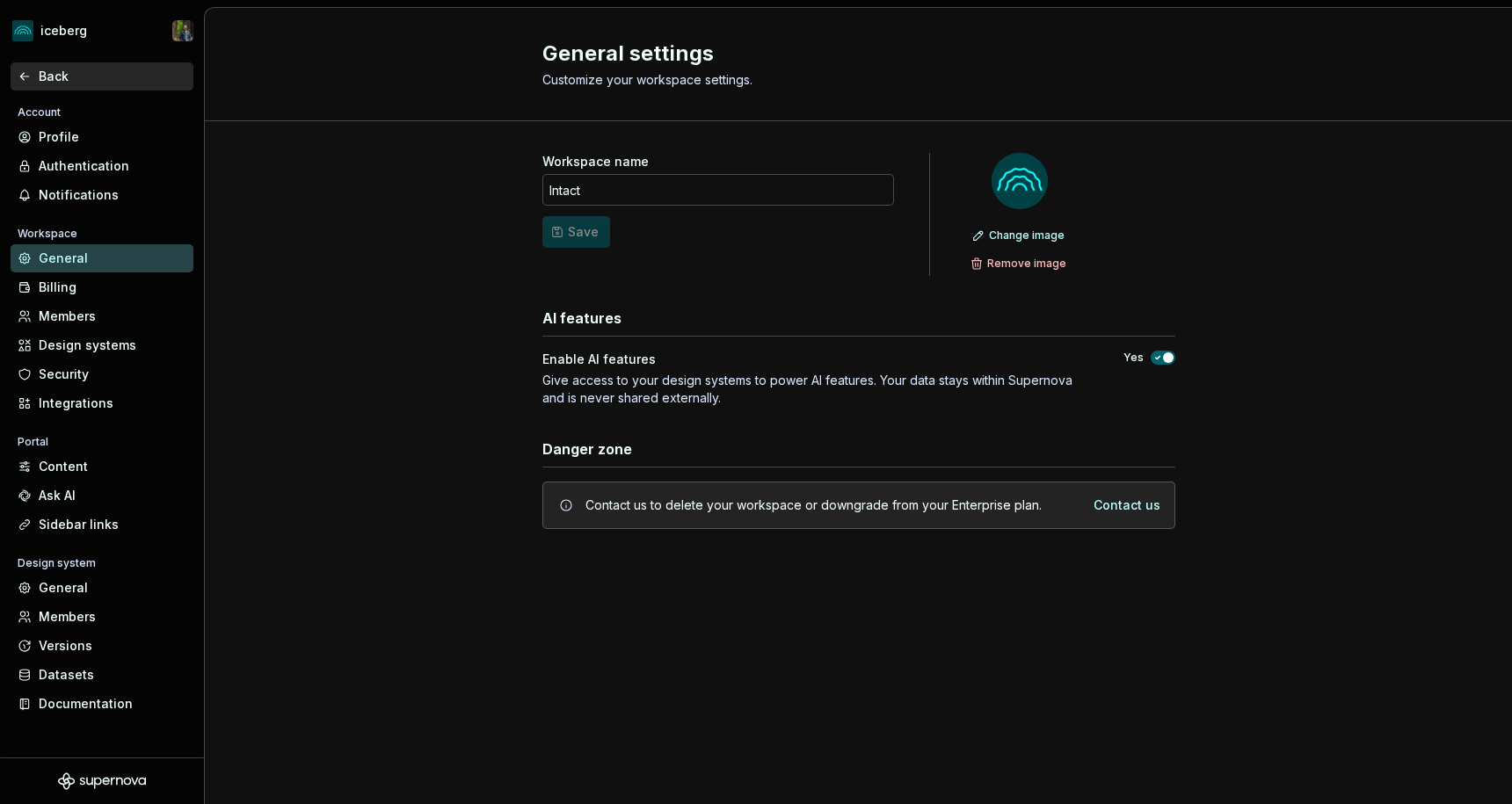
click at [47, 70] on div "Back" at bounding box center [112, 77] width 148 height 18
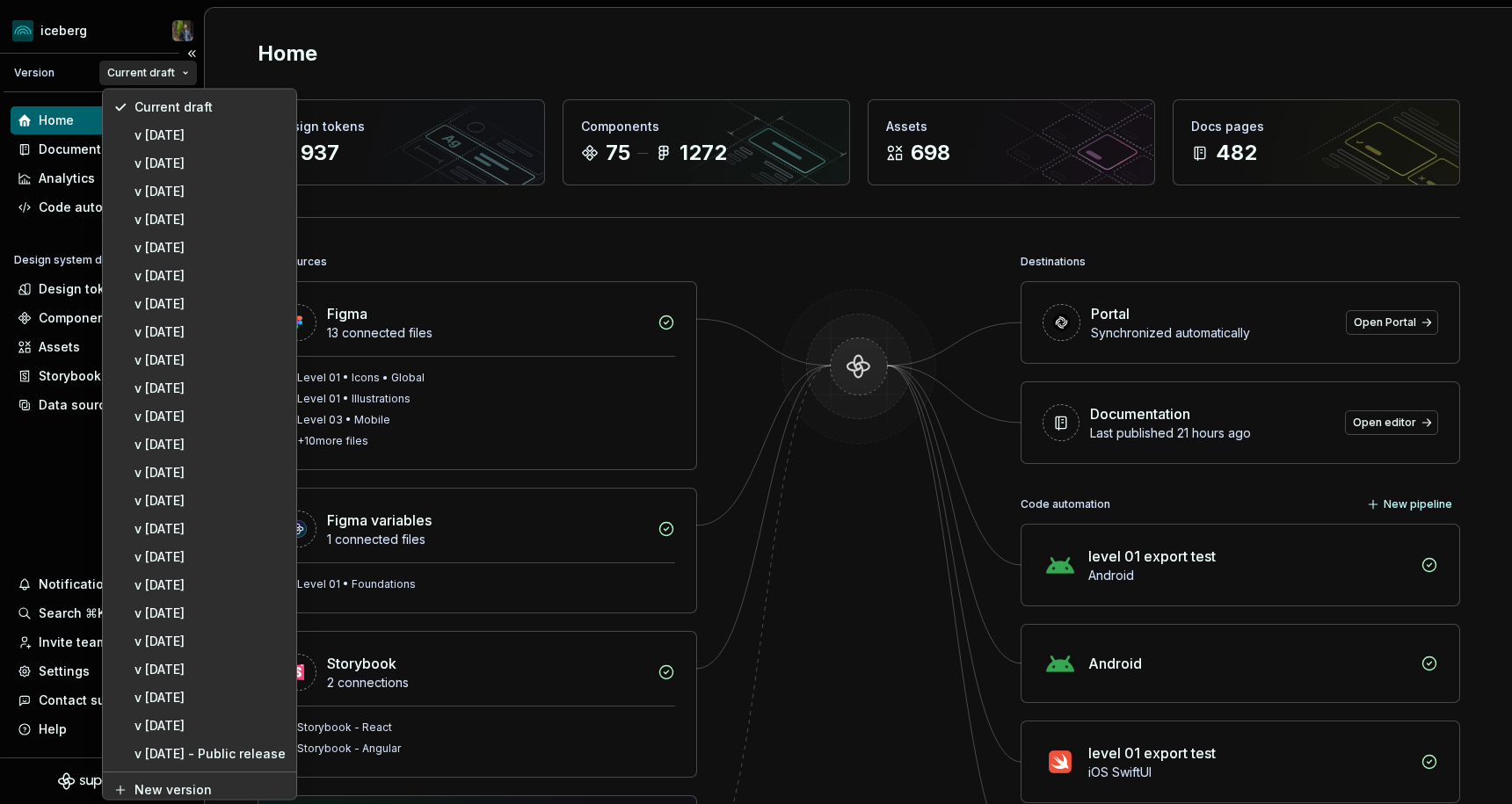
click at [158, 71] on html "iceberg Version Current draft Home Documentation Analytics Code automation Desi…" at bounding box center [756, 402] width 1512 height 804
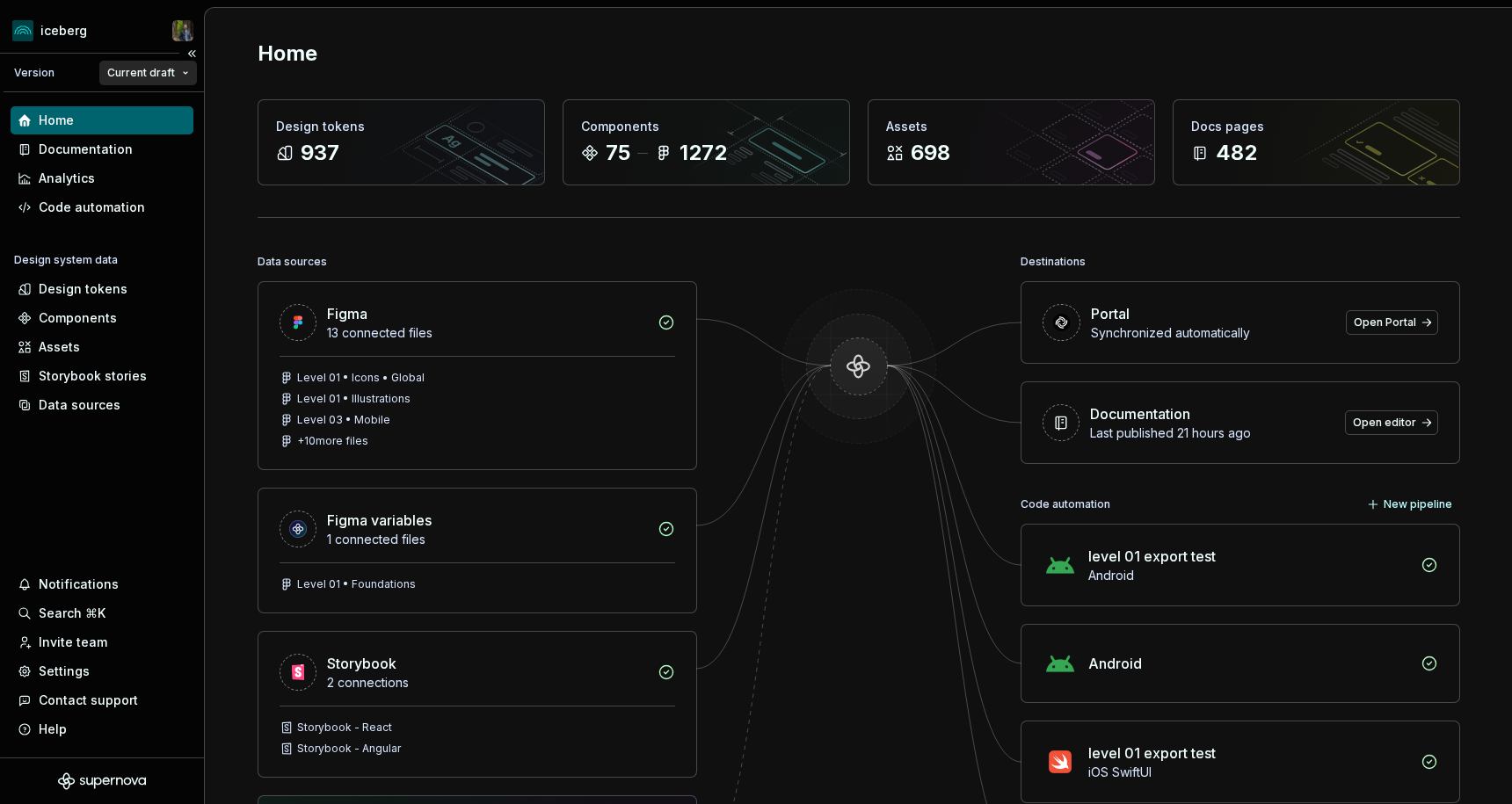
click at [158, 71] on html "iceberg Version Current draft Home Documentation Analytics Code automation Desi…" at bounding box center [756, 402] width 1512 height 804
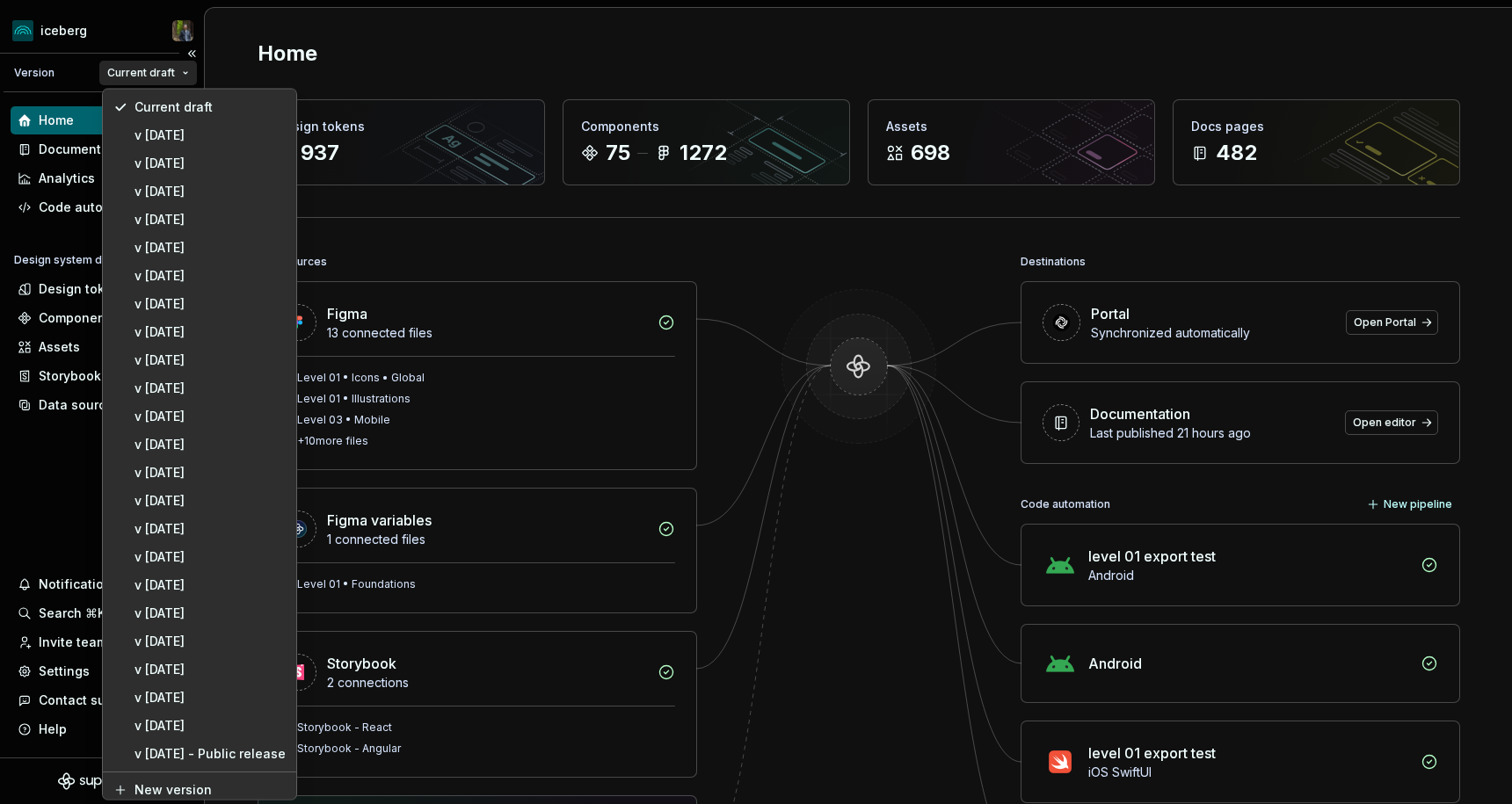
click at [158, 71] on html "iceberg Version Current draft Home Documentation Analytics Code automation Desi…" at bounding box center [756, 402] width 1512 height 804
